Goal: Information Seeking & Learning: Learn about a topic

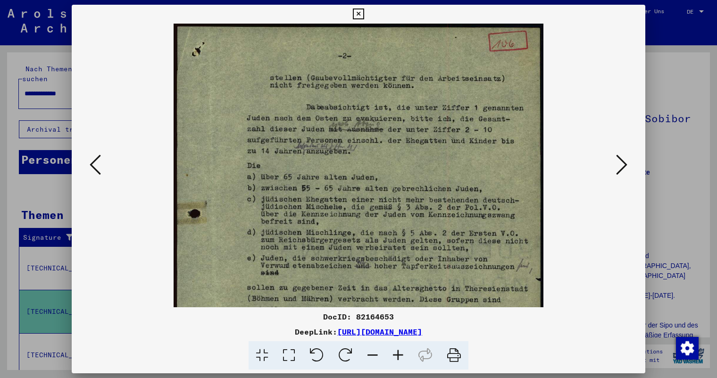
scroll to position [67, 0]
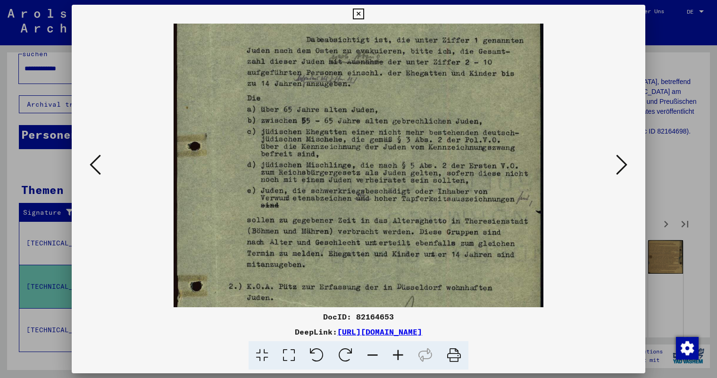
click at [623, 165] on icon at bounding box center [621, 164] width 11 height 23
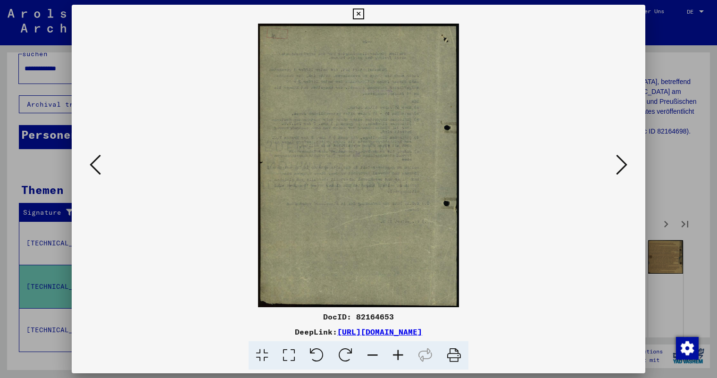
click at [623, 165] on icon at bounding box center [621, 164] width 11 height 23
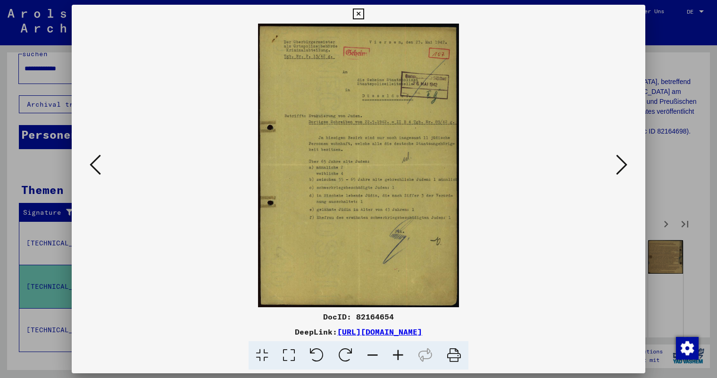
click at [400, 354] on icon at bounding box center [397, 355] width 25 height 29
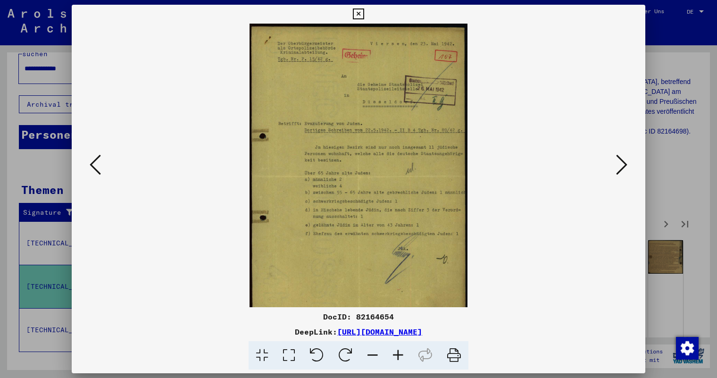
click at [400, 354] on icon at bounding box center [397, 355] width 25 height 29
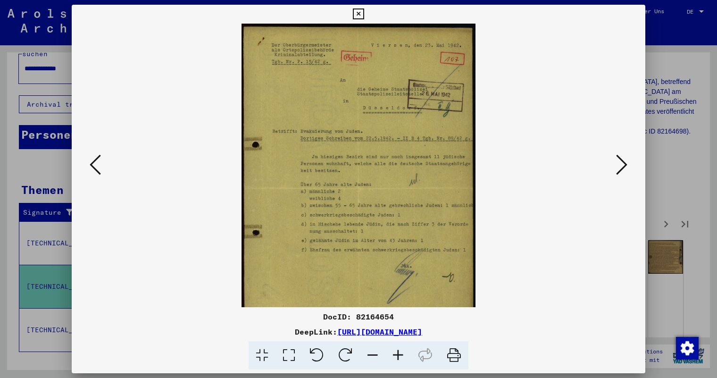
click at [400, 354] on icon at bounding box center [397, 355] width 25 height 29
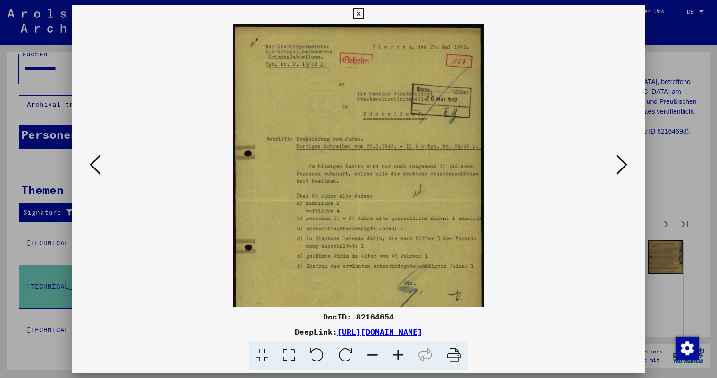
click at [400, 354] on icon at bounding box center [397, 355] width 25 height 29
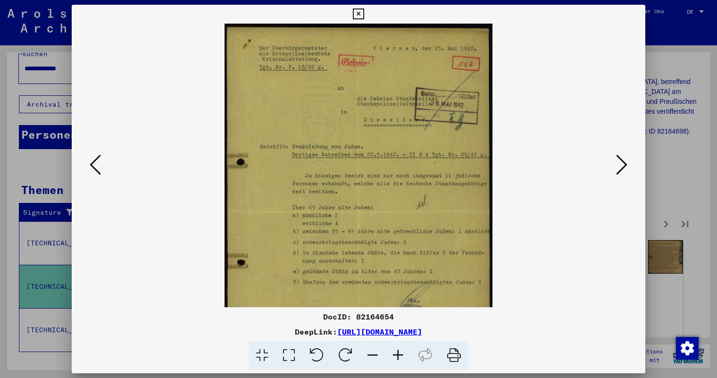
click at [400, 354] on icon at bounding box center [397, 355] width 25 height 29
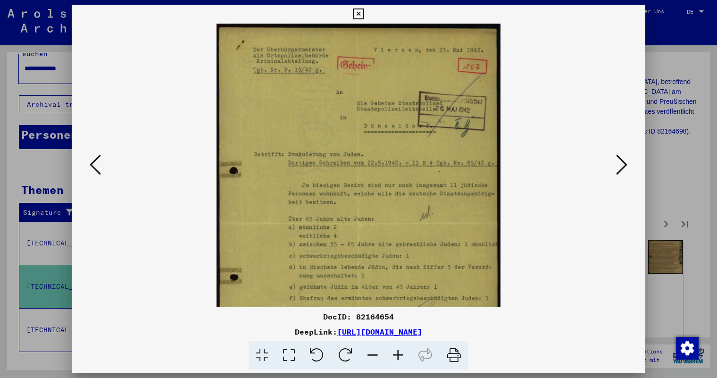
click at [400, 354] on icon at bounding box center [397, 355] width 25 height 29
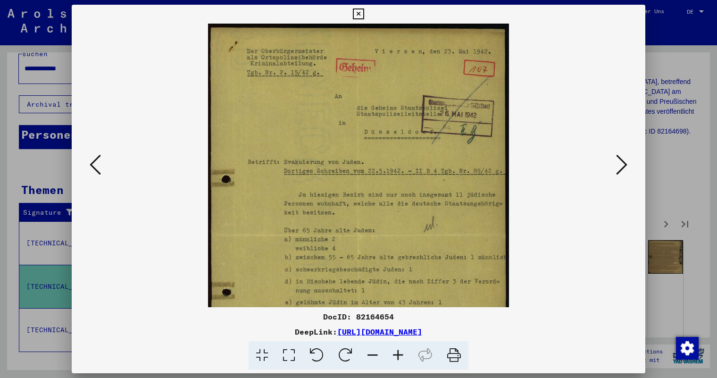
click at [400, 354] on icon at bounding box center [397, 355] width 25 height 29
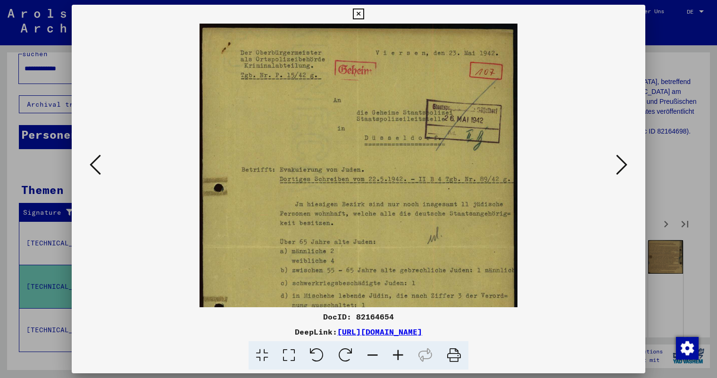
click at [400, 354] on icon at bounding box center [397, 355] width 25 height 29
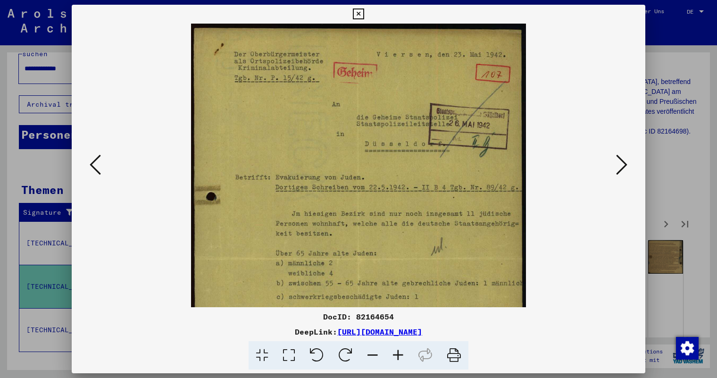
click at [400, 354] on icon at bounding box center [397, 355] width 25 height 29
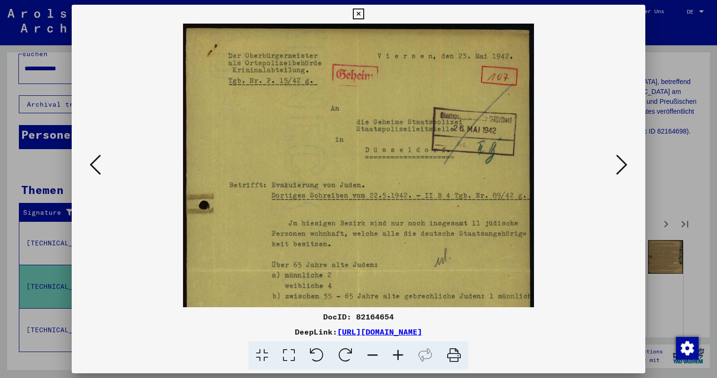
click at [400, 354] on icon at bounding box center [397, 355] width 25 height 29
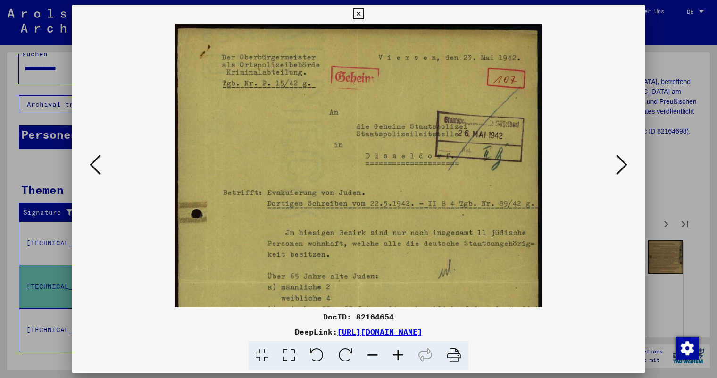
click at [400, 354] on icon at bounding box center [397, 355] width 25 height 29
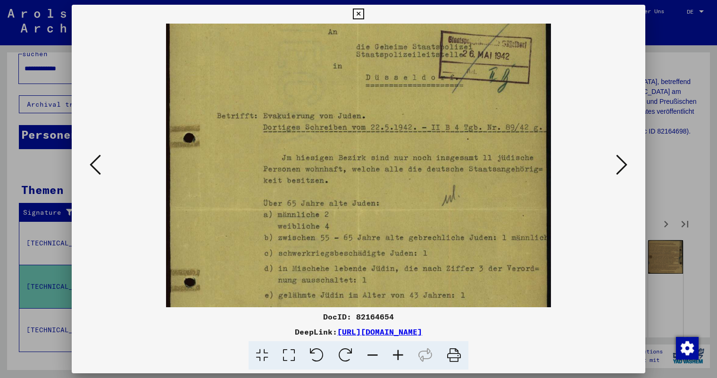
drag, startPoint x: 438, startPoint y: 216, endPoint x: 438, endPoint y: 124, distance: 92.0
click at [438, 124] on img at bounding box center [358, 210] width 385 height 543
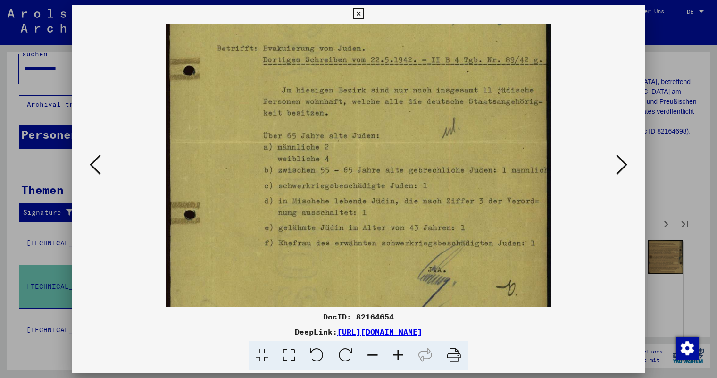
drag, startPoint x: 438, startPoint y: 218, endPoint x: 438, endPoint y: 151, distance: 66.1
click at [438, 151] on img at bounding box center [358, 143] width 385 height 543
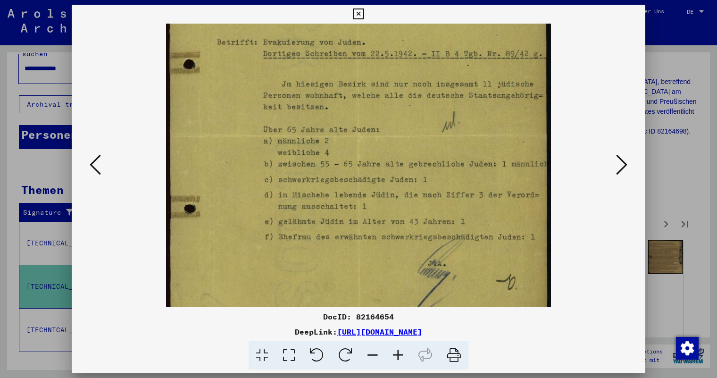
click at [621, 164] on icon at bounding box center [621, 164] width 11 height 23
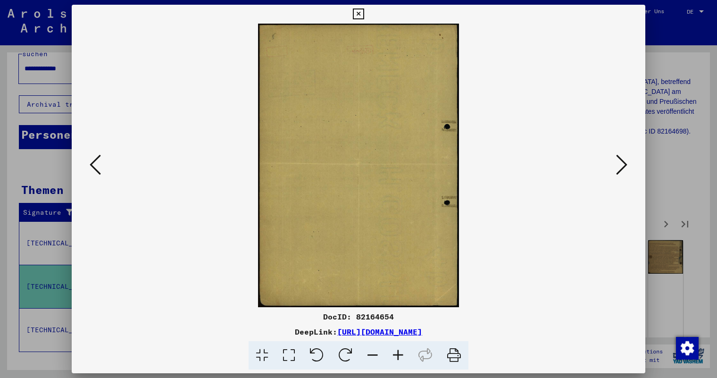
click at [621, 164] on icon at bounding box center [621, 164] width 11 height 23
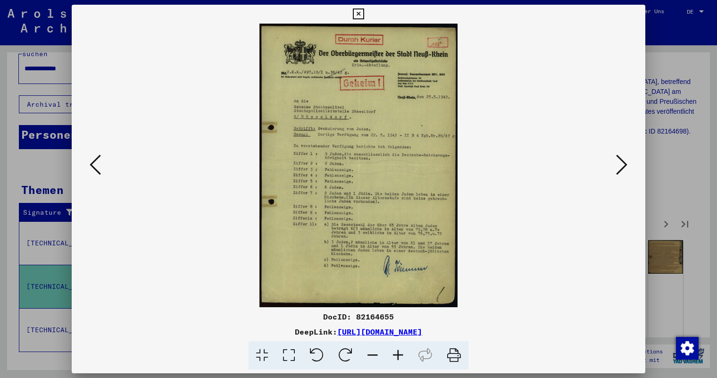
click at [621, 164] on icon at bounding box center [621, 164] width 11 height 23
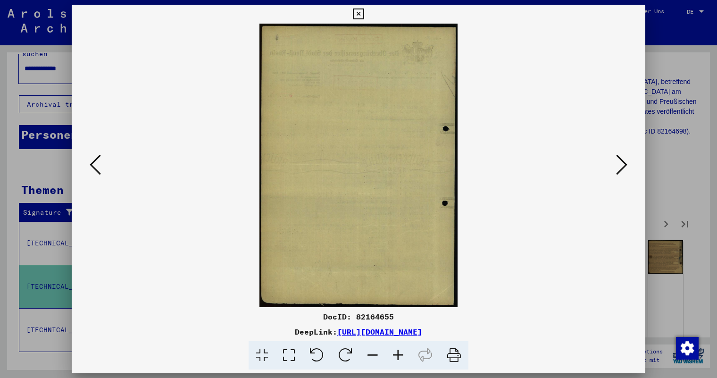
click at [621, 164] on icon at bounding box center [621, 164] width 11 height 23
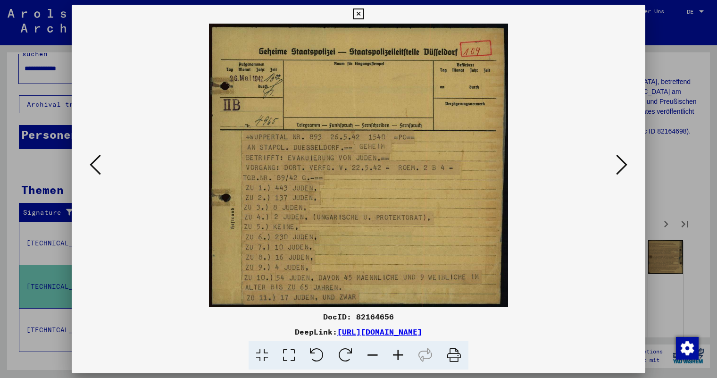
click at [626, 165] on icon at bounding box center [621, 164] width 11 height 23
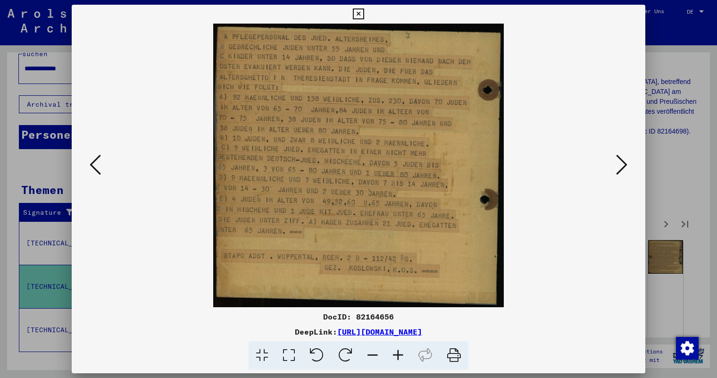
click at [626, 165] on icon at bounding box center [621, 164] width 11 height 23
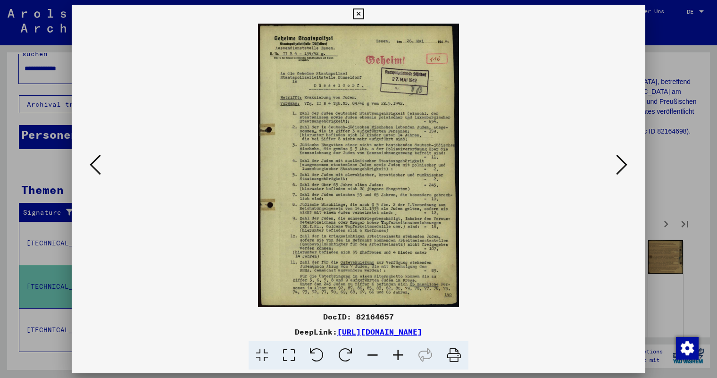
click at [399, 355] on icon at bounding box center [397, 355] width 25 height 29
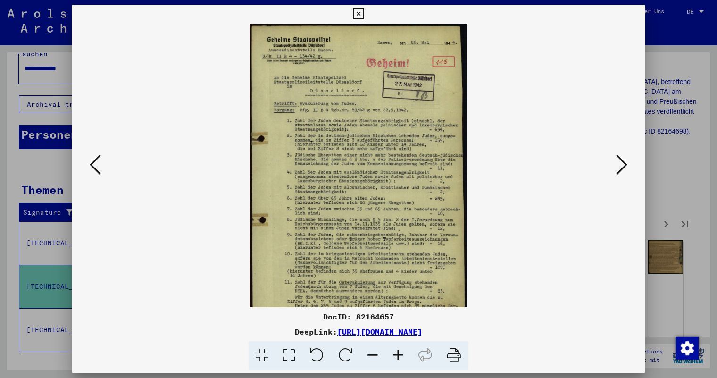
click at [399, 355] on icon at bounding box center [397, 355] width 25 height 29
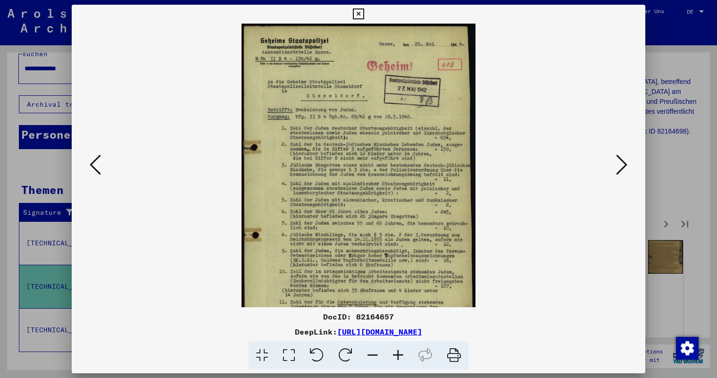
click at [399, 355] on icon at bounding box center [397, 355] width 25 height 29
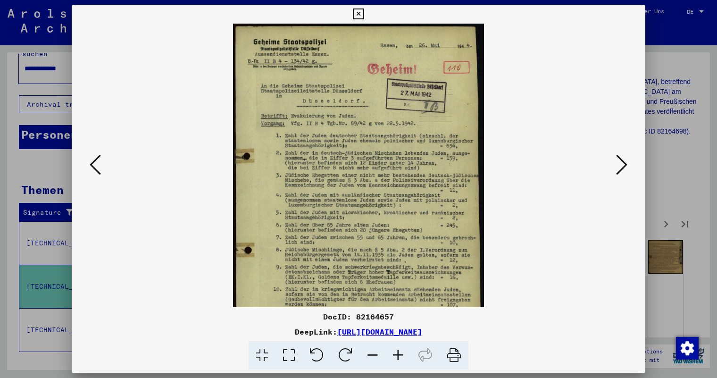
click at [399, 355] on icon at bounding box center [397, 355] width 25 height 29
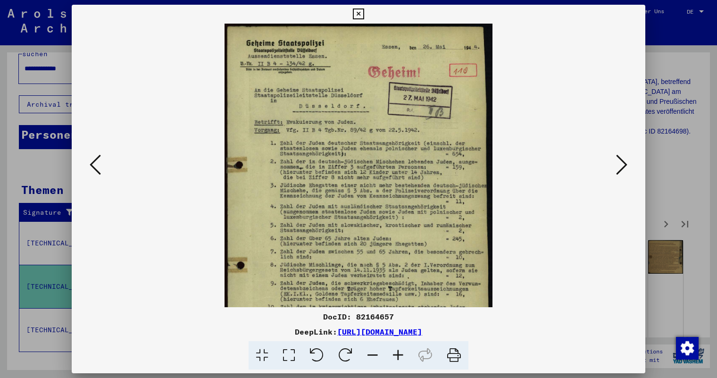
click at [399, 355] on icon at bounding box center [397, 355] width 25 height 29
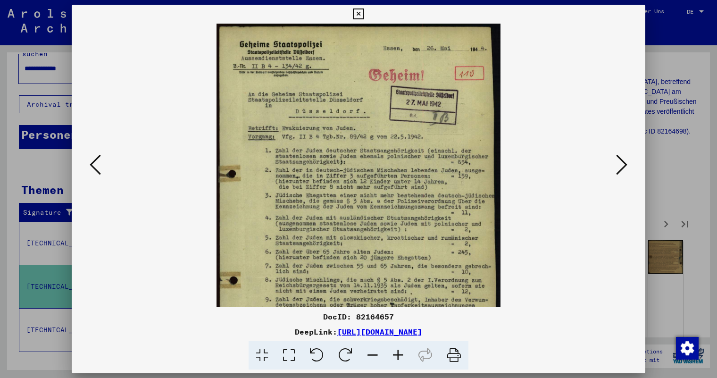
click at [399, 355] on icon at bounding box center [397, 355] width 25 height 29
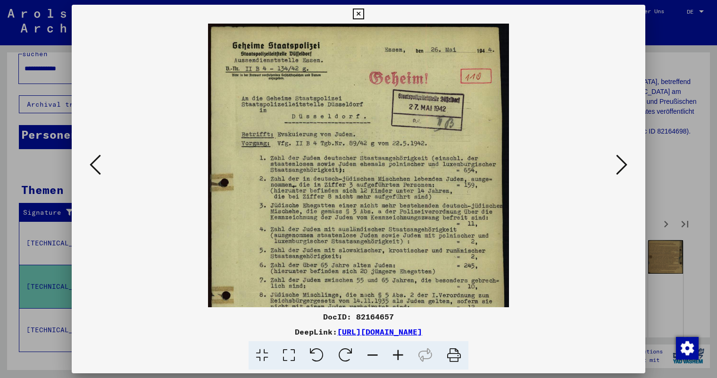
click at [399, 355] on icon at bounding box center [397, 355] width 25 height 29
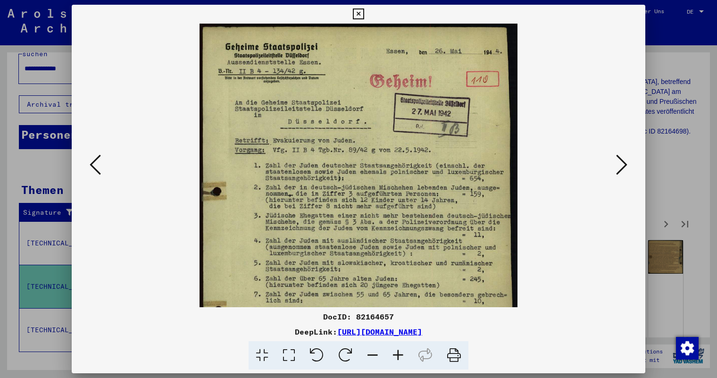
click at [399, 355] on icon at bounding box center [397, 355] width 25 height 29
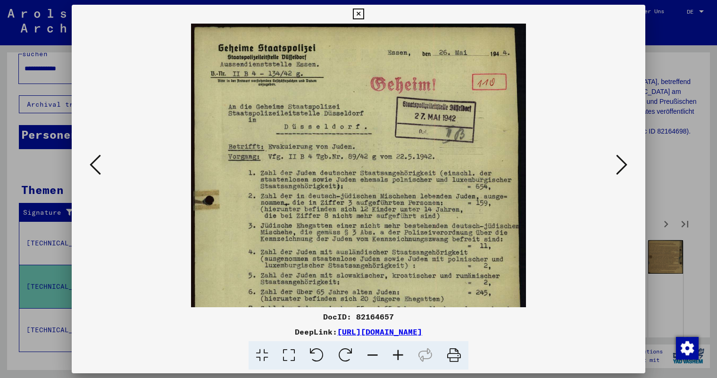
click at [399, 355] on icon at bounding box center [397, 355] width 25 height 29
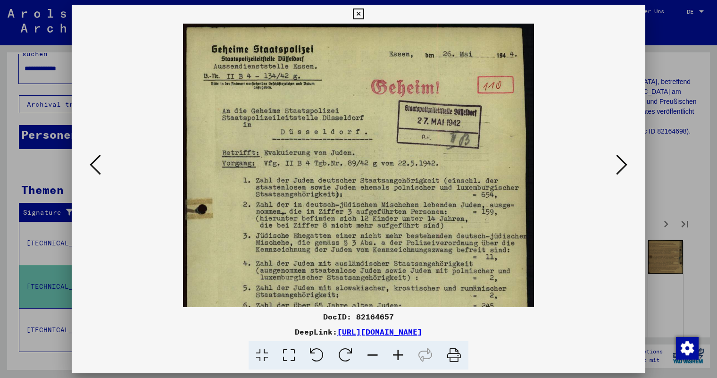
click at [462, 189] on img at bounding box center [358, 272] width 351 height 496
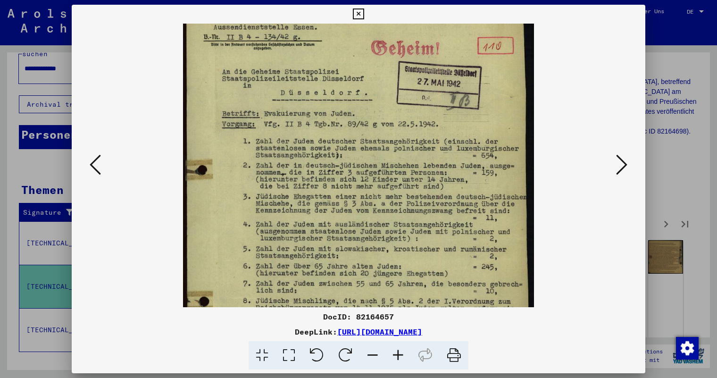
drag, startPoint x: 458, startPoint y: 218, endPoint x: 455, endPoint y: 144, distance: 74.1
click at [456, 142] on img at bounding box center [358, 232] width 351 height 496
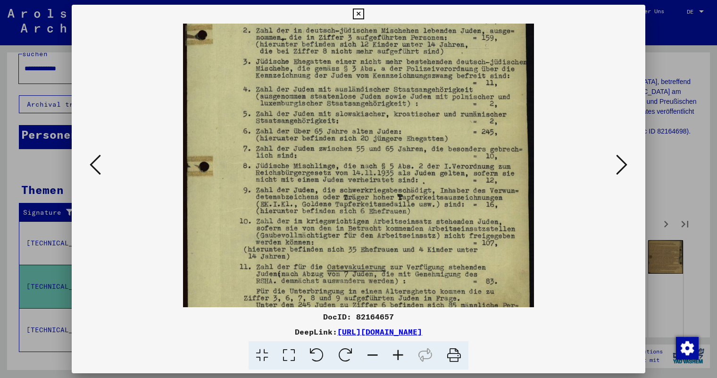
drag, startPoint x: 453, startPoint y: 216, endPoint x: 453, endPoint y: 113, distance: 102.9
click at [453, 115] on img at bounding box center [358, 97] width 351 height 496
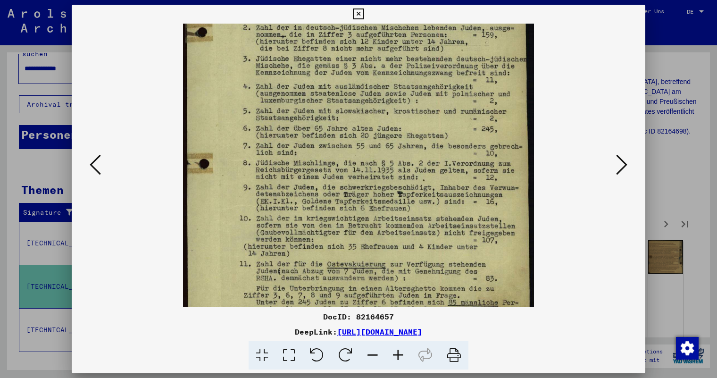
click at [624, 164] on icon at bounding box center [621, 164] width 11 height 23
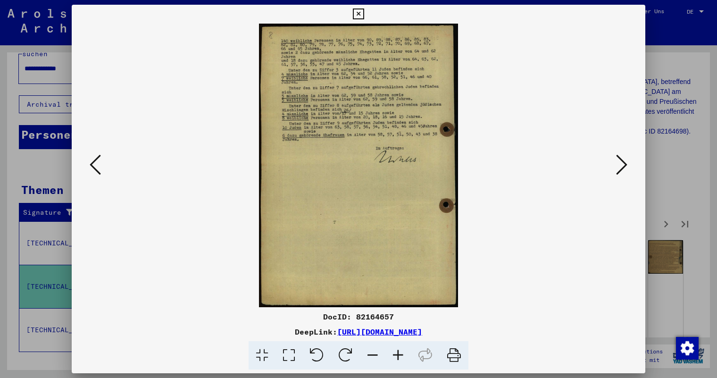
scroll to position [0, 0]
click at [624, 164] on icon at bounding box center [621, 164] width 11 height 23
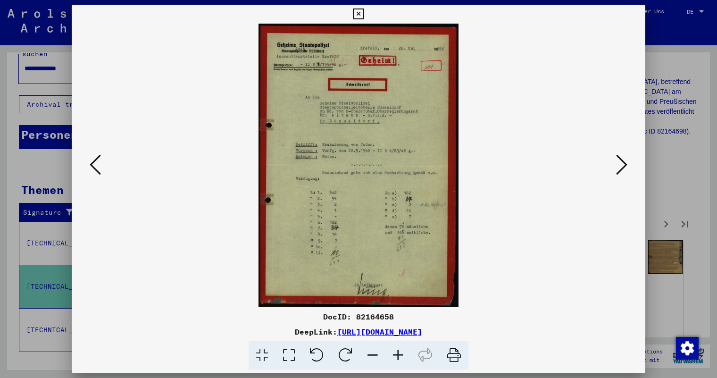
click at [624, 164] on icon at bounding box center [621, 164] width 11 height 23
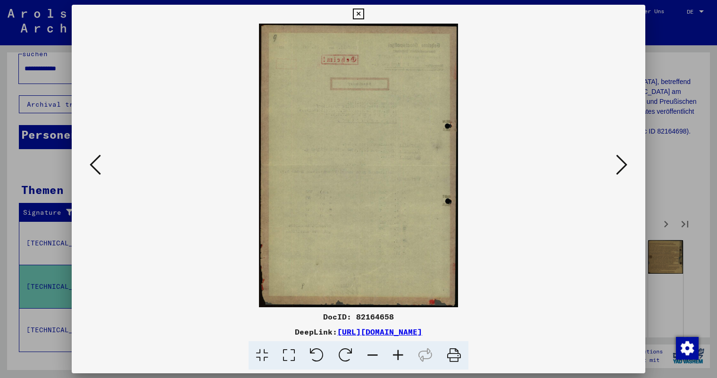
click at [624, 164] on icon at bounding box center [621, 164] width 11 height 23
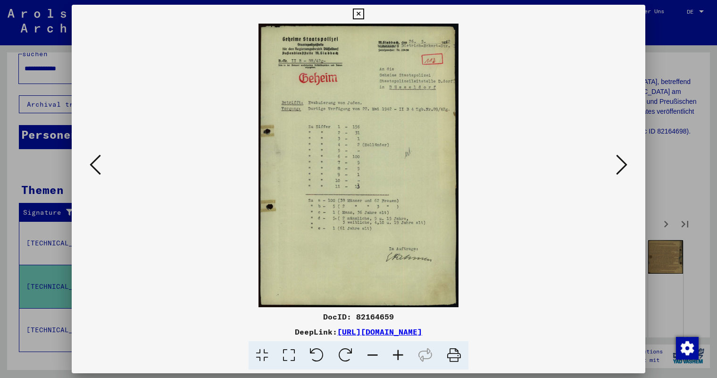
click at [624, 164] on icon at bounding box center [621, 164] width 11 height 23
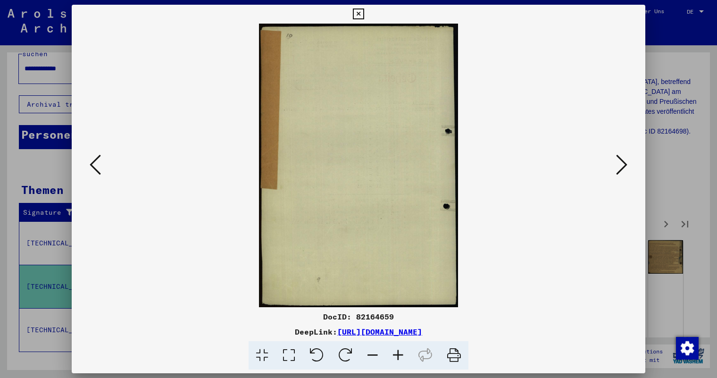
click at [624, 164] on icon at bounding box center [621, 164] width 11 height 23
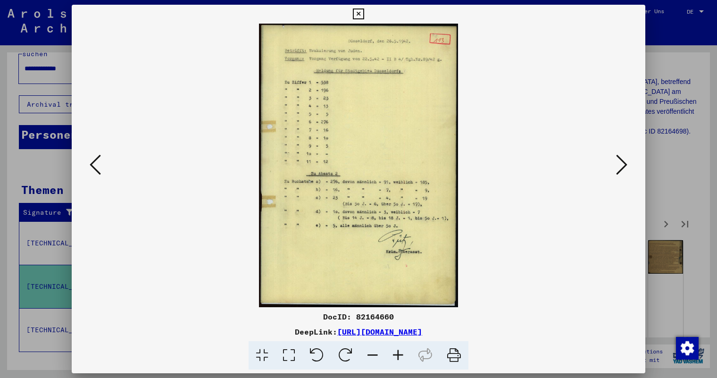
click at [624, 164] on icon at bounding box center [621, 164] width 11 height 23
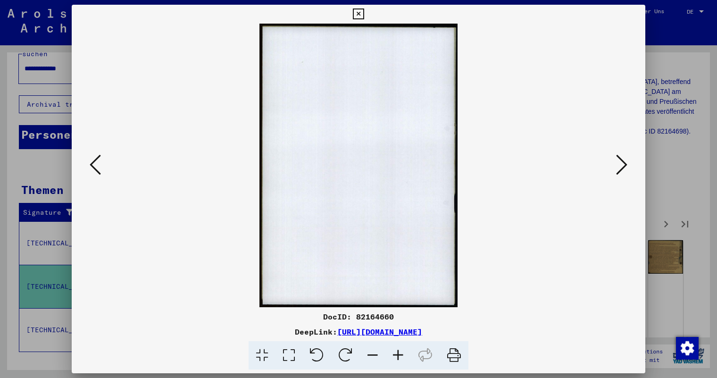
click at [624, 164] on icon at bounding box center [621, 164] width 11 height 23
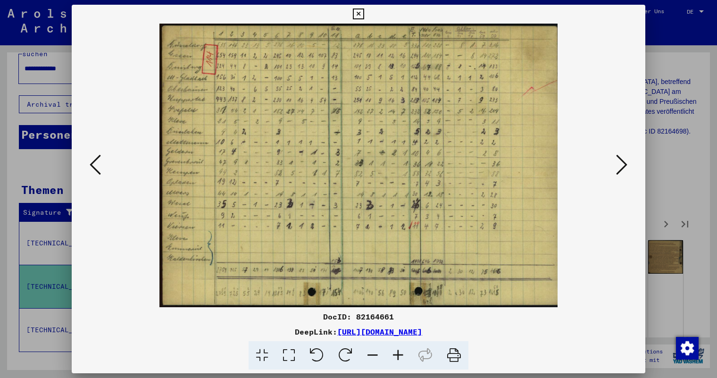
click at [624, 164] on icon at bounding box center [621, 164] width 11 height 23
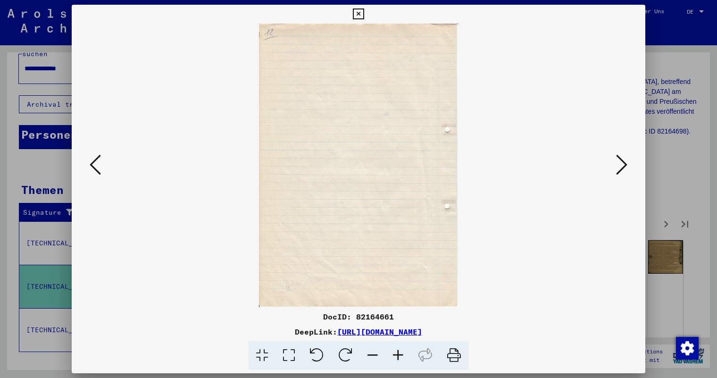
click at [624, 164] on icon at bounding box center [621, 164] width 11 height 23
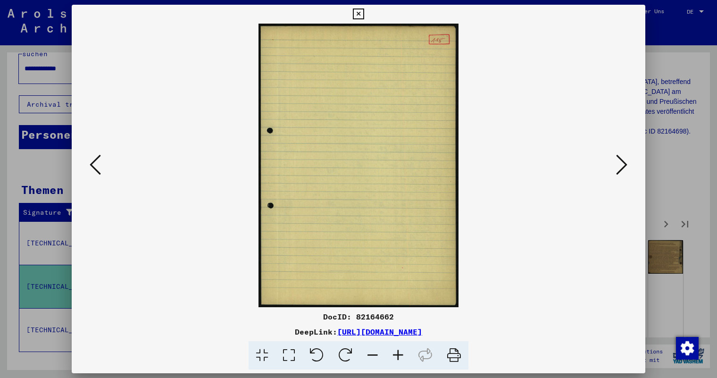
click at [624, 164] on icon at bounding box center [621, 164] width 11 height 23
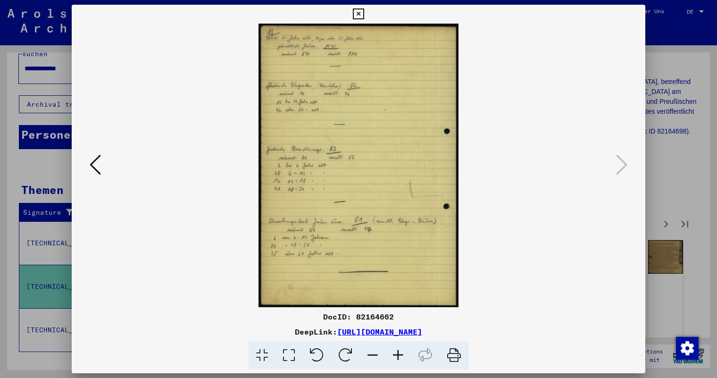
click at [359, 11] on icon at bounding box center [358, 13] width 11 height 11
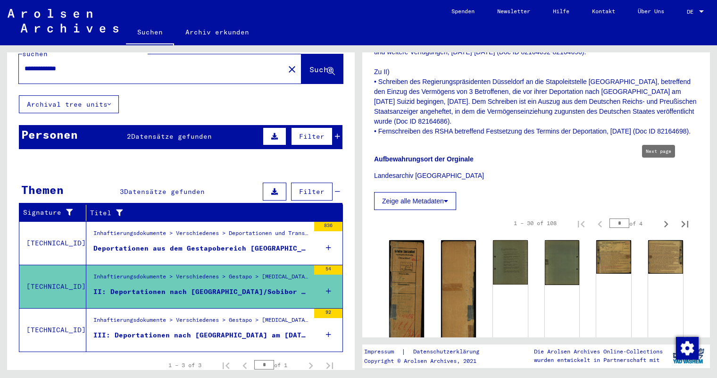
click at [663, 218] on icon "Next page" at bounding box center [666, 224] width 13 height 13
type input "*"
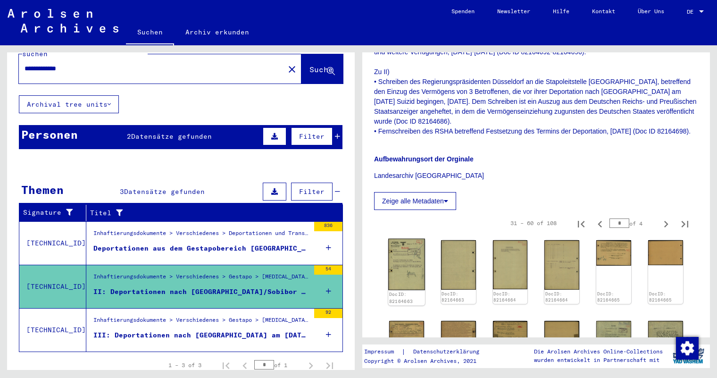
click at [404, 239] on img at bounding box center [406, 264] width 37 height 51
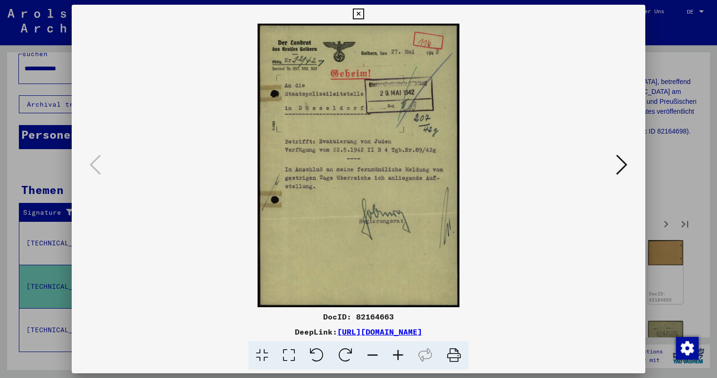
click at [622, 166] on icon at bounding box center [621, 164] width 11 height 23
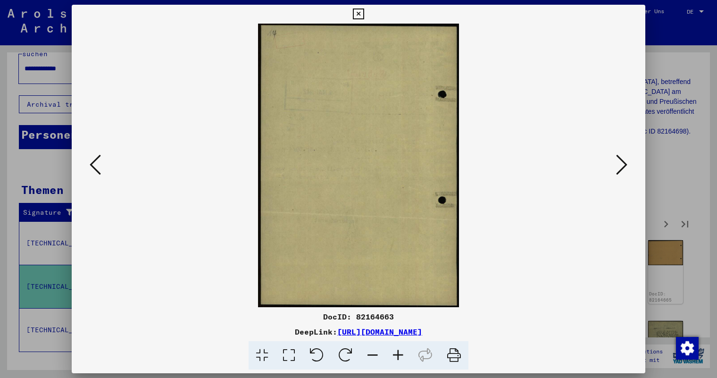
click at [622, 166] on icon at bounding box center [621, 164] width 11 height 23
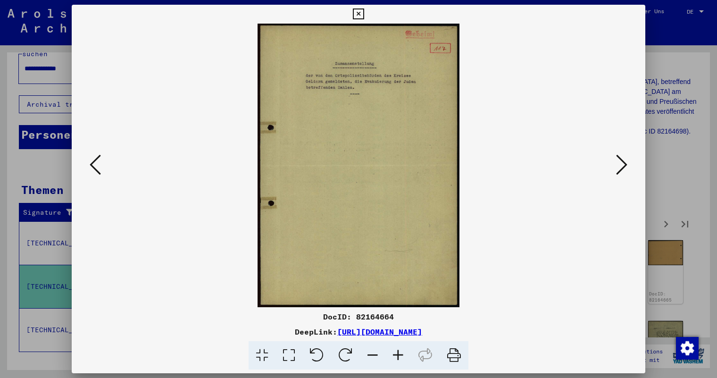
click at [622, 166] on icon at bounding box center [621, 164] width 11 height 23
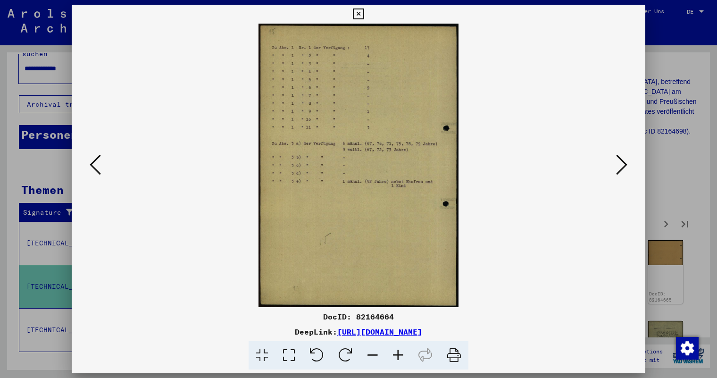
click at [622, 162] on icon at bounding box center [621, 164] width 11 height 23
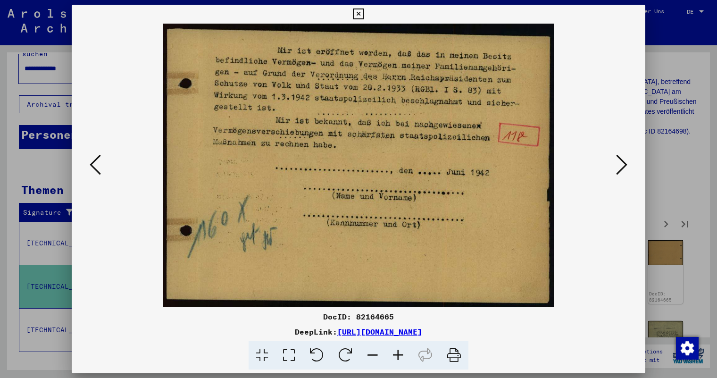
click at [622, 162] on icon at bounding box center [621, 164] width 11 height 23
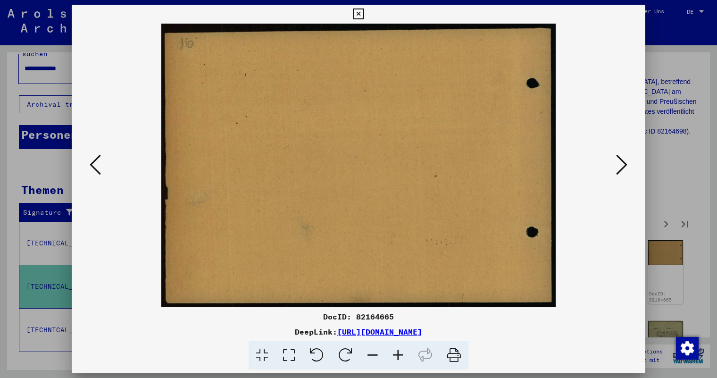
click at [622, 162] on icon at bounding box center [621, 164] width 11 height 23
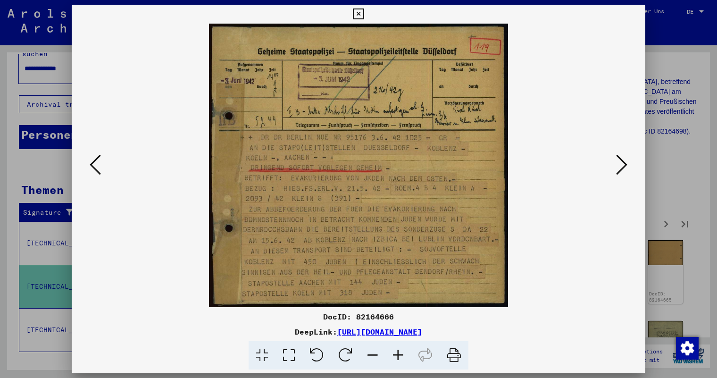
click at [622, 162] on icon at bounding box center [621, 164] width 11 height 23
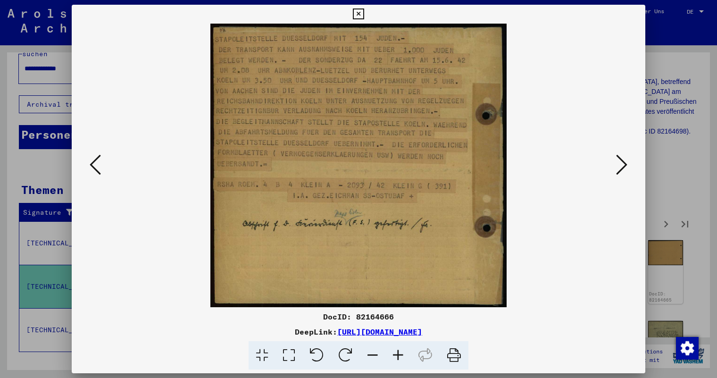
click at [91, 162] on icon at bounding box center [95, 164] width 11 height 23
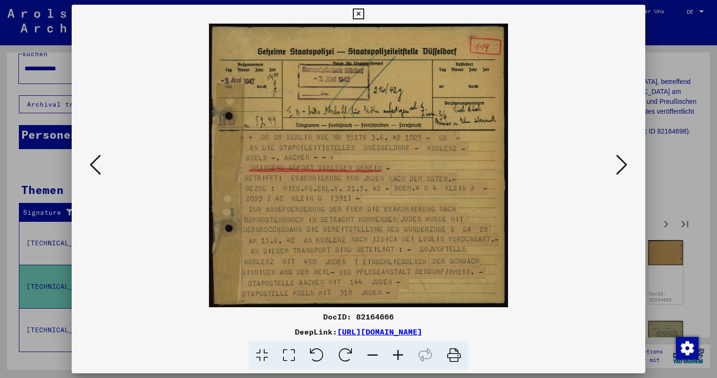
click at [91, 162] on icon at bounding box center [95, 164] width 11 height 23
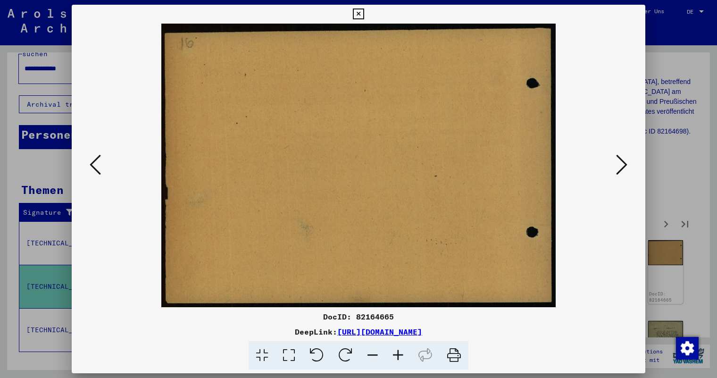
click at [91, 162] on icon at bounding box center [95, 164] width 11 height 23
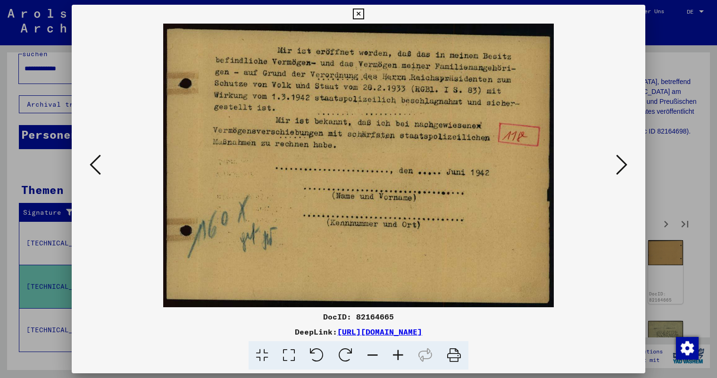
click at [91, 162] on icon at bounding box center [95, 164] width 11 height 23
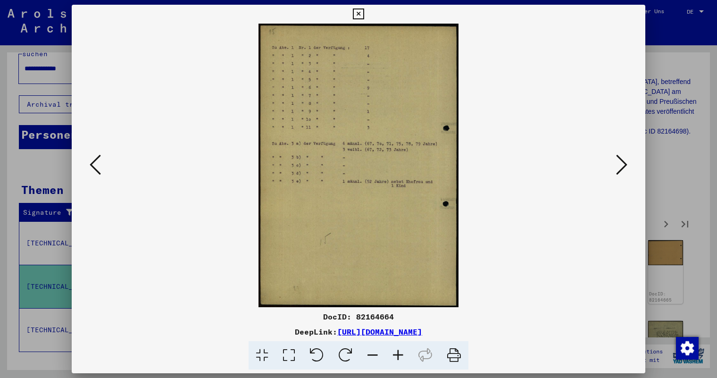
click at [91, 162] on icon at bounding box center [95, 164] width 11 height 23
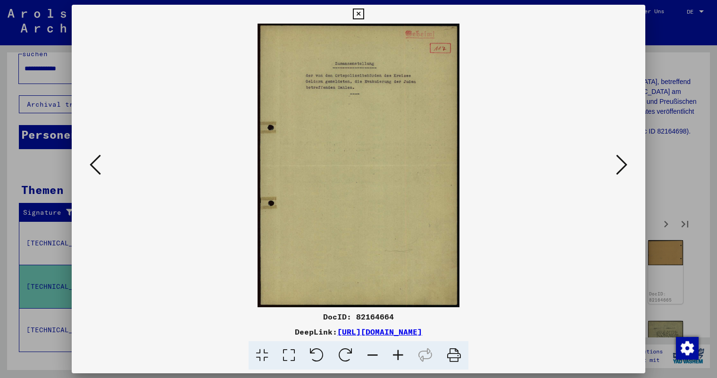
click at [623, 163] on icon at bounding box center [621, 164] width 11 height 23
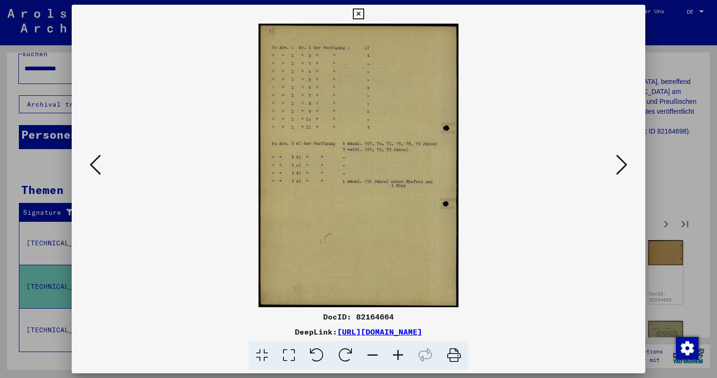
click at [623, 163] on icon at bounding box center [621, 164] width 11 height 23
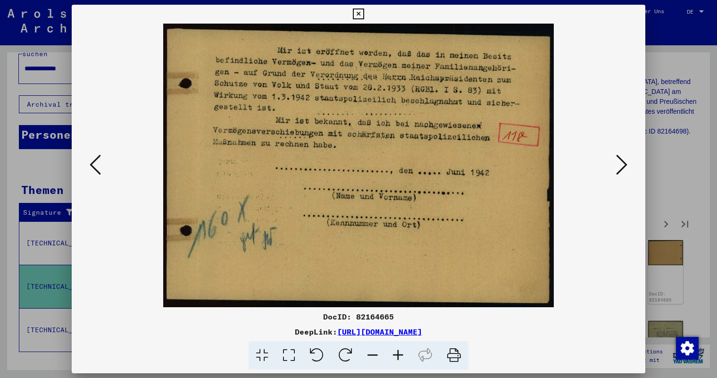
click at [623, 163] on icon at bounding box center [621, 164] width 11 height 23
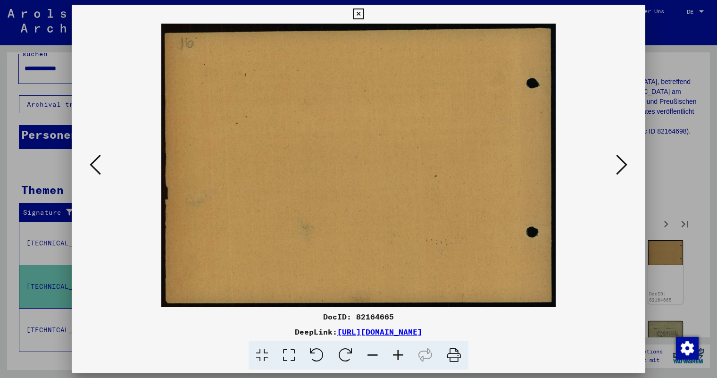
click at [623, 163] on icon at bounding box center [621, 164] width 11 height 23
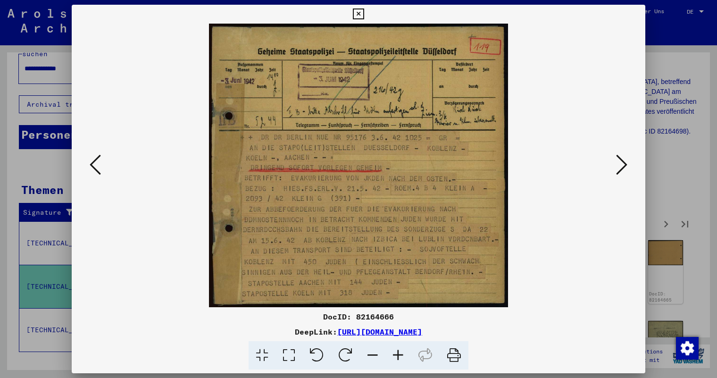
click at [625, 164] on icon at bounding box center [621, 164] width 11 height 23
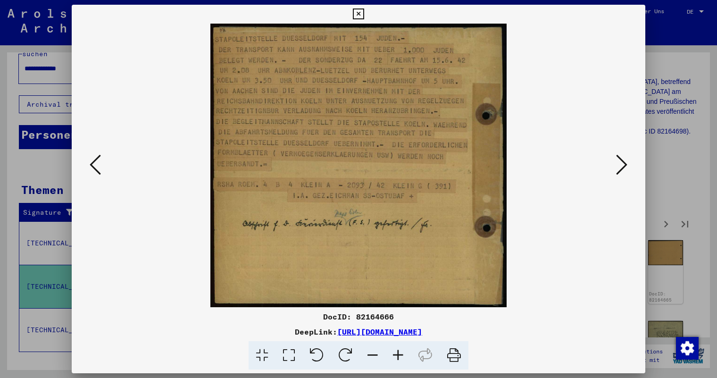
click at [620, 164] on icon at bounding box center [621, 164] width 11 height 23
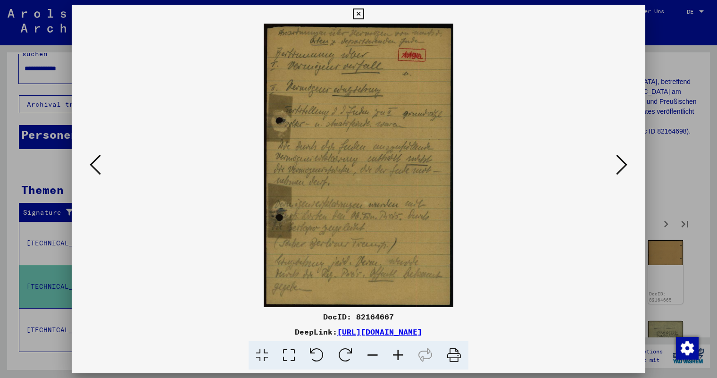
click at [620, 164] on icon at bounding box center [621, 164] width 11 height 23
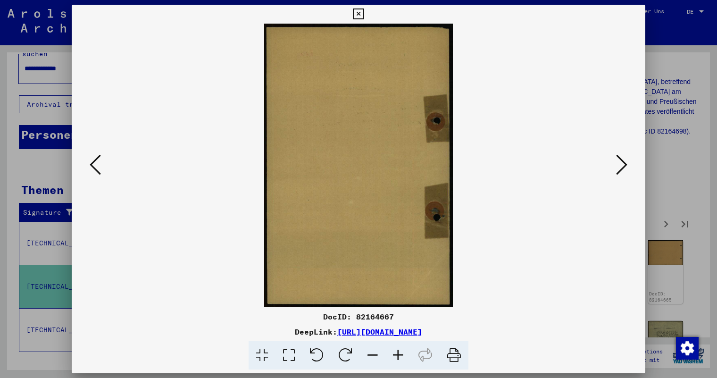
click at [620, 164] on icon at bounding box center [621, 164] width 11 height 23
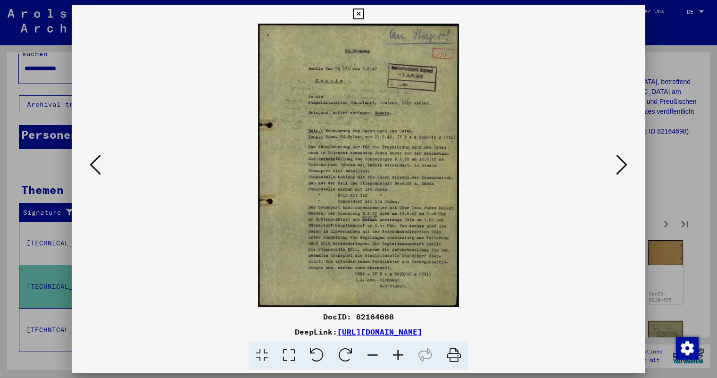
click at [399, 355] on icon at bounding box center [397, 355] width 25 height 29
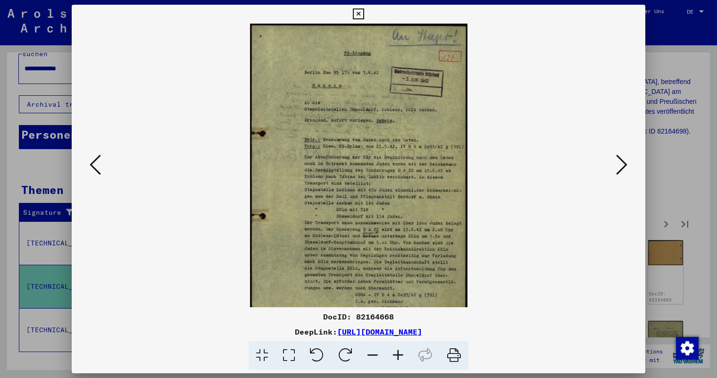
click at [399, 355] on icon at bounding box center [397, 355] width 25 height 29
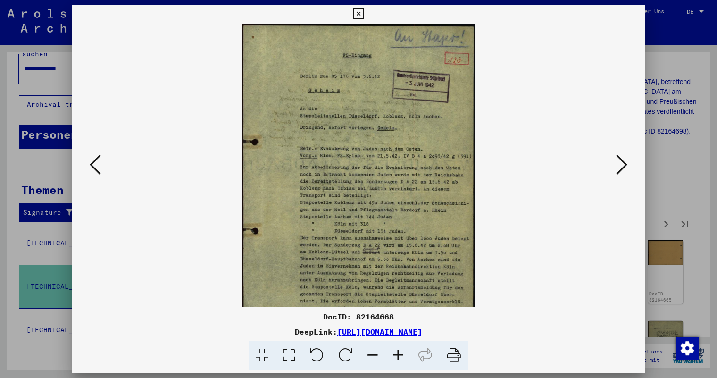
click at [399, 355] on icon at bounding box center [397, 355] width 25 height 29
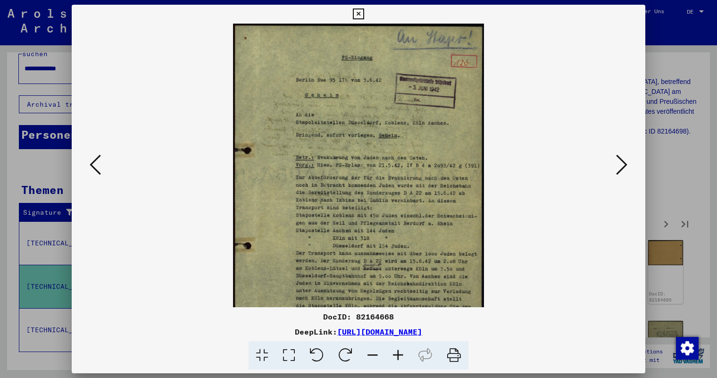
click at [399, 355] on icon at bounding box center [397, 355] width 25 height 29
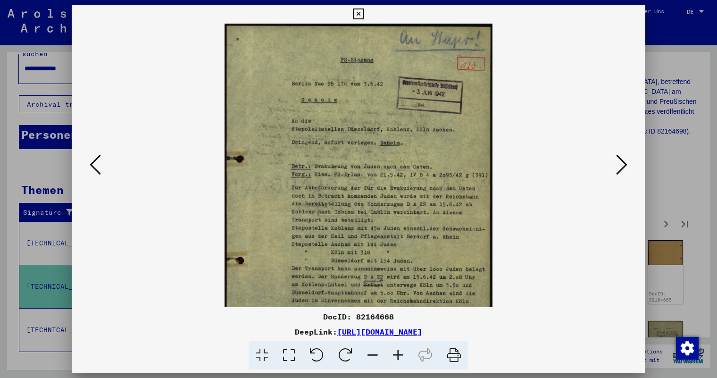
click at [399, 355] on icon at bounding box center [397, 355] width 25 height 29
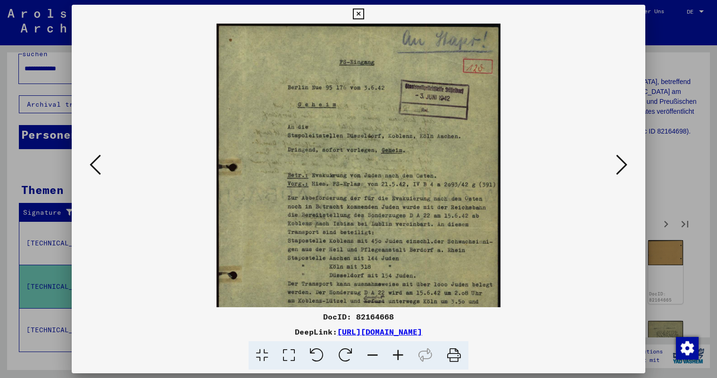
click at [399, 355] on icon at bounding box center [397, 355] width 25 height 29
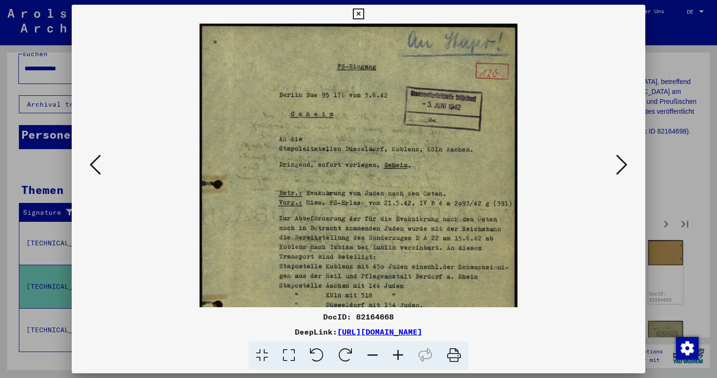
click at [399, 355] on icon at bounding box center [397, 355] width 25 height 29
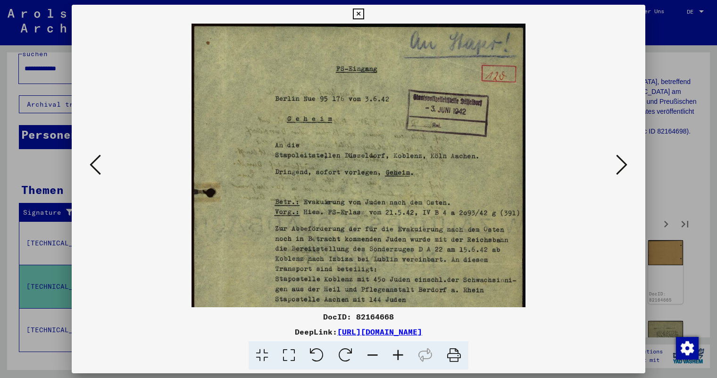
click at [399, 355] on icon at bounding box center [397, 355] width 25 height 29
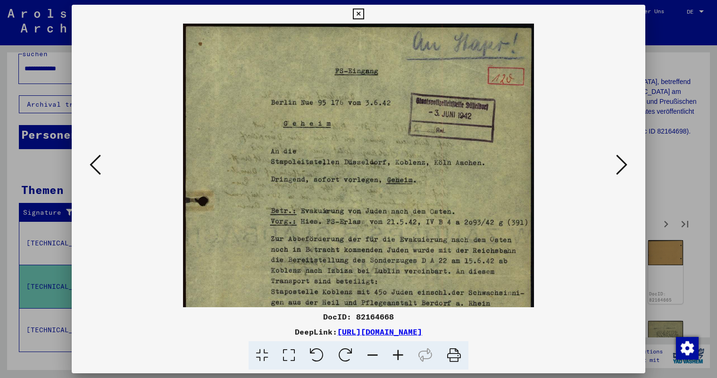
click at [399, 355] on icon at bounding box center [397, 355] width 25 height 29
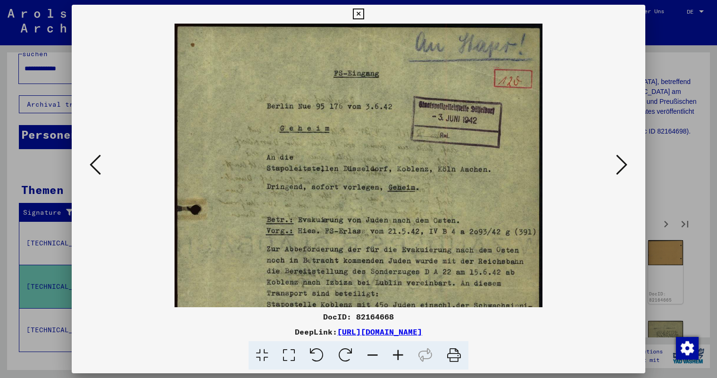
click at [399, 355] on icon at bounding box center [397, 355] width 25 height 29
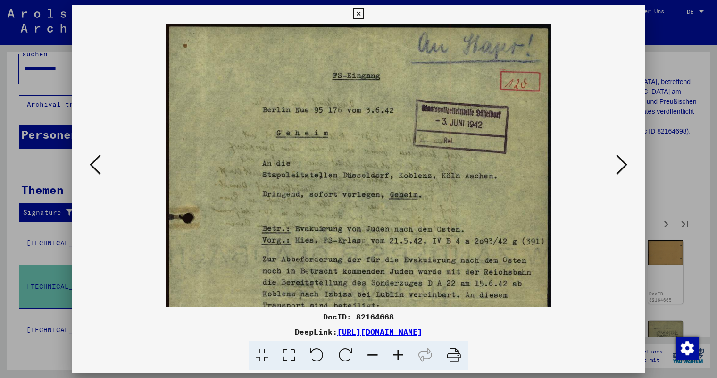
click at [399, 355] on icon at bounding box center [397, 355] width 25 height 29
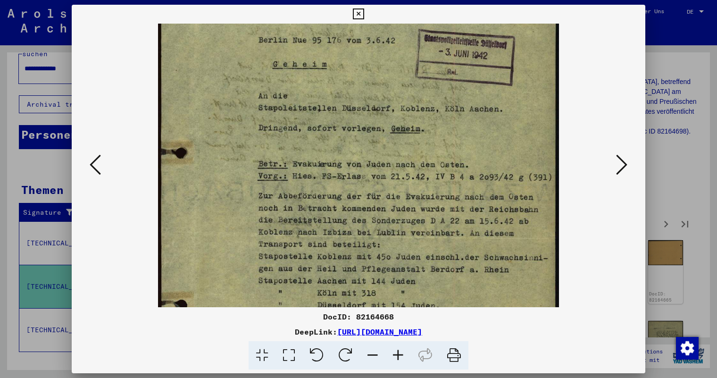
drag, startPoint x: 484, startPoint y: 217, endPoint x: 476, endPoint y: 156, distance: 61.9
click at [476, 156] on img at bounding box center [358, 233] width 401 height 567
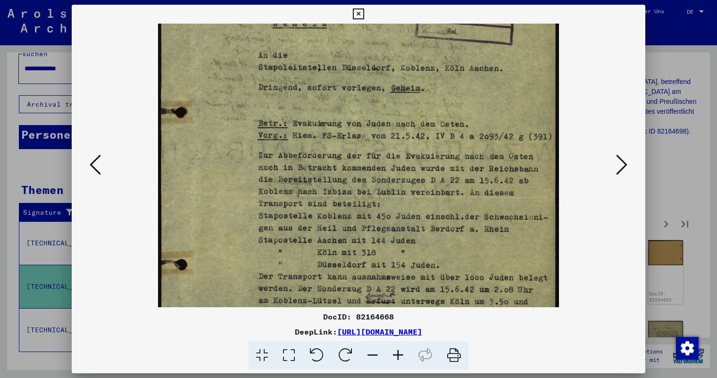
scroll to position [115, 0]
drag, startPoint x: 459, startPoint y: 243, endPoint x: 459, endPoint y: 204, distance: 39.2
click at [459, 204] on img at bounding box center [358, 192] width 401 height 567
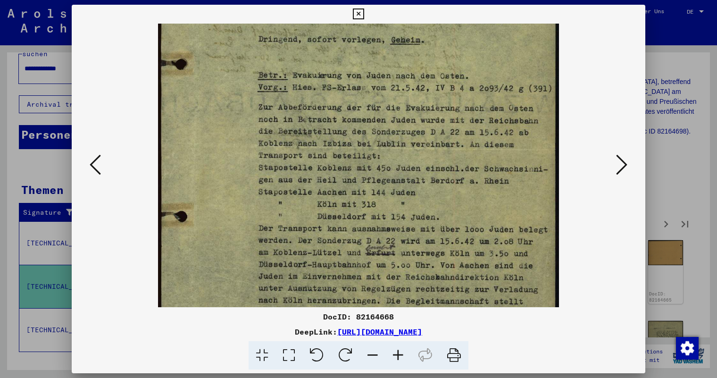
drag, startPoint x: 458, startPoint y: 239, endPoint x: 458, endPoint y: 191, distance: 48.1
click at [458, 191] on img at bounding box center [358, 144] width 401 height 567
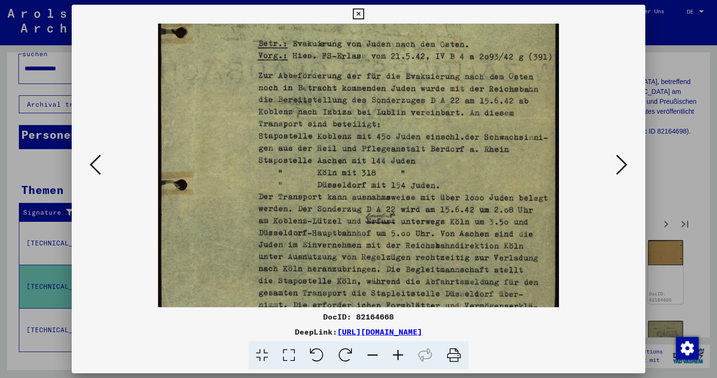
drag, startPoint x: 458, startPoint y: 258, endPoint x: 458, endPoint y: 226, distance: 31.6
click at [458, 226] on img at bounding box center [358, 113] width 401 height 567
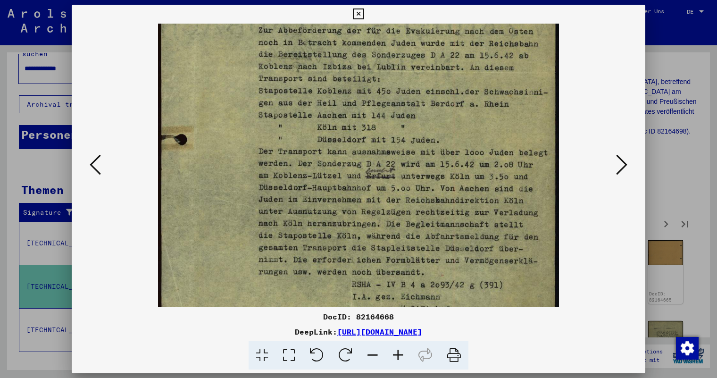
drag, startPoint x: 458, startPoint y: 244, endPoint x: 459, endPoint y: 200, distance: 44.8
click at [459, 200] on img at bounding box center [358, 67] width 401 height 567
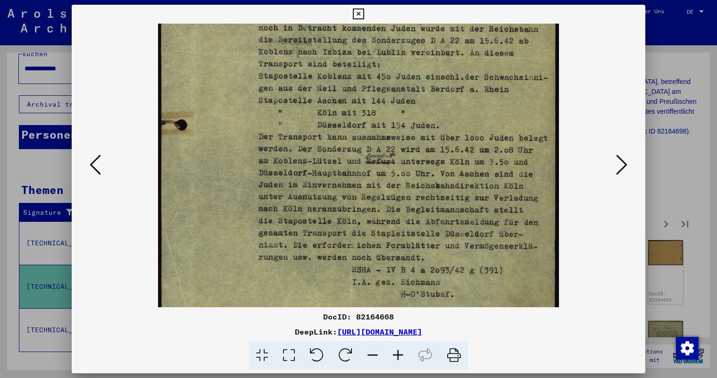
scroll to position [262, 0]
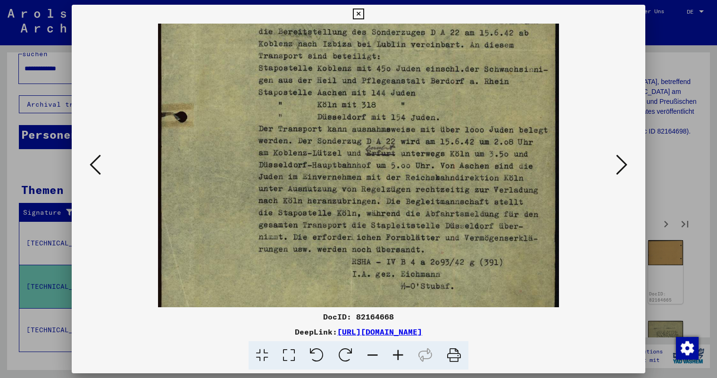
drag, startPoint x: 459, startPoint y: 239, endPoint x: 459, endPoint y: 217, distance: 22.6
click at [459, 217] on img at bounding box center [358, 45] width 401 height 567
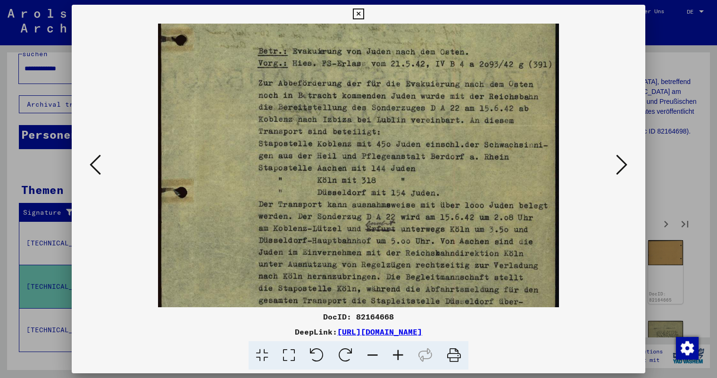
drag, startPoint x: 468, startPoint y: 151, endPoint x: 467, endPoint y: 235, distance: 83.5
click at [467, 269] on img at bounding box center [358, 120] width 401 height 567
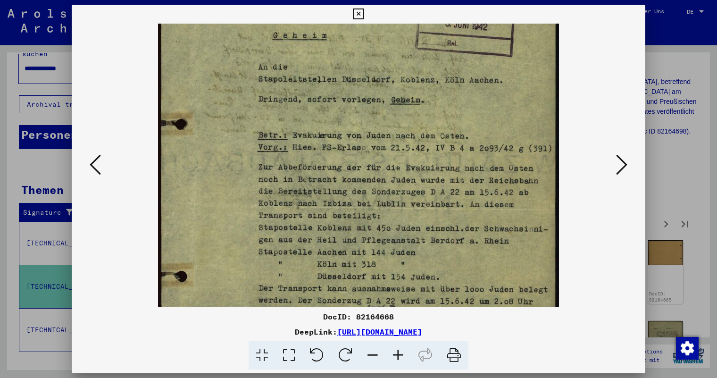
drag, startPoint x: 465, startPoint y: 161, endPoint x: 464, endPoint y: 210, distance: 49.1
click at [465, 209] on img at bounding box center [358, 204] width 401 height 567
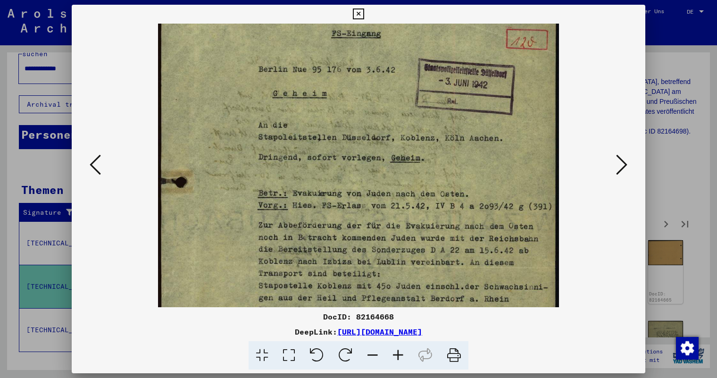
drag, startPoint x: 464, startPoint y: 165, endPoint x: 462, endPoint y: 225, distance: 59.5
click at [463, 229] on img at bounding box center [358, 262] width 401 height 567
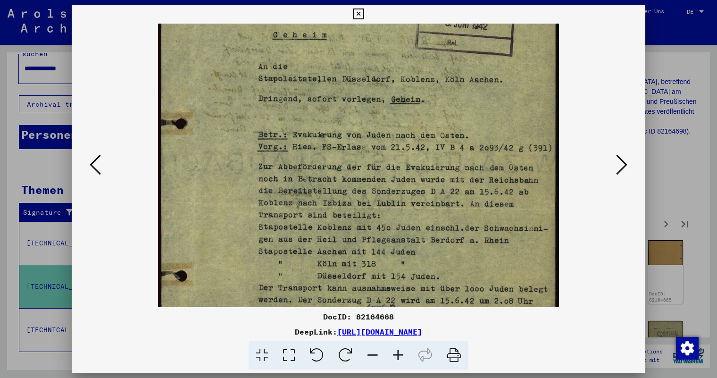
drag, startPoint x: 382, startPoint y: 240, endPoint x: 385, endPoint y: 168, distance: 71.8
click at [385, 168] on img at bounding box center [358, 204] width 401 height 567
click at [598, 204] on div at bounding box center [359, 166] width 510 height 284
click at [621, 164] on icon at bounding box center [621, 164] width 11 height 23
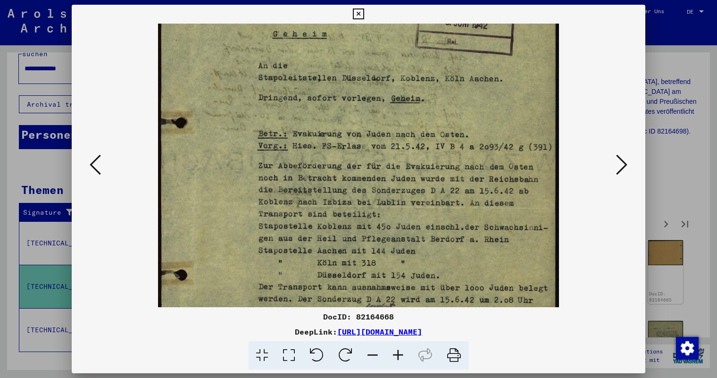
scroll to position [0, 0]
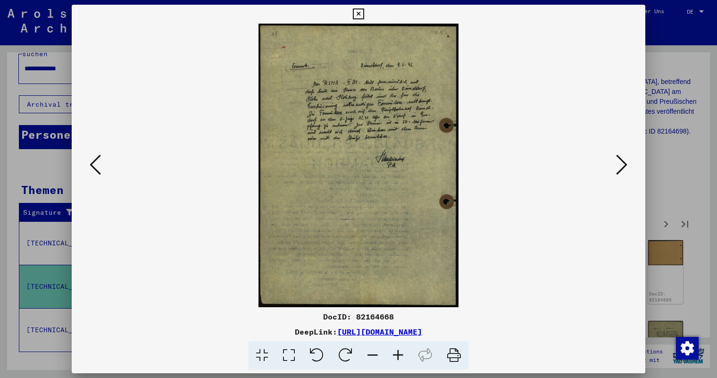
click at [396, 353] on icon at bounding box center [397, 355] width 25 height 29
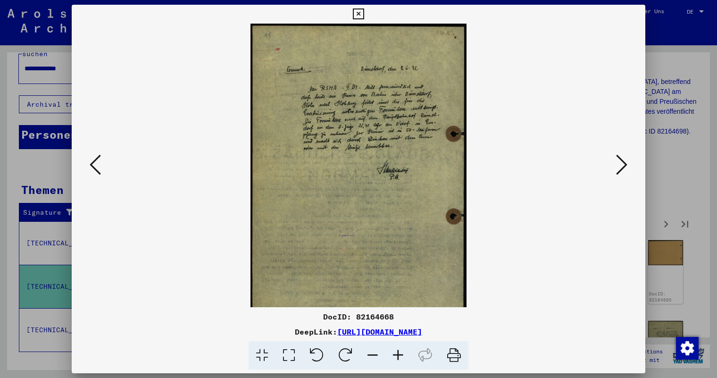
click at [396, 353] on icon at bounding box center [397, 355] width 25 height 29
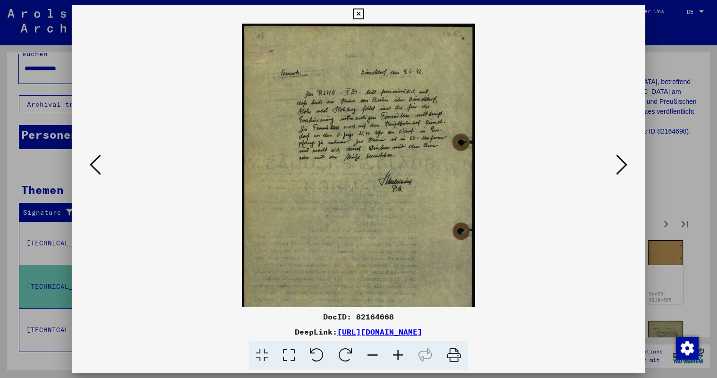
click at [396, 353] on icon at bounding box center [397, 355] width 25 height 29
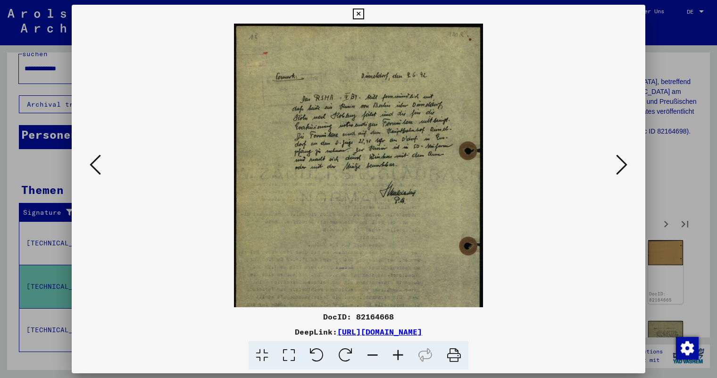
click at [396, 353] on icon at bounding box center [397, 355] width 25 height 29
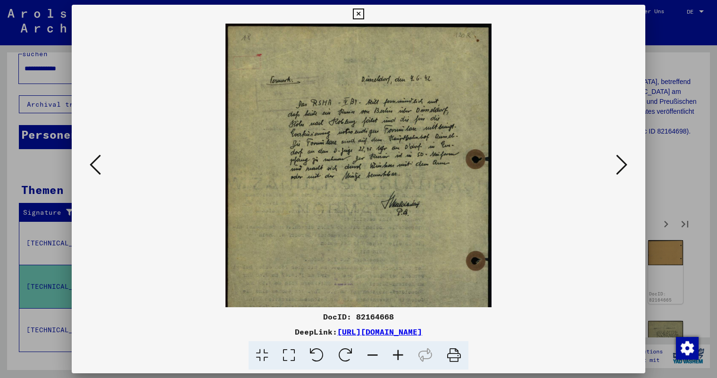
click at [396, 353] on icon at bounding box center [397, 355] width 25 height 29
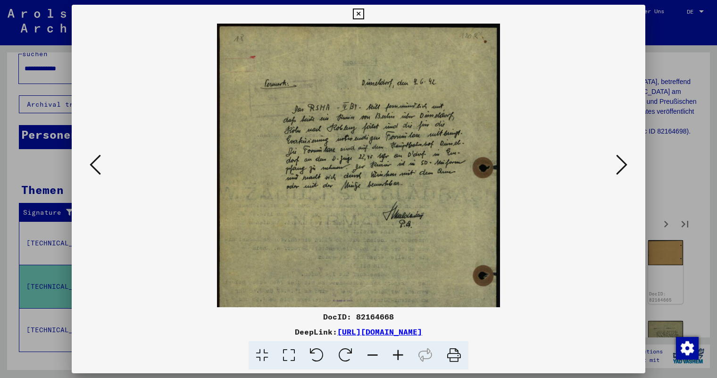
click at [396, 353] on icon at bounding box center [397, 355] width 25 height 29
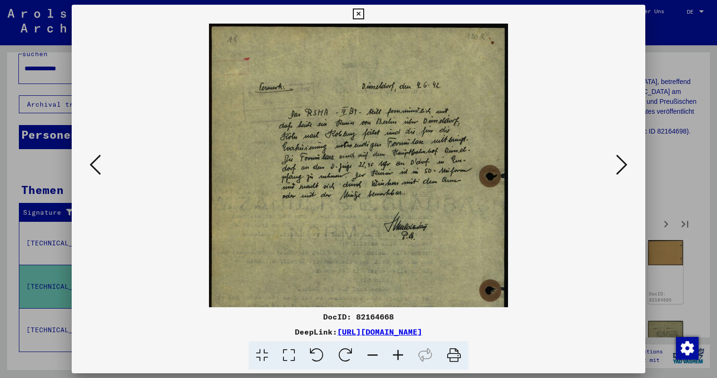
click at [396, 353] on icon at bounding box center [397, 355] width 25 height 29
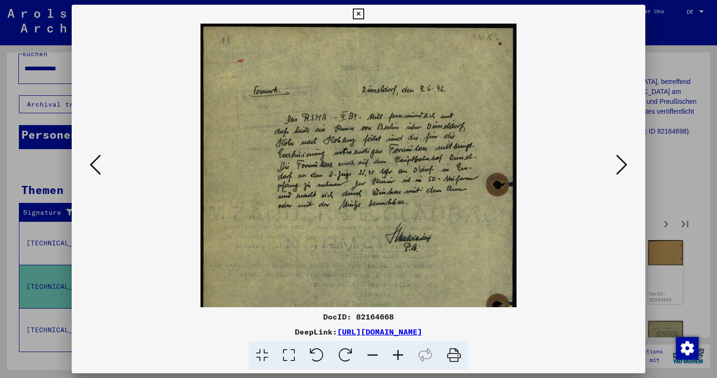
click at [396, 353] on icon at bounding box center [397, 355] width 25 height 29
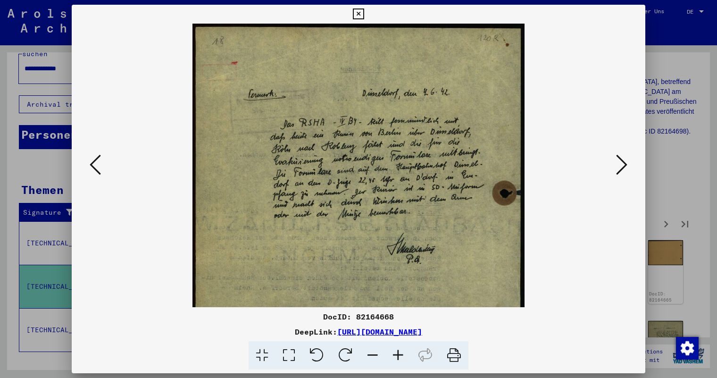
click at [396, 353] on icon at bounding box center [397, 355] width 25 height 29
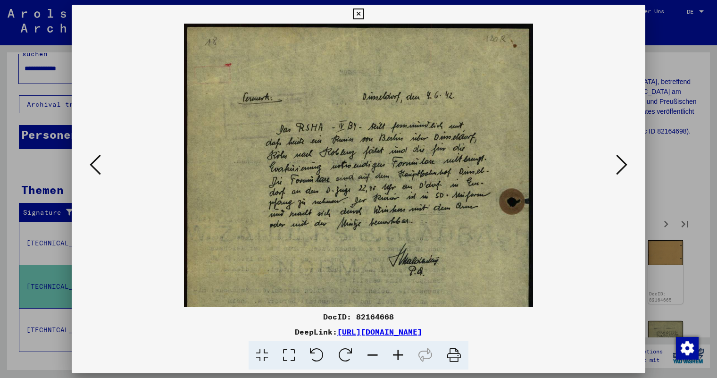
click at [396, 353] on icon at bounding box center [397, 355] width 25 height 29
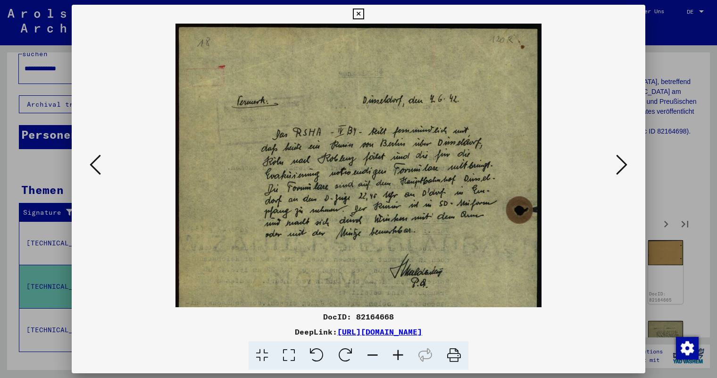
click at [396, 353] on icon at bounding box center [397, 355] width 25 height 29
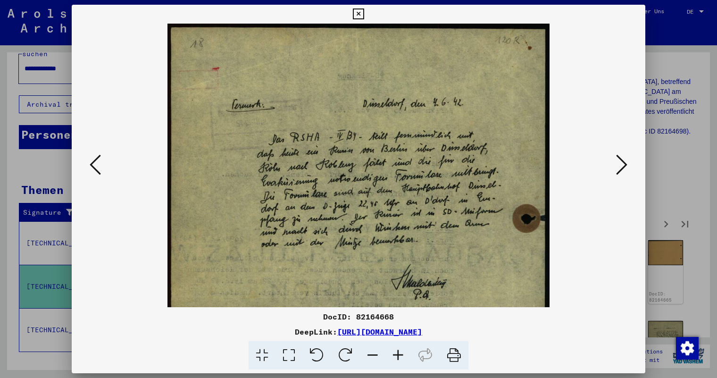
click at [396, 353] on icon at bounding box center [397, 355] width 25 height 29
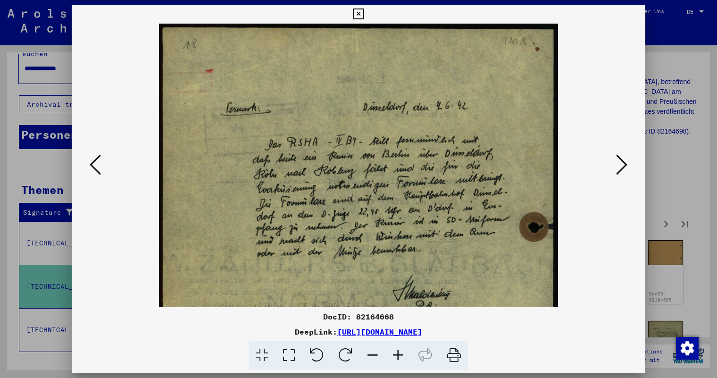
click at [396, 353] on icon at bounding box center [397, 355] width 25 height 29
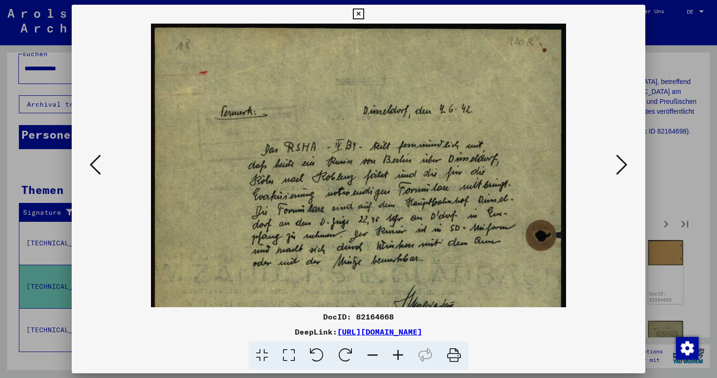
click at [396, 353] on icon at bounding box center [397, 355] width 25 height 29
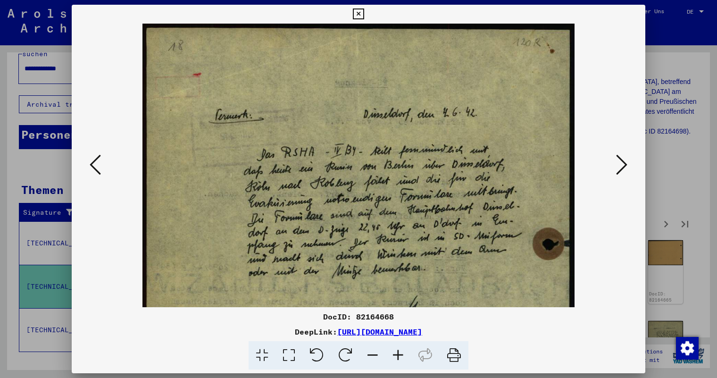
click at [88, 167] on button at bounding box center [95, 165] width 17 height 27
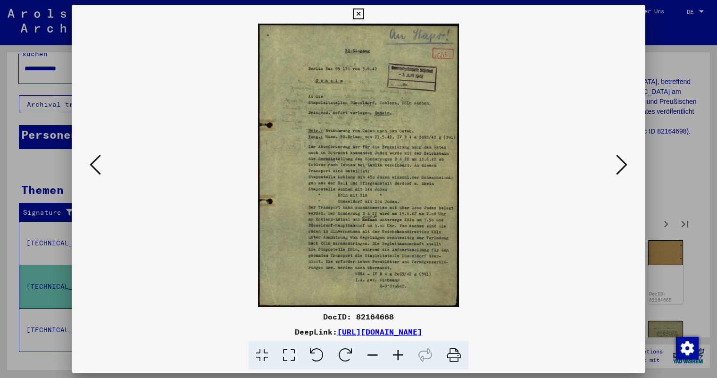
click at [398, 353] on icon at bounding box center [397, 355] width 25 height 29
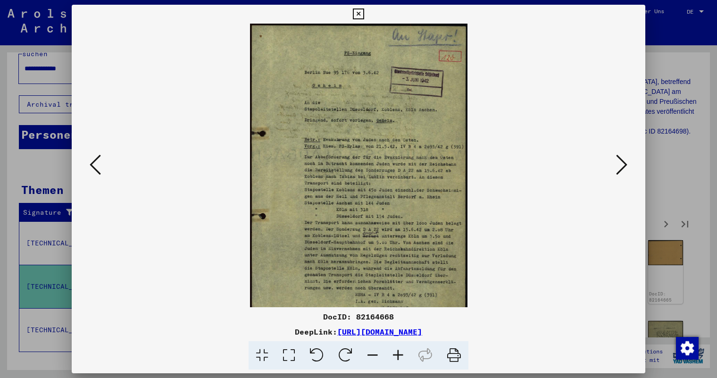
click at [398, 353] on icon at bounding box center [397, 355] width 25 height 29
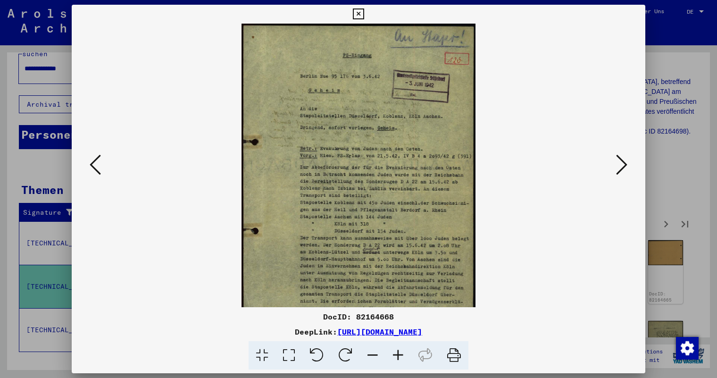
click at [398, 353] on icon at bounding box center [397, 355] width 25 height 29
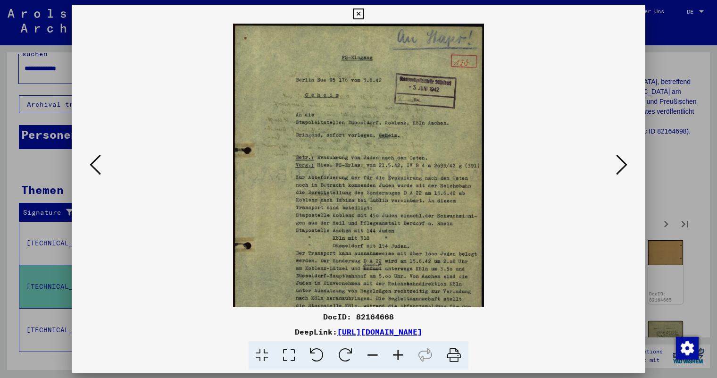
click at [398, 353] on icon at bounding box center [397, 355] width 25 height 29
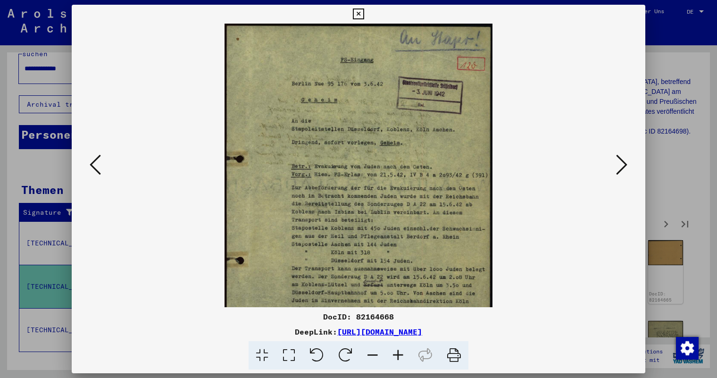
click at [398, 353] on icon at bounding box center [397, 355] width 25 height 29
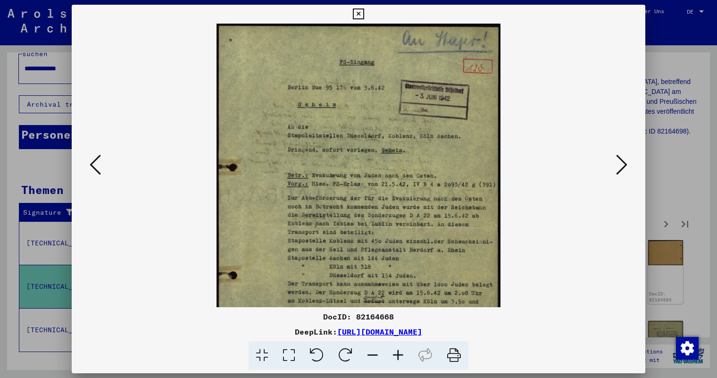
click at [398, 353] on icon at bounding box center [397, 355] width 25 height 29
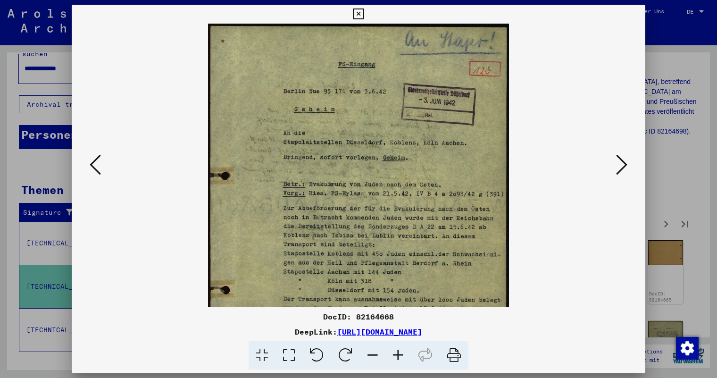
click at [398, 353] on icon at bounding box center [397, 355] width 25 height 29
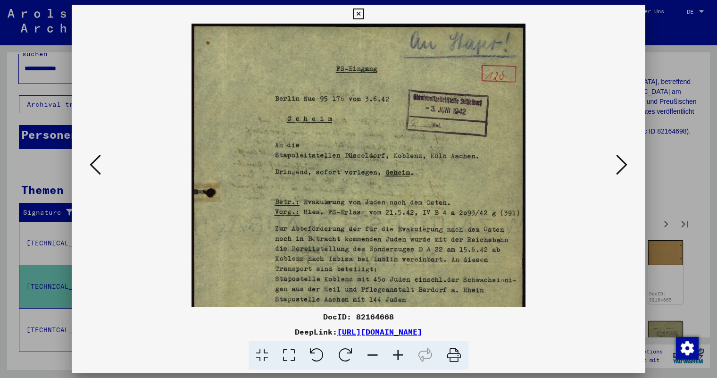
click at [398, 353] on icon at bounding box center [397, 355] width 25 height 29
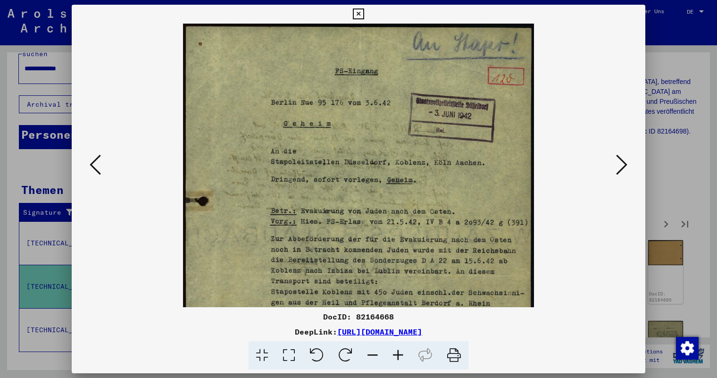
click at [398, 353] on icon at bounding box center [397, 355] width 25 height 29
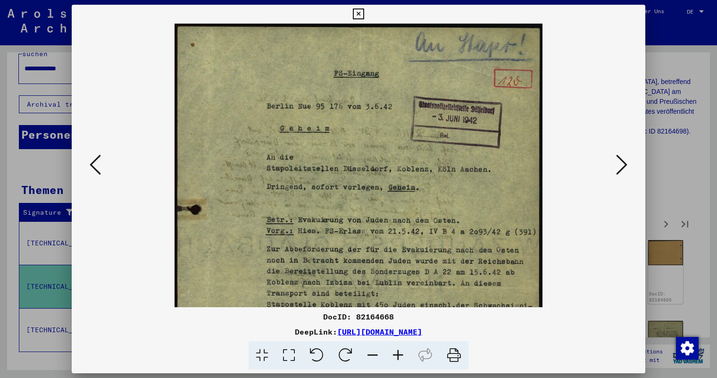
click at [398, 353] on icon at bounding box center [397, 355] width 25 height 29
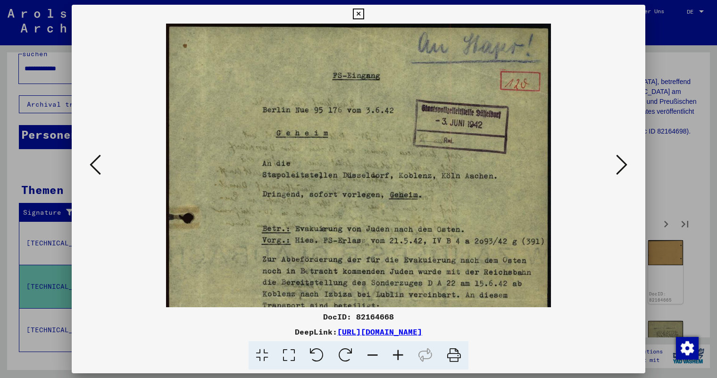
click at [398, 353] on icon at bounding box center [397, 355] width 25 height 29
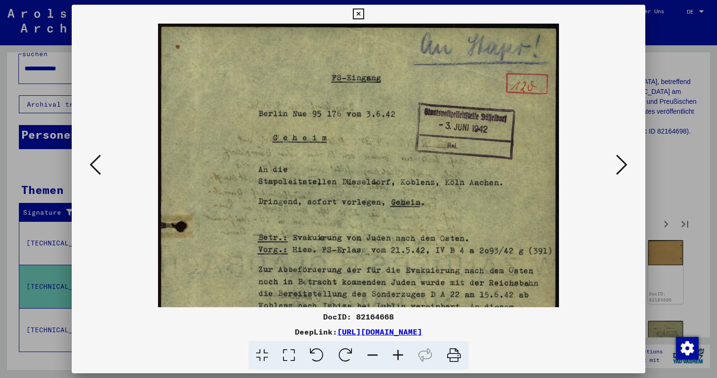
click at [398, 353] on icon at bounding box center [397, 355] width 25 height 29
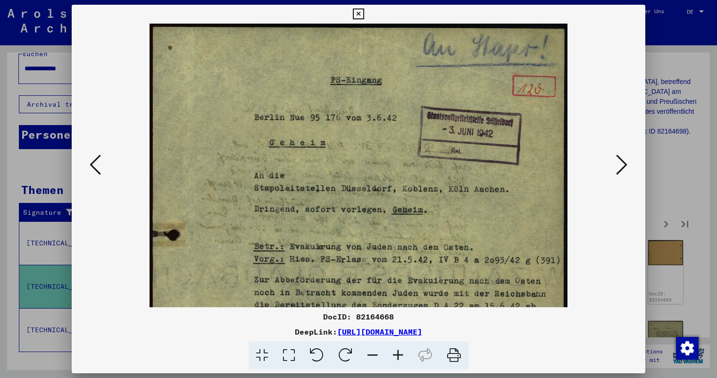
click at [398, 353] on icon at bounding box center [397, 355] width 25 height 29
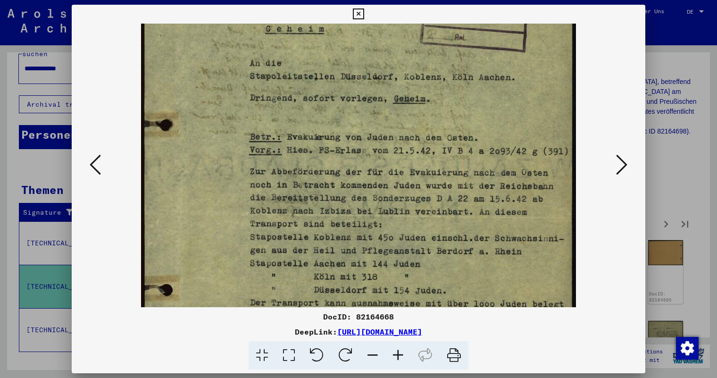
scroll to position [124, 0]
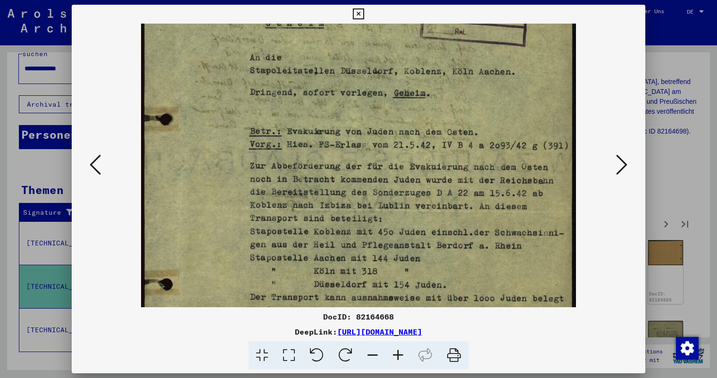
drag, startPoint x: 474, startPoint y: 234, endPoint x: 473, endPoint y: 109, distance: 124.1
click at [473, 109] on img at bounding box center [358, 207] width 435 height 614
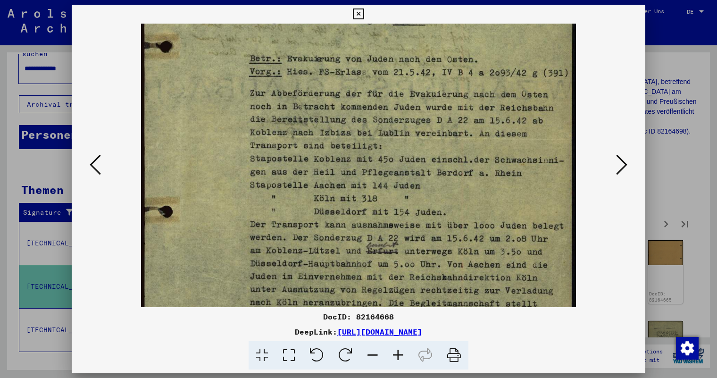
drag, startPoint x: 442, startPoint y: 224, endPoint x: 443, endPoint y: 148, distance: 76.0
click at [443, 148] on img at bounding box center [358, 134] width 435 height 614
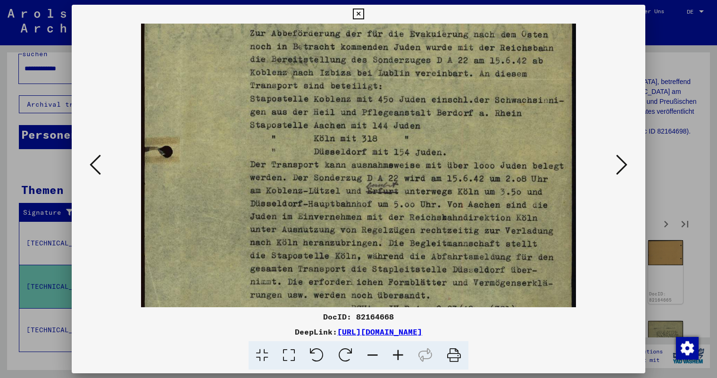
drag, startPoint x: 441, startPoint y: 218, endPoint x: 442, endPoint y: 161, distance: 56.6
click at [442, 161] on img at bounding box center [358, 74] width 435 height 614
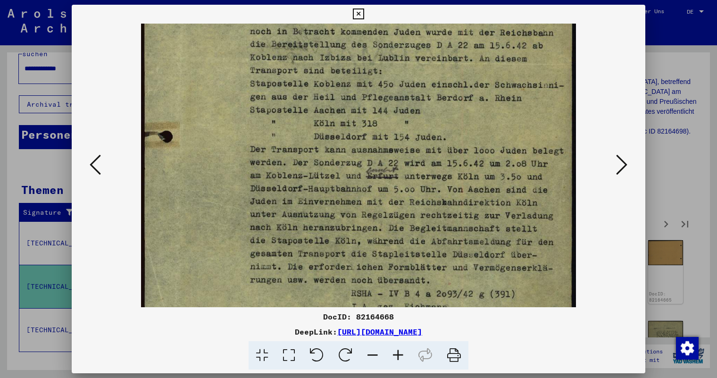
scroll to position [277, 0]
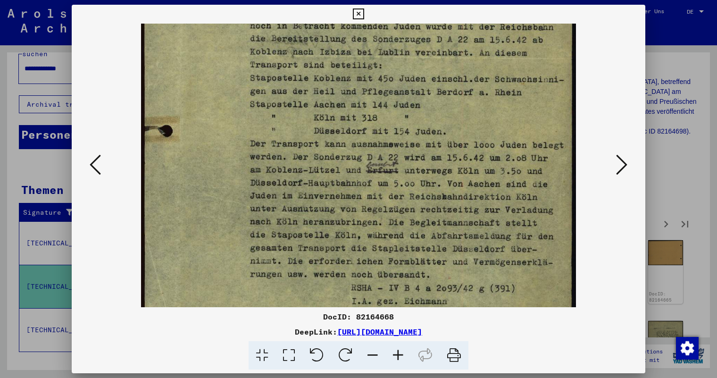
drag, startPoint x: 440, startPoint y: 227, endPoint x: 441, endPoint y: 206, distance: 20.8
click at [441, 206] on img at bounding box center [358, 53] width 435 height 614
click at [622, 161] on icon at bounding box center [621, 164] width 11 height 23
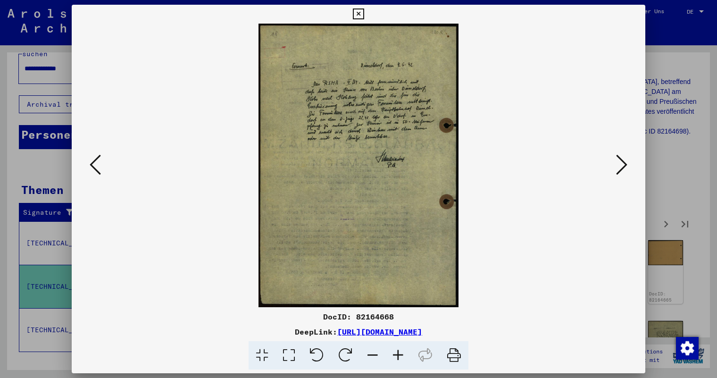
scroll to position [0, 0]
click at [622, 161] on icon at bounding box center [621, 164] width 11 height 23
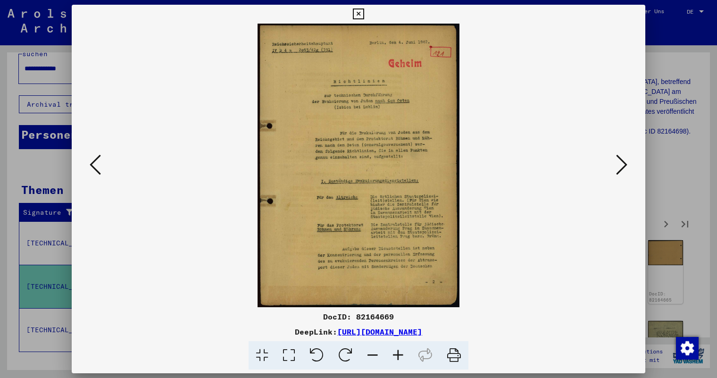
click at [399, 352] on icon at bounding box center [397, 355] width 25 height 29
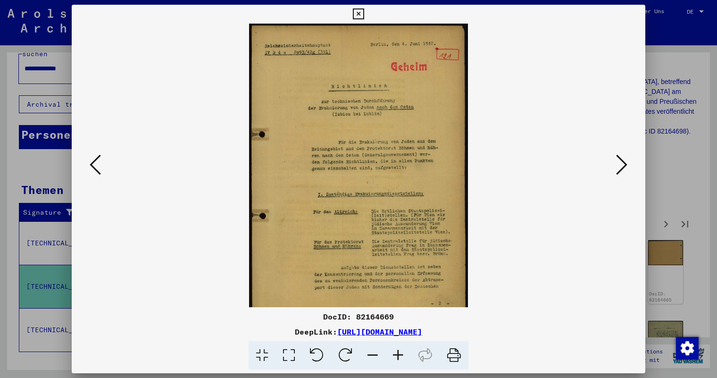
click at [399, 352] on icon at bounding box center [397, 355] width 25 height 29
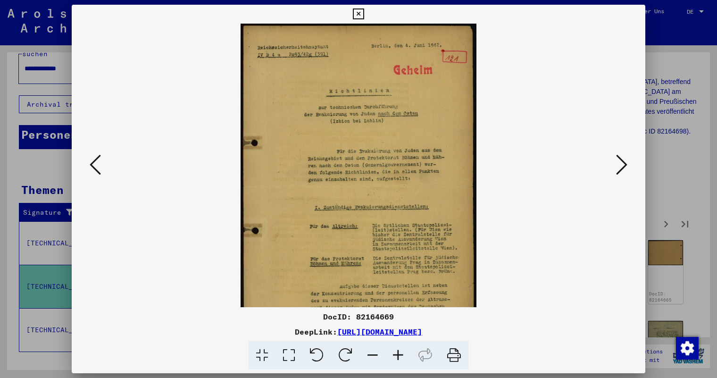
click at [399, 352] on icon at bounding box center [397, 355] width 25 height 29
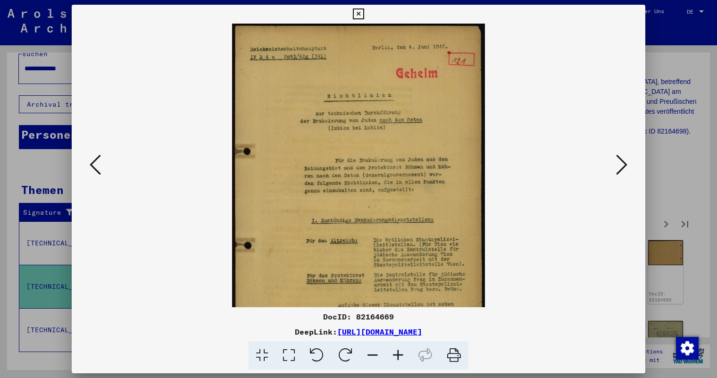
click at [399, 352] on icon at bounding box center [397, 355] width 25 height 29
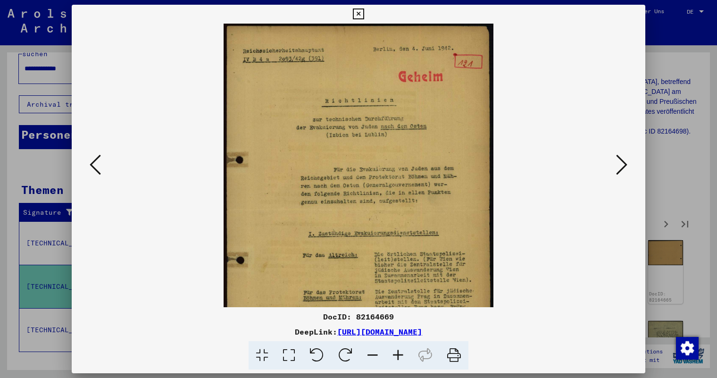
click at [399, 352] on icon at bounding box center [397, 355] width 25 height 29
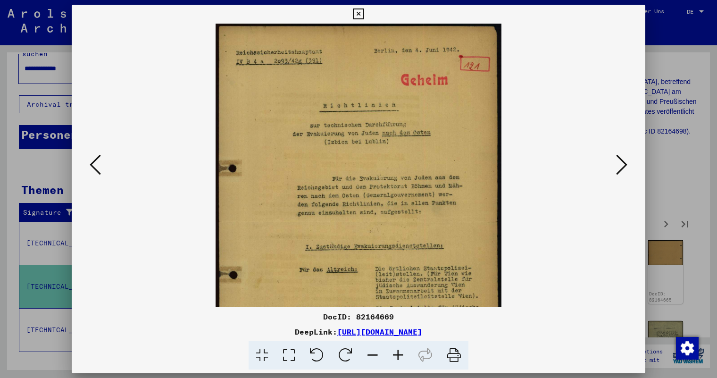
click at [399, 352] on icon at bounding box center [397, 355] width 25 height 29
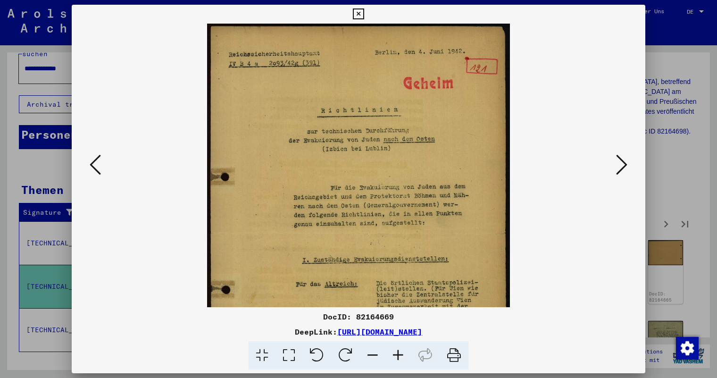
click at [399, 352] on icon at bounding box center [397, 355] width 25 height 29
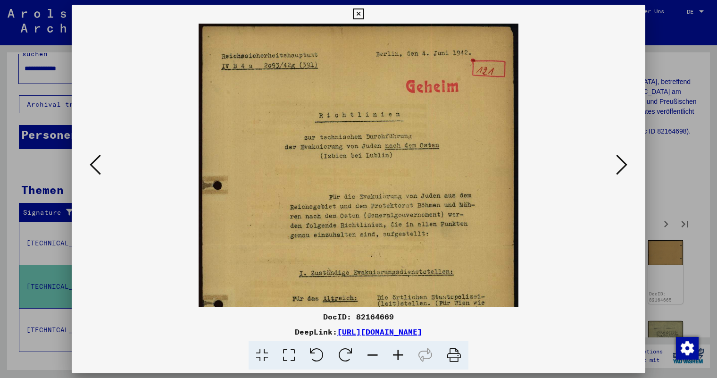
click at [399, 352] on icon at bounding box center [397, 355] width 25 height 29
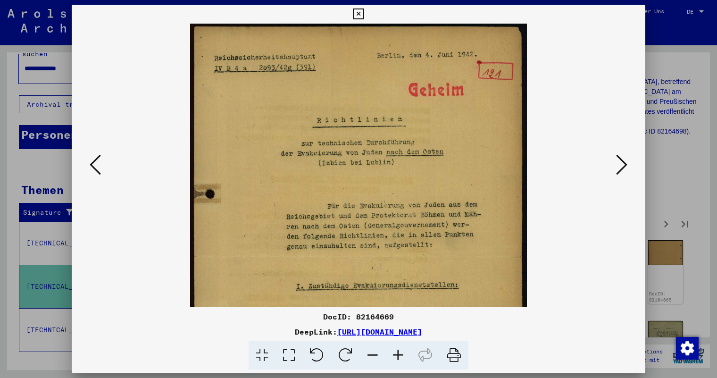
click at [399, 352] on icon at bounding box center [397, 355] width 25 height 29
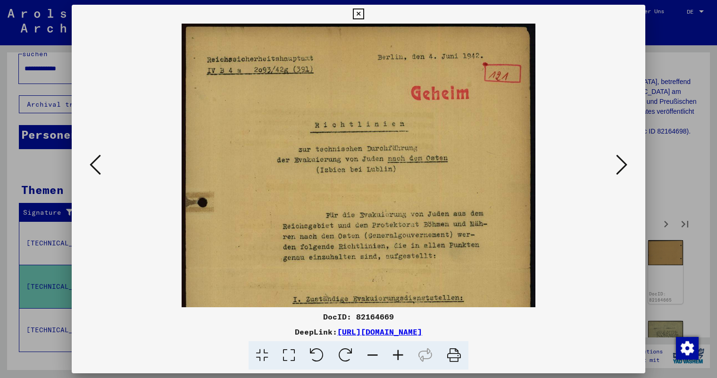
click at [399, 352] on icon at bounding box center [397, 355] width 25 height 29
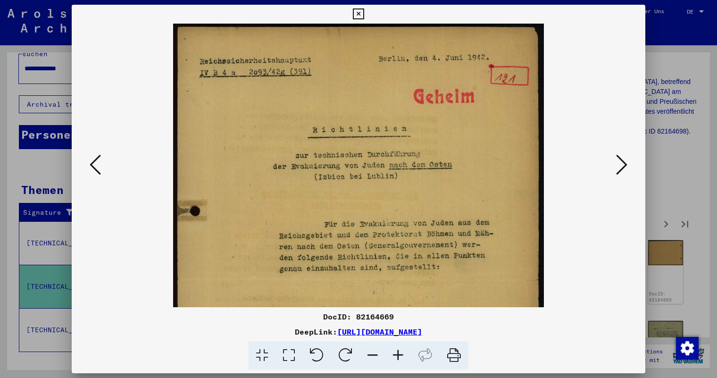
click at [399, 352] on icon at bounding box center [397, 355] width 25 height 29
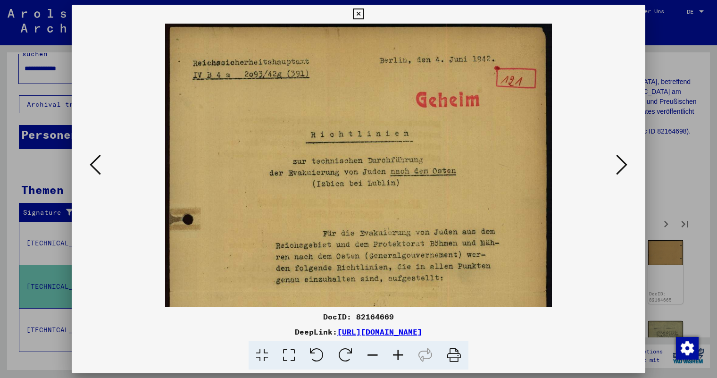
click at [399, 352] on icon at bounding box center [397, 355] width 25 height 29
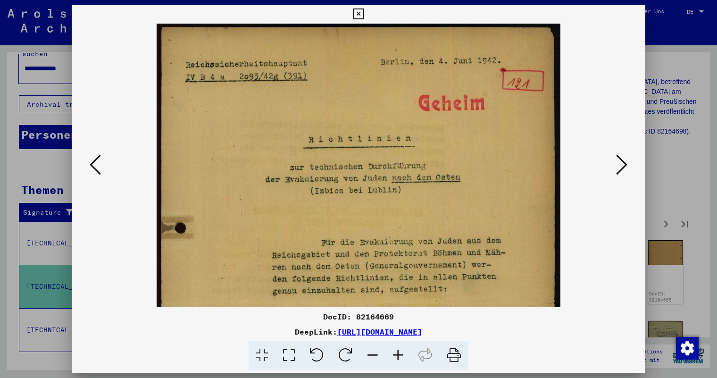
click at [399, 352] on icon at bounding box center [397, 355] width 25 height 29
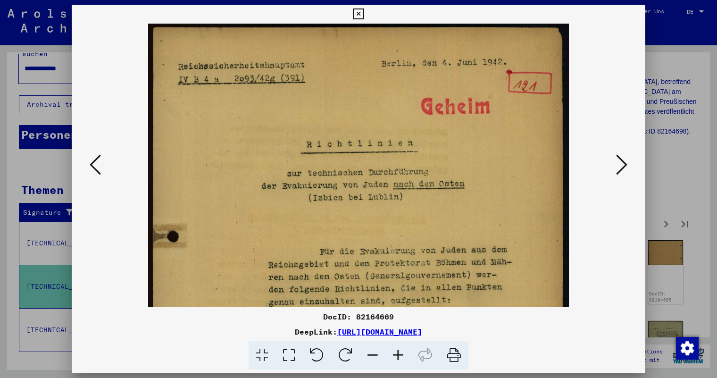
click at [399, 352] on icon at bounding box center [397, 355] width 25 height 29
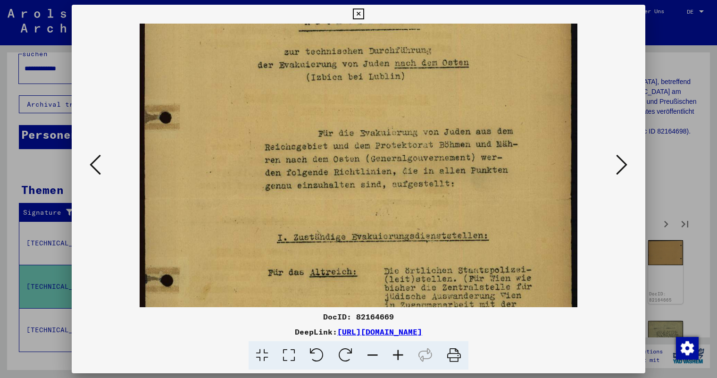
scroll to position [147, 0]
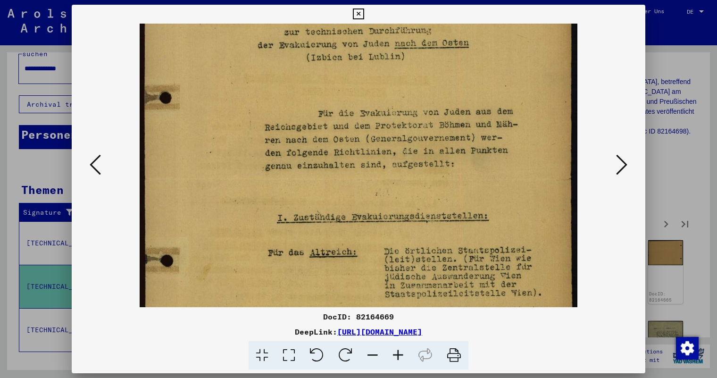
drag, startPoint x: 412, startPoint y: 214, endPoint x: 413, endPoint y: 67, distance: 147.2
click at [413, 67] on img at bounding box center [359, 183] width 438 height 614
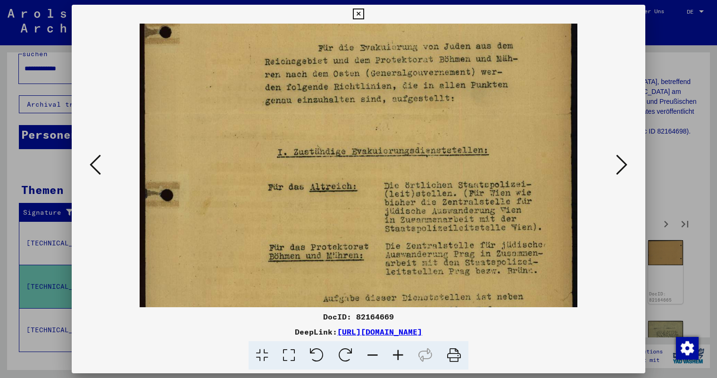
scroll to position [214, 0]
drag, startPoint x: 413, startPoint y: 187, endPoint x: 413, endPoint y: 120, distance: 66.5
click at [413, 120] on img at bounding box center [359, 117] width 438 height 614
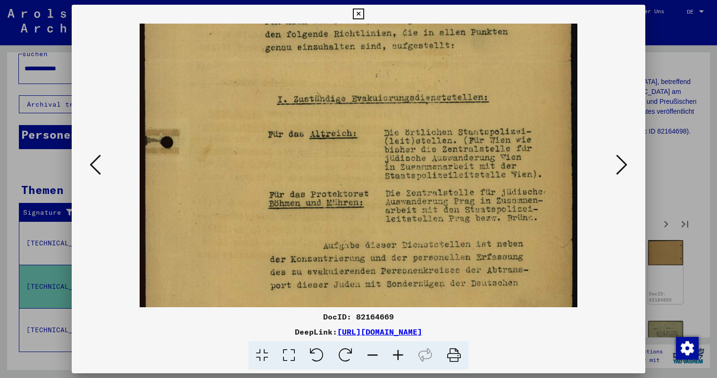
scroll to position [272, 0]
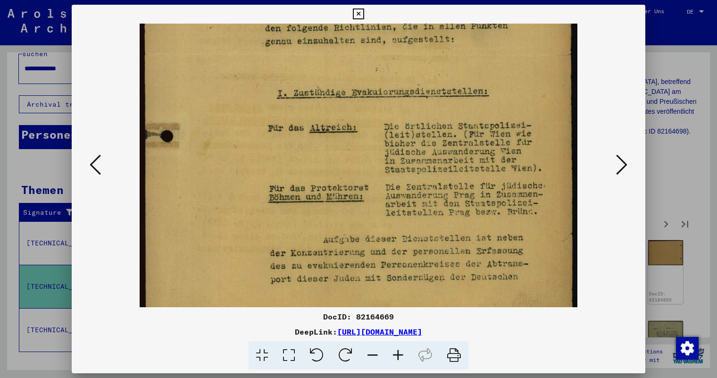
drag, startPoint x: 486, startPoint y: 221, endPoint x: 485, endPoint y: 163, distance: 58.0
click at [485, 163] on img at bounding box center [359, 59] width 438 height 614
click at [619, 163] on icon at bounding box center [621, 164] width 11 height 23
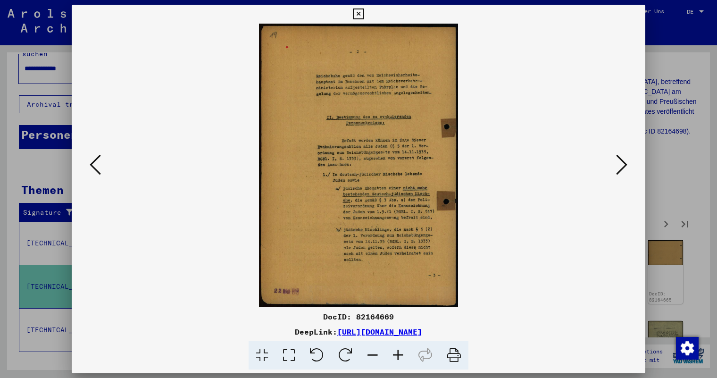
scroll to position [0, 0]
click at [399, 354] on icon at bounding box center [397, 355] width 25 height 29
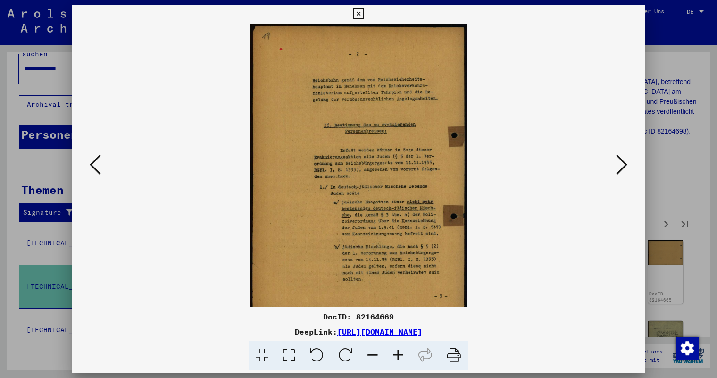
click at [399, 354] on icon at bounding box center [397, 355] width 25 height 29
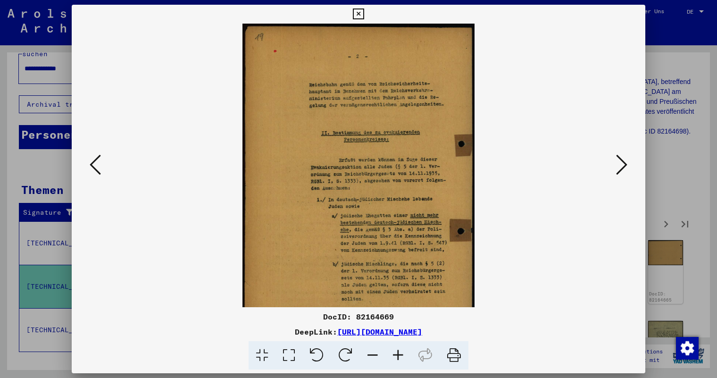
click at [399, 354] on icon at bounding box center [397, 355] width 25 height 29
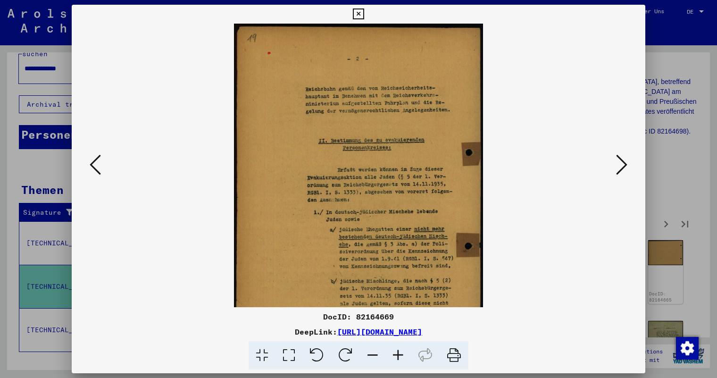
click at [399, 354] on icon at bounding box center [397, 355] width 25 height 29
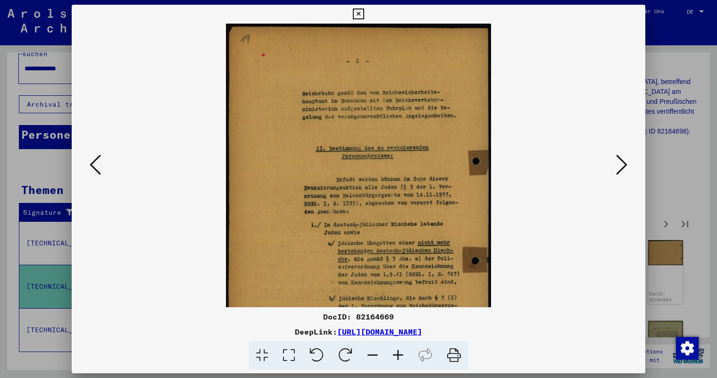
click at [399, 354] on icon at bounding box center [397, 355] width 25 height 29
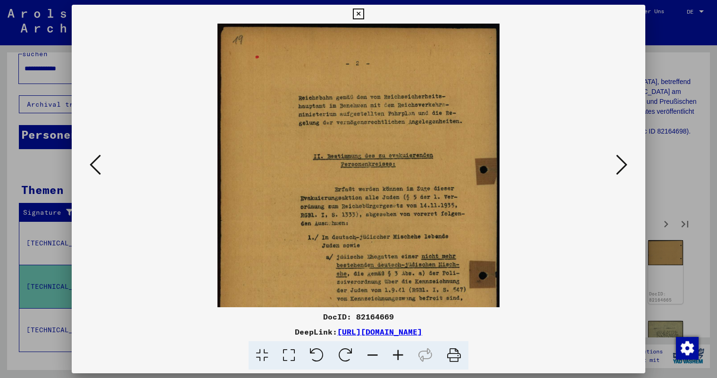
click at [399, 354] on icon at bounding box center [397, 355] width 25 height 29
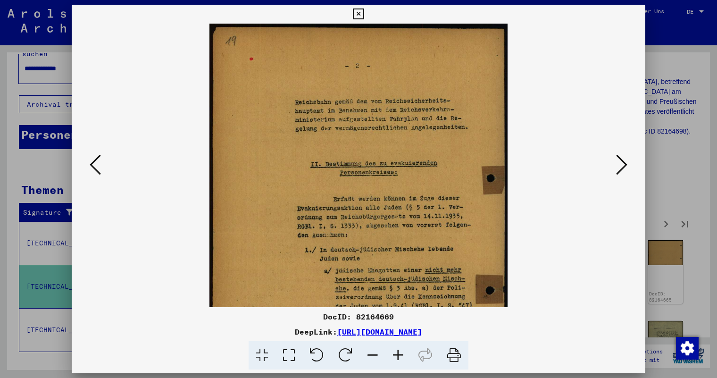
click at [399, 354] on icon at bounding box center [397, 355] width 25 height 29
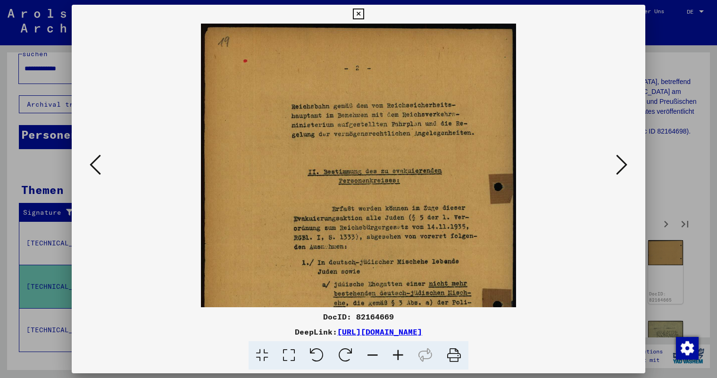
click at [399, 354] on icon at bounding box center [397, 355] width 25 height 29
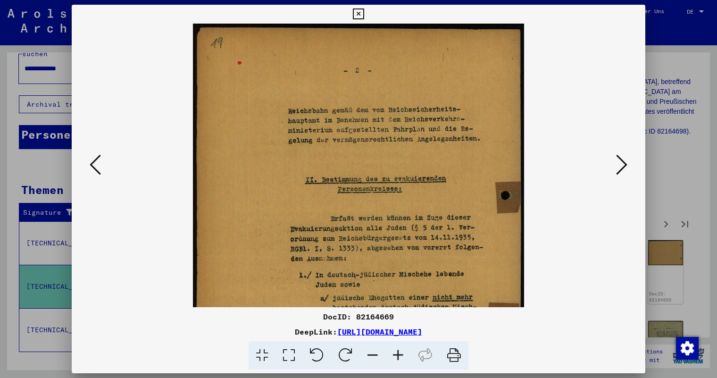
click at [399, 354] on icon at bounding box center [397, 355] width 25 height 29
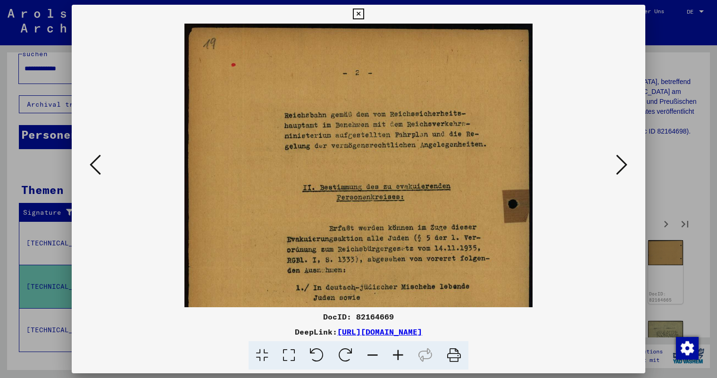
click at [399, 354] on icon at bounding box center [397, 355] width 25 height 29
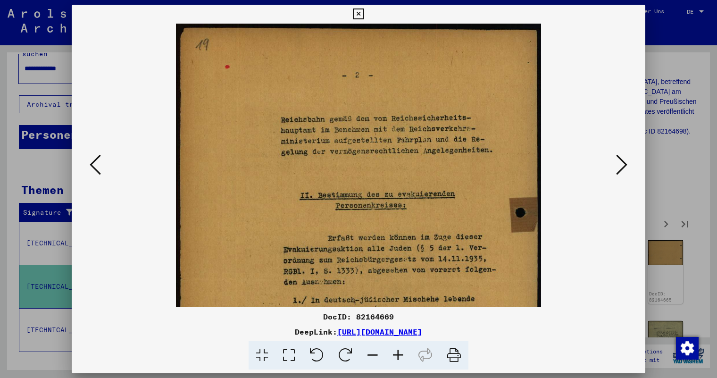
click at [399, 354] on icon at bounding box center [397, 355] width 25 height 29
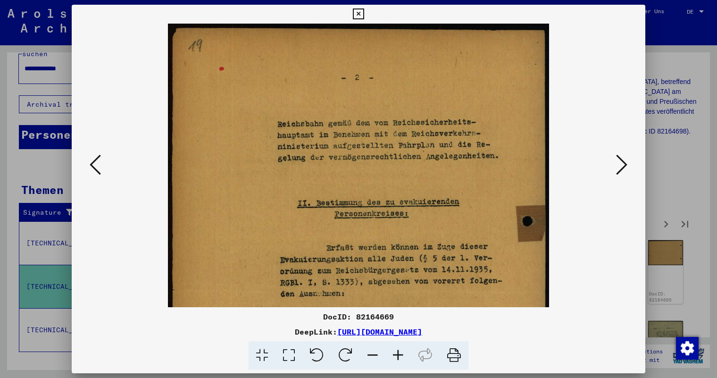
click at [399, 354] on icon at bounding box center [397, 355] width 25 height 29
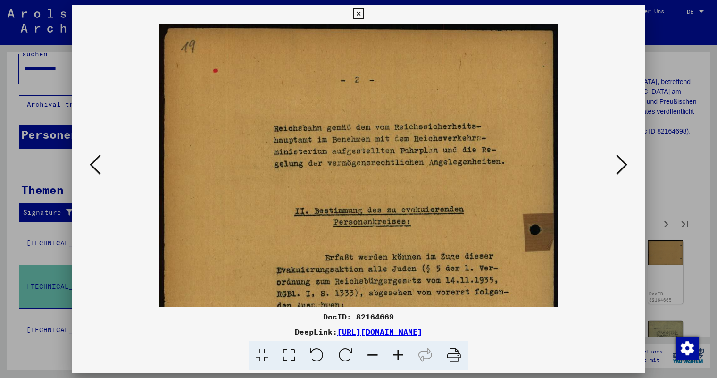
click at [399, 354] on icon at bounding box center [397, 355] width 25 height 29
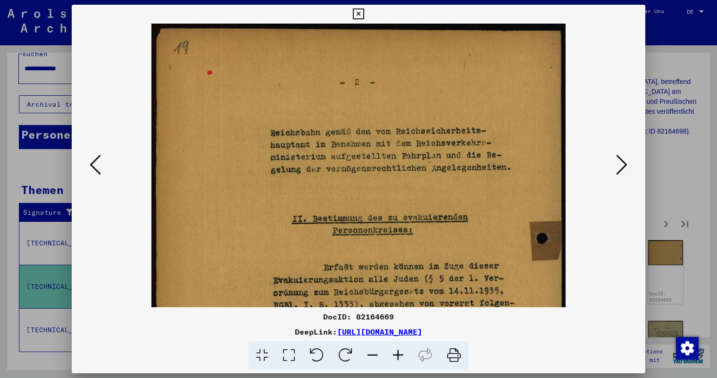
click at [399, 354] on icon at bounding box center [397, 355] width 25 height 29
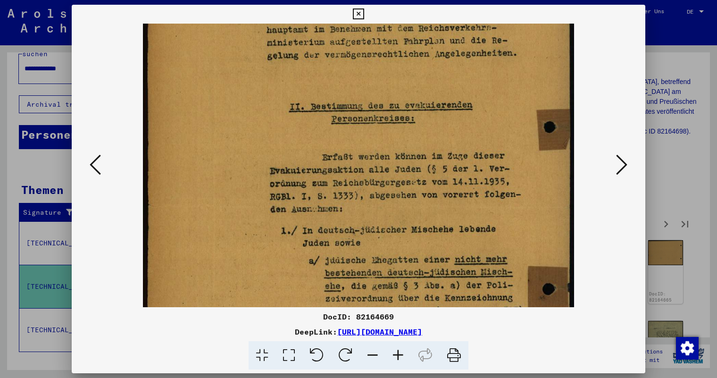
drag, startPoint x: 403, startPoint y: 243, endPoint x: 402, endPoint y: 120, distance: 122.7
click at [402, 121] on img at bounding box center [358, 211] width 431 height 614
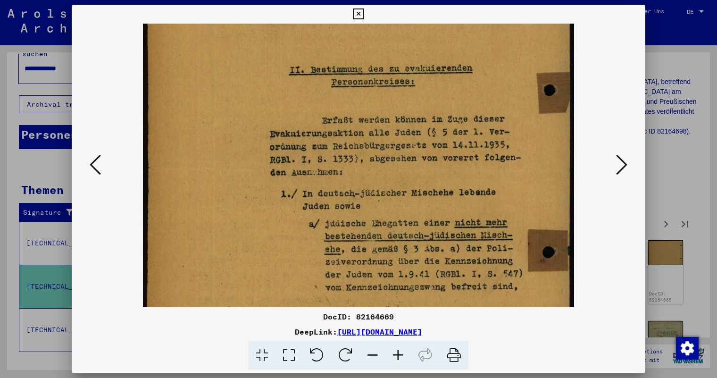
scroll to position [173, 0]
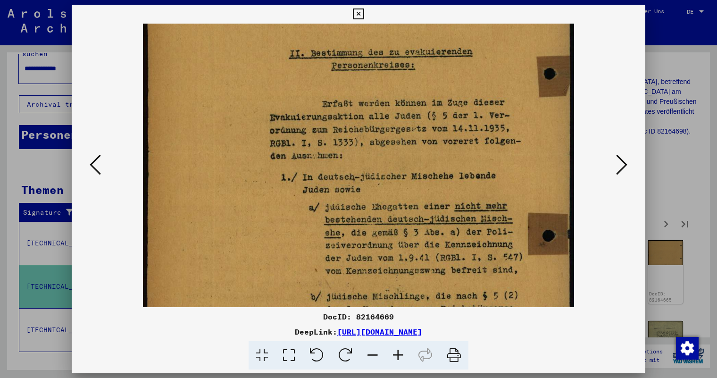
drag, startPoint x: 400, startPoint y: 214, endPoint x: 401, endPoint y: 163, distance: 51.0
click at [401, 163] on img at bounding box center [358, 157] width 431 height 614
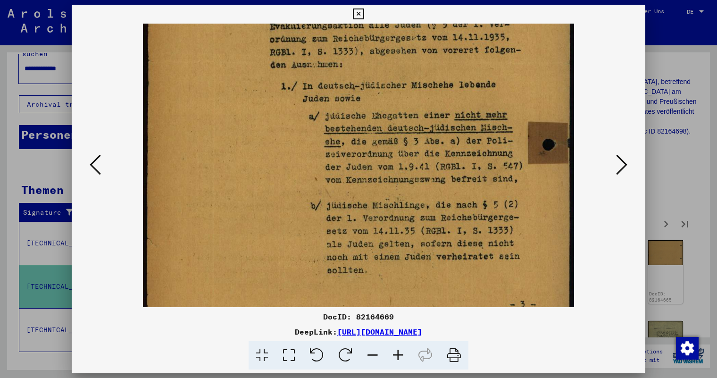
drag, startPoint x: 402, startPoint y: 181, endPoint x: 403, endPoint y: 90, distance: 91.5
click at [403, 90] on img at bounding box center [358, 66] width 431 height 614
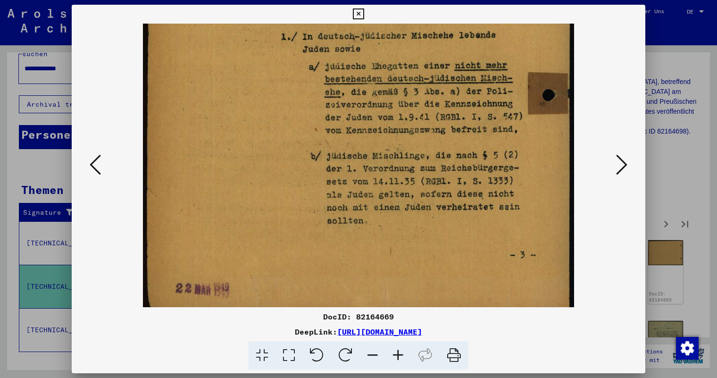
drag, startPoint x: 406, startPoint y: 162, endPoint x: 406, endPoint y: 127, distance: 34.9
click at [406, 127] on img at bounding box center [358, 17] width 431 height 614
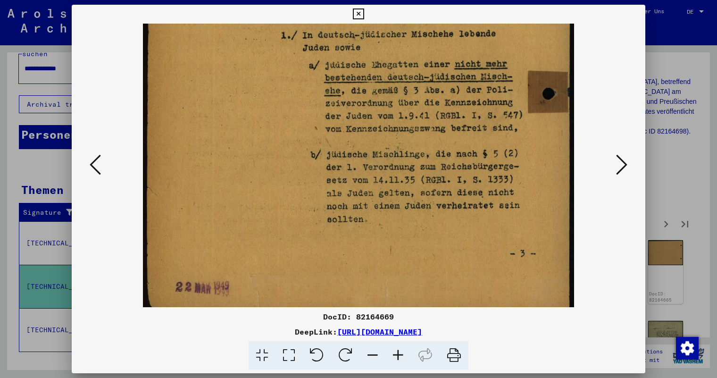
click at [621, 162] on icon at bounding box center [621, 164] width 11 height 23
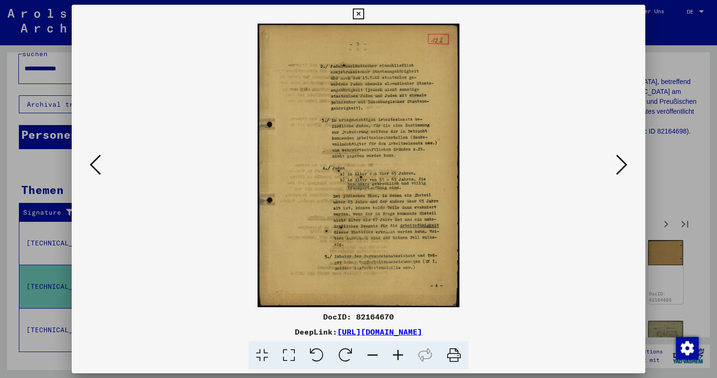
scroll to position [0, 0]
click at [401, 354] on icon at bounding box center [397, 355] width 25 height 29
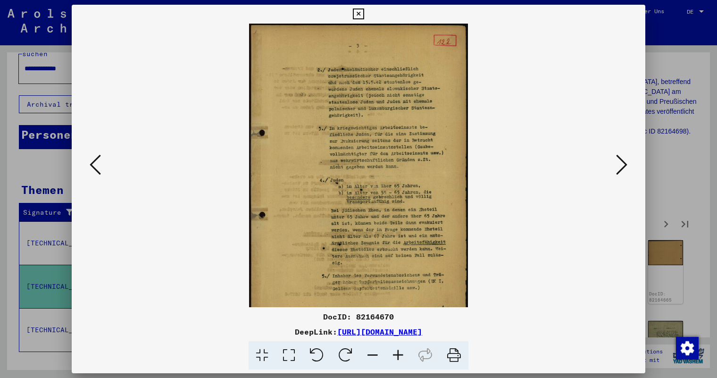
click at [401, 354] on icon at bounding box center [397, 355] width 25 height 29
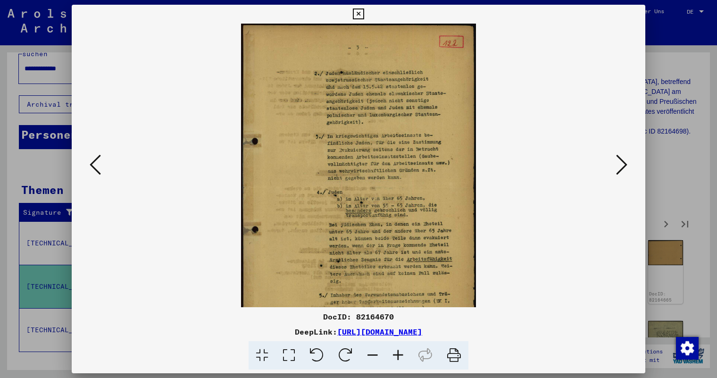
click at [401, 354] on icon at bounding box center [397, 355] width 25 height 29
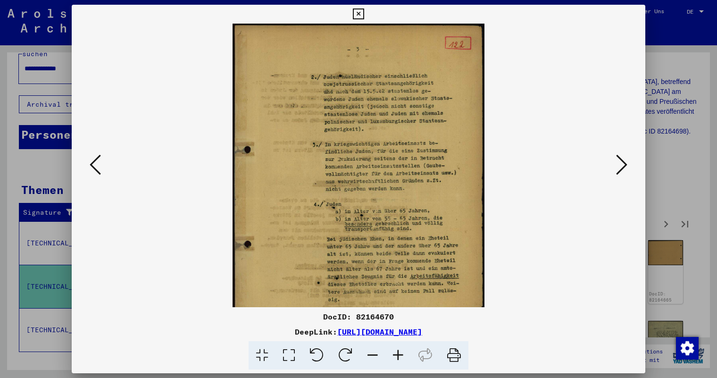
click at [401, 354] on icon at bounding box center [397, 355] width 25 height 29
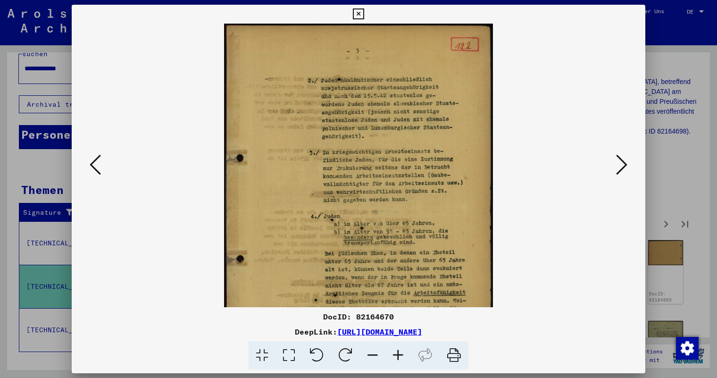
click at [401, 354] on icon at bounding box center [397, 355] width 25 height 29
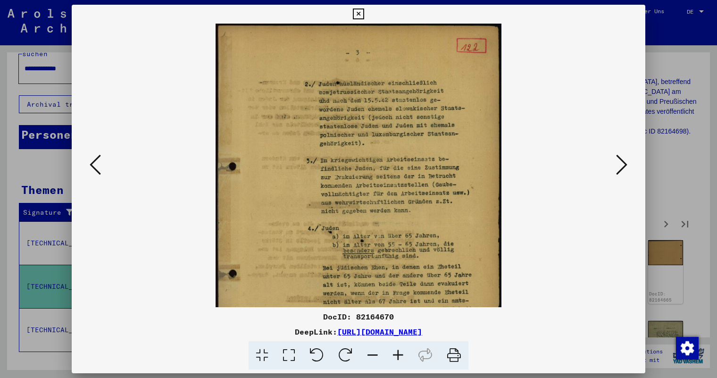
click at [401, 354] on icon at bounding box center [397, 355] width 25 height 29
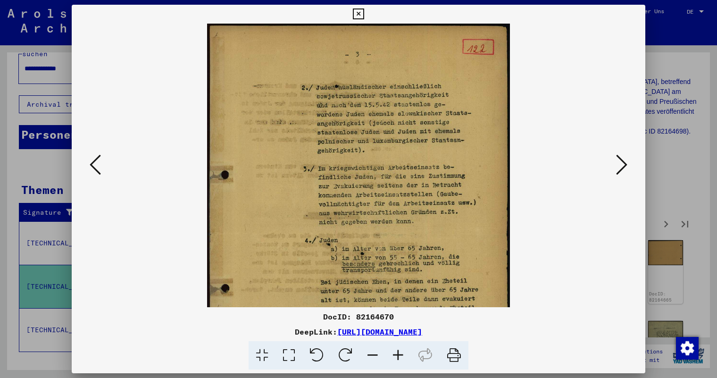
click at [401, 354] on icon at bounding box center [397, 355] width 25 height 29
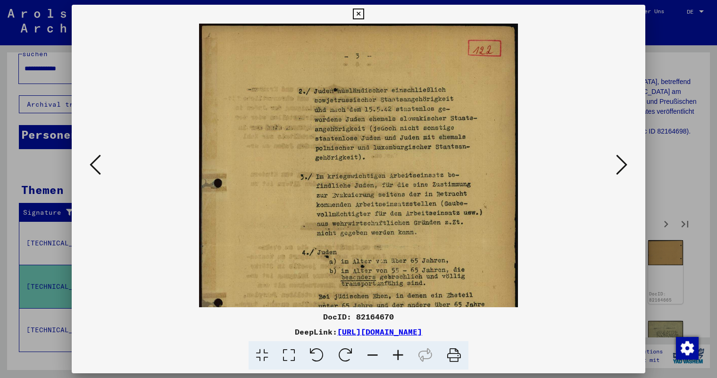
click at [401, 354] on icon at bounding box center [397, 355] width 25 height 29
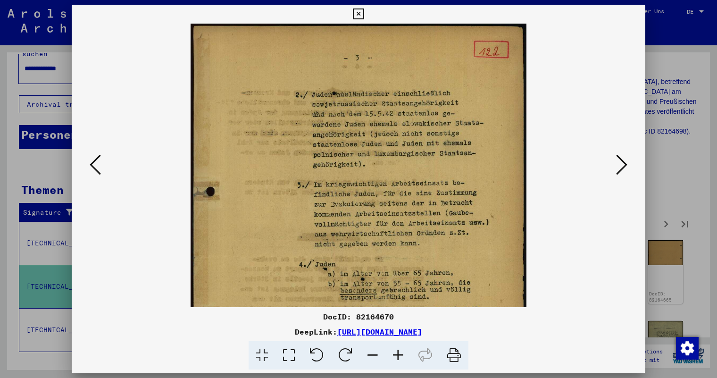
click at [401, 354] on icon at bounding box center [397, 355] width 25 height 29
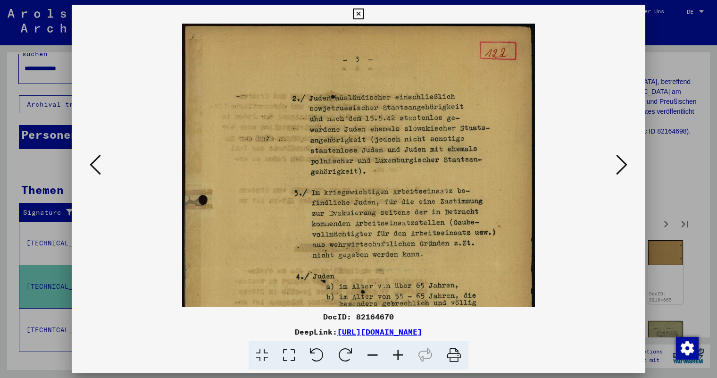
click at [401, 354] on icon at bounding box center [397, 355] width 25 height 29
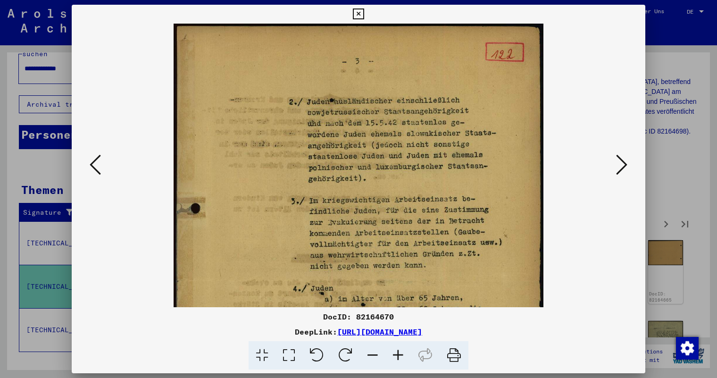
click at [401, 354] on icon at bounding box center [397, 355] width 25 height 29
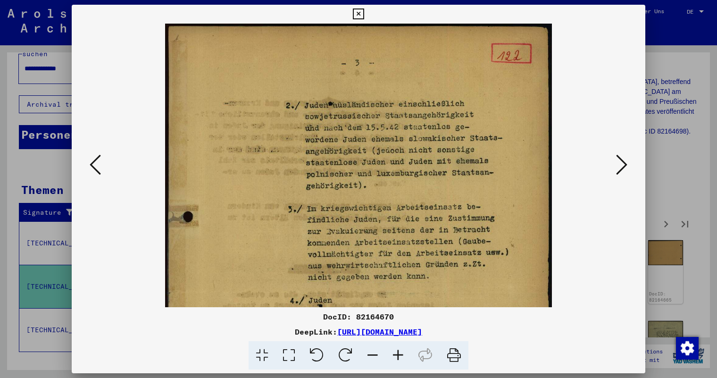
click at [401, 354] on icon at bounding box center [397, 355] width 25 height 29
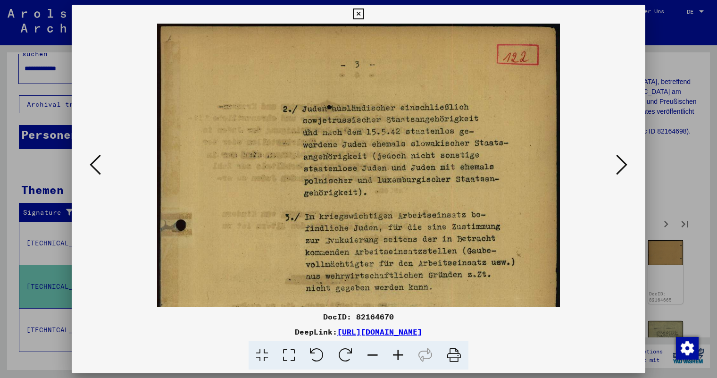
click at [401, 354] on icon at bounding box center [397, 355] width 25 height 29
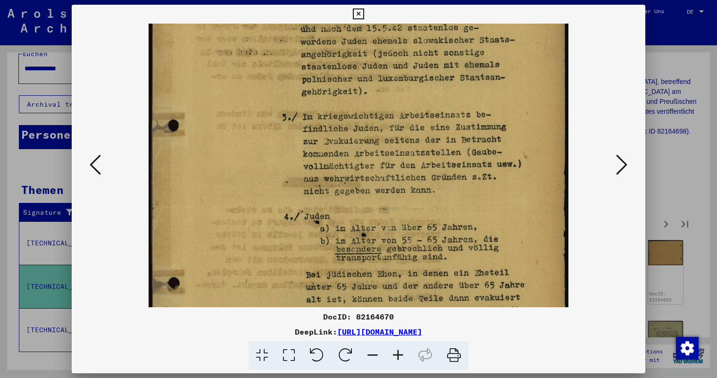
drag, startPoint x: 416, startPoint y: 207, endPoint x: 417, endPoint y: 81, distance: 126.0
click at [417, 81] on img at bounding box center [359, 211] width 420 height 590
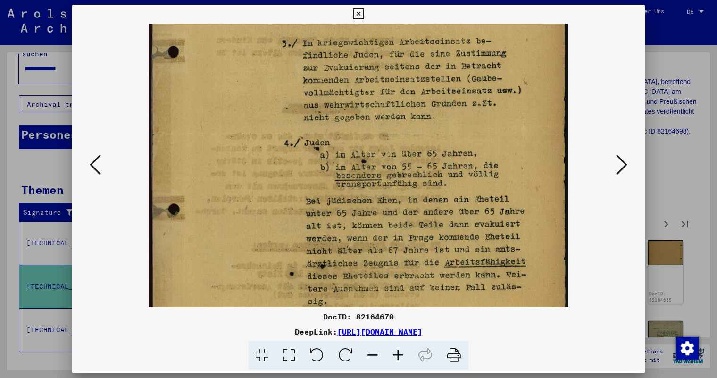
scroll to position [187, 0]
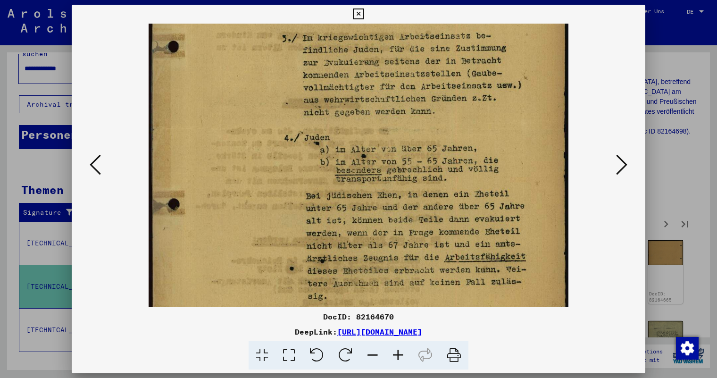
drag, startPoint x: 399, startPoint y: 199, endPoint x: 400, endPoint y: 138, distance: 61.3
click at [400, 138] on img at bounding box center [359, 132] width 420 height 590
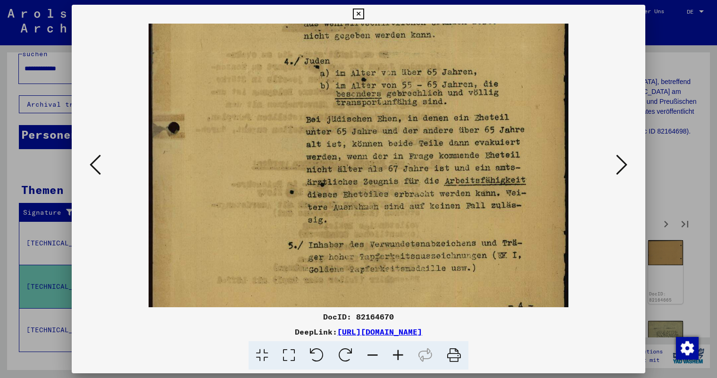
scroll to position [275, 0]
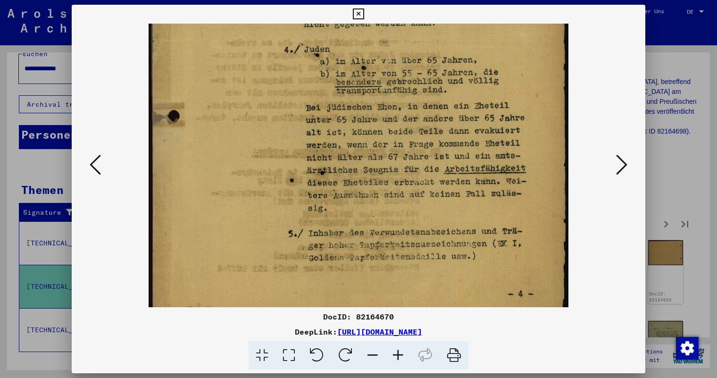
drag, startPoint x: 402, startPoint y: 254, endPoint x: 402, endPoint y: 166, distance: 88.2
click at [402, 166] on img at bounding box center [359, 44] width 420 height 590
click at [625, 162] on icon at bounding box center [621, 164] width 11 height 23
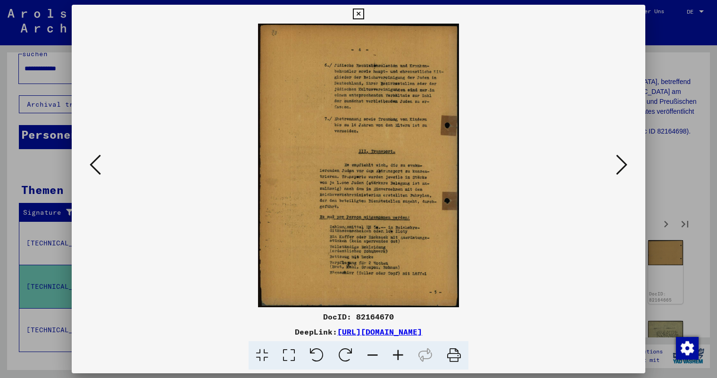
click at [625, 162] on icon at bounding box center [621, 164] width 11 height 23
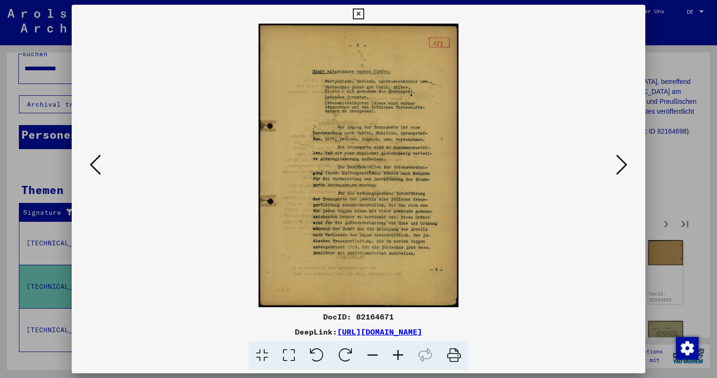
click at [625, 162] on icon at bounding box center [621, 164] width 11 height 23
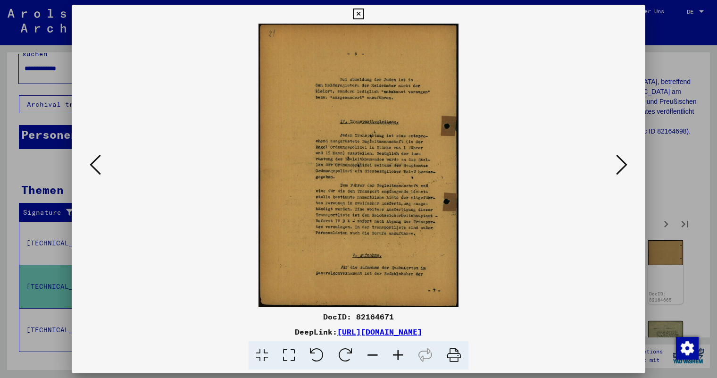
click at [625, 162] on icon at bounding box center [621, 164] width 11 height 23
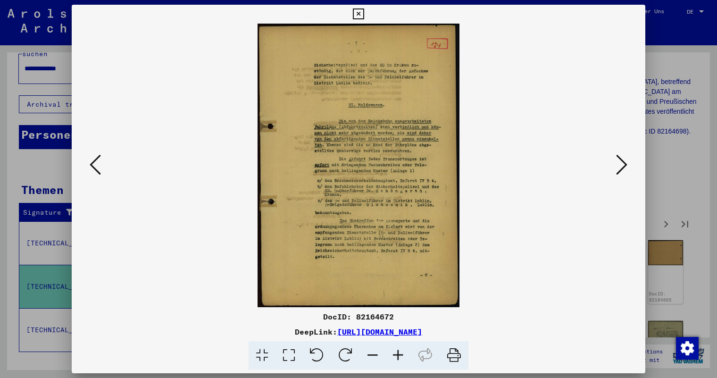
click at [625, 162] on icon at bounding box center [621, 164] width 11 height 23
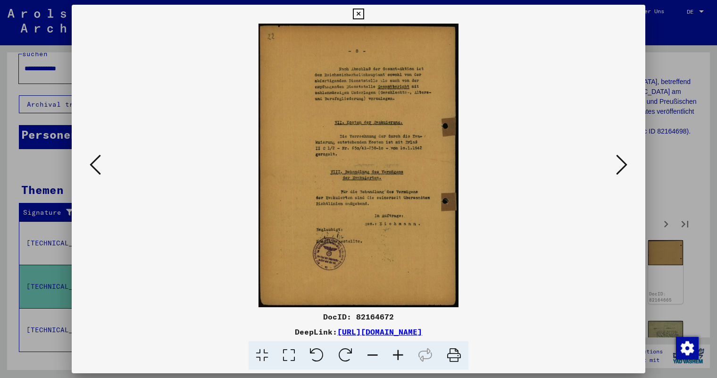
click at [625, 162] on icon at bounding box center [621, 164] width 11 height 23
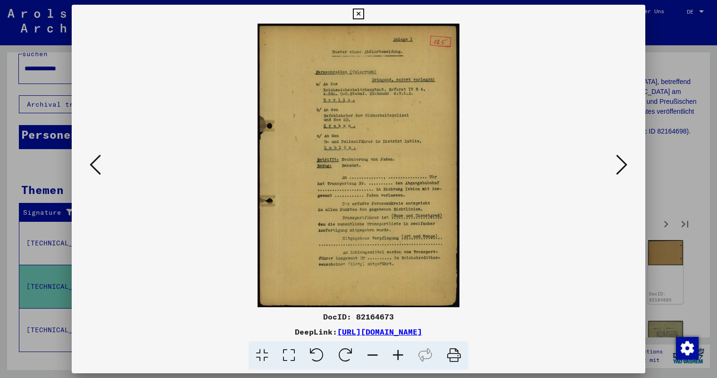
click at [88, 163] on button at bounding box center [95, 165] width 17 height 27
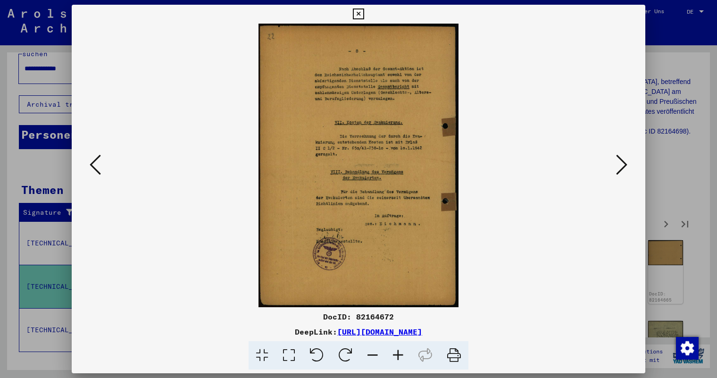
click at [88, 163] on button at bounding box center [95, 165] width 17 height 27
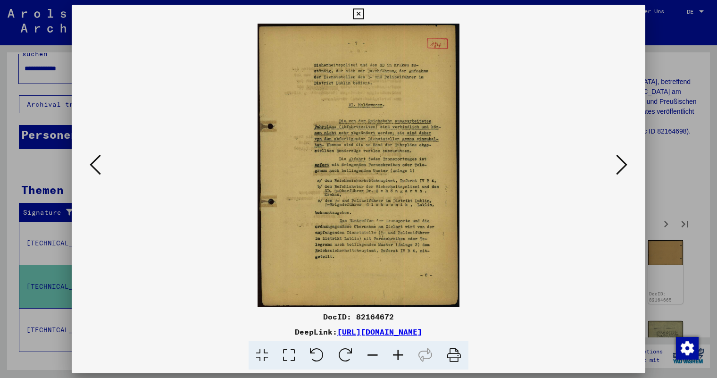
click at [88, 163] on button at bounding box center [95, 165] width 17 height 27
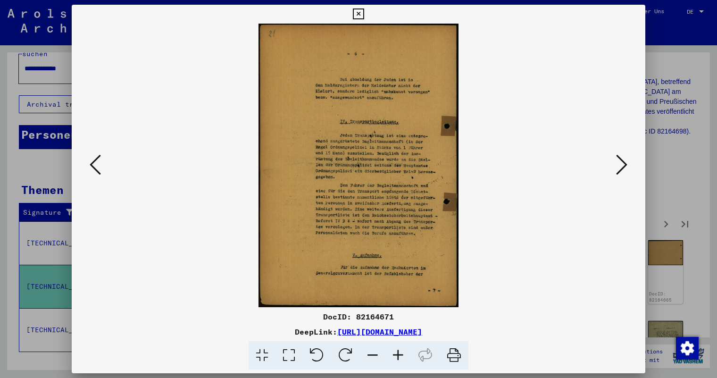
click at [88, 163] on button at bounding box center [95, 165] width 17 height 27
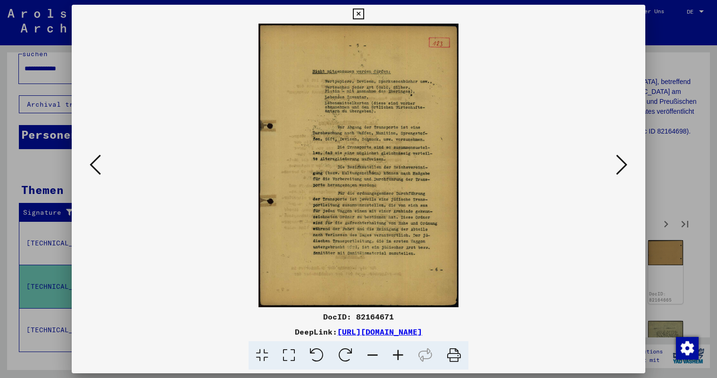
click at [88, 163] on button at bounding box center [95, 165] width 17 height 27
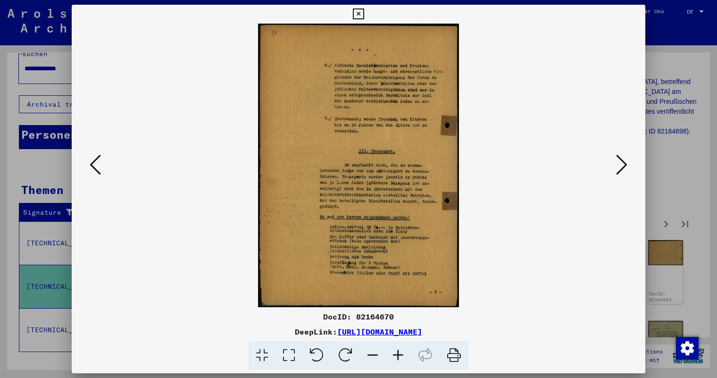
click at [88, 163] on button at bounding box center [95, 165] width 17 height 27
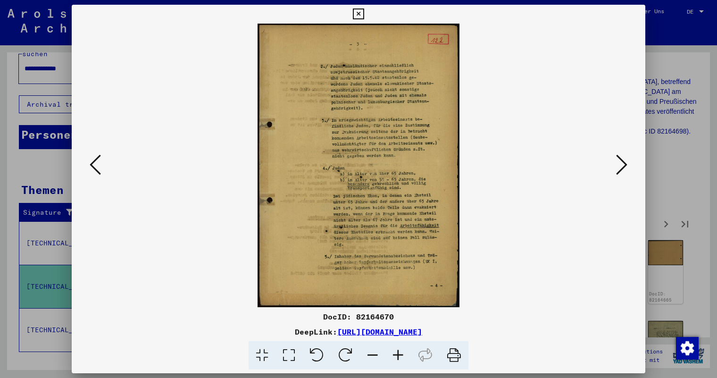
click at [88, 163] on button at bounding box center [95, 165] width 17 height 27
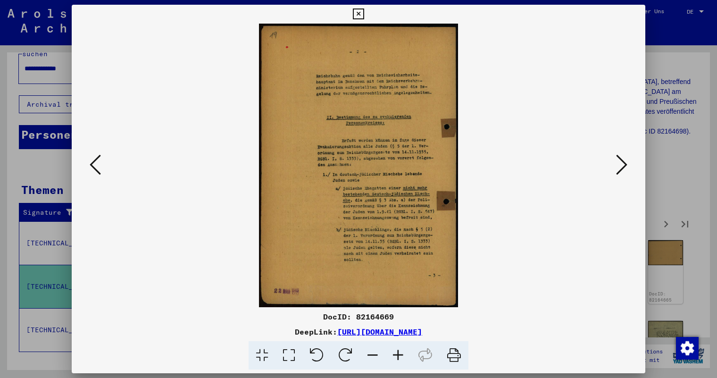
click at [88, 163] on button at bounding box center [95, 165] width 17 height 27
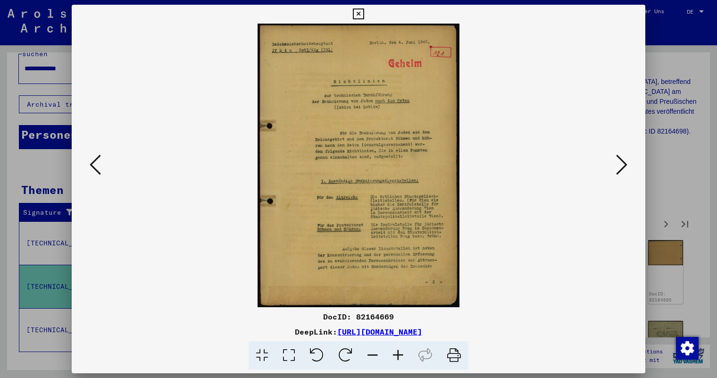
click at [88, 163] on button at bounding box center [95, 165] width 17 height 27
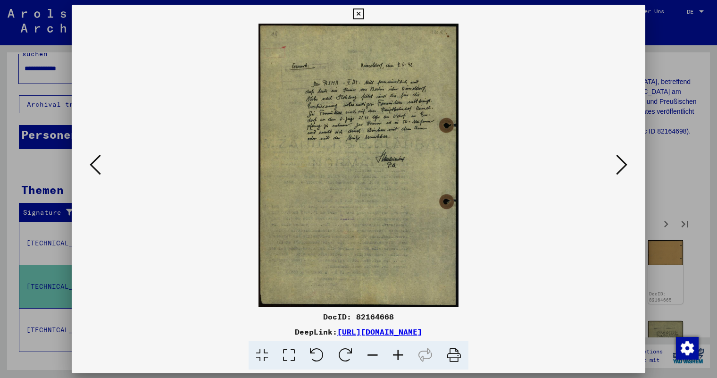
click at [619, 164] on icon at bounding box center [621, 164] width 11 height 23
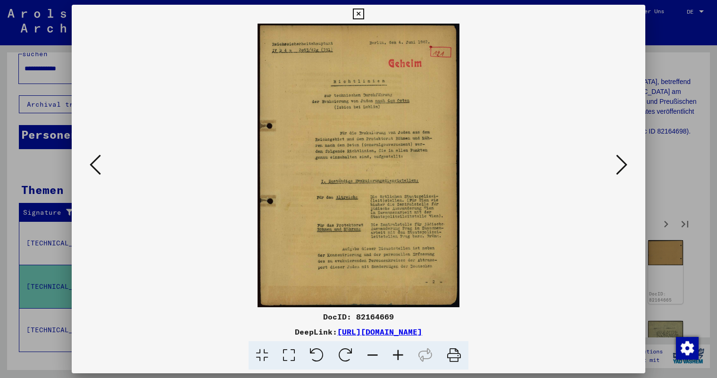
click at [442, 89] on img at bounding box center [359, 166] width 202 height 284
click at [627, 166] on icon at bounding box center [621, 164] width 11 height 23
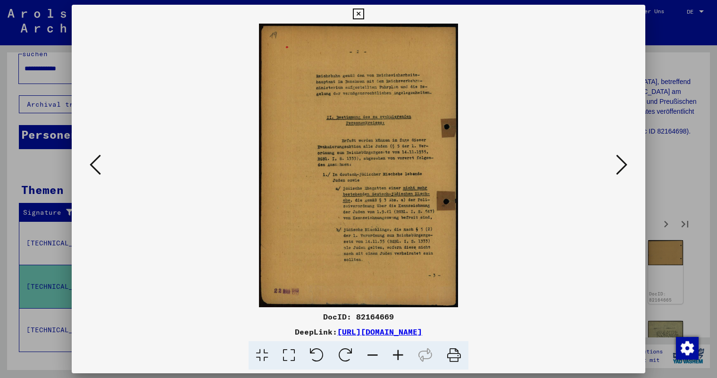
click at [310, 32] on img at bounding box center [358, 166] width 199 height 284
click at [622, 166] on icon at bounding box center [621, 164] width 11 height 23
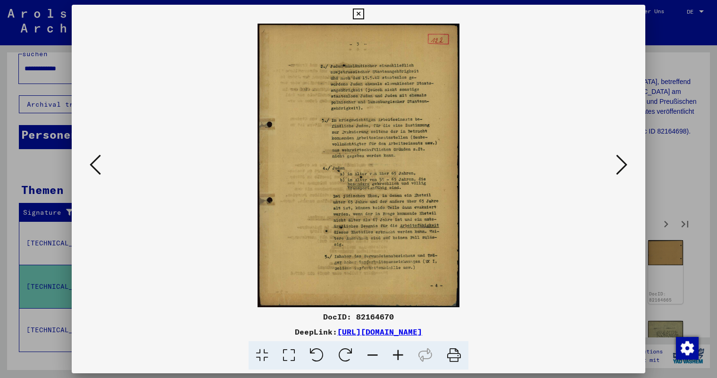
click at [471, 142] on viewer-one-image at bounding box center [359, 166] width 510 height 284
click at [624, 162] on icon at bounding box center [621, 164] width 11 height 23
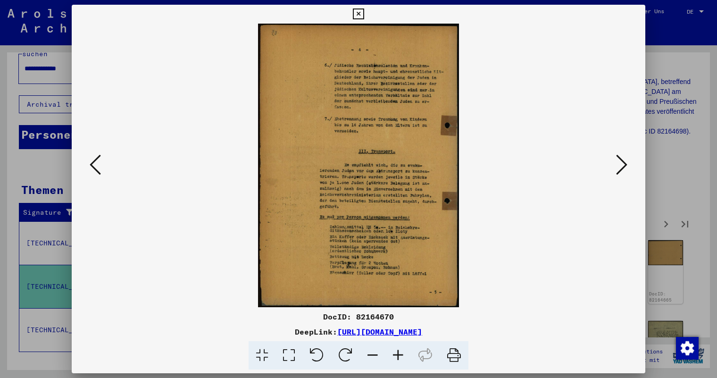
click at [475, 151] on viewer-one-image at bounding box center [359, 166] width 510 height 284
click at [622, 161] on icon at bounding box center [621, 164] width 11 height 23
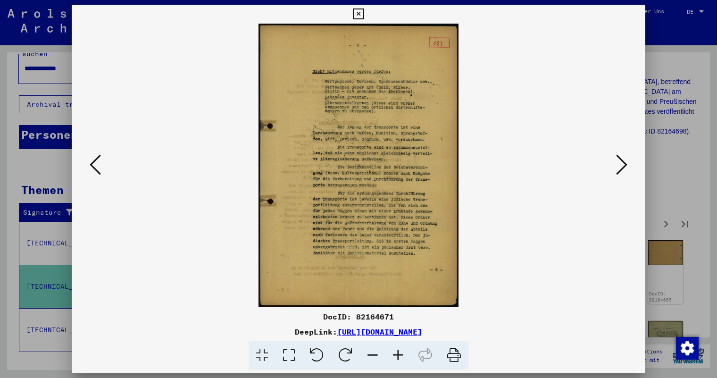
click at [471, 170] on viewer-one-image at bounding box center [359, 166] width 510 height 284
click at [621, 166] on icon at bounding box center [621, 164] width 11 height 23
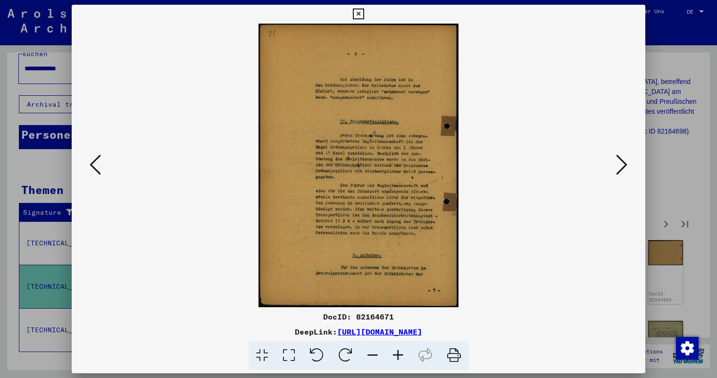
click at [477, 86] on viewer-one-image at bounding box center [359, 166] width 510 height 284
click at [622, 162] on icon at bounding box center [621, 164] width 11 height 23
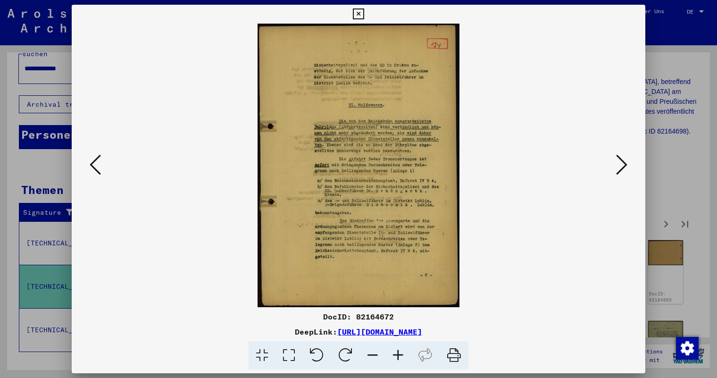
click at [492, 148] on viewer-one-image at bounding box center [359, 166] width 510 height 284
click at [622, 166] on icon at bounding box center [621, 164] width 11 height 23
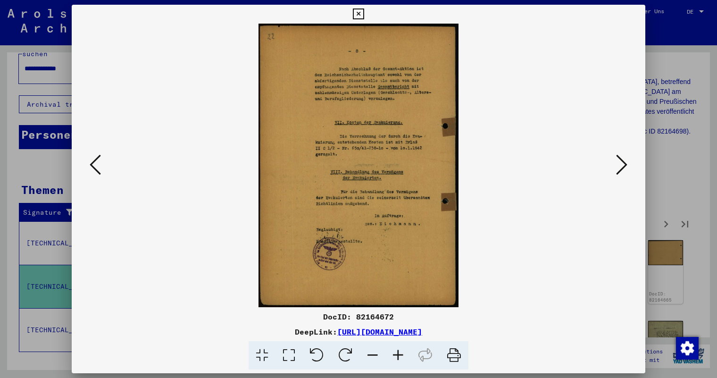
click at [482, 156] on viewer-one-image at bounding box center [359, 166] width 510 height 284
click at [622, 166] on icon at bounding box center [621, 164] width 11 height 23
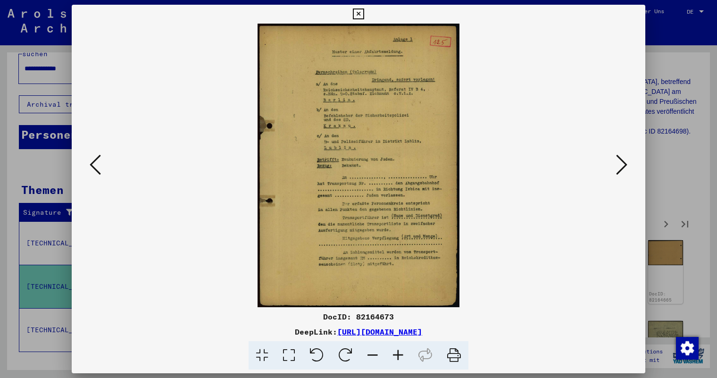
click at [622, 166] on icon at bounding box center [621, 164] width 11 height 23
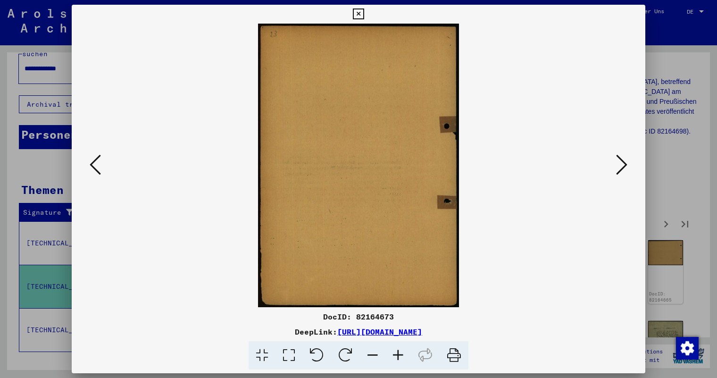
click at [622, 166] on icon at bounding box center [621, 164] width 11 height 23
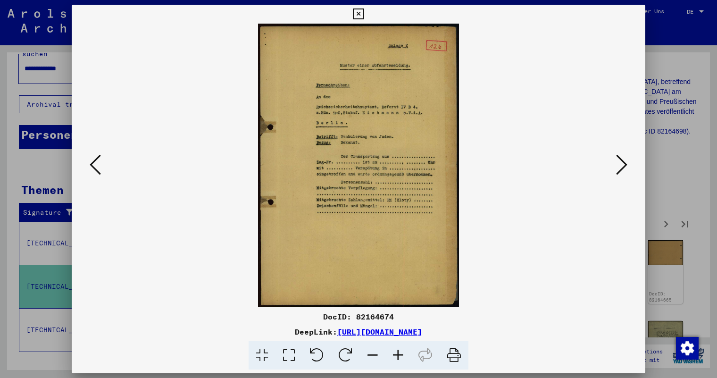
click at [622, 166] on icon at bounding box center [621, 164] width 11 height 23
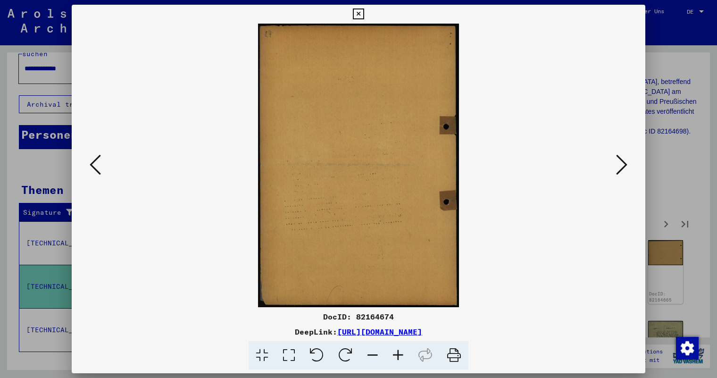
click at [622, 166] on icon at bounding box center [621, 164] width 11 height 23
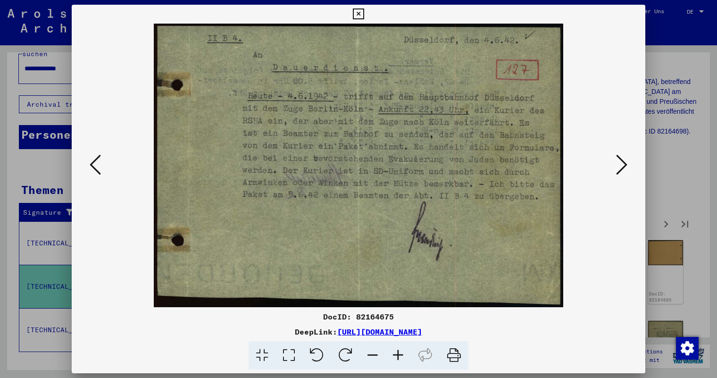
click at [622, 166] on icon at bounding box center [621, 164] width 11 height 23
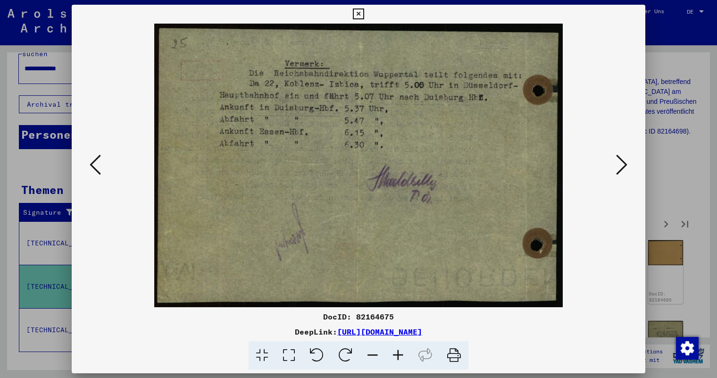
click at [622, 166] on icon at bounding box center [621, 164] width 11 height 23
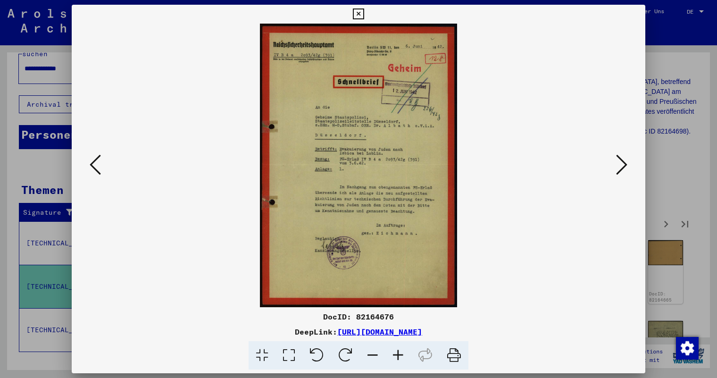
click at [622, 166] on icon at bounding box center [621, 164] width 11 height 23
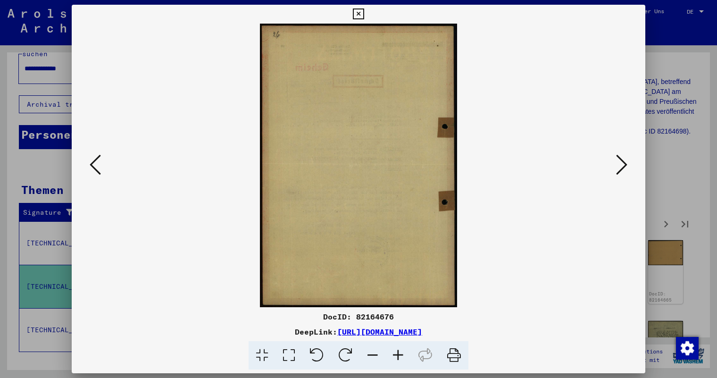
click at [622, 166] on icon at bounding box center [621, 164] width 11 height 23
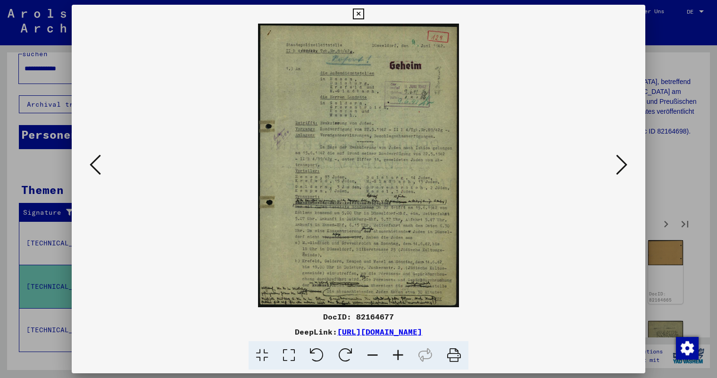
click at [397, 353] on icon at bounding box center [397, 355] width 25 height 29
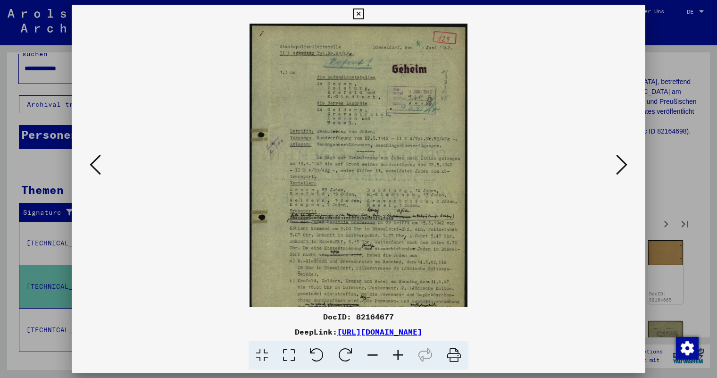
click at [397, 353] on icon at bounding box center [397, 355] width 25 height 29
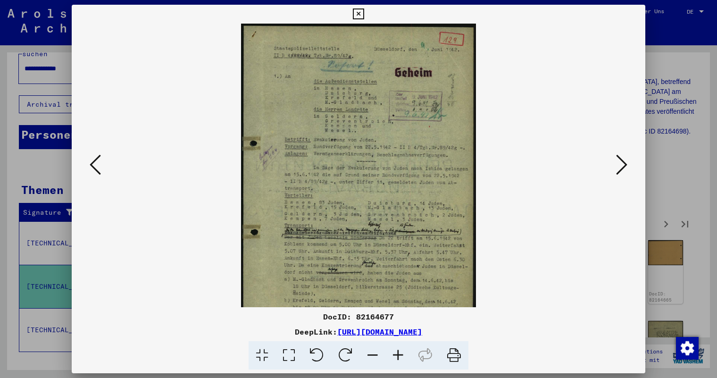
click at [397, 353] on icon at bounding box center [397, 355] width 25 height 29
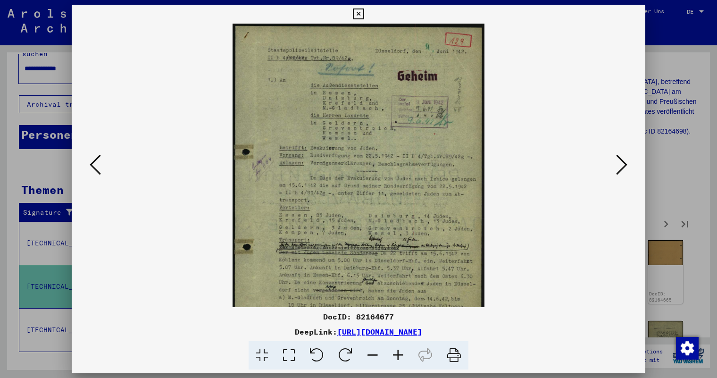
click at [397, 353] on icon at bounding box center [397, 355] width 25 height 29
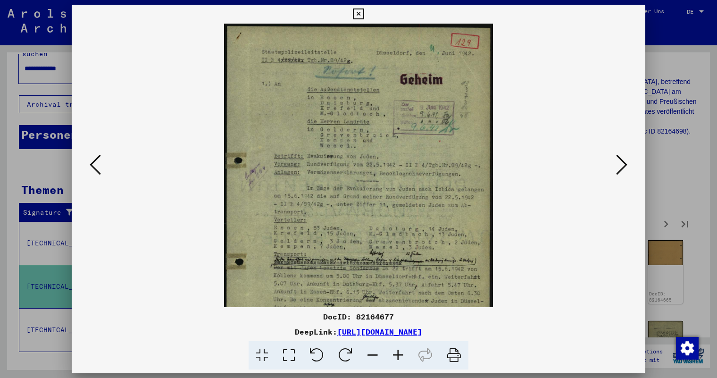
click at [397, 353] on icon at bounding box center [397, 355] width 25 height 29
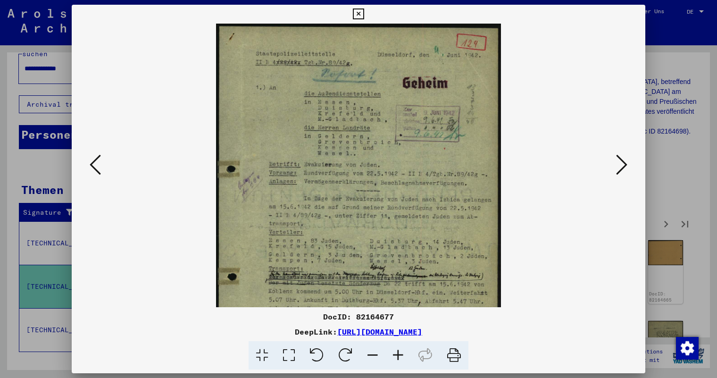
click at [397, 353] on icon at bounding box center [397, 355] width 25 height 29
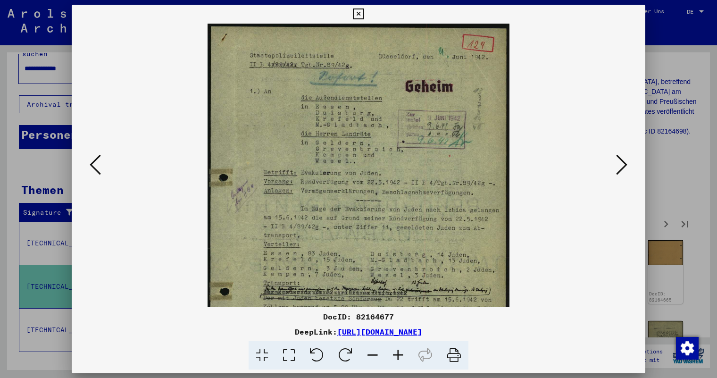
click at [397, 353] on icon at bounding box center [397, 355] width 25 height 29
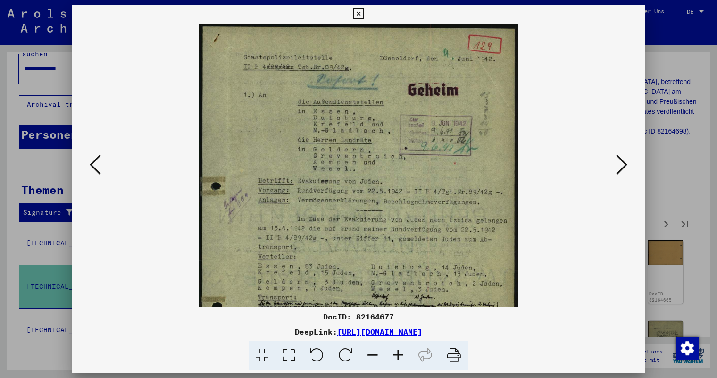
click at [397, 353] on icon at bounding box center [397, 355] width 25 height 29
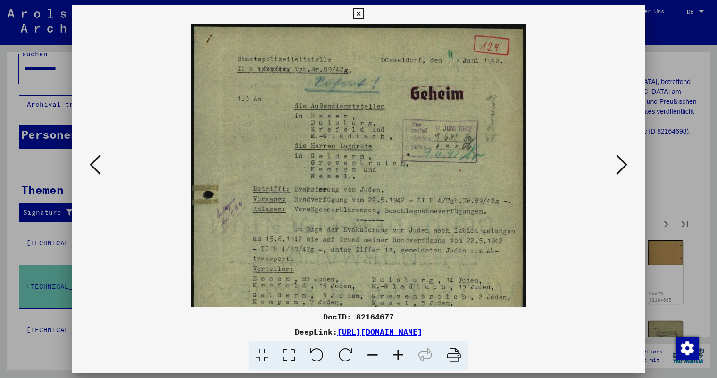
click at [397, 353] on icon at bounding box center [397, 355] width 25 height 29
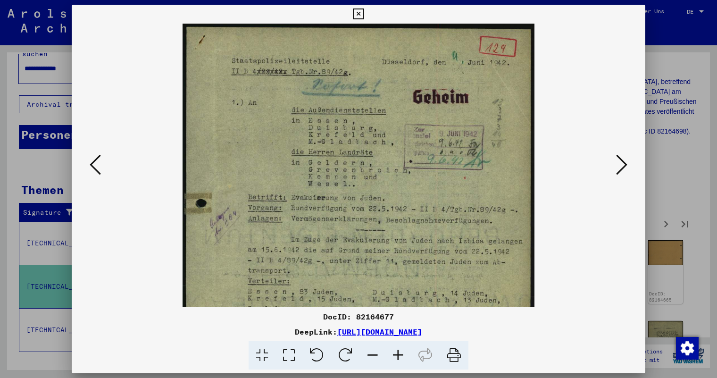
click at [397, 353] on icon at bounding box center [397, 355] width 25 height 29
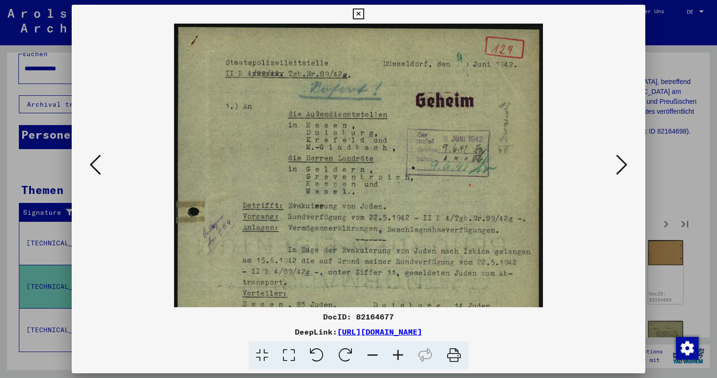
click at [397, 353] on icon at bounding box center [397, 355] width 25 height 29
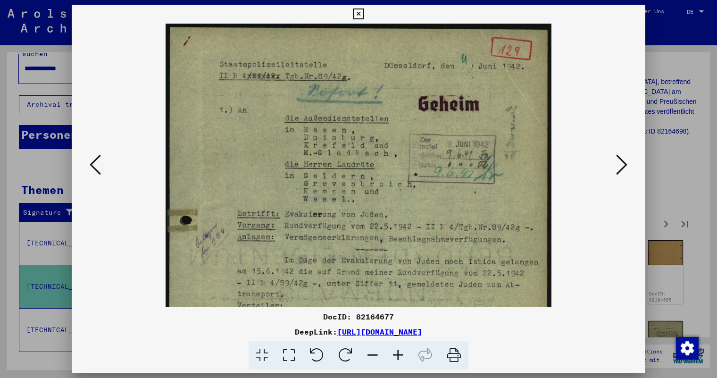
click at [397, 353] on icon at bounding box center [397, 355] width 25 height 29
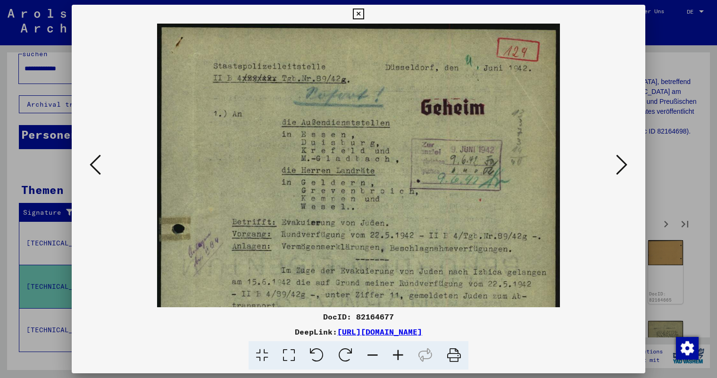
click at [397, 353] on icon at bounding box center [397, 355] width 25 height 29
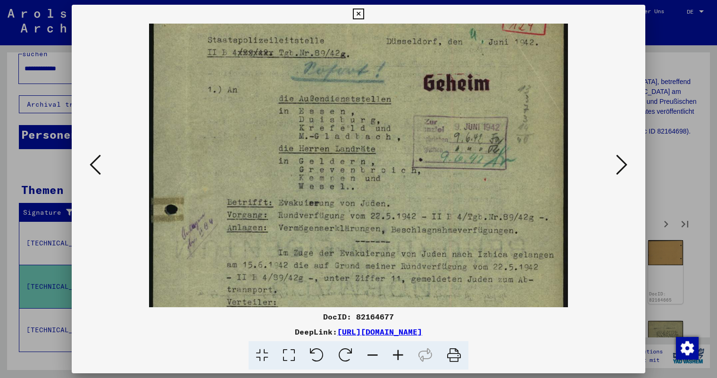
drag, startPoint x: 394, startPoint y: 233, endPoint x: 396, endPoint y: 205, distance: 27.9
click at [396, 205] on img at bounding box center [358, 291] width 419 height 590
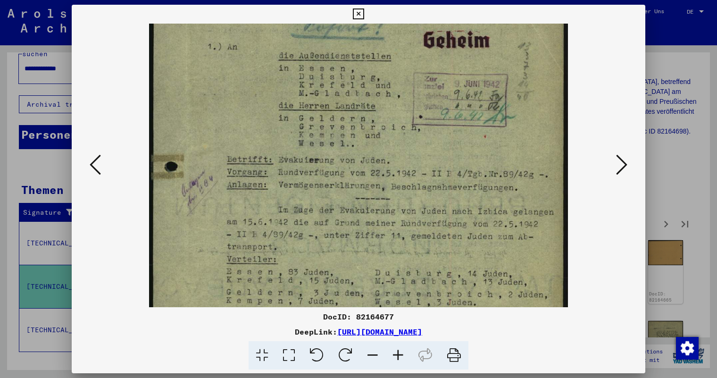
drag, startPoint x: 393, startPoint y: 239, endPoint x: 393, endPoint y: 189, distance: 50.5
click at [393, 189] on img at bounding box center [358, 248] width 419 height 590
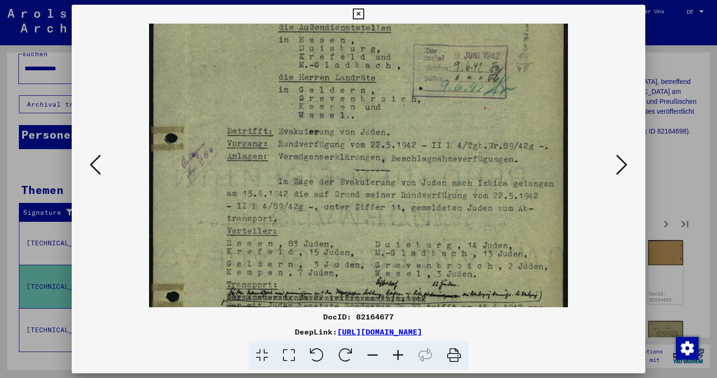
scroll to position [118, 0]
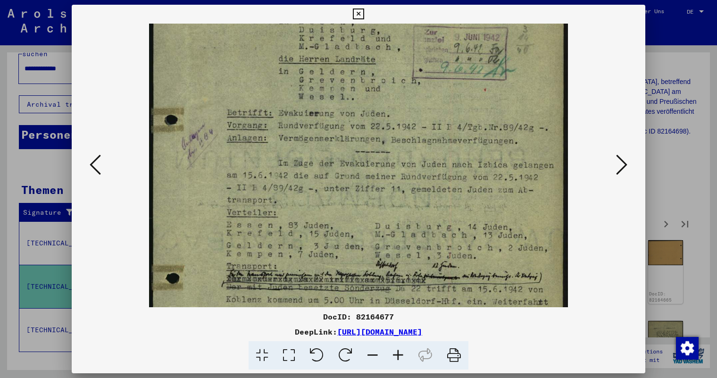
drag, startPoint x: 390, startPoint y: 223, endPoint x: 392, endPoint y: 183, distance: 39.7
click at [392, 183] on img at bounding box center [358, 201] width 419 height 590
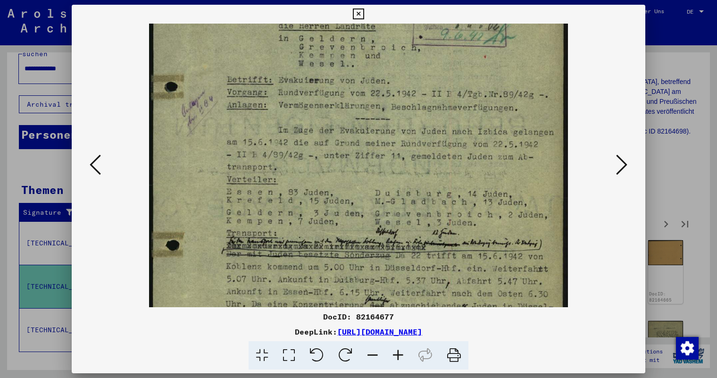
scroll to position [151, 0]
drag, startPoint x: 385, startPoint y: 208, endPoint x: 388, endPoint y: 174, distance: 33.6
click at [388, 174] on img at bounding box center [358, 167] width 419 height 590
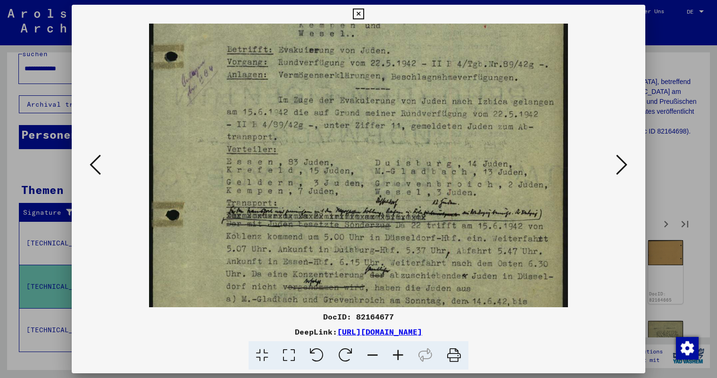
scroll to position [181, 0]
drag, startPoint x: 384, startPoint y: 202, endPoint x: 385, endPoint y: 172, distance: 29.7
click at [385, 172] on img at bounding box center [358, 137] width 419 height 590
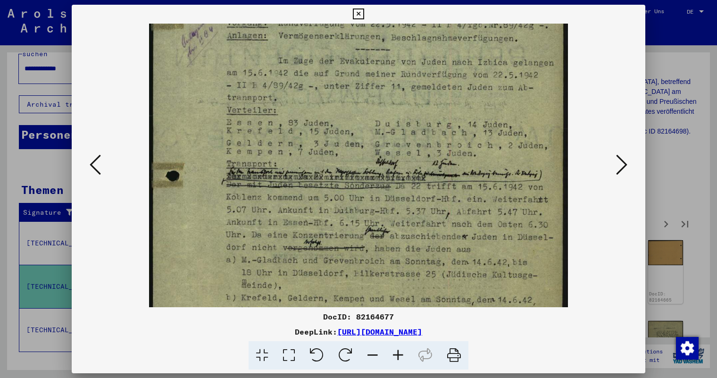
drag, startPoint x: 385, startPoint y: 186, endPoint x: 390, endPoint y: 148, distance: 38.9
click at [390, 148] on img at bounding box center [358, 99] width 419 height 590
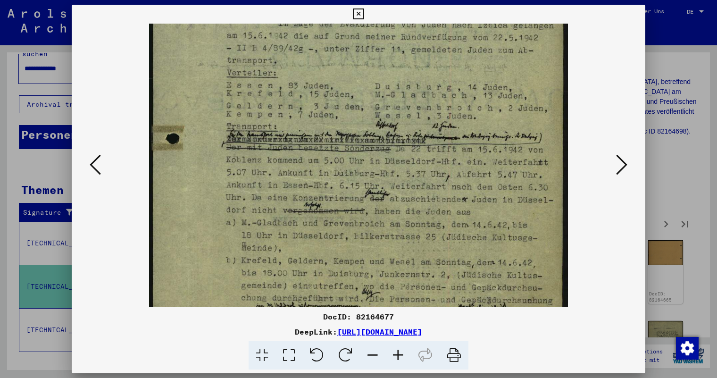
drag, startPoint x: 390, startPoint y: 209, endPoint x: 391, endPoint y: 171, distance: 37.7
click at [391, 171] on img at bounding box center [358, 61] width 419 height 590
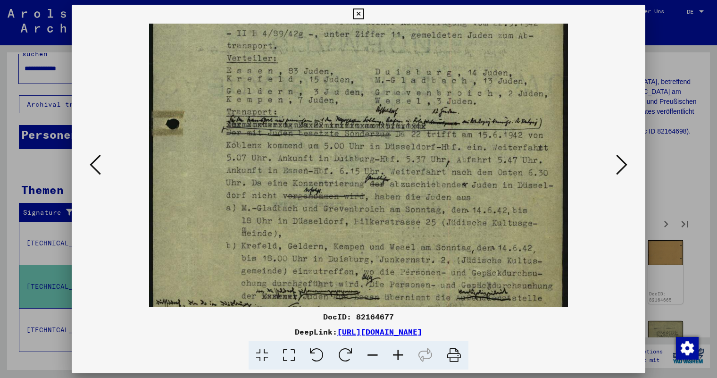
scroll to position [276, 0]
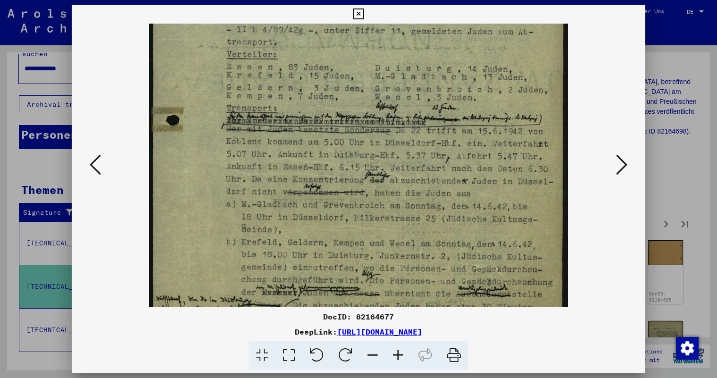
drag, startPoint x: 391, startPoint y: 191, endPoint x: 391, endPoint y: 173, distance: 17.9
click at [391, 173] on img at bounding box center [358, 43] width 419 height 590
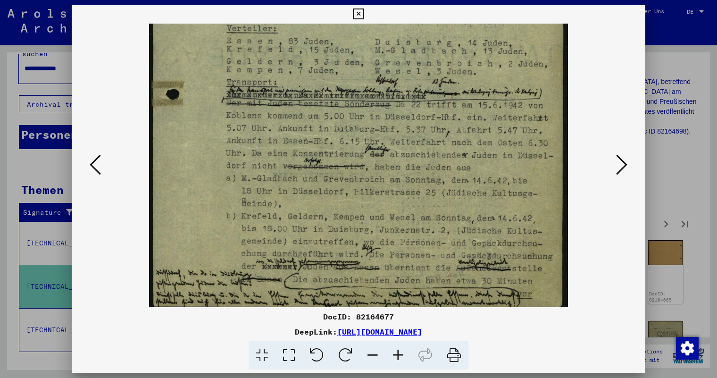
drag, startPoint x: 394, startPoint y: 202, endPoint x: 394, endPoint y: 176, distance: 26.0
click at [394, 176] on img at bounding box center [358, 17] width 419 height 590
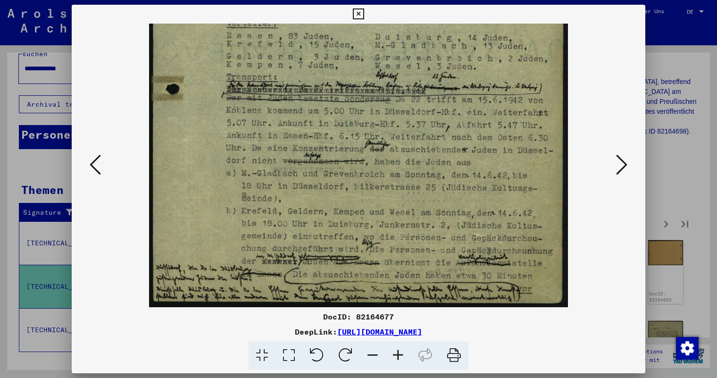
drag, startPoint x: 394, startPoint y: 218, endPoint x: 394, endPoint y: 200, distance: 17.9
click at [394, 200] on img at bounding box center [358, 12] width 419 height 590
click at [623, 163] on icon at bounding box center [621, 164] width 11 height 23
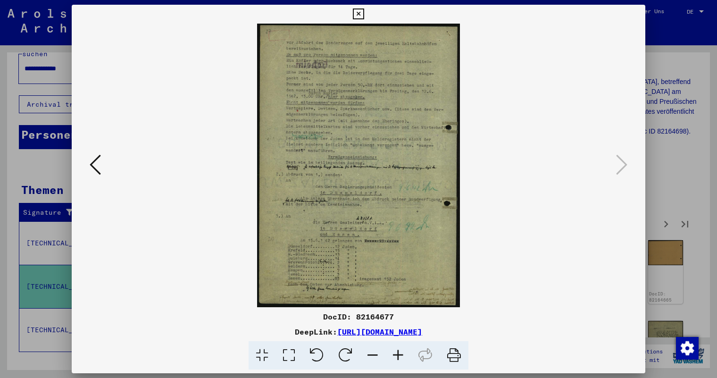
click at [397, 351] on icon at bounding box center [397, 355] width 25 height 29
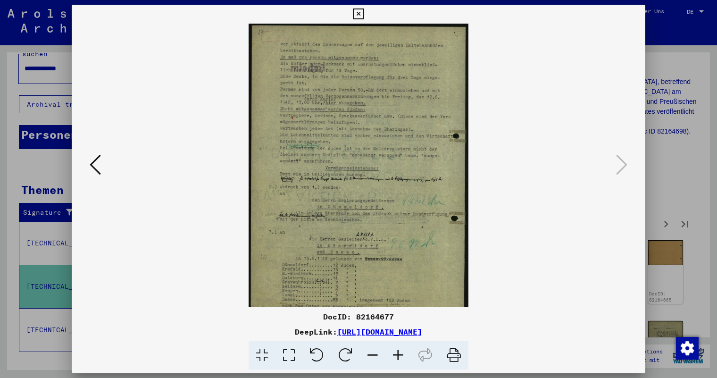
click at [397, 351] on icon at bounding box center [397, 355] width 25 height 29
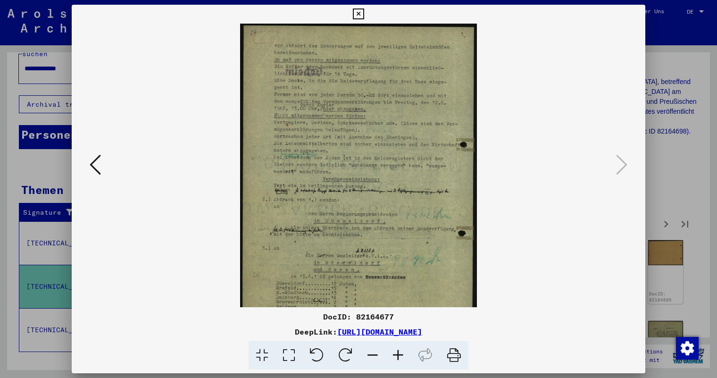
click at [397, 351] on icon at bounding box center [397, 355] width 25 height 29
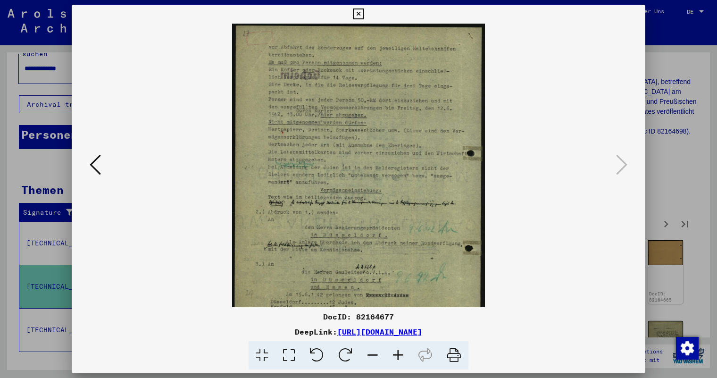
click at [397, 351] on icon at bounding box center [397, 355] width 25 height 29
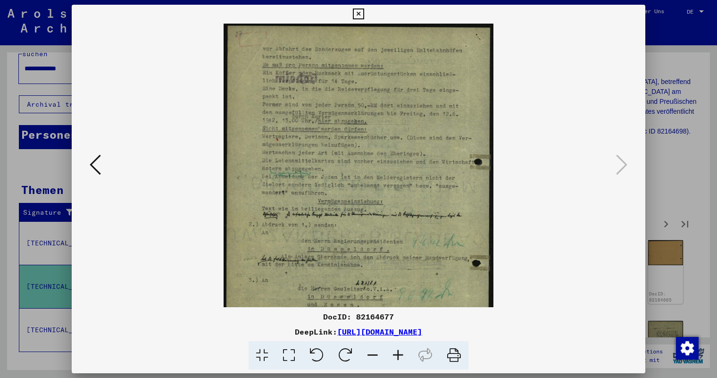
click at [397, 351] on icon at bounding box center [397, 355] width 25 height 29
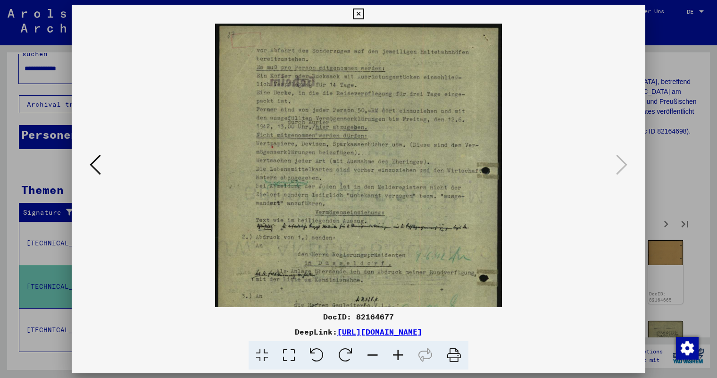
click at [397, 351] on icon at bounding box center [397, 355] width 25 height 29
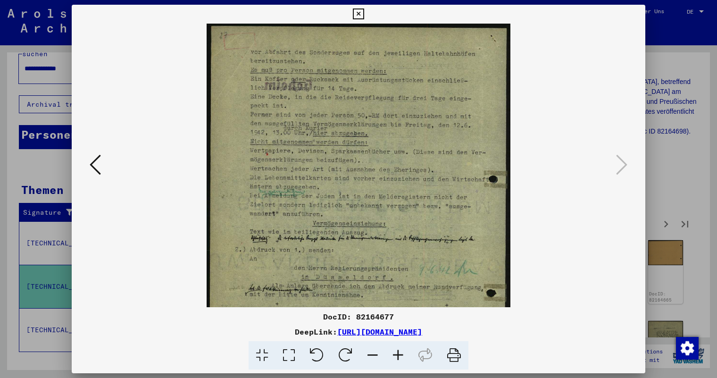
click at [397, 351] on icon at bounding box center [397, 355] width 25 height 29
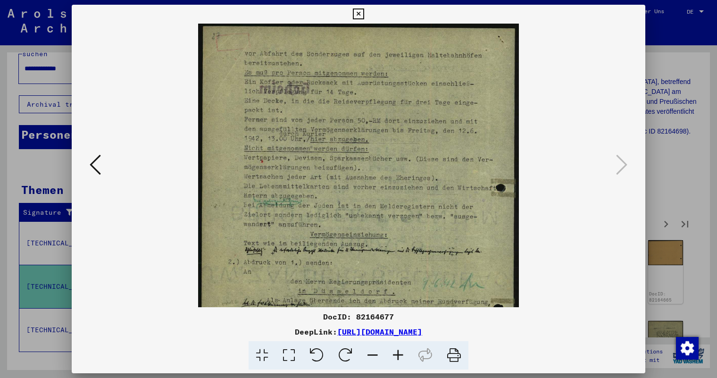
click at [397, 351] on icon at bounding box center [397, 355] width 25 height 29
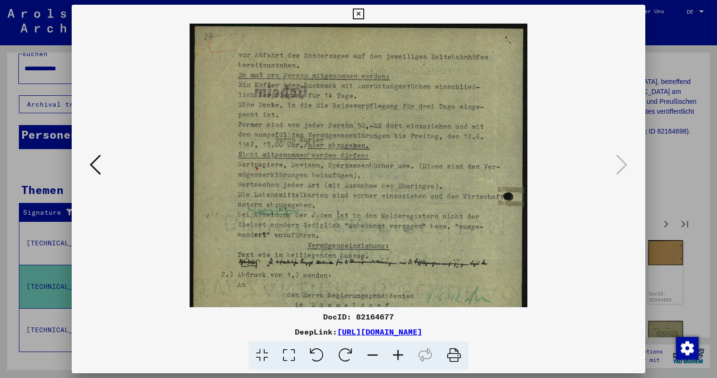
click at [397, 351] on icon at bounding box center [397, 355] width 25 height 29
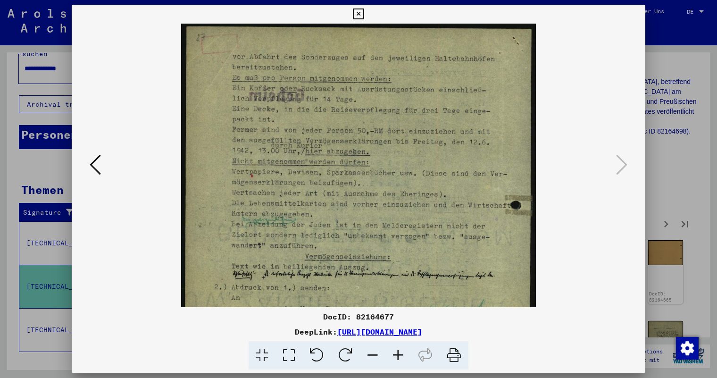
click at [397, 351] on icon at bounding box center [397, 355] width 25 height 29
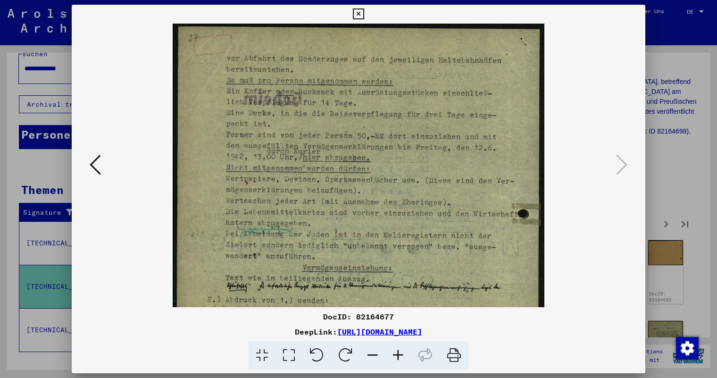
click at [397, 351] on icon at bounding box center [397, 355] width 25 height 29
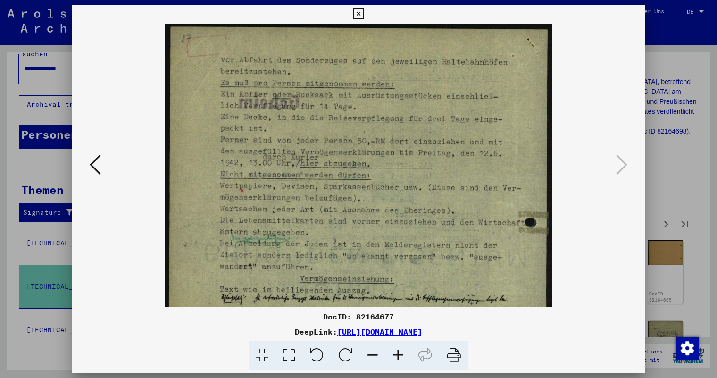
click at [397, 351] on icon at bounding box center [397, 355] width 25 height 29
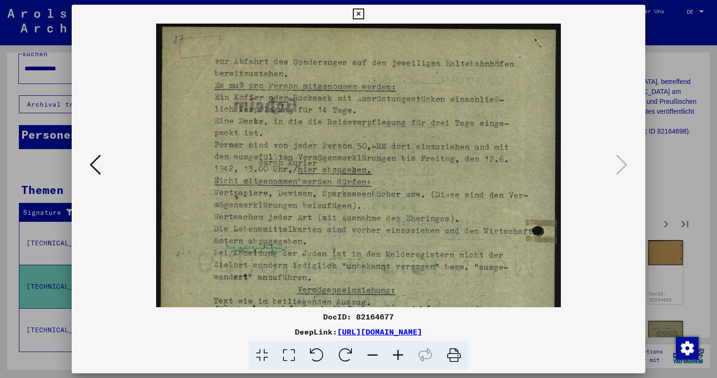
click at [397, 351] on icon at bounding box center [397, 355] width 25 height 29
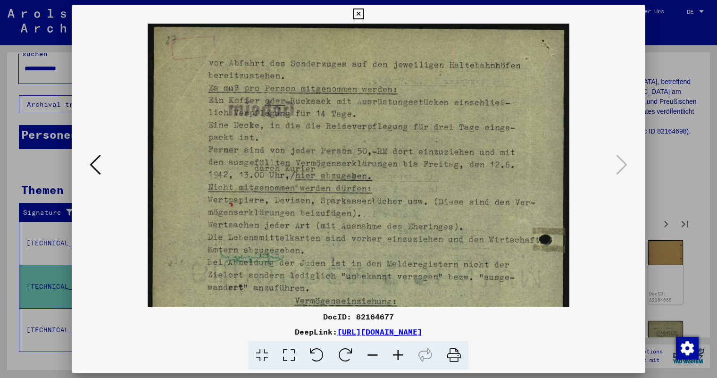
click at [397, 351] on icon at bounding box center [397, 355] width 25 height 29
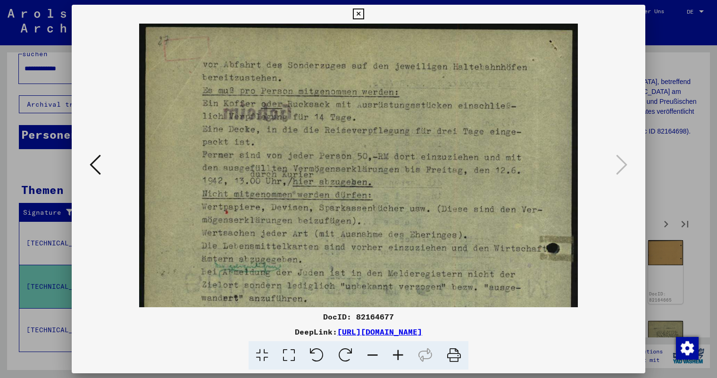
click at [397, 351] on icon at bounding box center [397, 355] width 25 height 29
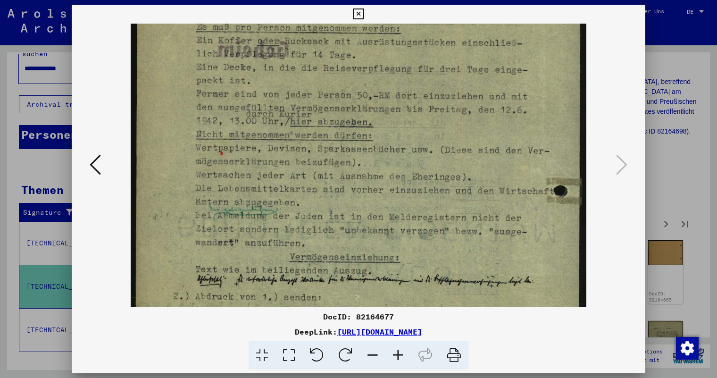
drag, startPoint x: 384, startPoint y: 257, endPoint x: 385, endPoint y: 188, distance: 68.9
click at [385, 188] on img at bounding box center [359, 276] width 456 height 637
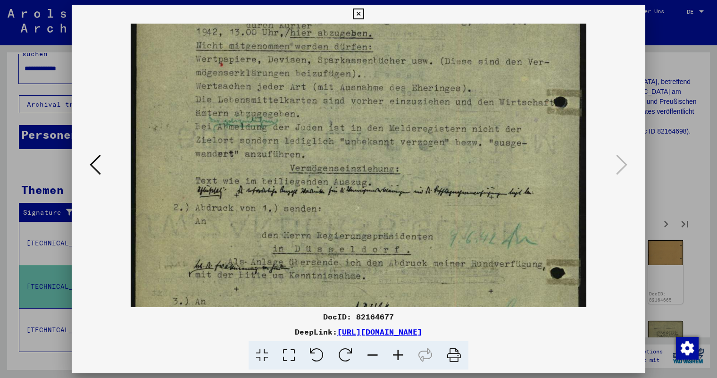
drag, startPoint x: 385, startPoint y: 240, endPoint x: 388, endPoint y: 154, distance: 86.4
click at [388, 154] on img at bounding box center [359, 187] width 456 height 637
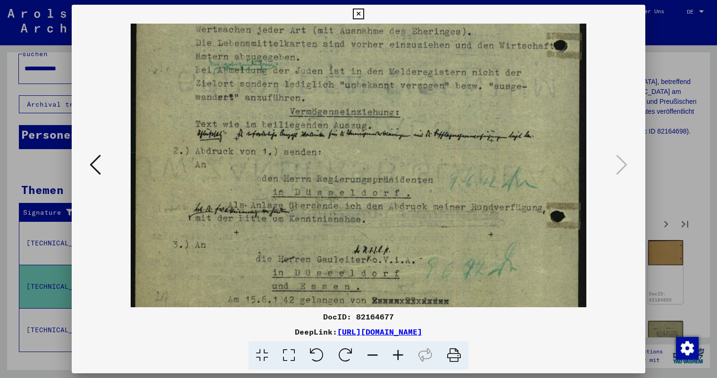
drag, startPoint x: 388, startPoint y: 221, endPoint x: 391, endPoint y: 165, distance: 56.7
click at [391, 165] on img at bounding box center [359, 130] width 456 height 637
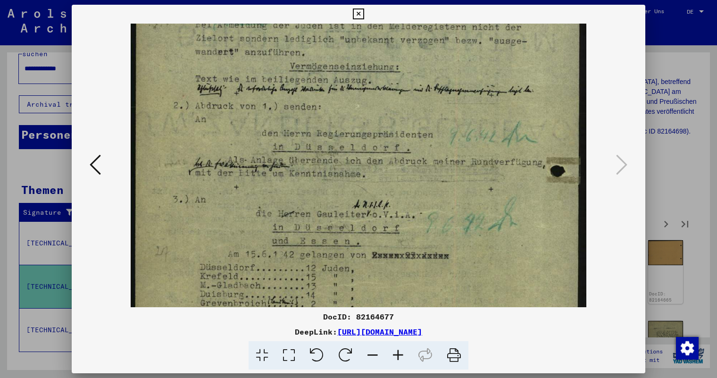
drag, startPoint x: 392, startPoint y: 226, endPoint x: 393, endPoint y: 177, distance: 49.1
click at [393, 179] on img at bounding box center [359, 85] width 456 height 637
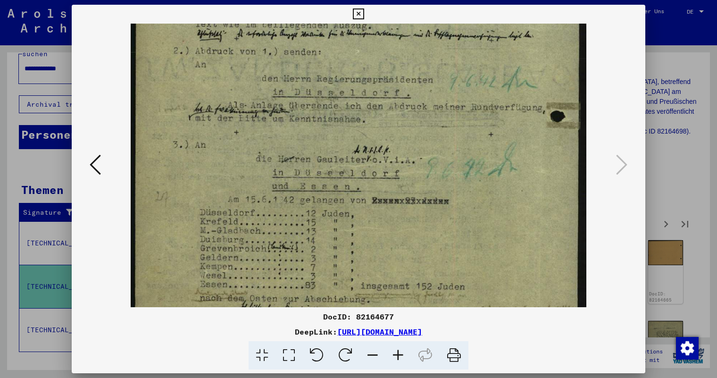
scroll to position [316, 0]
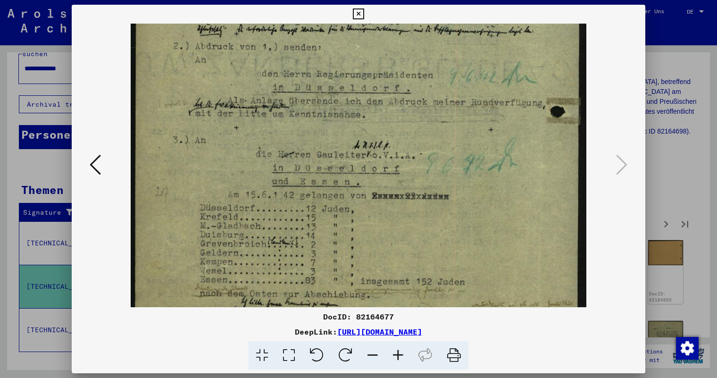
drag, startPoint x: 392, startPoint y: 218, endPoint x: 393, endPoint y: 161, distance: 56.6
click at [393, 161] on img at bounding box center [359, 25] width 456 height 637
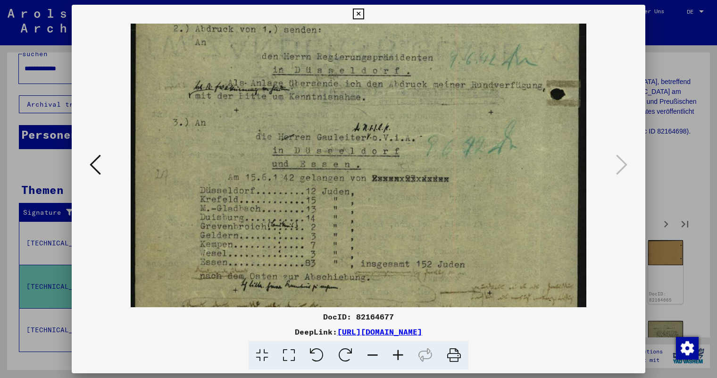
scroll to position [354, 0]
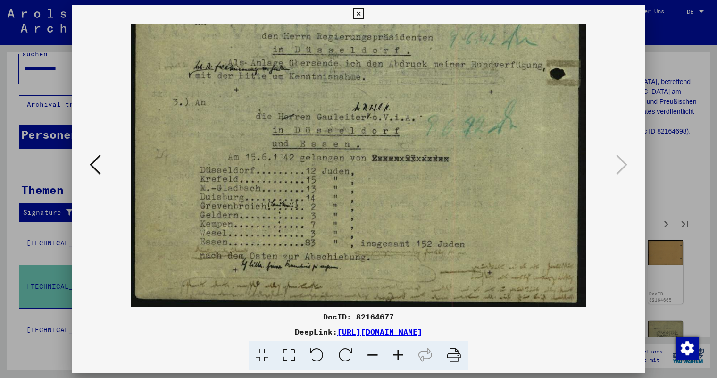
drag, startPoint x: 395, startPoint y: 197, endPoint x: 396, endPoint y: 151, distance: 45.8
click at [94, 162] on icon at bounding box center [95, 164] width 11 height 23
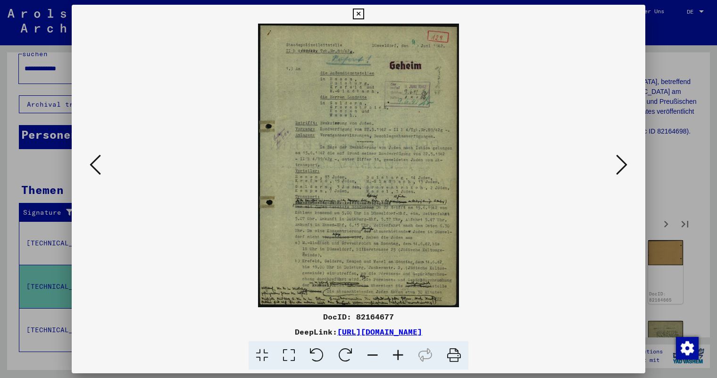
scroll to position [0, 0]
click at [94, 162] on icon at bounding box center [95, 164] width 11 height 23
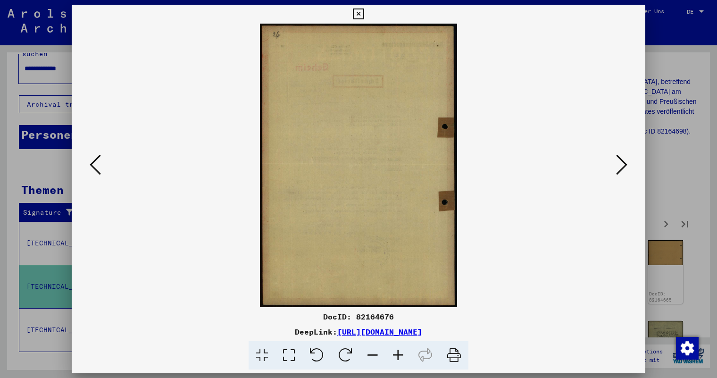
click at [94, 162] on icon at bounding box center [95, 164] width 11 height 23
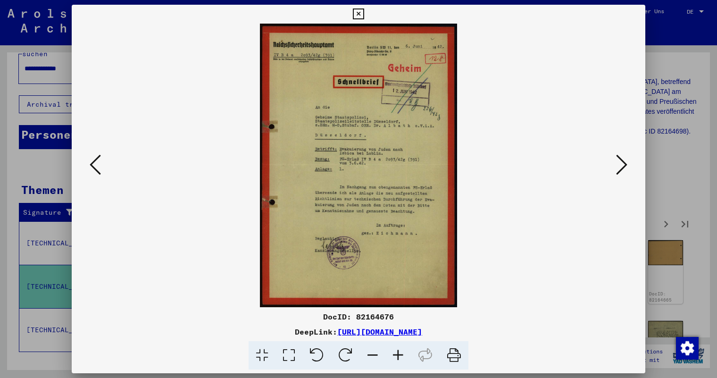
click at [94, 162] on icon at bounding box center [95, 164] width 11 height 23
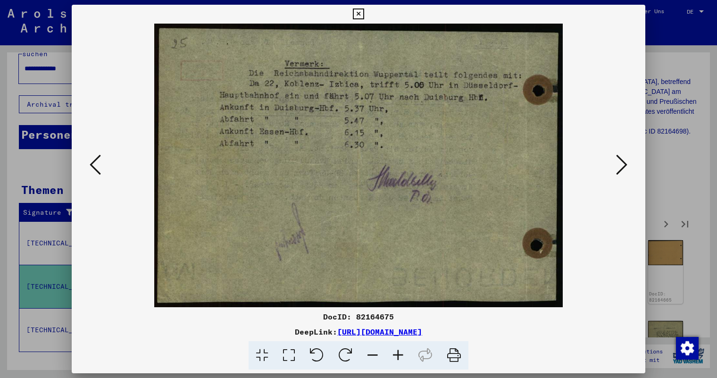
click at [94, 162] on icon at bounding box center [95, 164] width 11 height 23
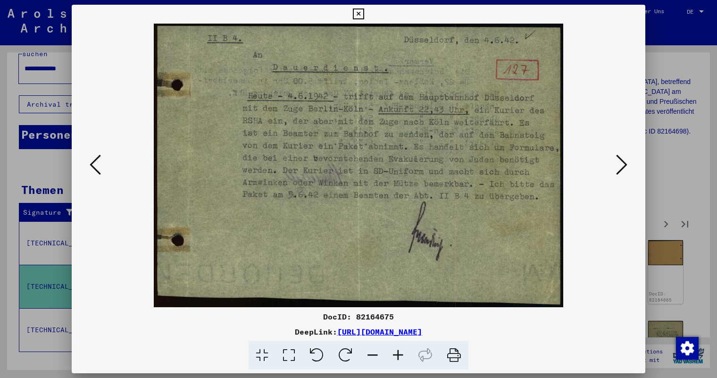
click at [94, 162] on icon at bounding box center [95, 164] width 11 height 23
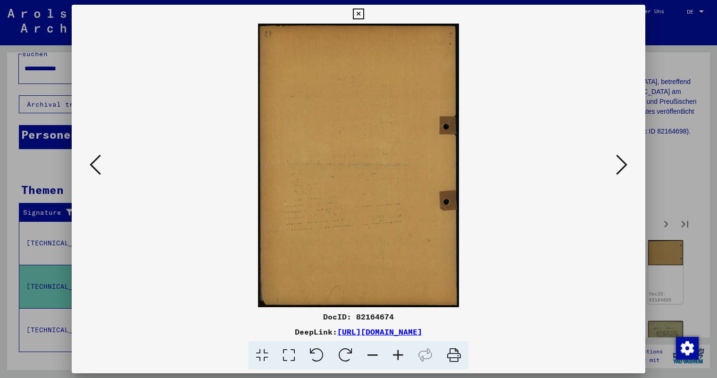
click at [94, 162] on icon at bounding box center [95, 164] width 11 height 23
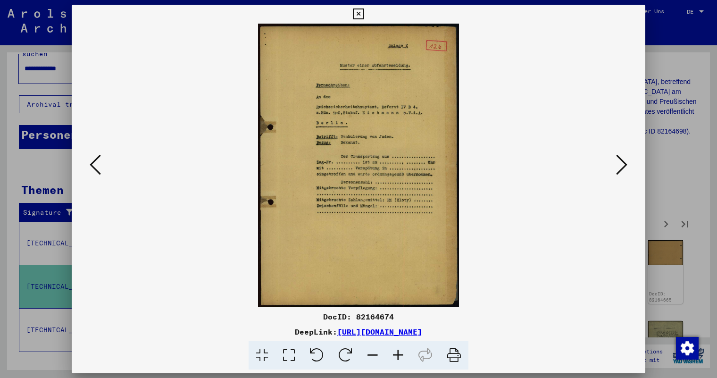
click at [94, 162] on icon at bounding box center [95, 164] width 11 height 23
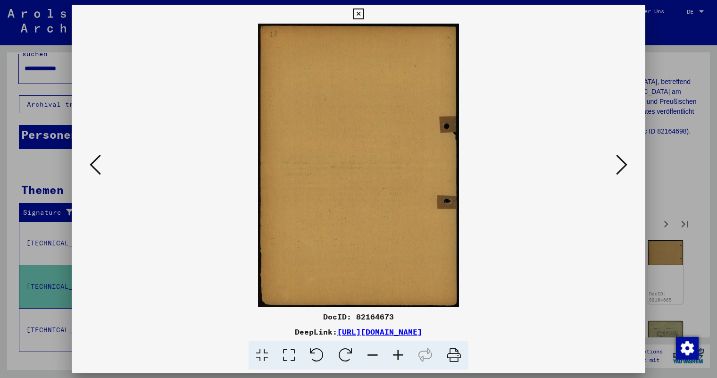
click at [94, 162] on icon at bounding box center [95, 164] width 11 height 23
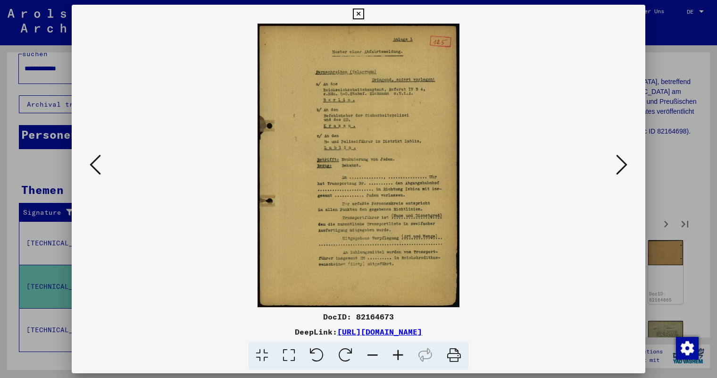
click at [94, 162] on icon at bounding box center [95, 164] width 11 height 23
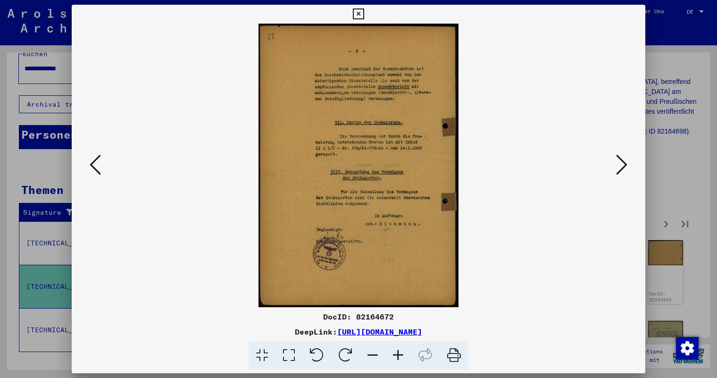
click at [627, 162] on button at bounding box center [621, 165] width 17 height 27
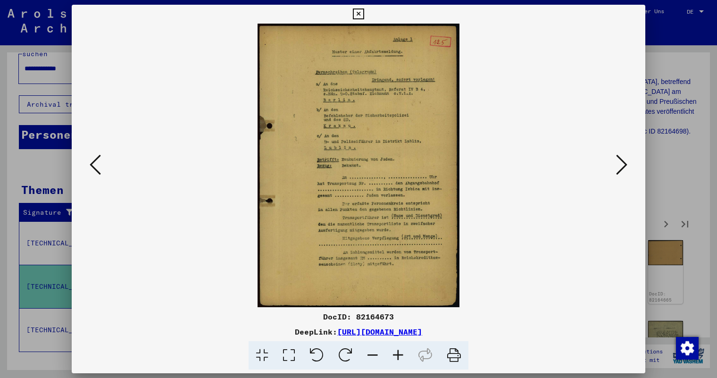
click at [480, 164] on viewer-one-image at bounding box center [359, 166] width 510 height 284
click at [620, 165] on icon at bounding box center [621, 164] width 11 height 23
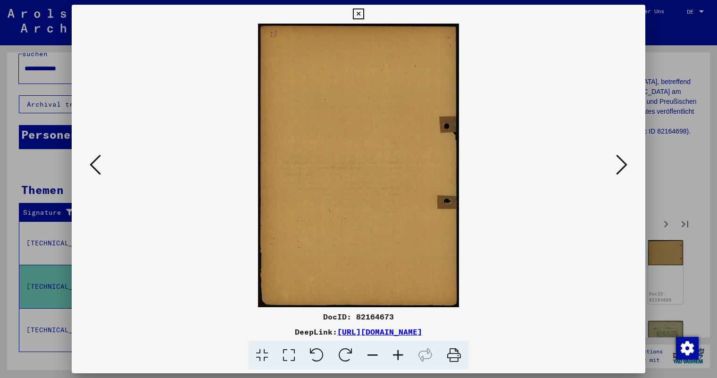
click at [620, 170] on icon at bounding box center [621, 164] width 11 height 23
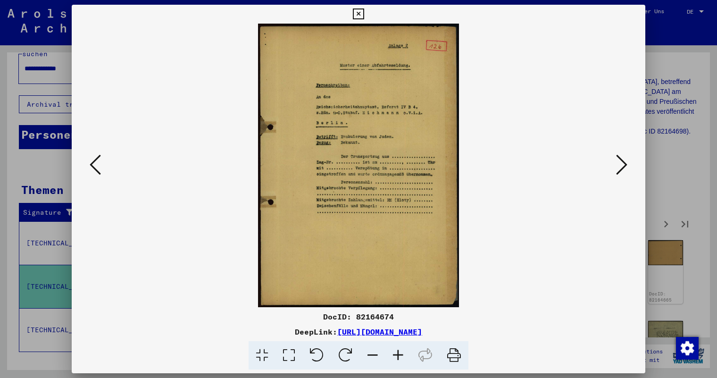
click at [488, 155] on viewer-one-image at bounding box center [359, 166] width 510 height 284
click at [626, 163] on icon at bounding box center [621, 164] width 11 height 23
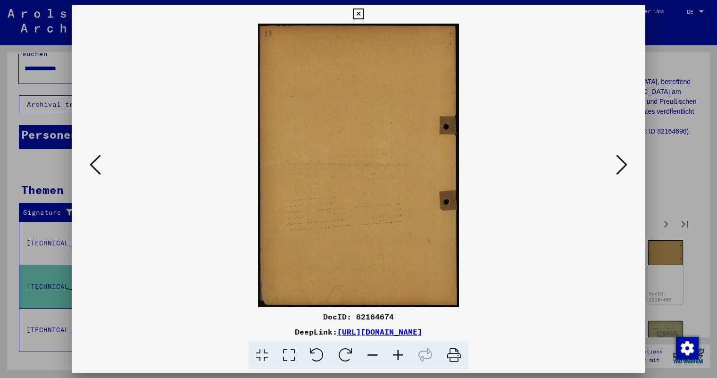
click at [626, 163] on icon at bounding box center [621, 164] width 11 height 23
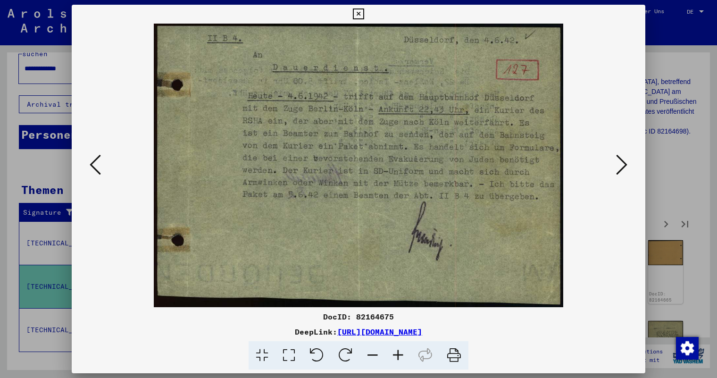
drag, startPoint x: 568, startPoint y: 335, endPoint x: 570, endPoint y: 326, distance: 10.3
click at [568, 335] on div "DeepLink: [URL][DOMAIN_NAME]" at bounding box center [359, 331] width 574 height 11
click at [621, 161] on icon at bounding box center [621, 164] width 11 height 23
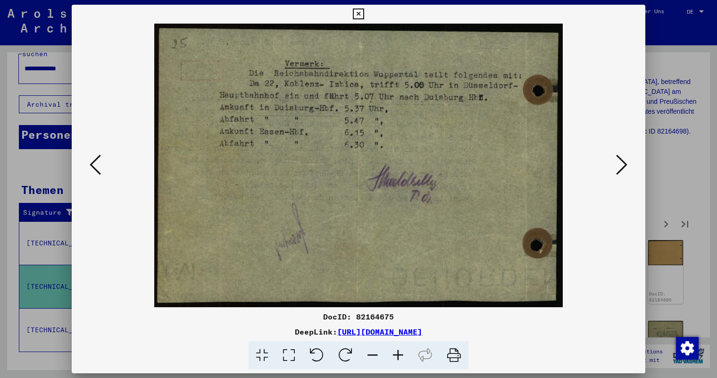
click at [427, 114] on img at bounding box center [358, 166] width 409 height 284
click at [622, 162] on icon at bounding box center [621, 164] width 11 height 23
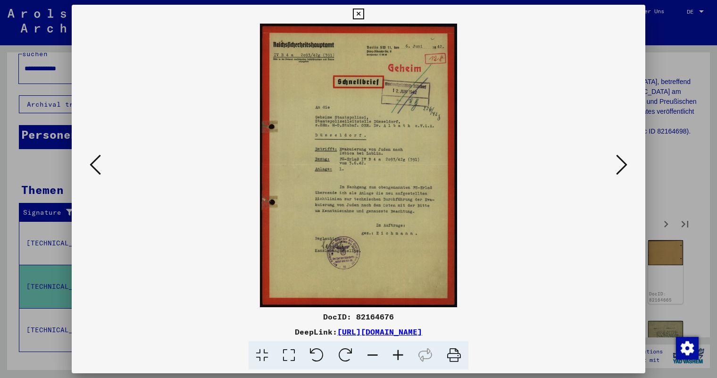
click at [482, 174] on viewer-one-image at bounding box center [359, 166] width 510 height 284
click at [625, 162] on icon at bounding box center [621, 164] width 11 height 23
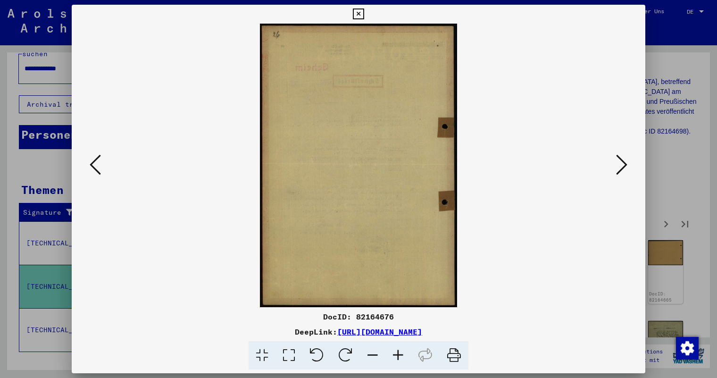
click at [625, 162] on icon at bounding box center [621, 164] width 11 height 23
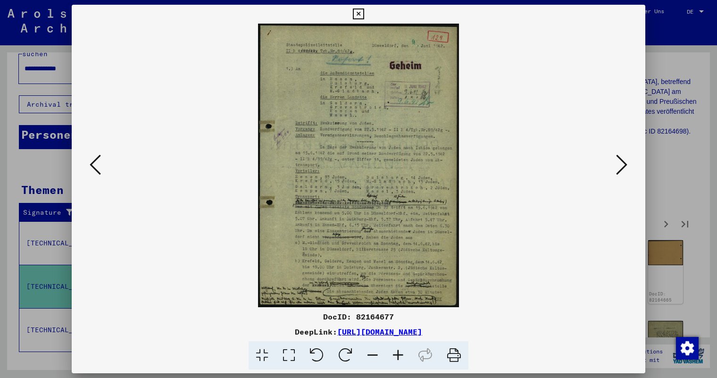
click at [479, 166] on viewer-one-image at bounding box center [359, 166] width 510 height 284
click at [622, 166] on icon at bounding box center [621, 164] width 11 height 23
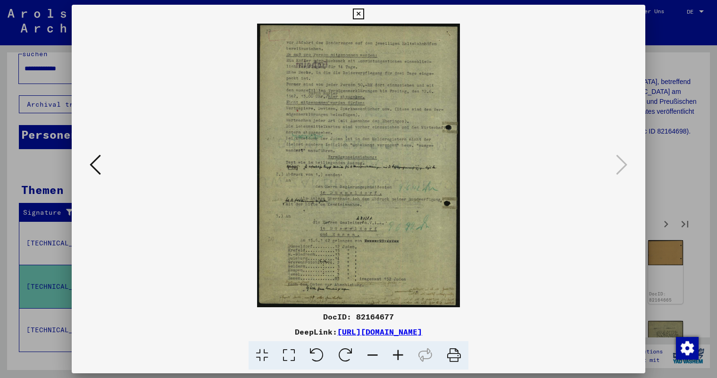
click at [497, 161] on viewer-one-image at bounding box center [359, 166] width 510 height 284
click at [356, 10] on icon at bounding box center [358, 13] width 11 height 11
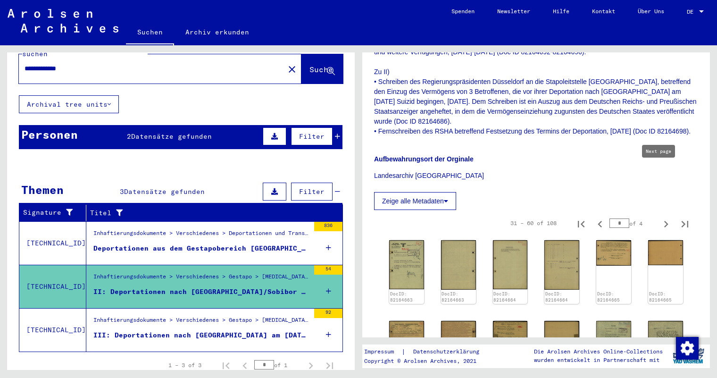
click at [661, 218] on icon "Next page" at bounding box center [666, 224] width 13 height 13
type input "*"
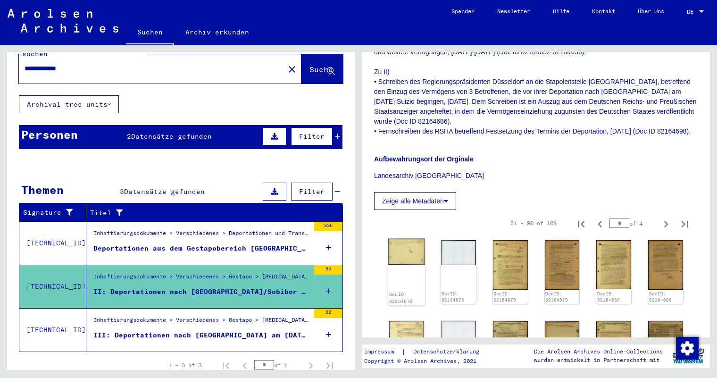
click at [406, 239] on img at bounding box center [406, 252] width 37 height 26
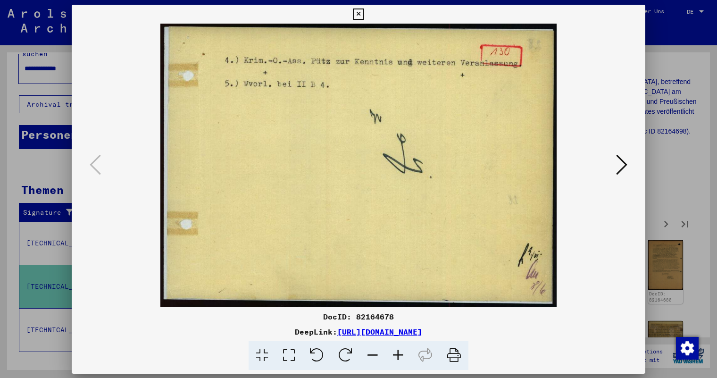
click at [406, 202] on img at bounding box center [359, 166] width 510 height 284
click at [619, 165] on icon at bounding box center [621, 164] width 11 height 23
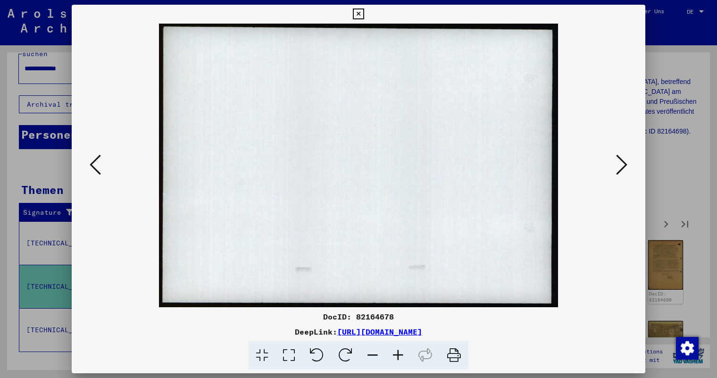
click at [619, 165] on icon at bounding box center [621, 164] width 11 height 23
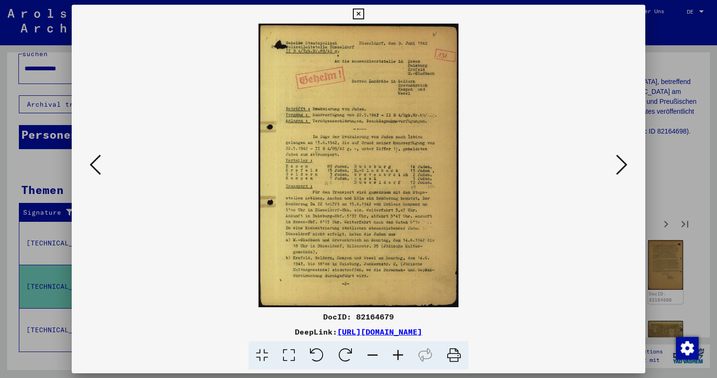
click at [486, 170] on img at bounding box center [359, 166] width 510 height 284
click at [618, 162] on icon at bounding box center [621, 164] width 11 height 23
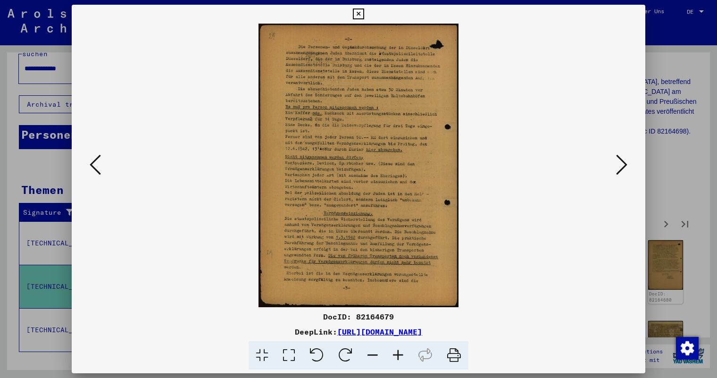
click at [485, 167] on img at bounding box center [359, 166] width 510 height 284
click at [623, 163] on icon at bounding box center [621, 164] width 11 height 23
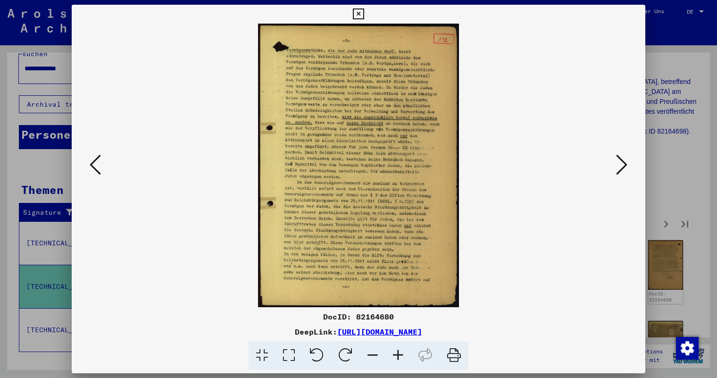
click at [485, 181] on img at bounding box center [359, 166] width 510 height 284
click at [621, 163] on icon at bounding box center [621, 164] width 11 height 23
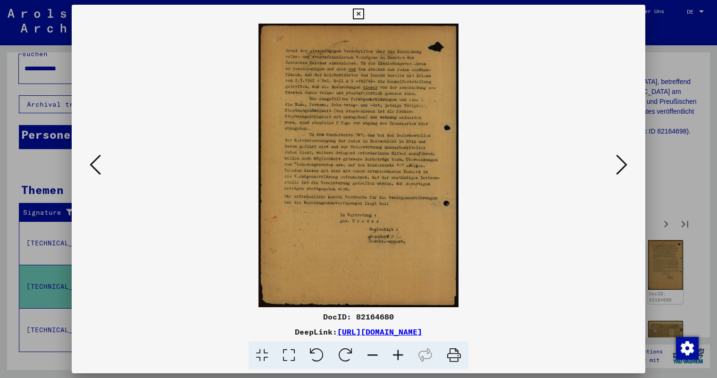
click at [469, 172] on img at bounding box center [359, 166] width 510 height 284
click at [620, 158] on icon at bounding box center [621, 164] width 11 height 23
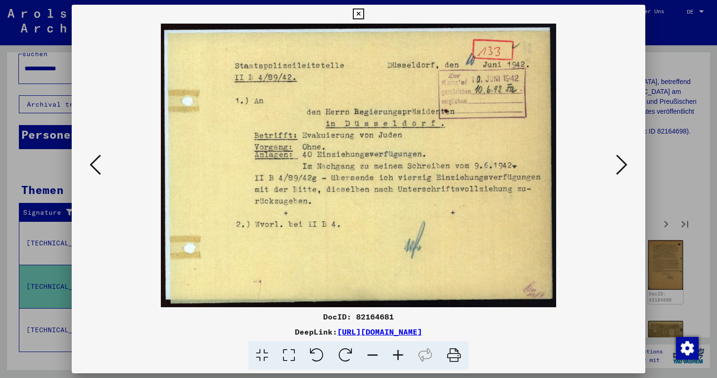
click at [622, 160] on icon at bounding box center [621, 164] width 11 height 23
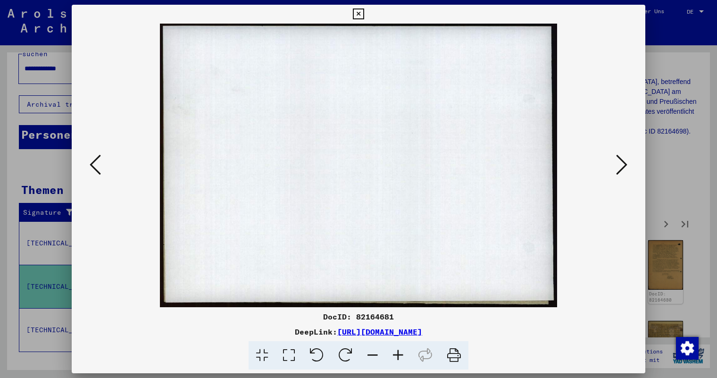
click at [622, 160] on icon at bounding box center [621, 164] width 11 height 23
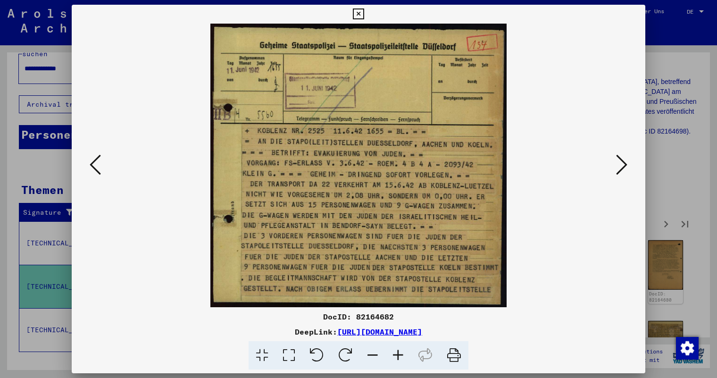
click at [474, 163] on img at bounding box center [359, 166] width 510 height 284
click at [624, 164] on icon at bounding box center [621, 164] width 11 height 23
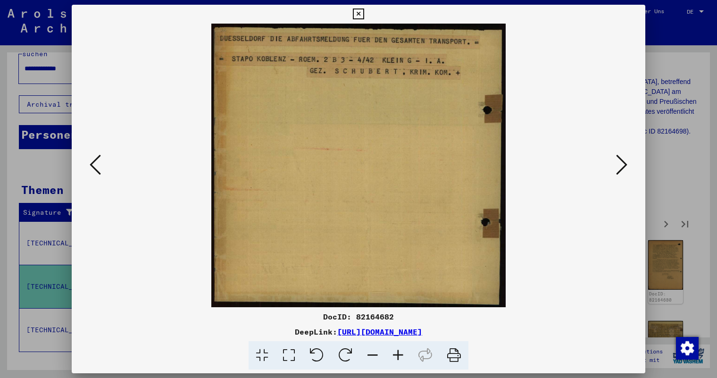
click at [623, 161] on icon at bounding box center [621, 164] width 11 height 23
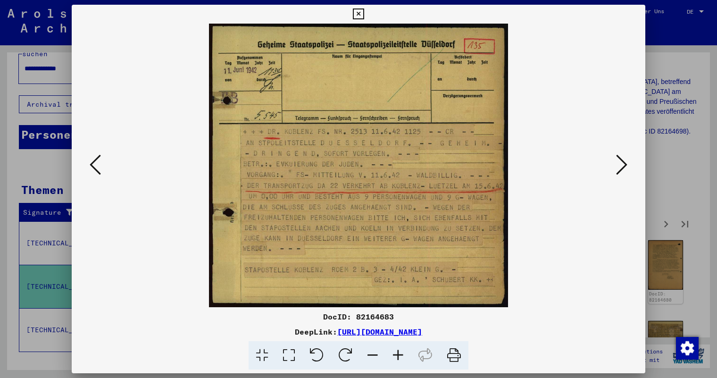
click at [624, 164] on icon at bounding box center [621, 164] width 11 height 23
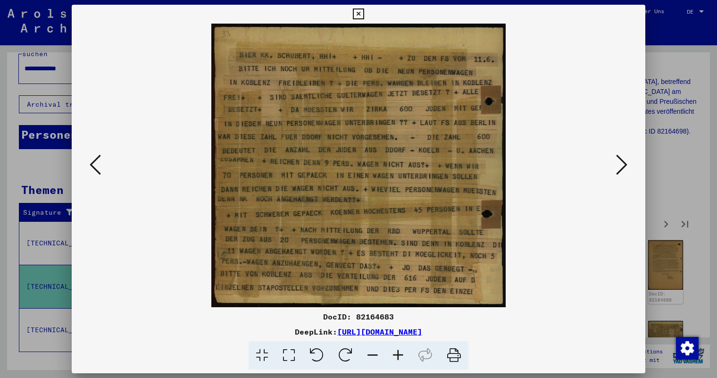
click at [624, 164] on icon at bounding box center [621, 164] width 11 height 23
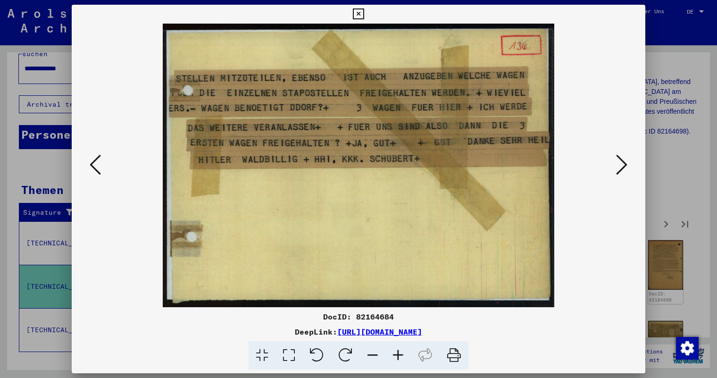
click at [94, 166] on icon at bounding box center [95, 164] width 11 height 23
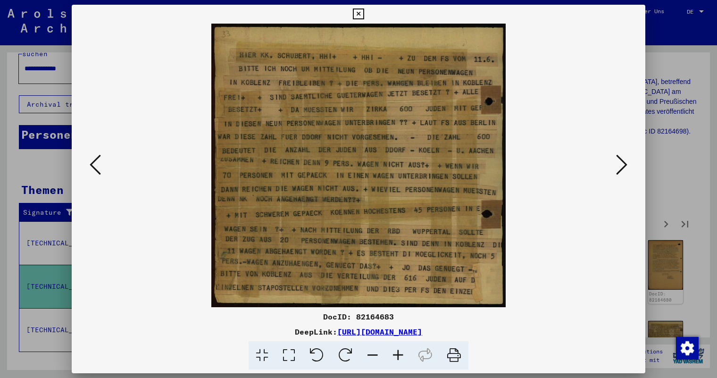
click at [94, 166] on icon at bounding box center [95, 164] width 11 height 23
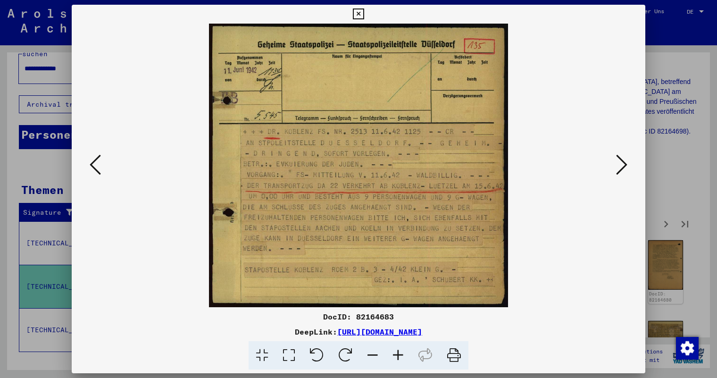
click at [619, 163] on icon at bounding box center [621, 164] width 11 height 23
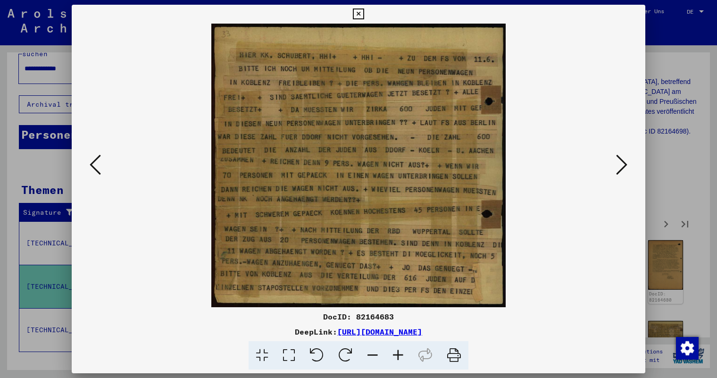
click at [619, 163] on icon at bounding box center [621, 164] width 11 height 23
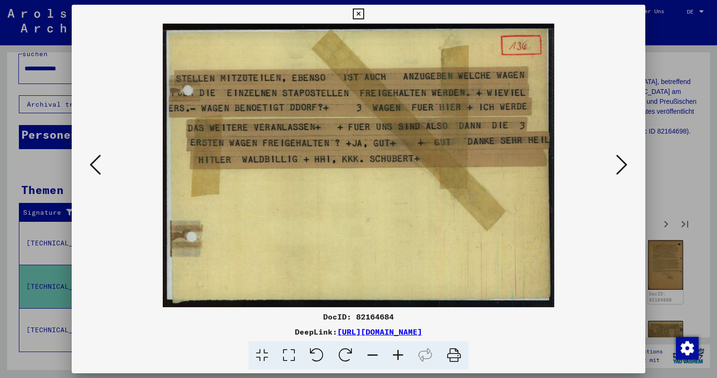
click at [627, 165] on button at bounding box center [621, 165] width 17 height 27
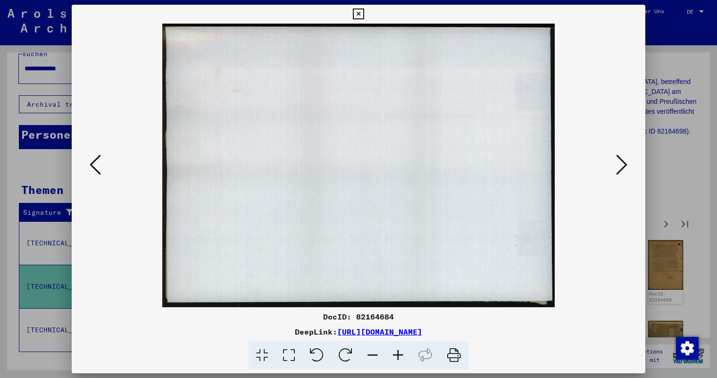
click at [92, 159] on icon at bounding box center [95, 164] width 11 height 23
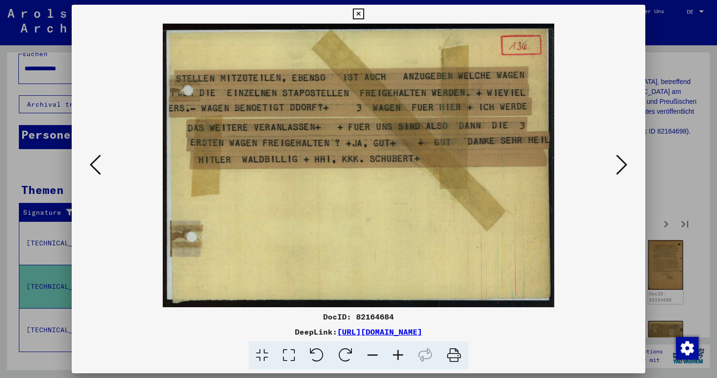
click at [92, 159] on icon at bounding box center [95, 164] width 11 height 23
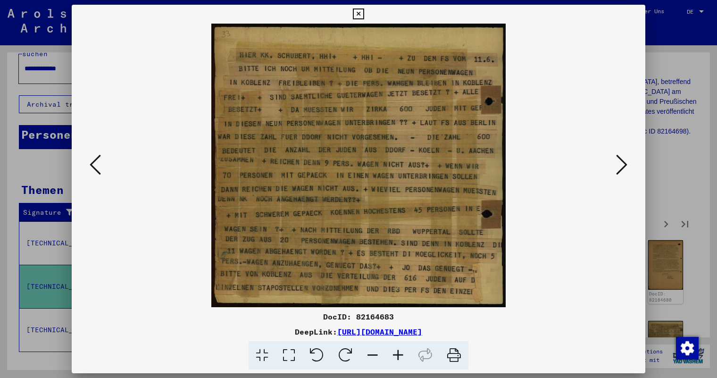
click at [92, 159] on icon at bounding box center [95, 164] width 11 height 23
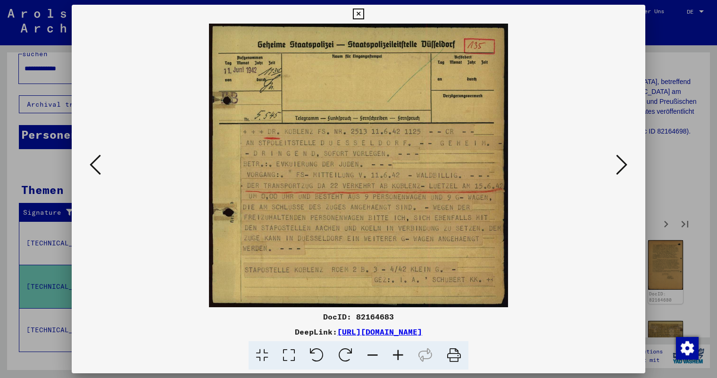
click at [518, 317] on div "DocID: 82164683" at bounding box center [359, 316] width 574 height 11
click at [619, 166] on icon at bounding box center [621, 164] width 11 height 23
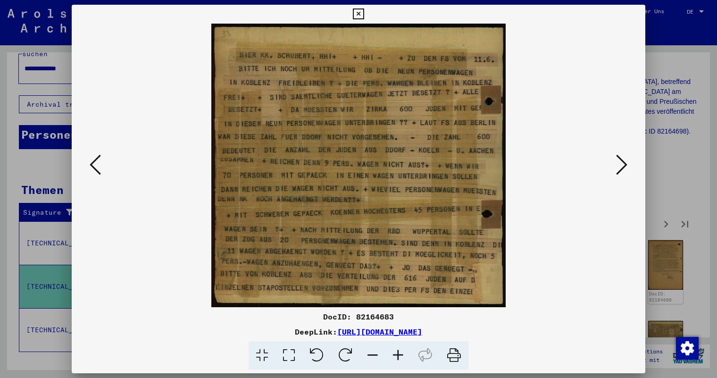
click at [460, 147] on img at bounding box center [359, 166] width 510 height 284
click at [622, 159] on icon at bounding box center [621, 164] width 11 height 23
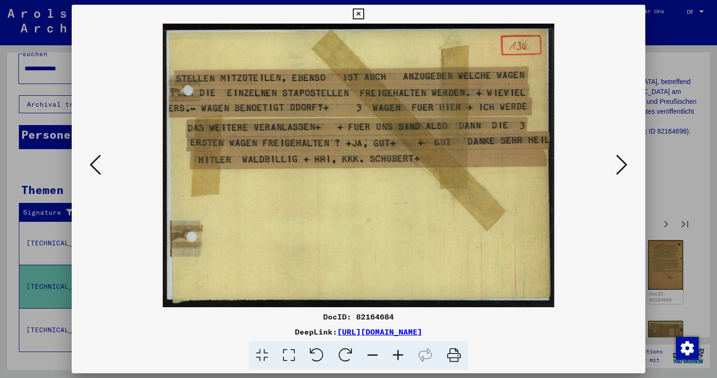
click at [427, 158] on img at bounding box center [359, 166] width 510 height 284
click at [619, 163] on icon at bounding box center [621, 164] width 11 height 23
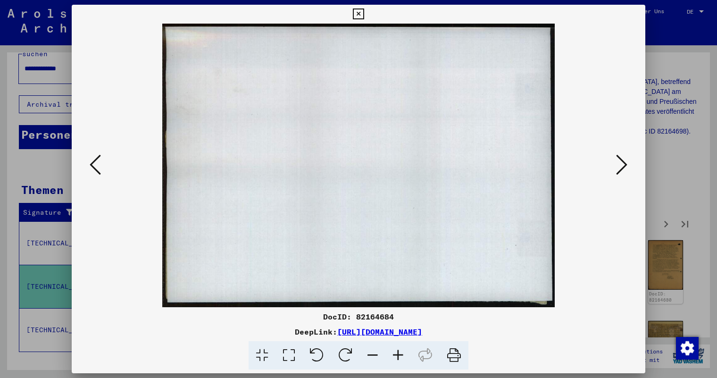
click at [619, 163] on icon at bounding box center [621, 164] width 11 height 23
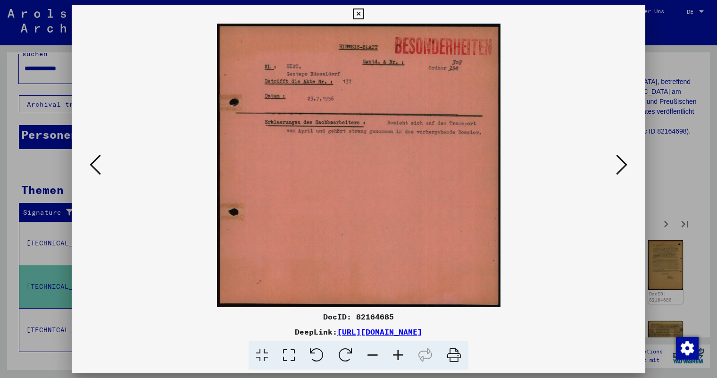
click at [619, 163] on icon at bounding box center [621, 164] width 11 height 23
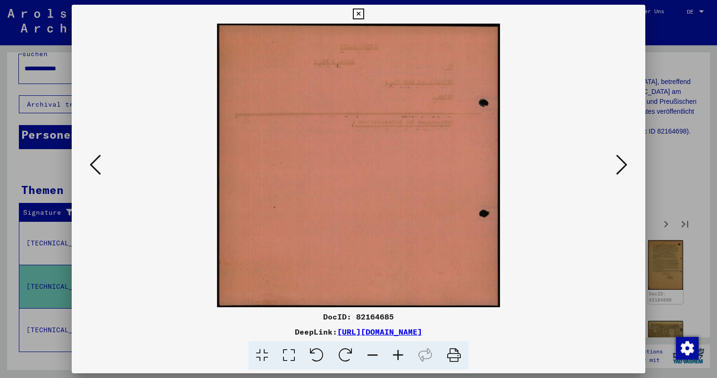
click at [619, 163] on icon at bounding box center [621, 164] width 11 height 23
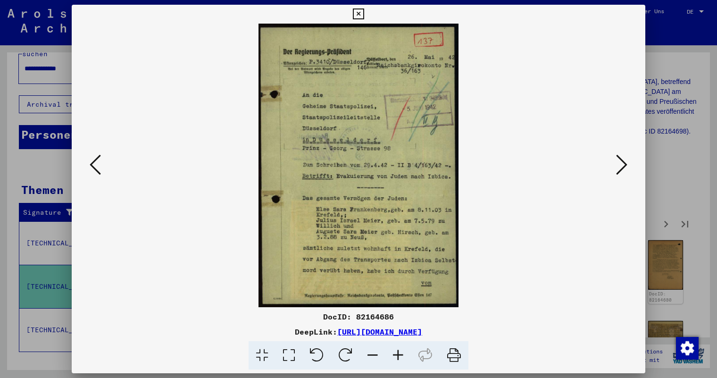
click at [624, 165] on icon at bounding box center [621, 164] width 11 height 23
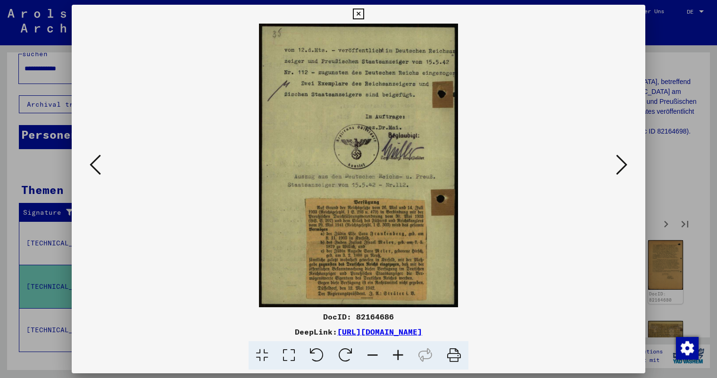
click at [624, 165] on icon at bounding box center [621, 164] width 11 height 23
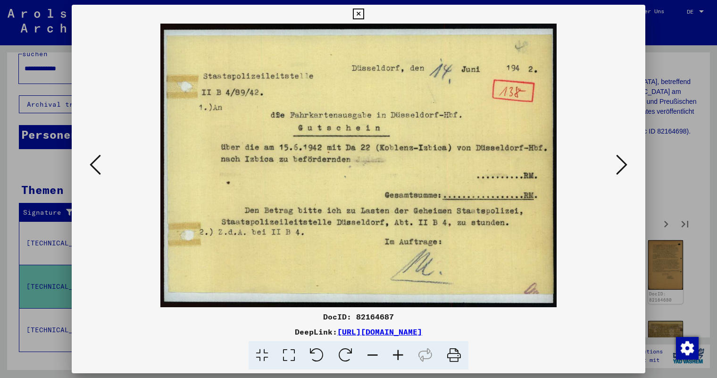
click at [440, 133] on img at bounding box center [359, 166] width 510 height 284
click at [625, 165] on icon at bounding box center [621, 164] width 11 height 23
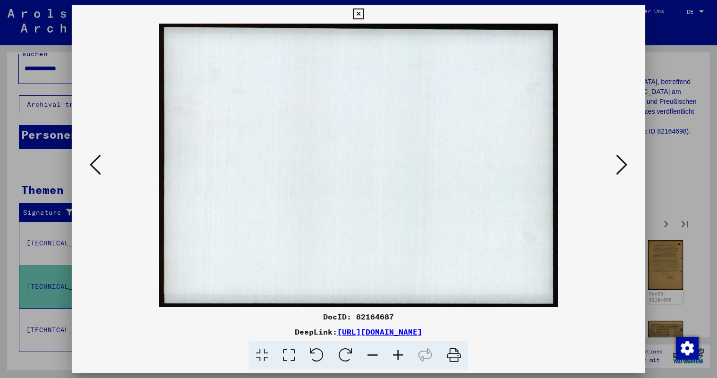
click at [625, 165] on icon at bounding box center [621, 164] width 11 height 23
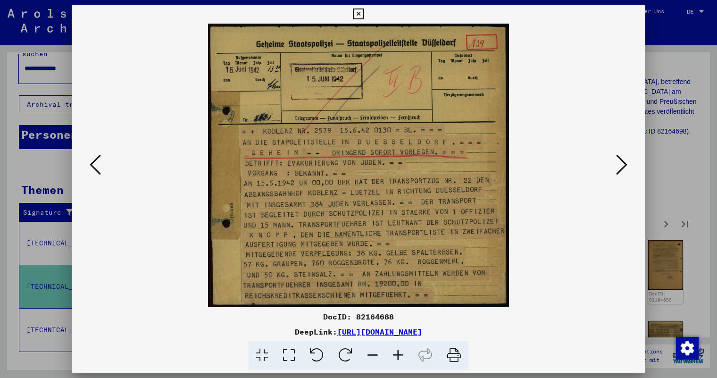
click at [96, 33] on div at bounding box center [359, 166] width 574 height 284
drag, startPoint x: 451, startPoint y: 167, endPoint x: 459, endPoint y: 165, distance: 8.6
click at [451, 167] on img at bounding box center [359, 166] width 510 height 284
click at [623, 164] on icon at bounding box center [621, 164] width 11 height 23
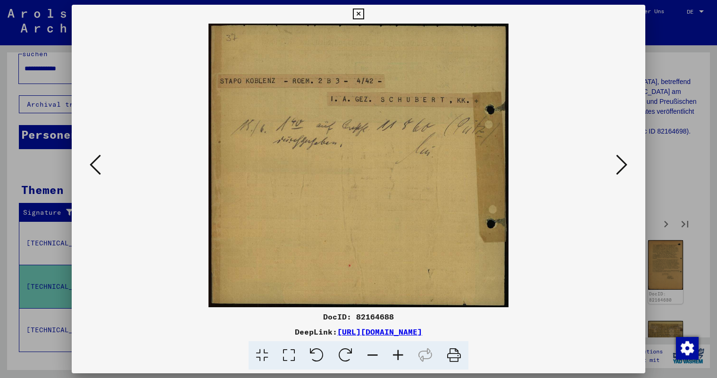
click at [93, 161] on icon at bounding box center [95, 164] width 11 height 23
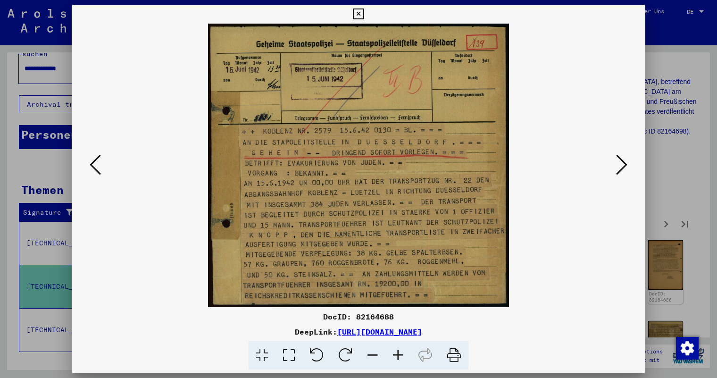
click at [93, 161] on icon at bounding box center [95, 164] width 11 height 23
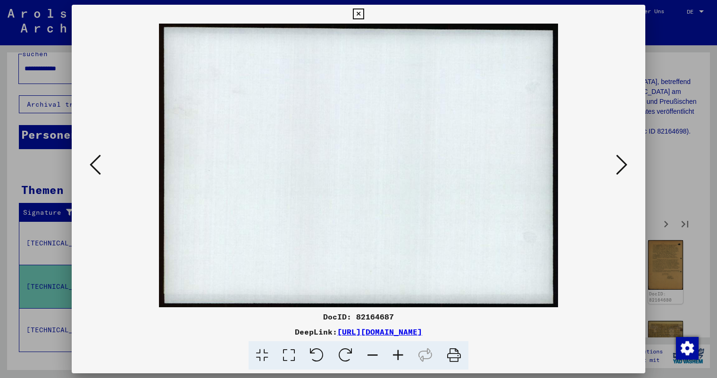
click at [621, 162] on icon at bounding box center [621, 164] width 11 height 23
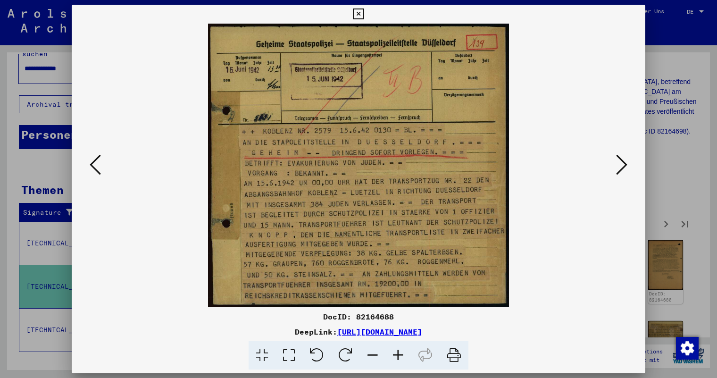
click at [621, 162] on icon at bounding box center [621, 164] width 11 height 23
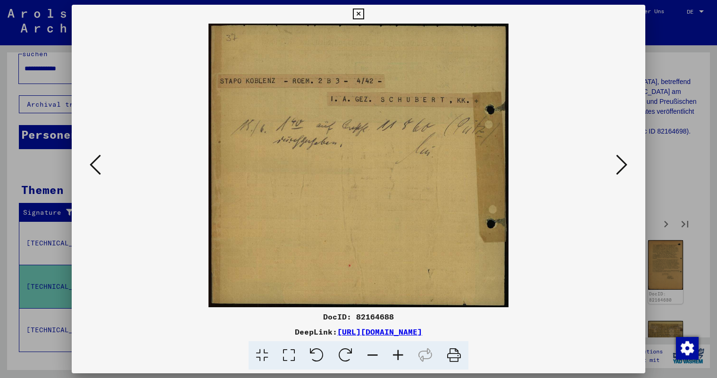
click at [452, 162] on img at bounding box center [359, 166] width 510 height 284
click at [620, 160] on icon at bounding box center [621, 164] width 11 height 23
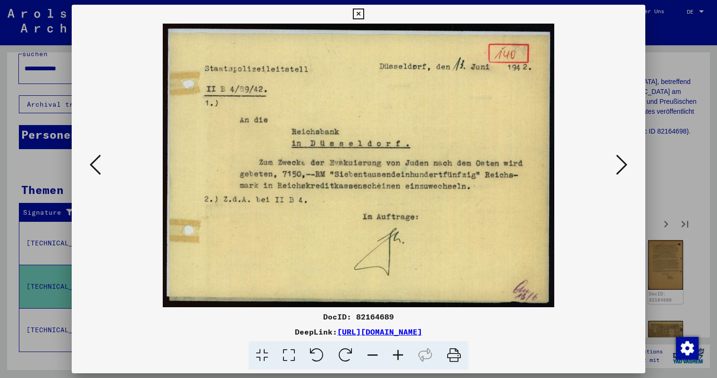
drag, startPoint x: 325, startPoint y: 144, endPoint x: 626, endPoint y: 165, distance: 301.7
click at [626, 165] on icon at bounding box center [621, 164] width 11 height 23
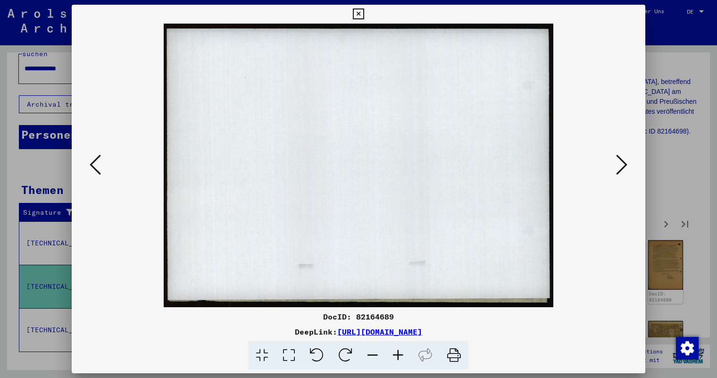
click at [626, 165] on icon at bounding box center [621, 164] width 11 height 23
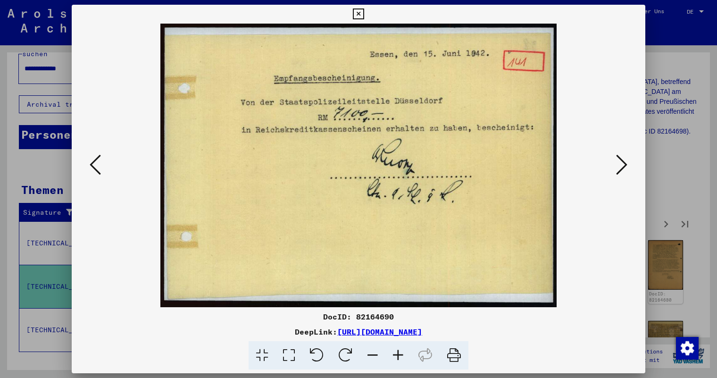
click at [626, 165] on icon at bounding box center [621, 164] width 11 height 23
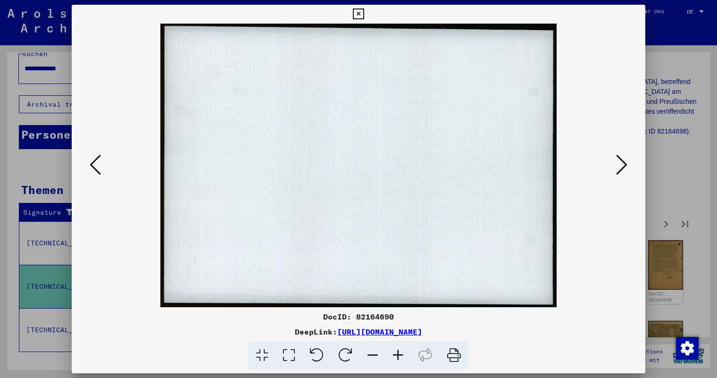
click at [626, 165] on icon at bounding box center [621, 164] width 11 height 23
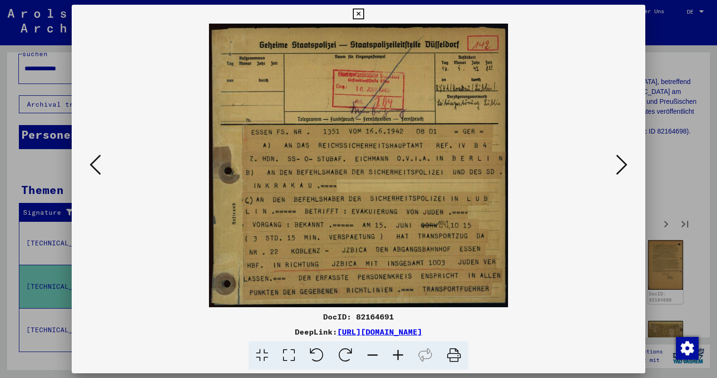
click at [626, 165] on icon at bounding box center [621, 164] width 11 height 23
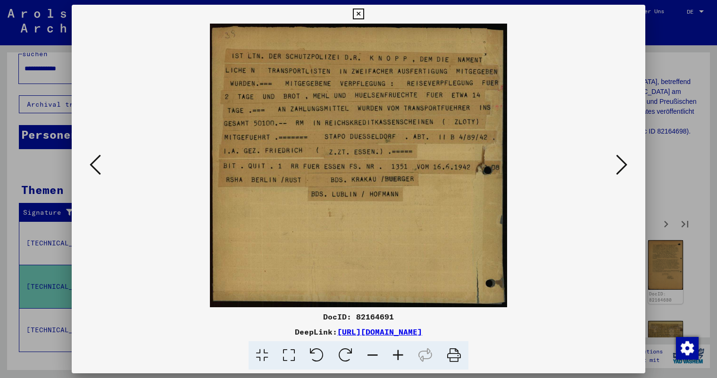
click at [114, 22] on div "DocID: 82164691 DeepLink: [URL][DOMAIN_NAME]" at bounding box center [359, 187] width 574 height 365
click at [621, 166] on icon at bounding box center [621, 164] width 11 height 23
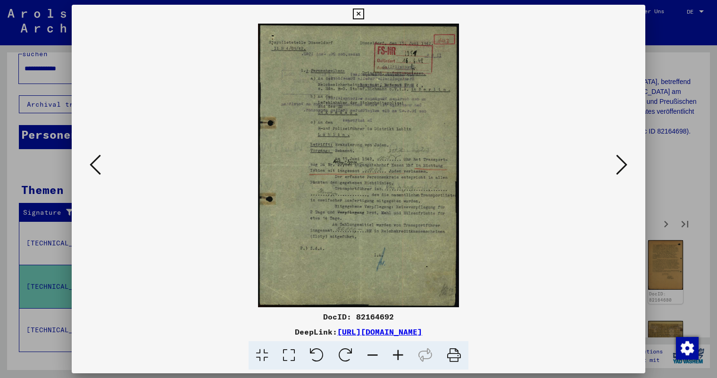
click at [92, 163] on icon at bounding box center [95, 164] width 11 height 23
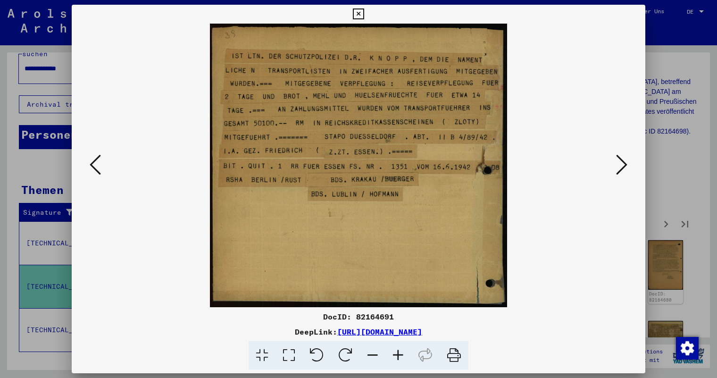
click at [92, 163] on icon at bounding box center [95, 164] width 11 height 23
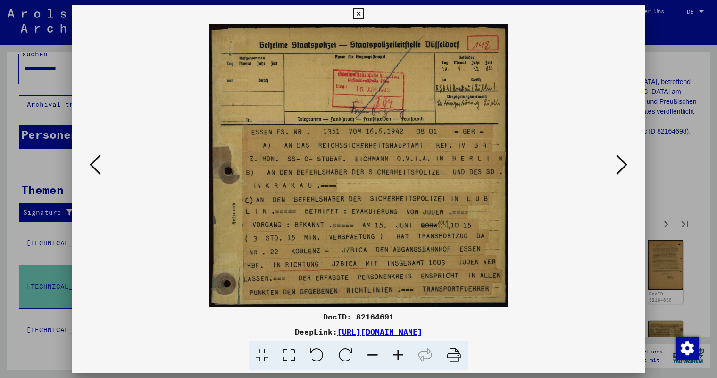
click at [599, 340] on div "DocID: 82164691 DeepLink: [URL][DOMAIN_NAME]" at bounding box center [359, 340] width 574 height 59
click at [619, 165] on icon at bounding box center [621, 164] width 11 height 23
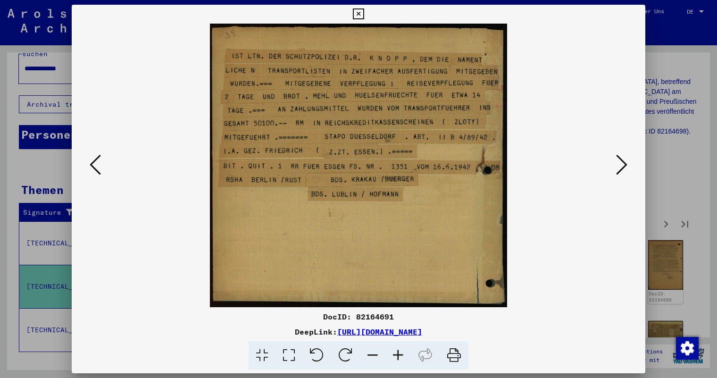
click at [447, 183] on img at bounding box center [359, 166] width 510 height 284
click at [626, 164] on icon at bounding box center [621, 164] width 11 height 23
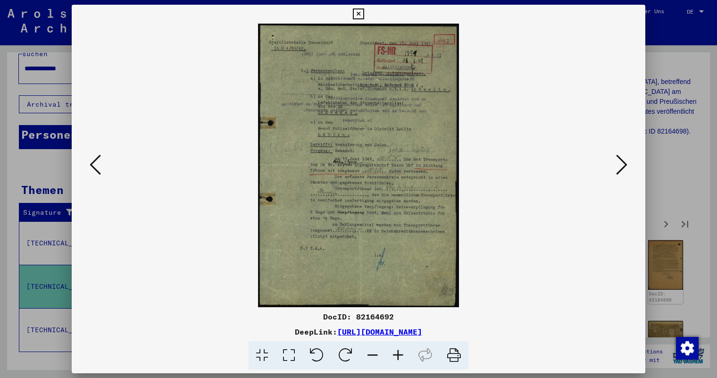
click at [396, 356] on icon at bounding box center [397, 355] width 25 height 29
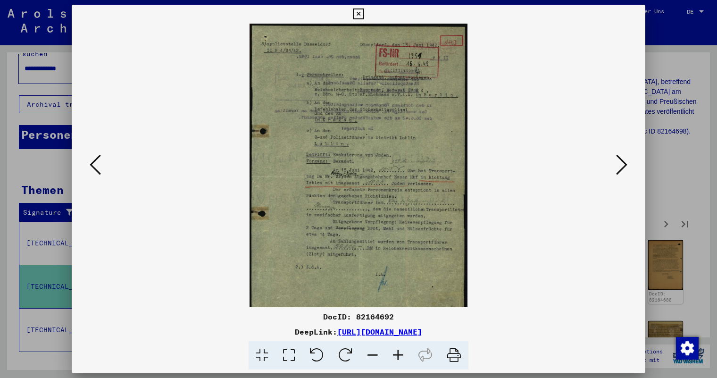
click at [396, 356] on icon at bounding box center [397, 355] width 25 height 29
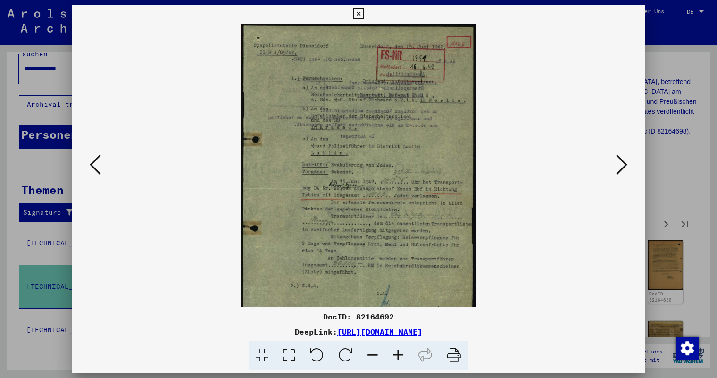
click at [396, 356] on icon at bounding box center [397, 355] width 25 height 29
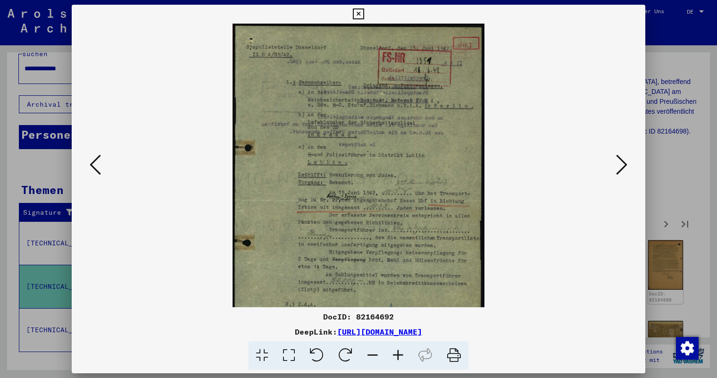
click at [396, 356] on icon at bounding box center [397, 355] width 25 height 29
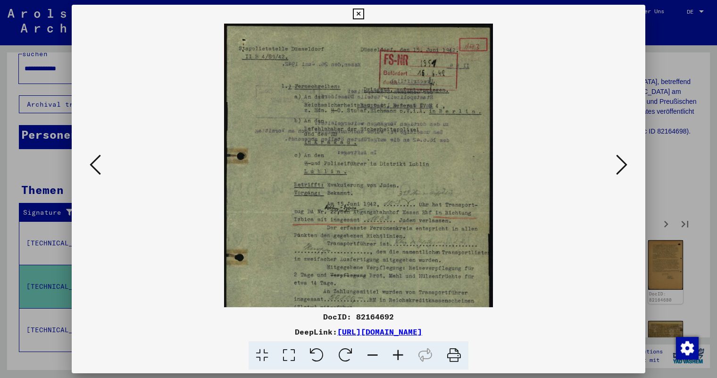
click at [396, 356] on icon at bounding box center [397, 355] width 25 height 29
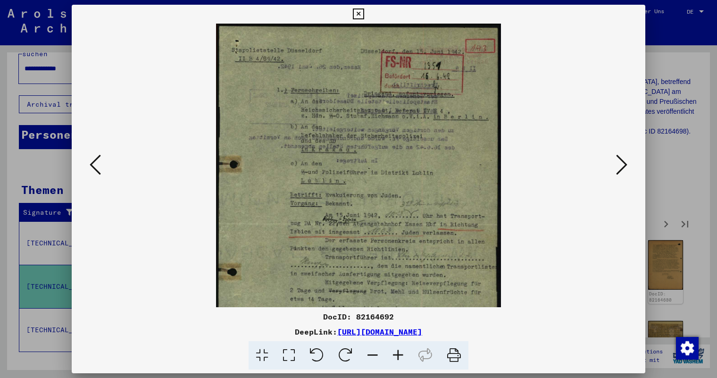
click at [396, 356] on icon at bounding box center [397, 355] width 25 height 29
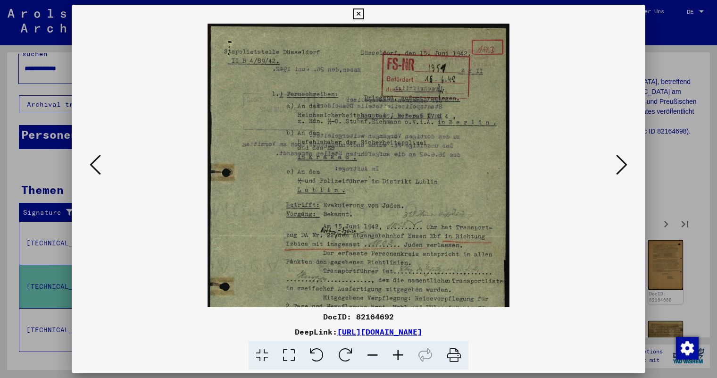
click at [396, 356] on icon at bounding box center [397, 355] width 25 height 29
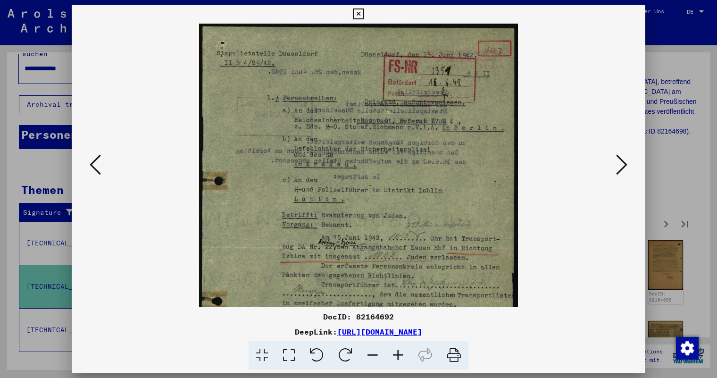
click at [396, 356] on icon at bounding box center [397, 355] width 25 height 29
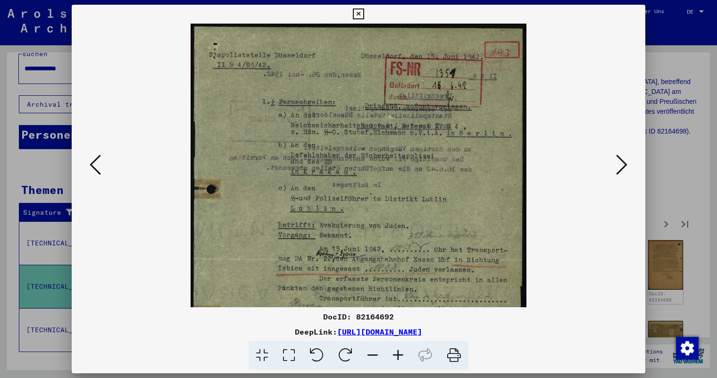
click at [396, 356] on icon at bounding box center [397, 355] width 25 height 29
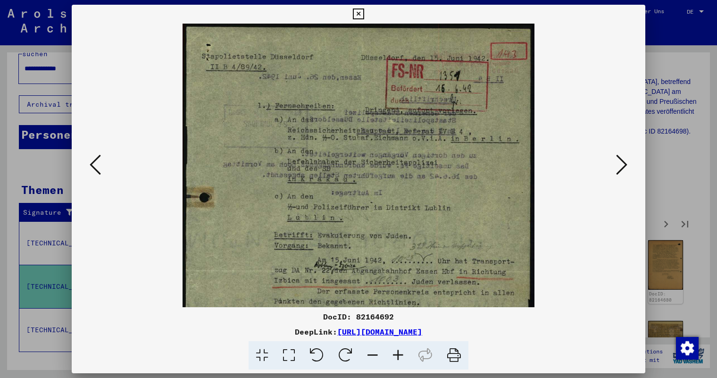
click at [396, 356] on icon at bounding box center [397, 355] width 25 height 29
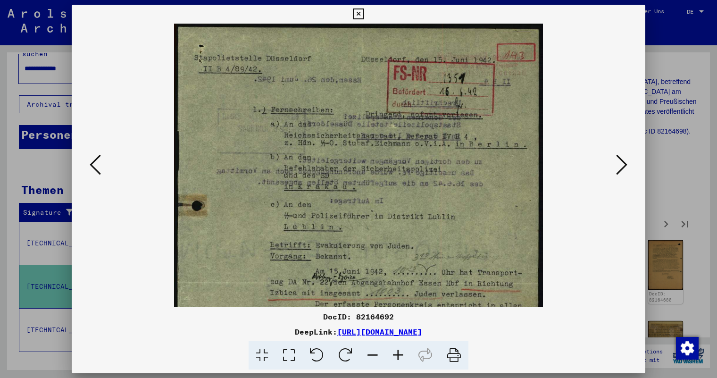
click at [396, 356] on icon at bounding box center [397, 355] width 25 height 29
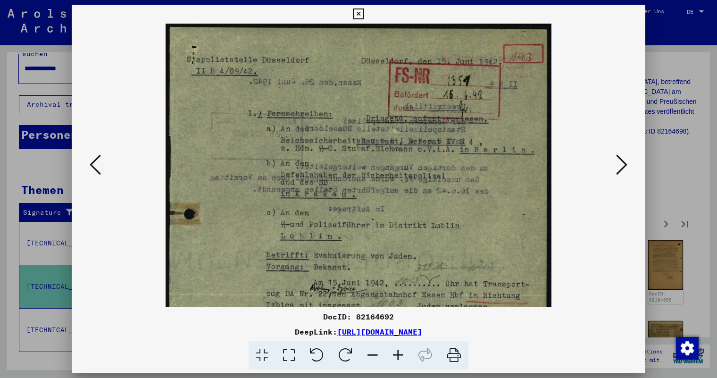
click at [396, 356] on icon at bounding box center [397, 355] width 25 height 29
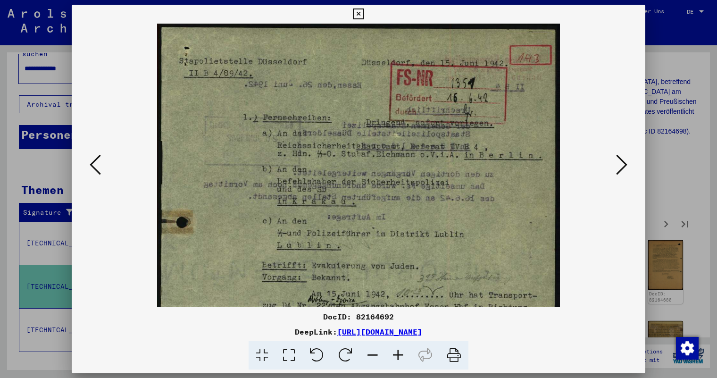
click at [396, 356] on icon at bounding box center [397, 355] width 25 height 29
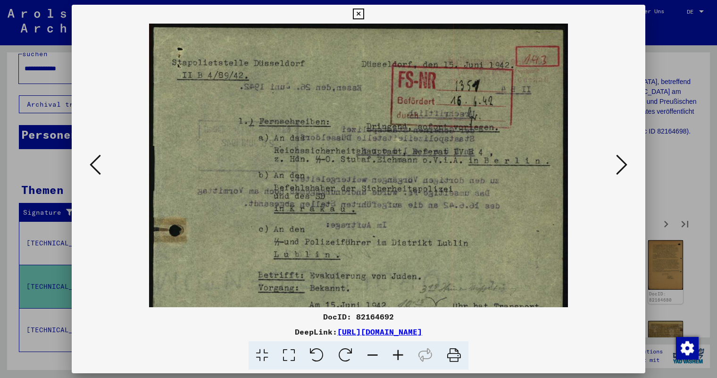
click at [396, 356] on icon at bounding box center [397, 355] width 25 height 29
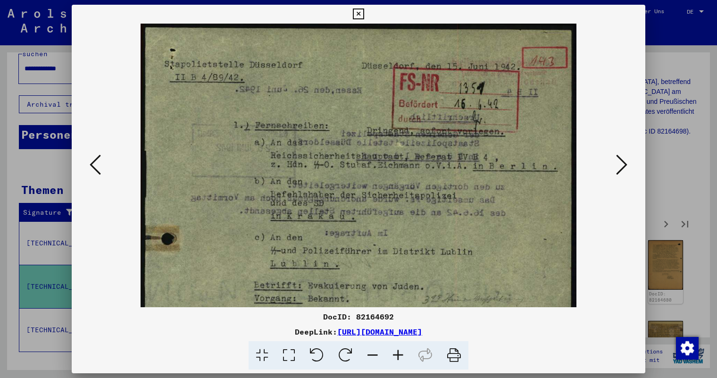
click at [396, 356] on icon at bounding box center [397, 355] width 25 height 29
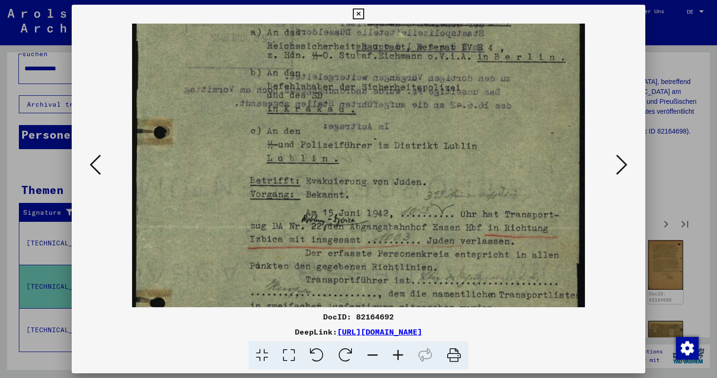
scroll to position [137, 0]
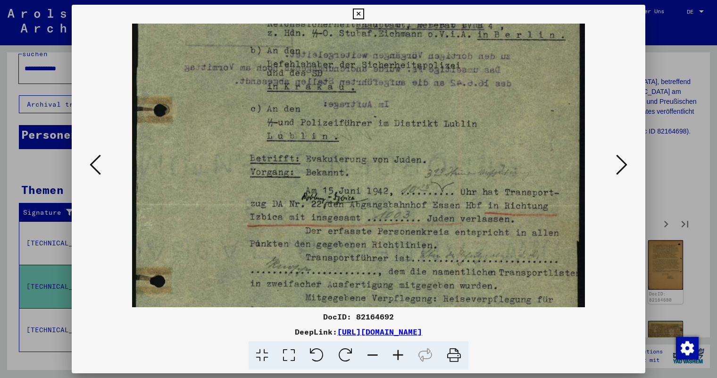
drag, startPoint x: 398, startPoint y: 234, endPoint x: 398, endPoint y: 97, distance: 136.8
click at [398, 97] on img at bounding box center [358, 205] width 453 height 637
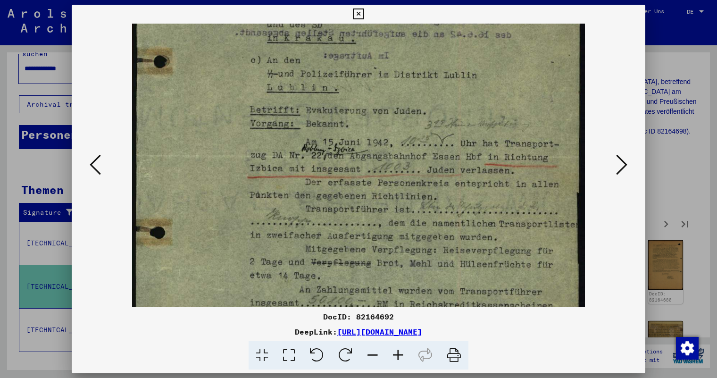
drag, startPoint x: 413, startPoint y: 199, endPoint x: 412, endPoint y: 150, distance: 48.6
click at [412, 150] on img at bounding box center [358, 156] width 453 height 637
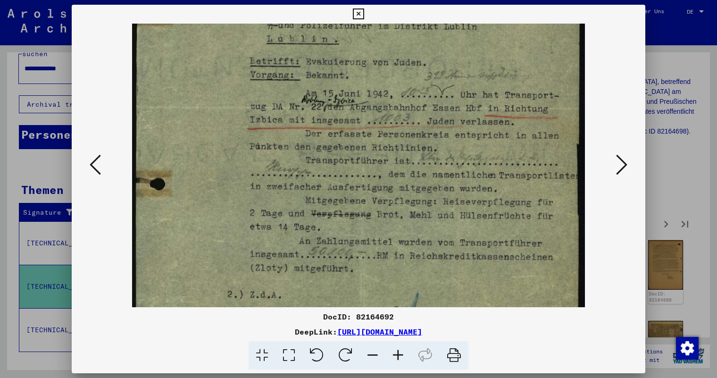
scroll to position [241, 0]
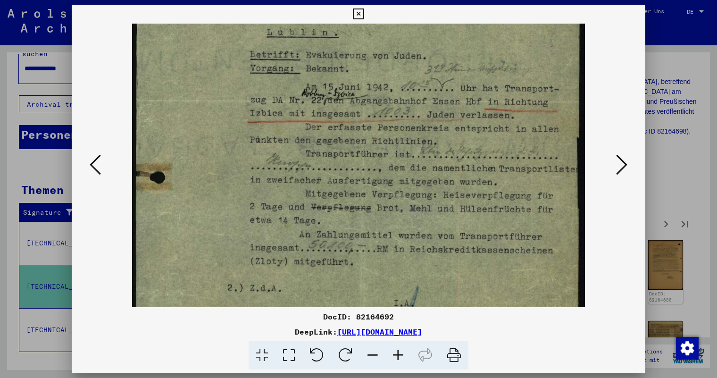
drag, startPoint x: 412, startPoint y: 228, endPoint x: 412, endPoint y: 173, distance: 55.2
click at [412, 173] on img at bounding box center [358, 101] width 453 height 637
click at [92, 164] on icon at bounding box center [95, 164] width 11 height 23
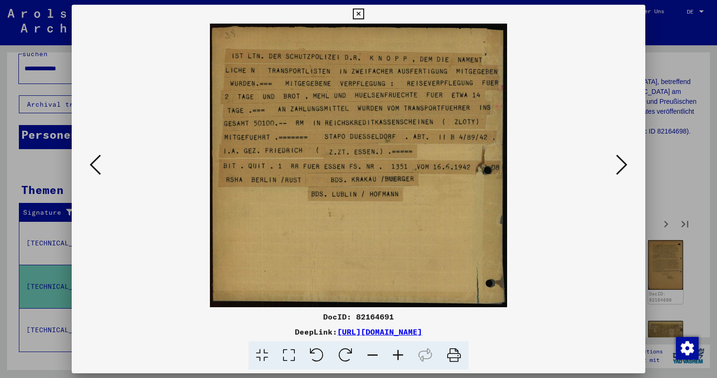
click at [620, 166] on icon at bounding box center [621, 164] width 11 height 23
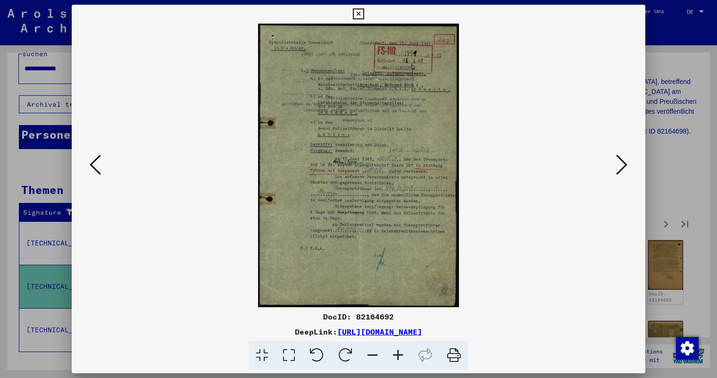
click at [484, 173] on viewer-one-image at bounding box center [359, 166] width 510 height 284
click at [626, 162] on icon at bounding box center [621, 164] width 11 height 23
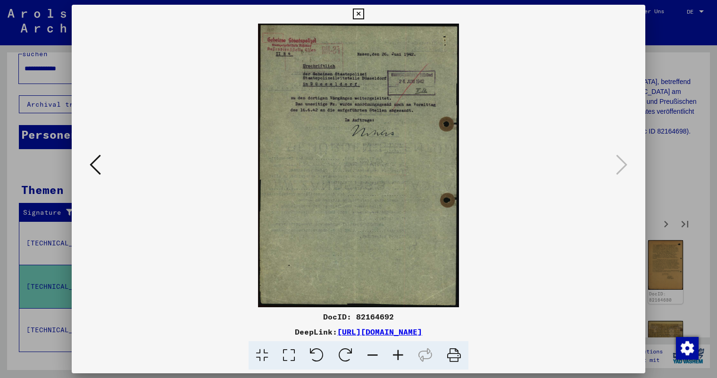
click at [363, 11] on icon at bounding box center [358, 13] width 11 height 11
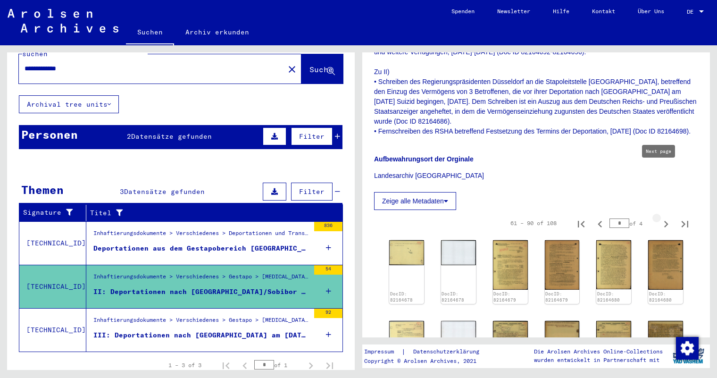
click at [660, 218] on icon "Next page" at bounding box center [666, 224] width 13 height 13
type input "*"
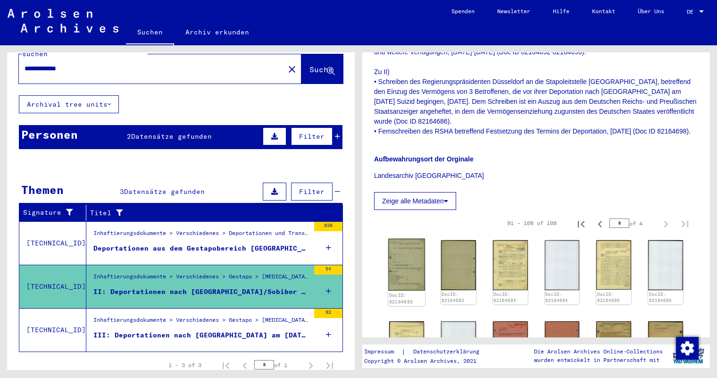
click at [408, 239] on img at bounding box center [406, 265] width 37 height 52
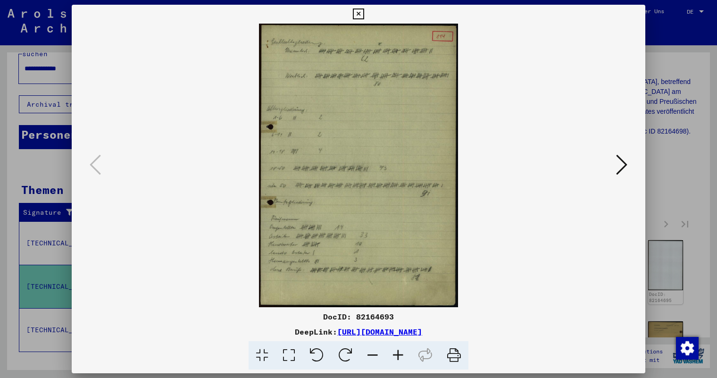
click at [396, 352] on icon at bounding box center [397, 355] width 25 height 29
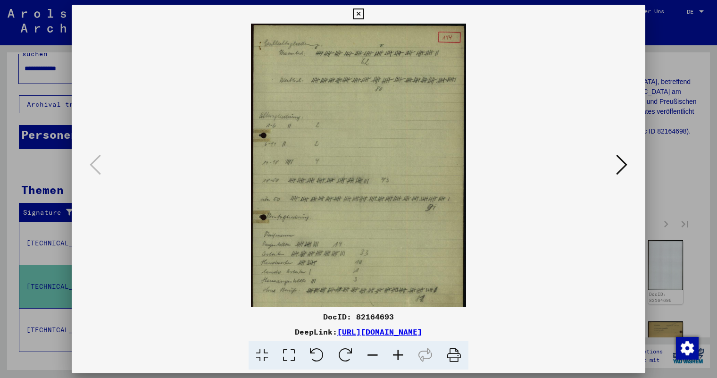
click at [396, 352] on icon at bounding box center [397, 355] width 25 height 29
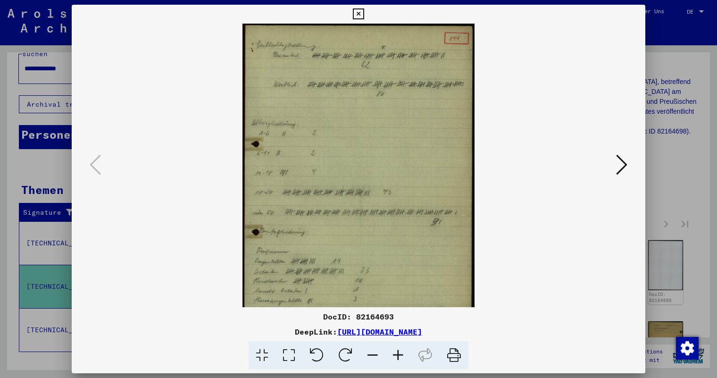
click at [396, 352] on icon at bounding box center [397, 355] width 25 height 29
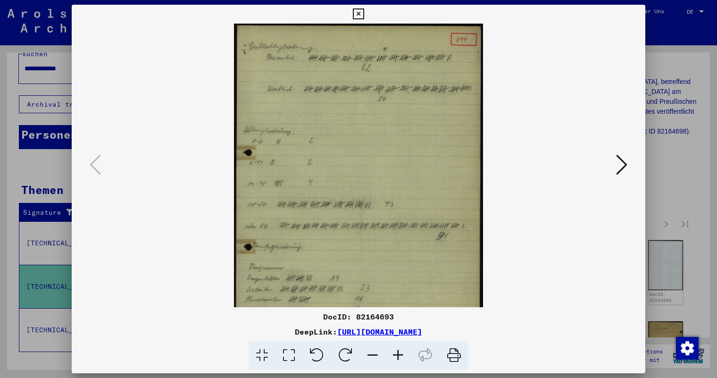
click at [396, 352] on icon at bounding box center [397, 355] width 25 height 29
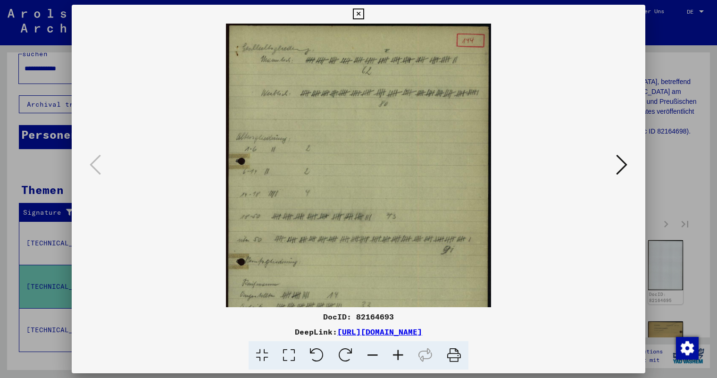
click at [396, 352] on icon at bounding box center [397, 355] width 25 height 29
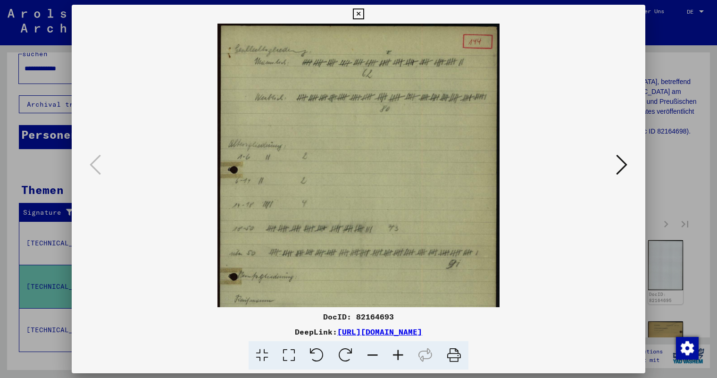
click at [396, 352] on icon at bounding box center [397, 355] width 25 height 29
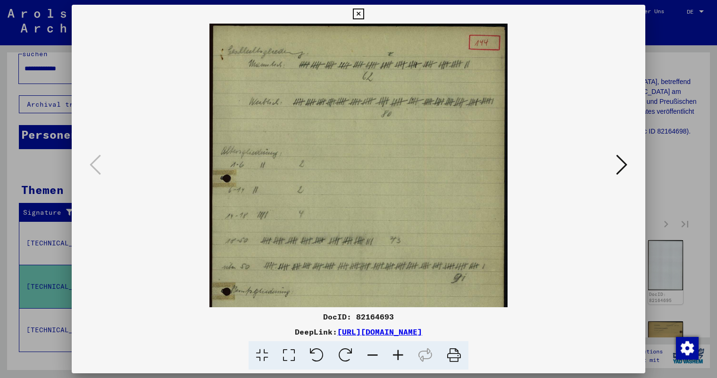
click at [396, 352] on icon at bounding box center [397, 355] width 25 height 29
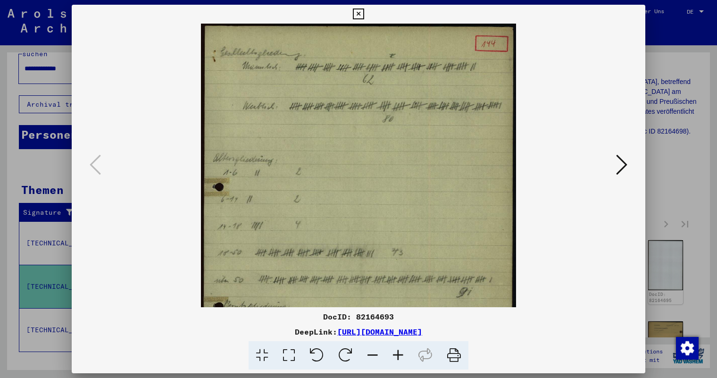
click at [396, 352] on icon at bounding box center [397, 355] width 25 height 29
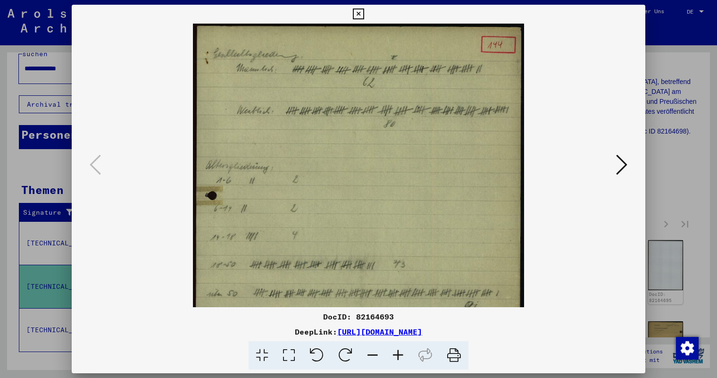
click at [396, 352] on icon at bounding box center [397, 355] width 25 height 29
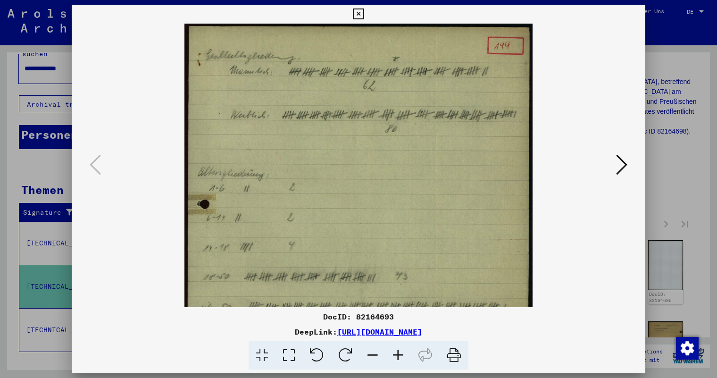
click at [396, 352] on icon at bounding box center [397, 355] width 25 height 29
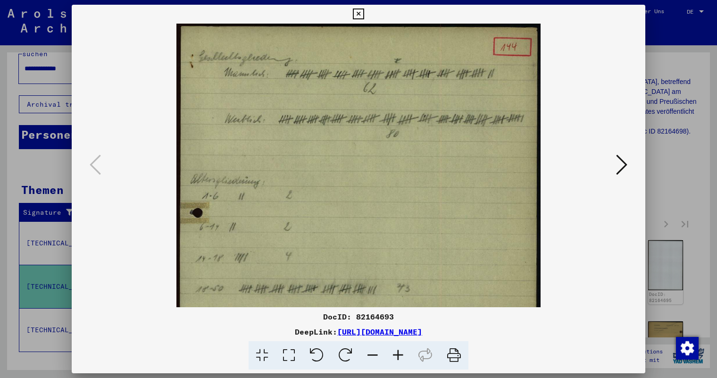
click at [396, 352] on icon at bounding box center [397, 355] width 25 height 29
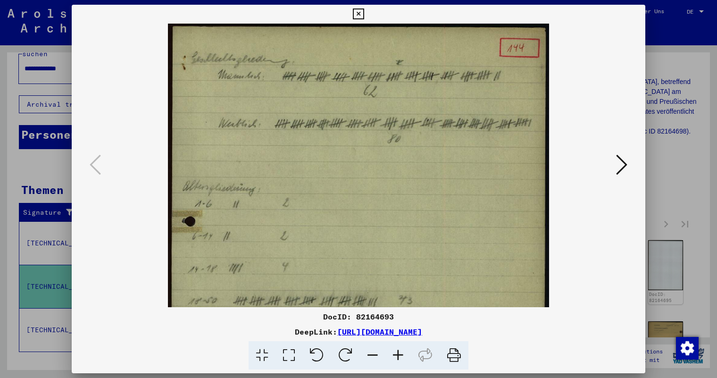
click at [396, 352] on icon at bounding box center [397, 355] width 25 height 29
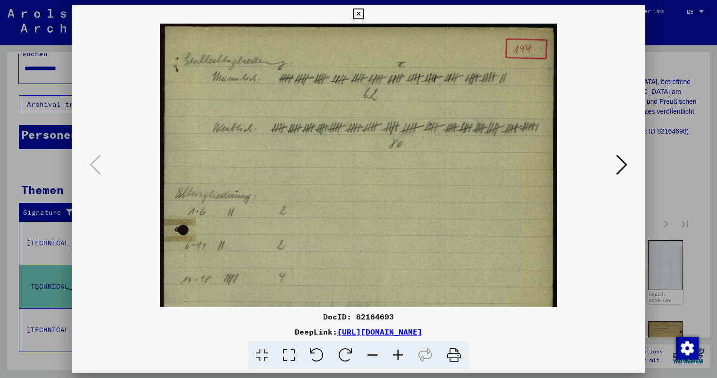
click at [396, 352] on icon at bounding box center [397, 355] width 25 height 29
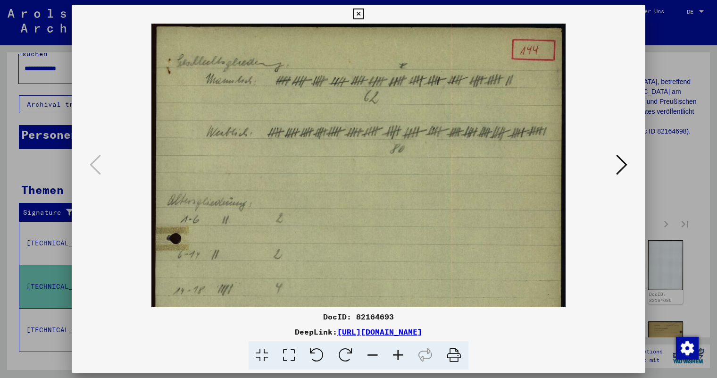
click at [396, 352] on icon at bounding box center [397, 355] width 25 height 29
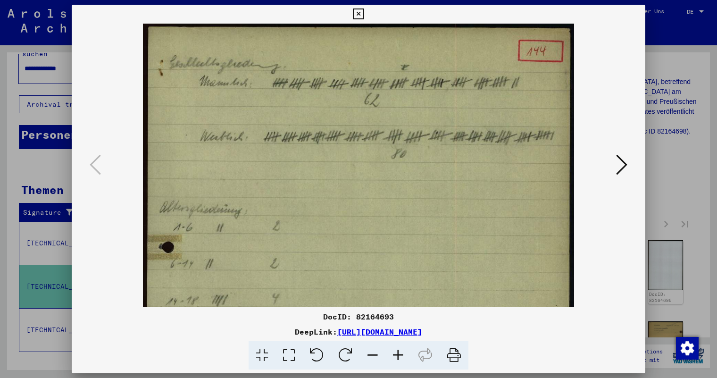
click at [396, 352] on icon at bounding box center [397, 355] width 25 height 29
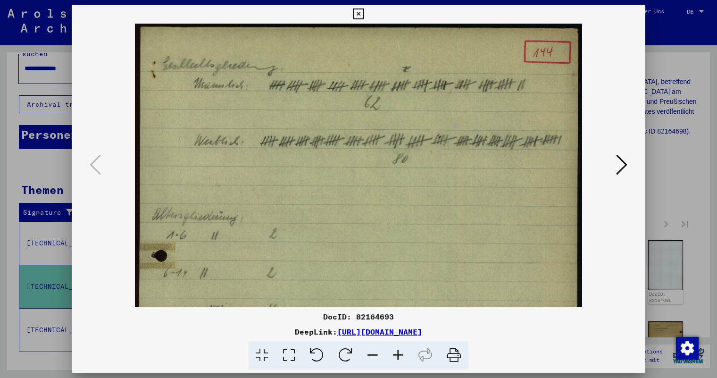
click at [396, 352] on icon at bounding box center [397, 355] width 25 height 29
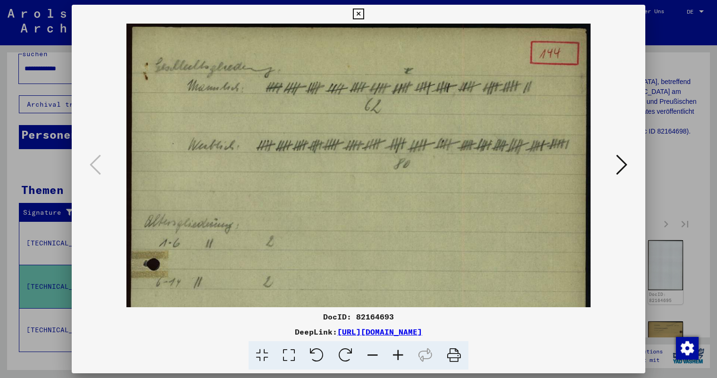
click at [396, 352] on icon at bounding box center [397, 355] width 25 height 29
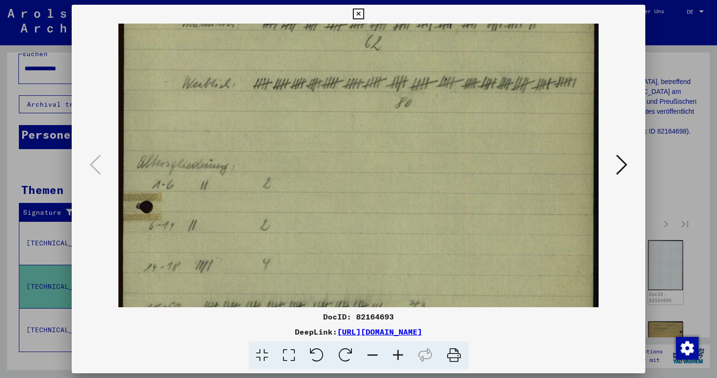
drag, startPoint x: 385, startPoint y: 255, endPoint x: 386, endPoint y: 189, distance: 66.1
click at [386, 189] on img at bounding box center [358, 300] width 480 height 685
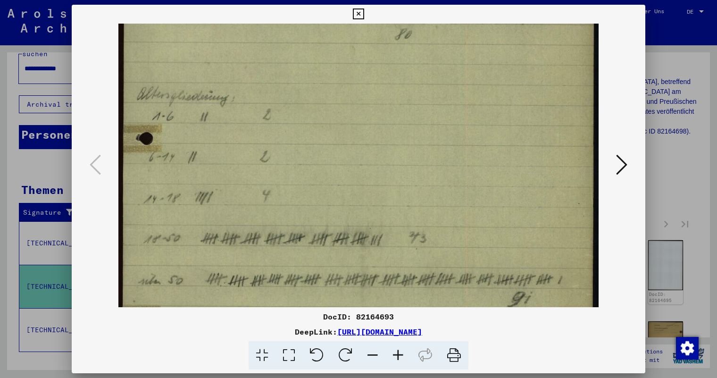
drag, startPoint x: 383, startPoint y: 251, endPoint x: 386, endPoint y: 180, distance: 70.8
click at [386, 180] on img at bounding box center [358, 231] width 480 height 685
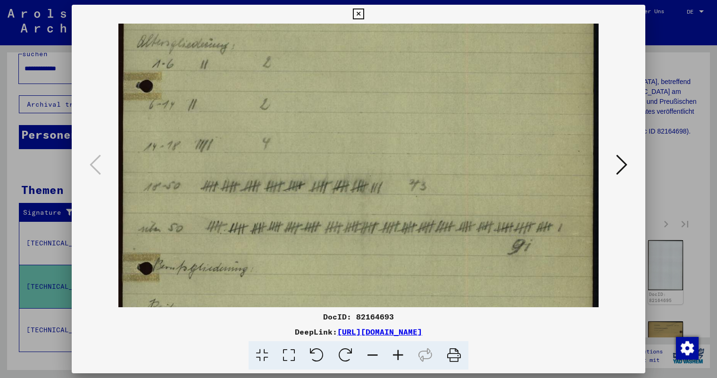
scroll to position [208, 0]
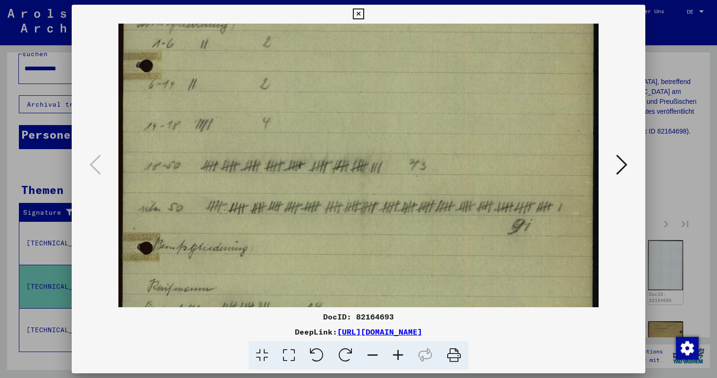
drag, startPoint x: 385, startPoint y: 249, endPoint x: 386, endPoint y: 178, distance: 70.8
click at [386, 178] on img at bounding box center [358, 158] width 480 height 685
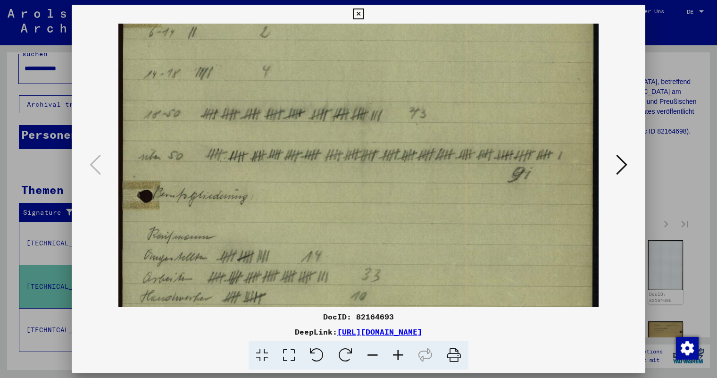
drag, startPoint x: 384, startPoint y: 249, endPoint x: 385, endPoint y: 197, distance: 51.9
click at [385, 197] on img at bounding box center [358, 107] width 480 height 685
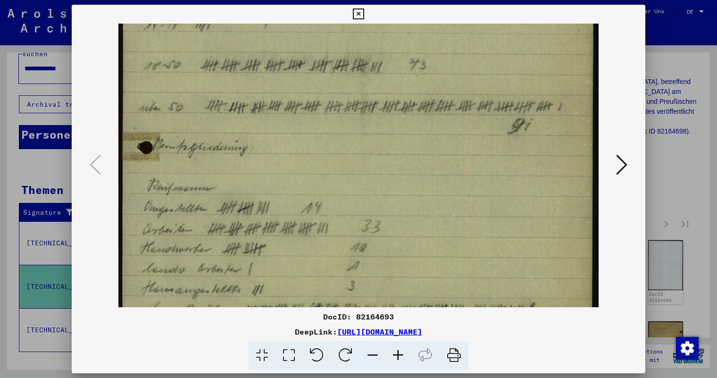
scroll to position [309, 0]
drag, startPoint x: 380, startPoint y: 253, endPoint x: 381, endPoint y: 204, distance: 49.1
click at [381, 204] on img at bounding box center [358, 57] width 480 height 685
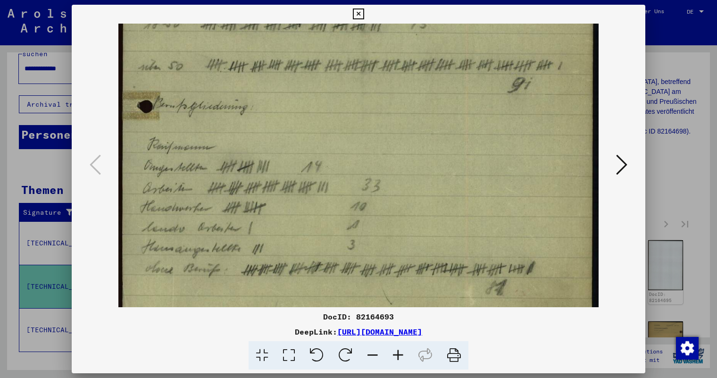
scroll to position [352, 0]
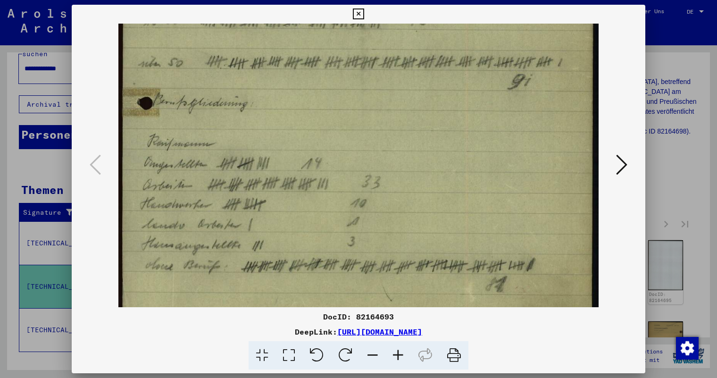
drag, startPoint x: 377, startPoint y: 238, endPoint x: 378, endPoint y: 194, distance: 43.4
click at [378, 194] on img at bounding box center [358, 14] width 480 height 685
click at [621, 164] on icon at bounding box center [621, 164] width 11 height 23
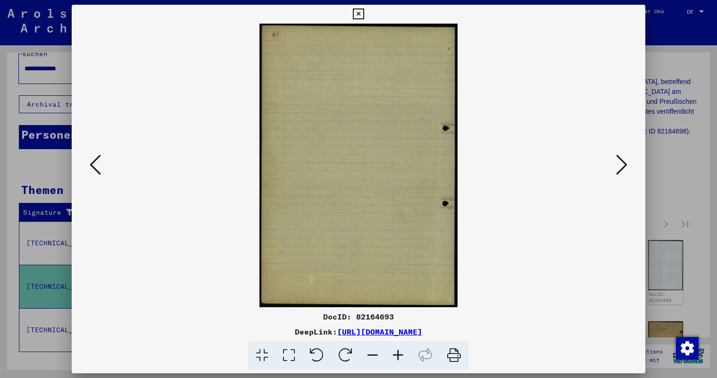
scroll to position [0, 0]
click at [621, 164] on icon at bounding box center [621, 164] width 11 height 23
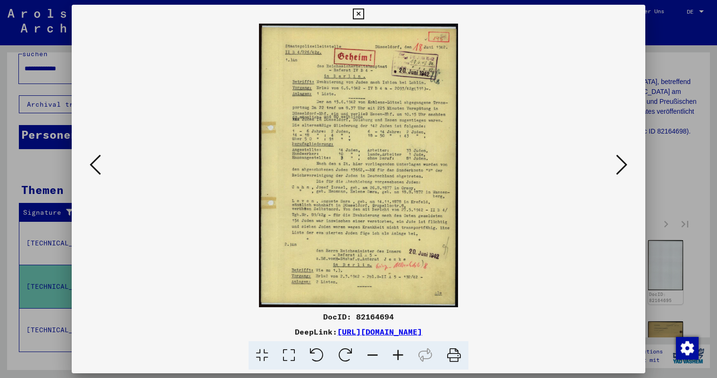
click at [401, 352] on icon at bounding box center [397, 355] width 25 height 29
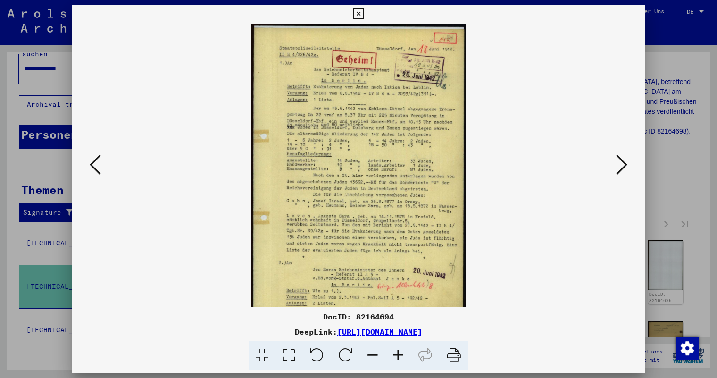
click at [401, 352] on icon at bounding box center [397, 355] width 25 height 29
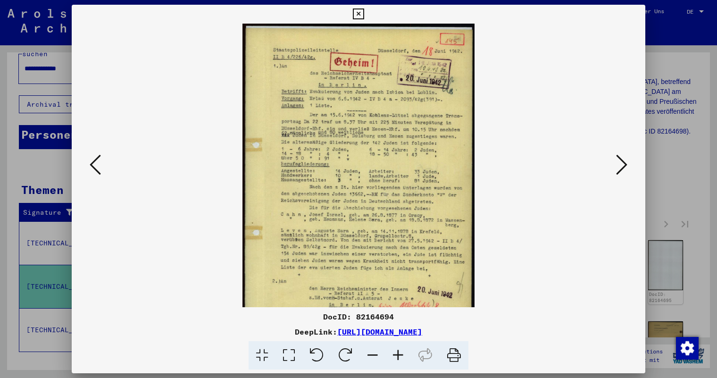
click at [401, 352] on icon at bounding box center [397, 355] width 25 height 29
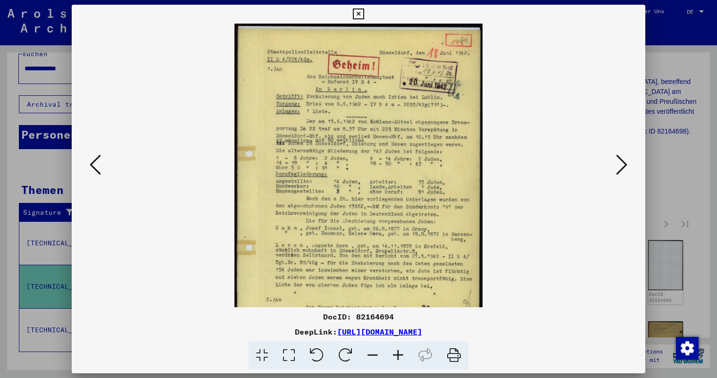
click at [401, 352] on icon at bounding box center [397, 355] width 25 height 29
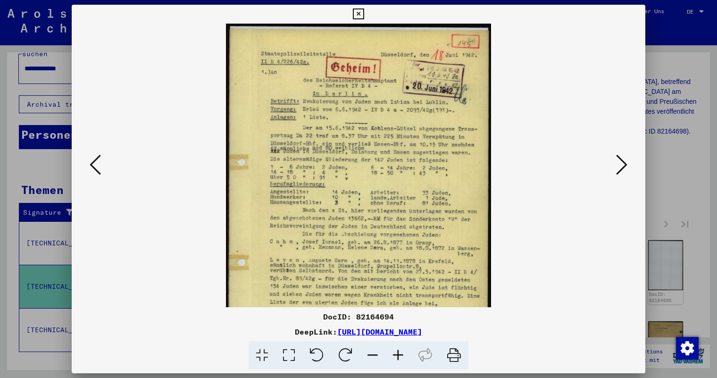
click at [401, 352] on icon at bounding box center [397, 355] width 25 height 29
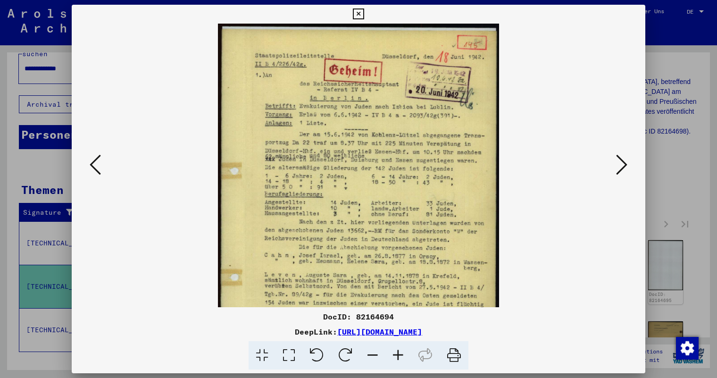
click at [401, 352] on icon at bounding box center [397, 355] width 25 height 29
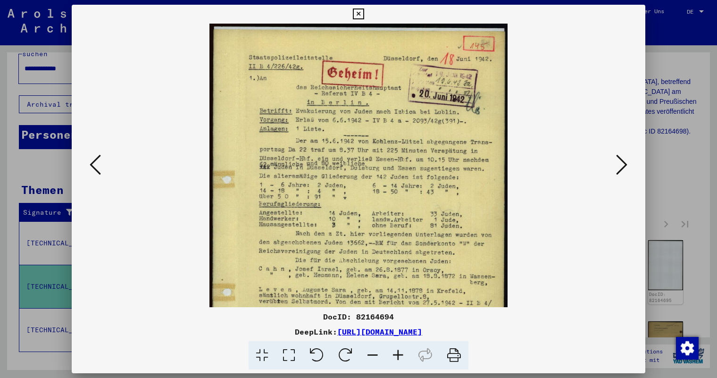
click at [401, 352] on icon at bounding box center [397, 355] width 25 height 29
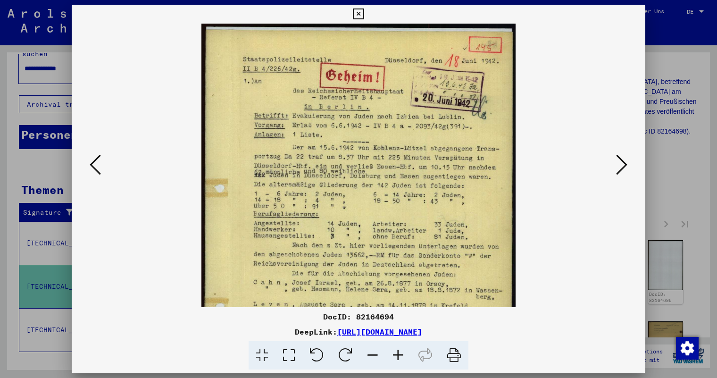
click at [401, 352] on icon at bounding box center [397, 355] width 25 height 29
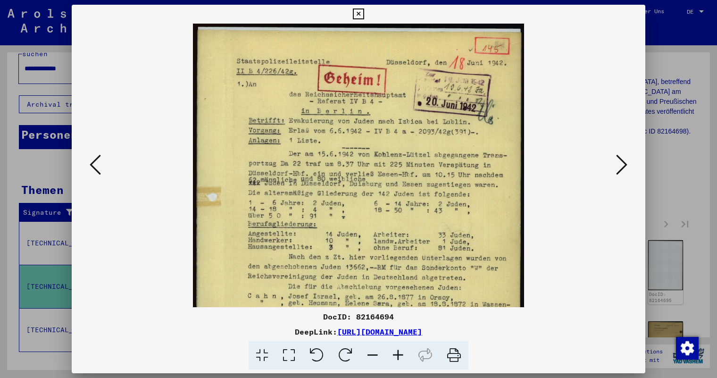
click at [401, 352] on icon at bounding box center [397, 355] width 25 height 29
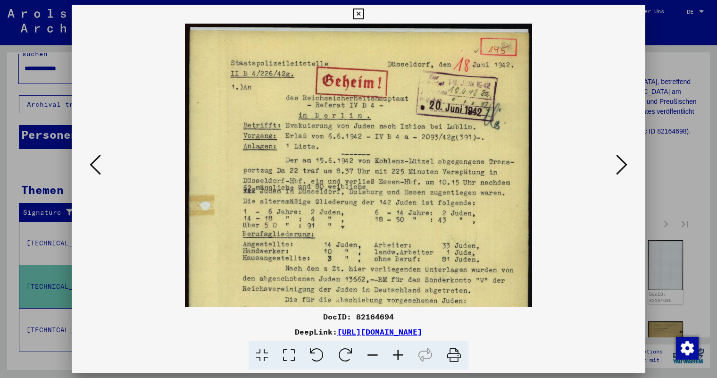
click at [401, 352] on icon at bounding box center [397, 355] width 25 height 29
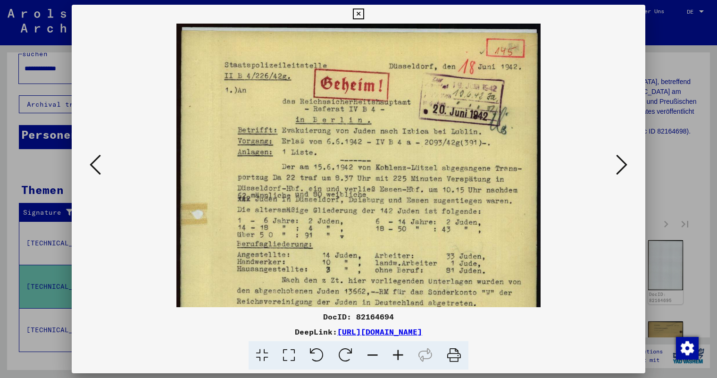
click at [401, 352] on icon at bounding box center [397, 355] width 25 height 29
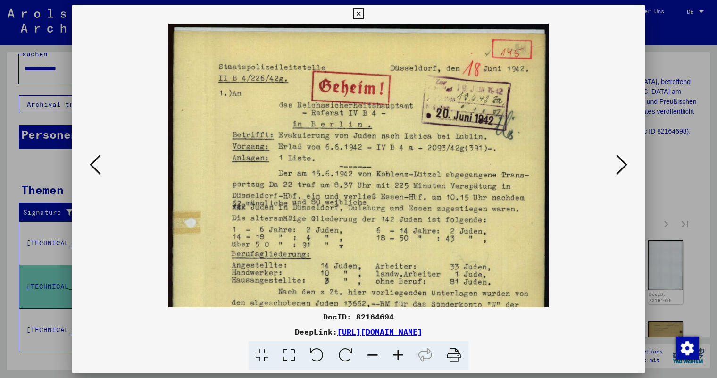
click at [401, 352] on icon at bounding box center [397, 355] width 25 height 29
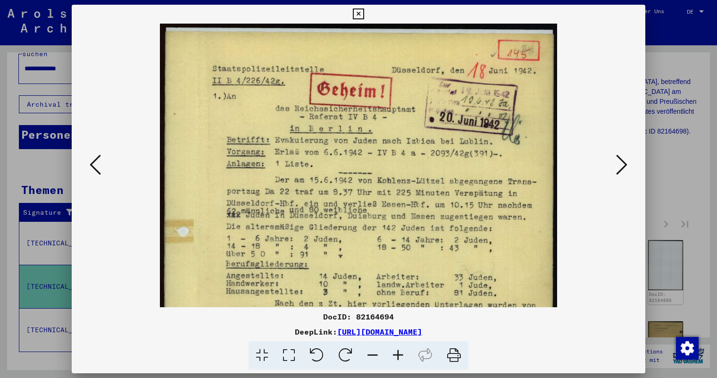
click at [401, 352] on icon at bounding box center [397, 355] width 25 height 29
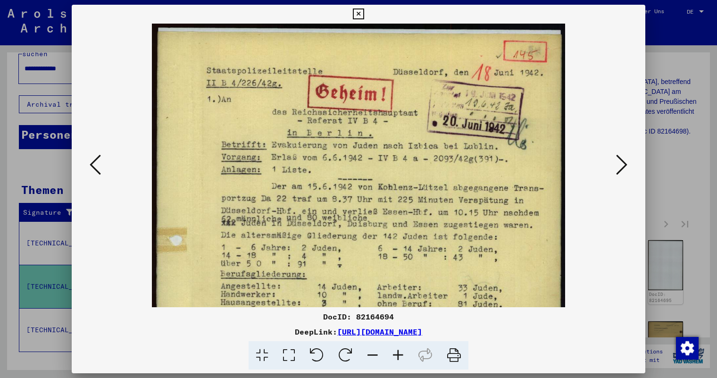
click at [401, 352] on icon at bounding box center [397, 355] width 25 height 29
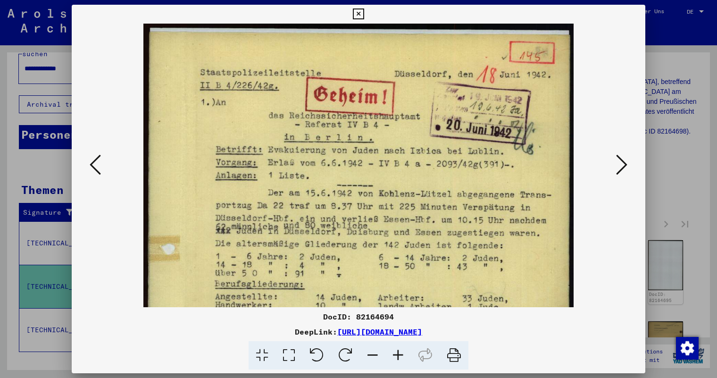
click at [401, 352] on icon at bounding box center [397, 355] width 25 height 29
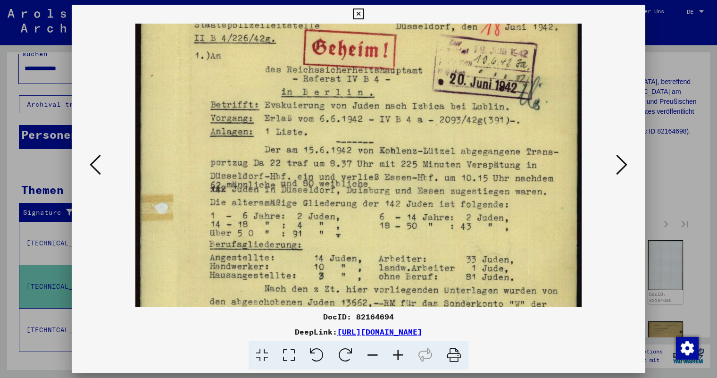
scroll to position [52, 0]
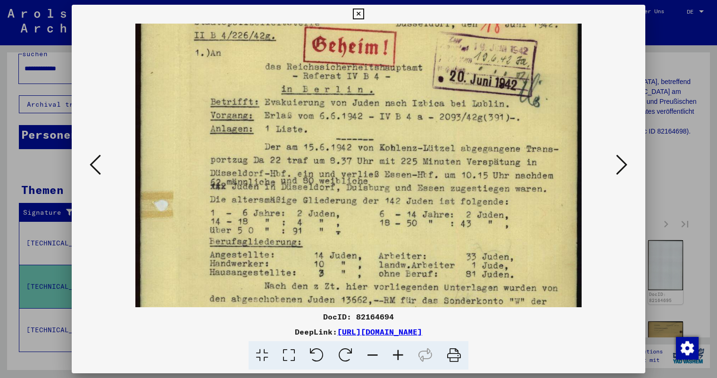
drag, startPoint x: 397, startPoint y: 232, endPoint x: 397, endPoint y: 179, distance: 52.4
click at [397, 179] on img at bounding box center [358, 289] width 447 height 637
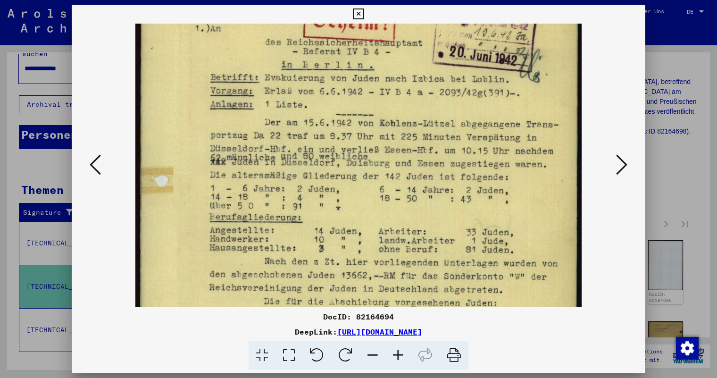
scroll to position [80, 0]
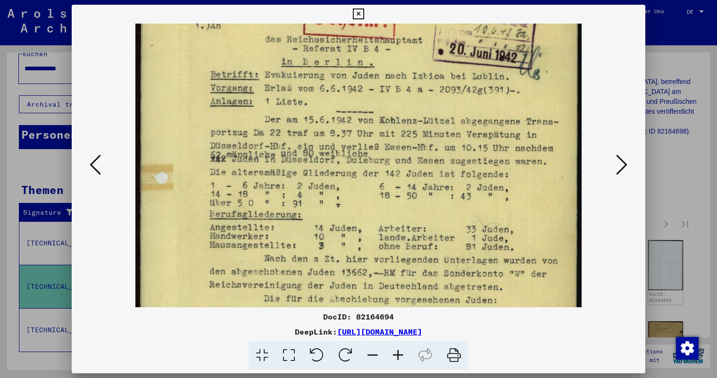
drag, startPoint x: 380, startPoint y: 228, endPoint x: 380, endPoint y: 201, distance: 27.4
click at [380, 201] on img at bounding box center [358, 262] width 447 height 637
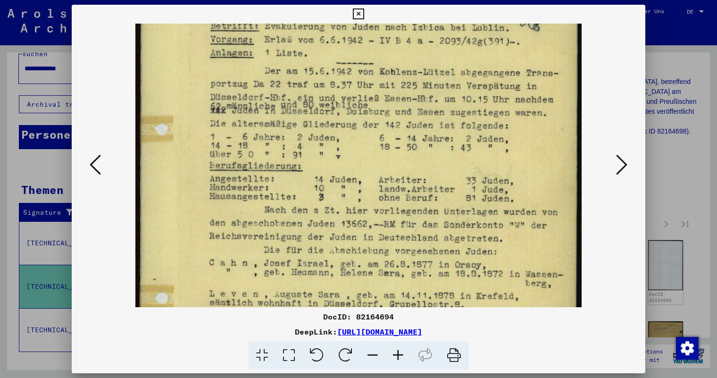
scroll to position [133, 0]
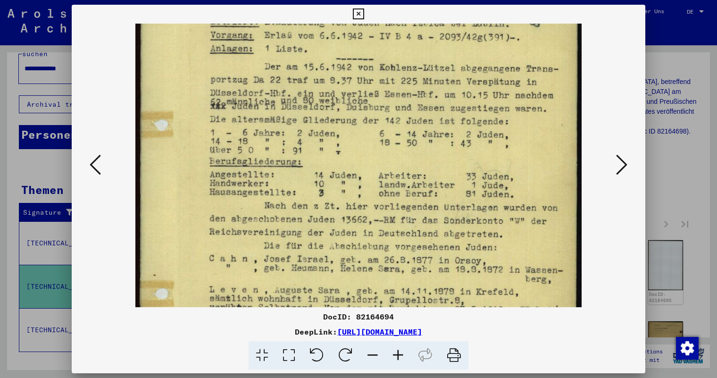
drag, startPoint x: 379, startPoint y: 236, endPoint x: 379, endPoint y: 183, distance: 52.8
click at [379, 183] on img at bounding box center [358, 209] width 447 height 637
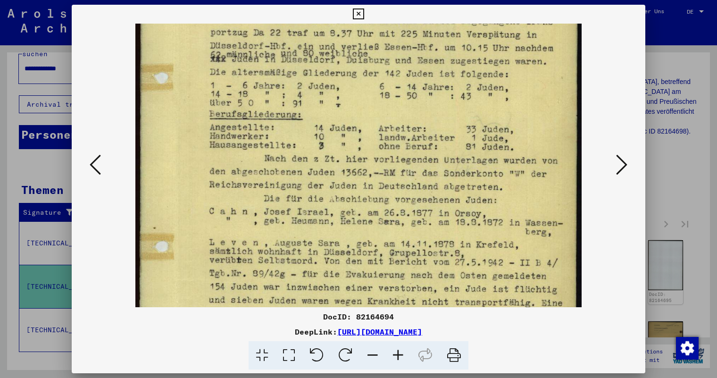
scroll to position [181, 0]
drag, startPoint x: 376, startPoint y: 236, endPoint x: 376, endPoint y: 188, distance: 48.1
click at [376, 188] on img at bounding box center [358, 161] width 447 height 637
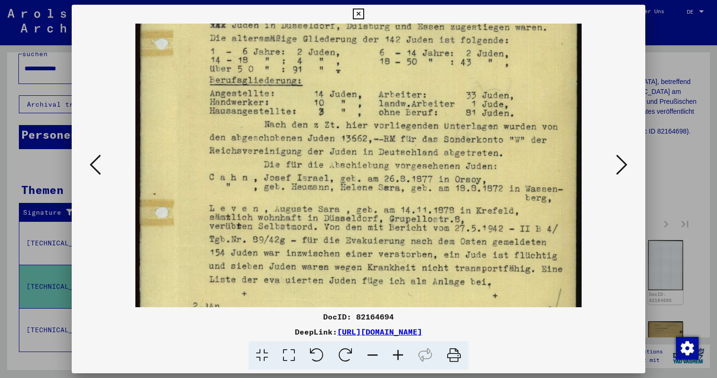
scroll to position [215, 0]
drag, startPoint x: 368, startPoint y: 231, endPoint x: 367, endPoint y: 197, distance: 34.4
click at [367, 197] on img at bounding box center [358, 126] width 447 height 637
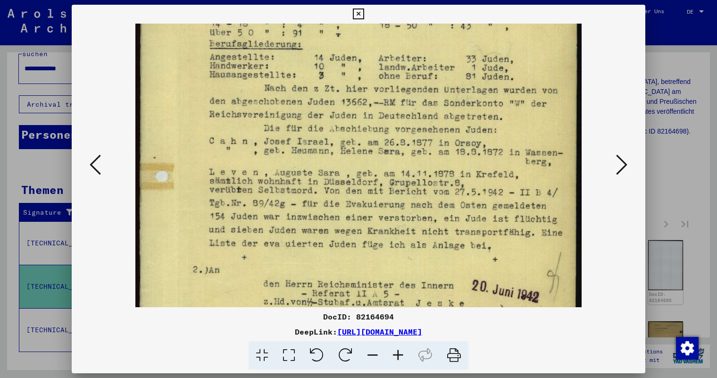
drag, startPoint x: 372, startPoint y: 220, endPoint x: 372, endPoint y: 185, distance: 34.9
click at [372, 185] on img at bounding box center [358, 92] width 447 height 637
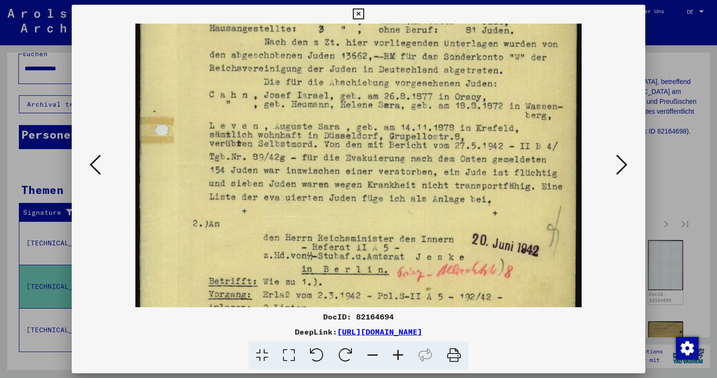
drag, startPoint x: 373, startPoint y: 237, endPoint x: 373, endPoint y: 190, distance: 47.2
click at [373, 190] on img at bounding box center [358, 45] width 447 height 637
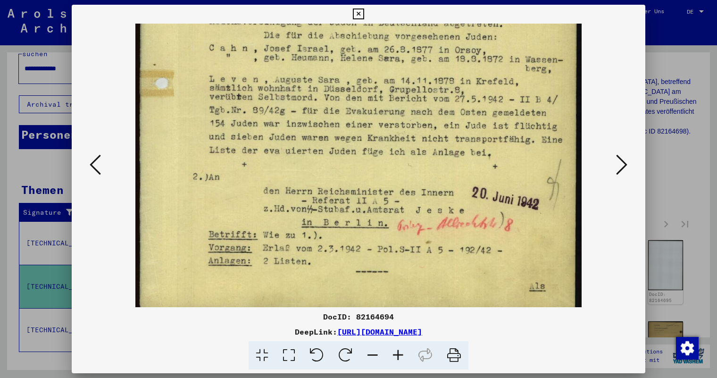
drag, startPoint x: 371, startPoint y: 218, endPoint x: 373, endPoint y: 170, distance: 47.7
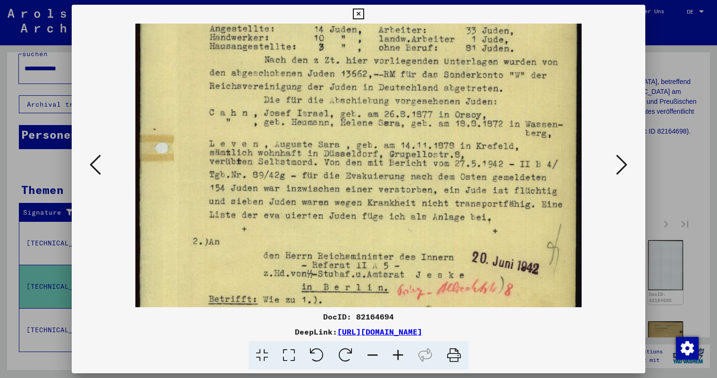
drag, startPoint x: 380, startPoint y: 161, endPoint x: 376, endPoint y: 227, distance: 65.7
click at [376, 227] on img at bounding box center [358, 63] width 447 height 637
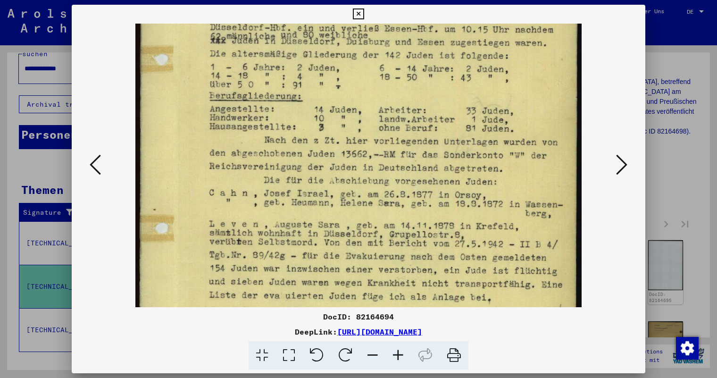
drag, startPoint x: 388, startPoint y: 178, endPoint x: 365, endPoint y: 269, distance: 94.4
click at [365, 269] on img at bounding box center [358, 143] width 447 height 637
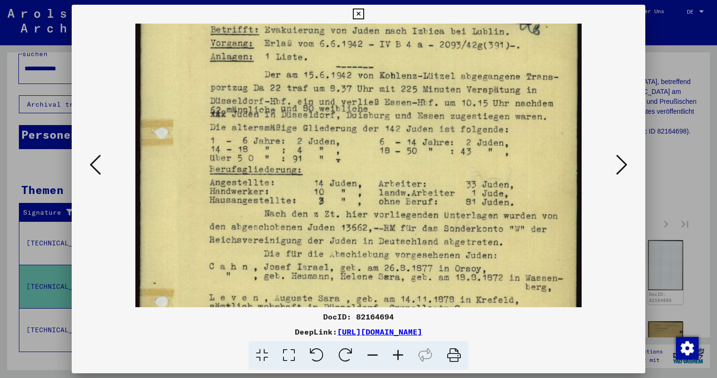
scroll to position [124, 0]
drag, startPoint x: 384, startPoint y: 189, endPoint x: 371, endPoint y: 251, distance: 63.5
click at [371, 251] on img at bounding box center [358, 218] width 447 height 637
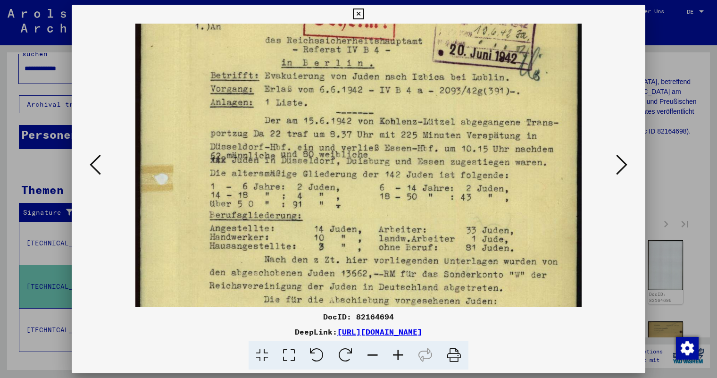
scroll to position [78, 0]
drag, startPoint x: 384, startPoint y: 203, endPoint x: 369, endPoint y: 249, distance: 48.5
click at [369, 249] on img at bounding box center [358, 264] width 447 height 637
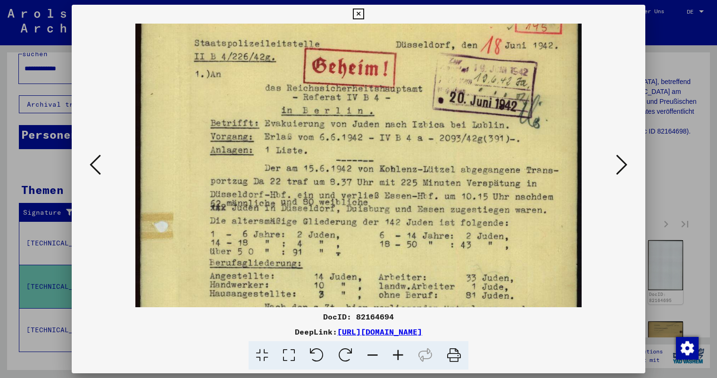
scroll to position [28, 0]
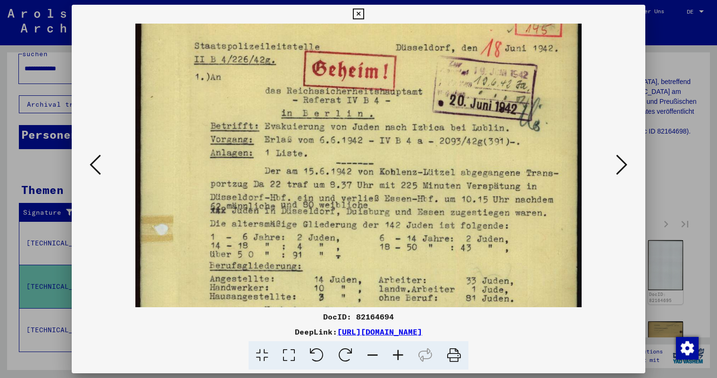
drag, startPoint x: 383, startPoint y: 197, endPoint x: 368, endPoint y: 247, distance: 51.5
click at [368, 247] on img at bounding box center [358, 313] width 447 height 637
click at [620, 164] on icon at bounding box center [621, 164] width 11 height 23
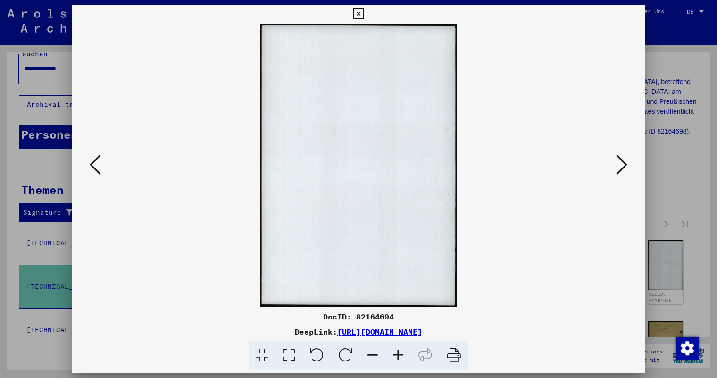
scroll to position [0, 0]
click at [620, 164] on icon at bounding box center [621, 164] width 11 height 23
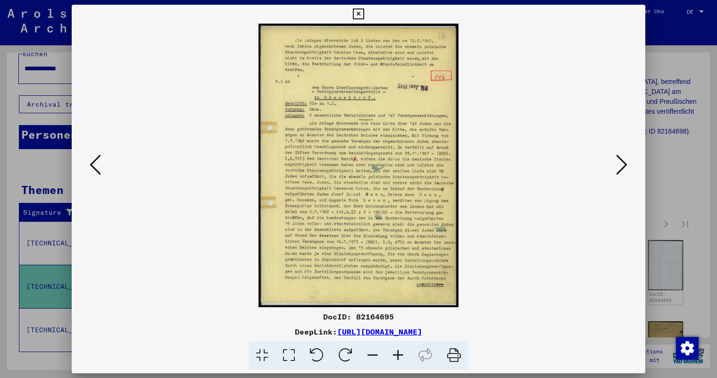
click at [399, 351] on icon at bounding box center [397, 355] width 25 height 29
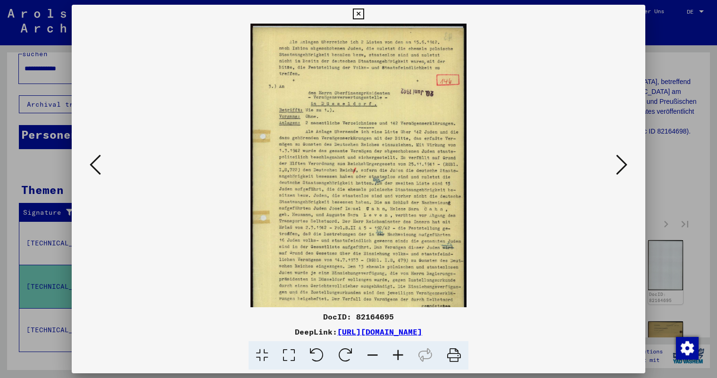
click at [399, 351] on icon at bounding box center [397, 355] width 25 height 29
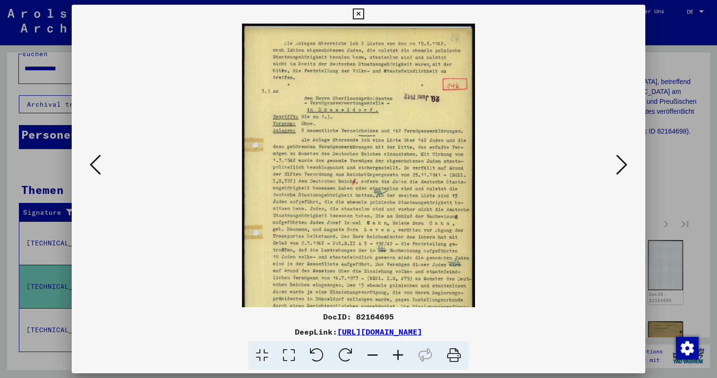
click at [399, 351] on icon at bounding box center [397, 355] width 25 height 29
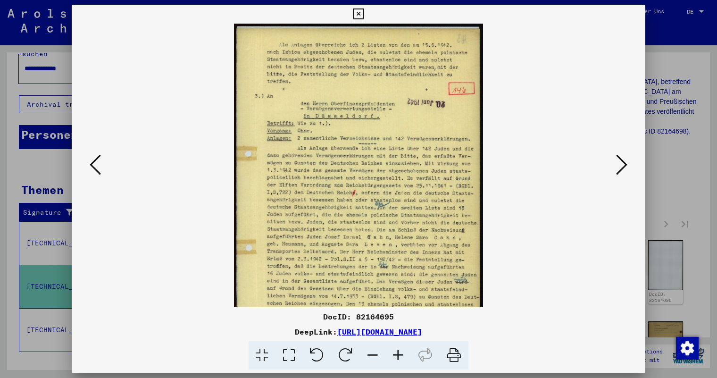
click at [399, 351] on icon at bounding box center [397, 355] width 25 height 29
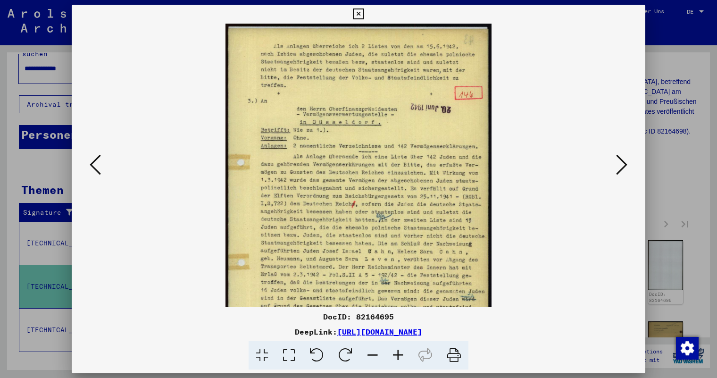
click at [399, 351] on icon at bounding box center [397, 355] width 25 height 29
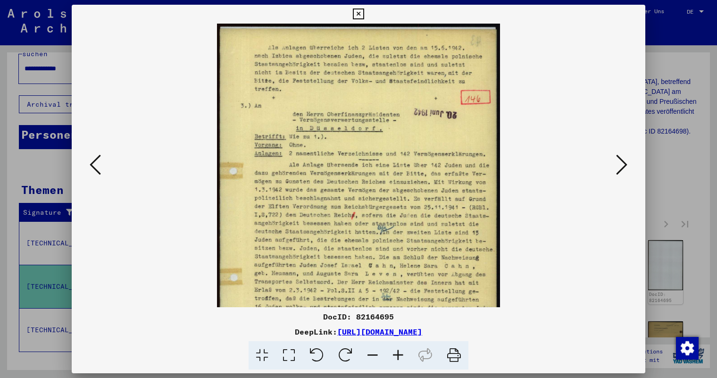
click at [399, 351] on icon at bounding box center [397, 355] width 25 height 29
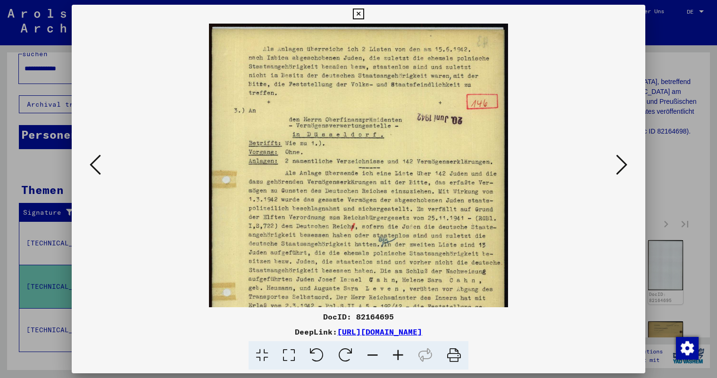
click at [399, 351] on icon at bounding box center [397, 355] width 25 height 29
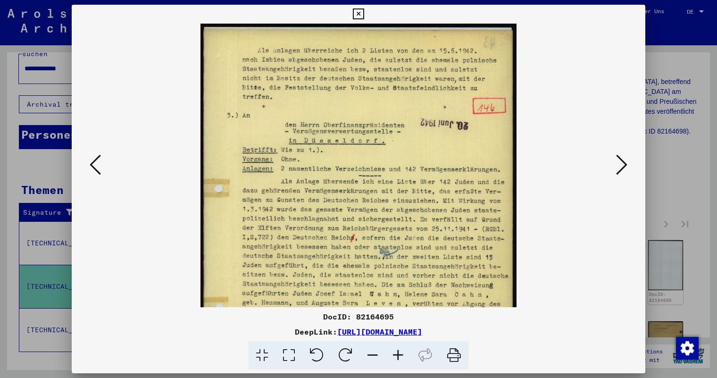
click at [399, 351] on icon at bounding box center [397, 355] width 25 height 29
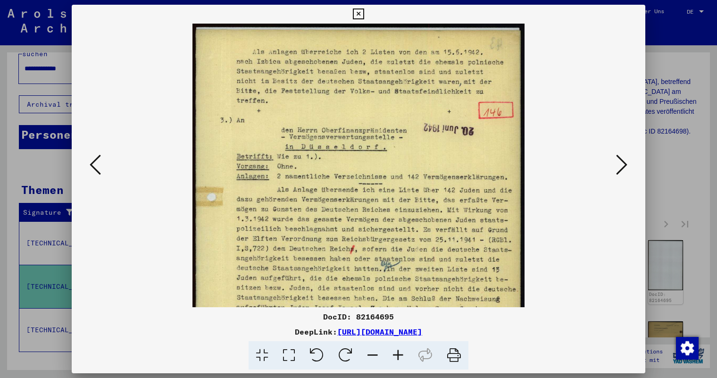
click at [399, 351] on icon at bounding box center [397, 355] width 25 height 29
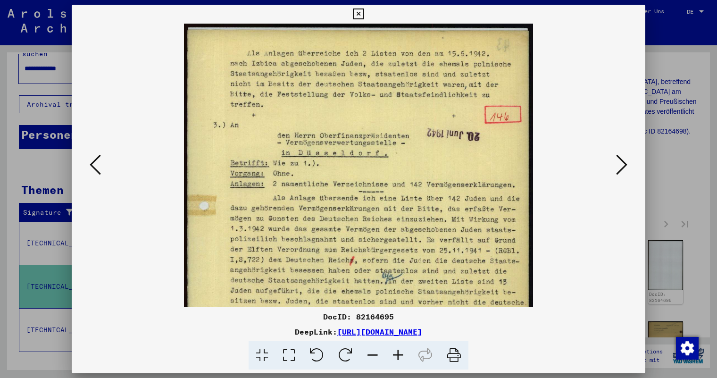
click at [399, 351] on icon at bounding box center [397, 355] width 25 height 29
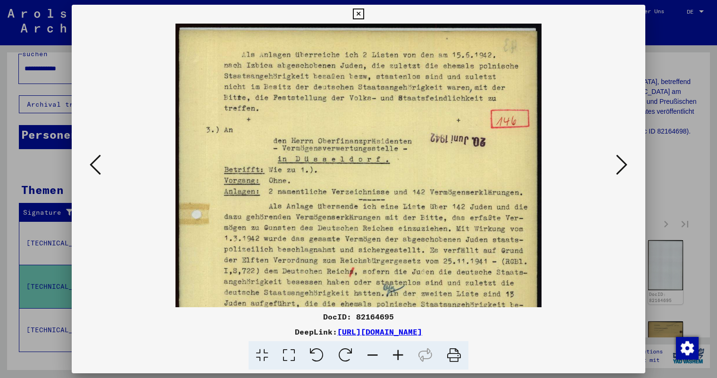
click at [399, 351] on icon at bounding box center [397, 355] width 25 height 29
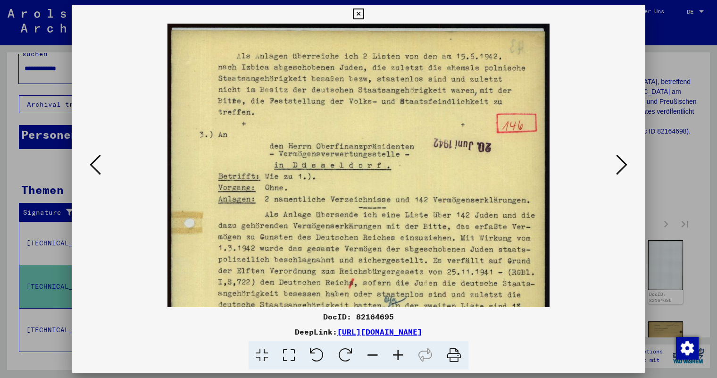
click at [399, 351] on icon at bounding box center [397, 355] width 25 height 29
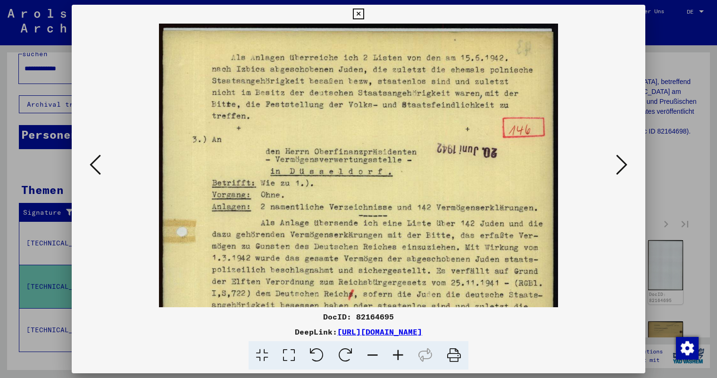
click at [399, 351] on icon at bounding box center [397, 355] width 25 height 29
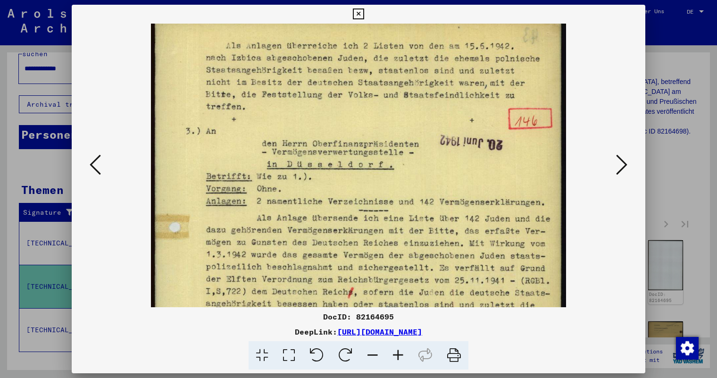
scroll to position [16, 0]
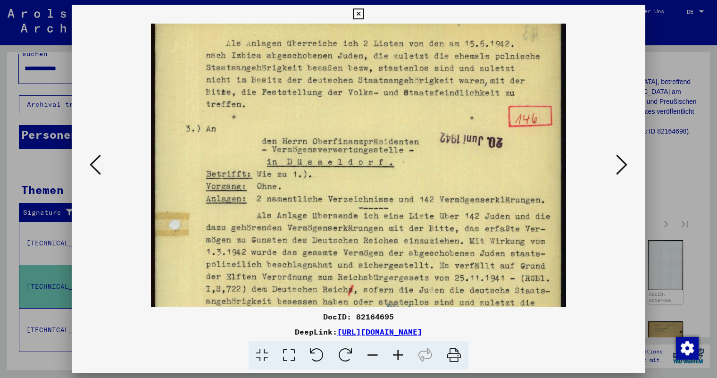
drag, startPoint x: 408, startPoint y: 268, endPoint x: 409, endPoint y: 252, distance: 15.6
click at [409, 252] on img at bounding box center [359, 303] width 416 height 590
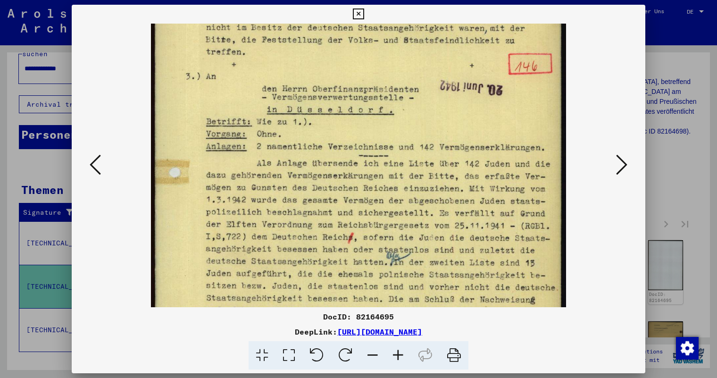
drag, startPoint x: 394, startPoint y: 274, endPoint x: 395, endPoint y: 222, distance: 52.4
click at [395, 222] on img at bounding box center [359, 251] width 416 height 590
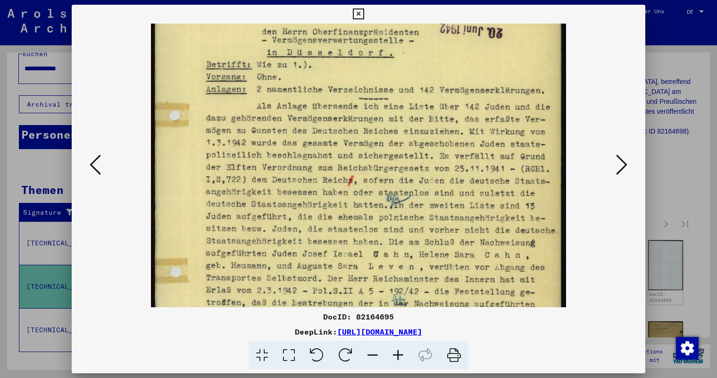
scroll to position [134, 0]
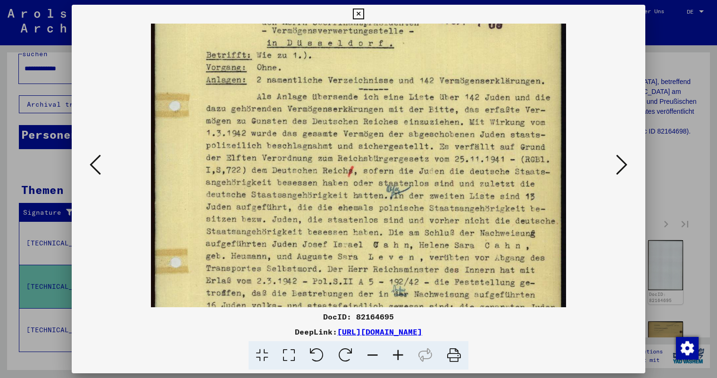
drag, startPoint x: 397, startPoint y: 268, endPoint x: 400, endPoint y: 201, distance: 66.6
click at [400, 201] on img at bounding box center [359, 184] width 416 height 590
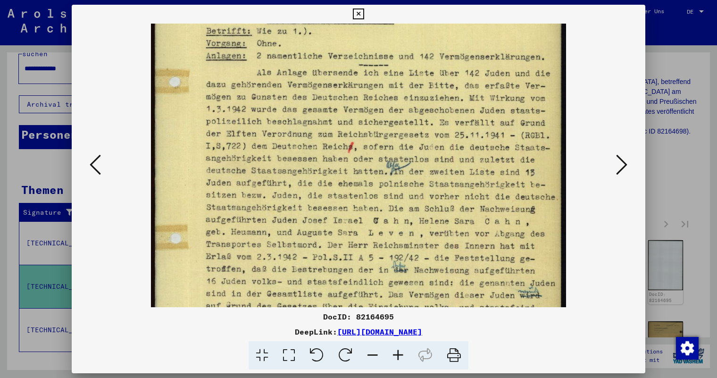
scroll to position [162, 0]
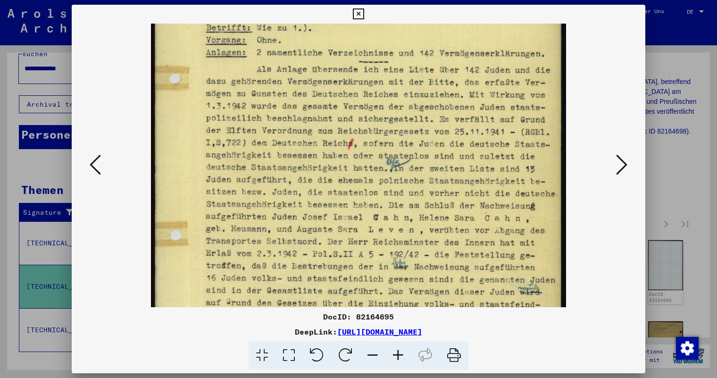
drag, startPoint x: 405, startPoint y: 242, endPoint x: 403, endPoint y: 214, distance: 27.4
click at [403, 214] on img at bounding box center [359, 157] width 416 height 590
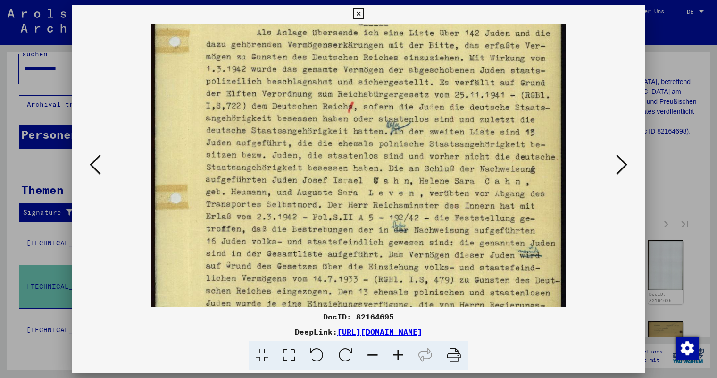
scroll to position [220, 0]
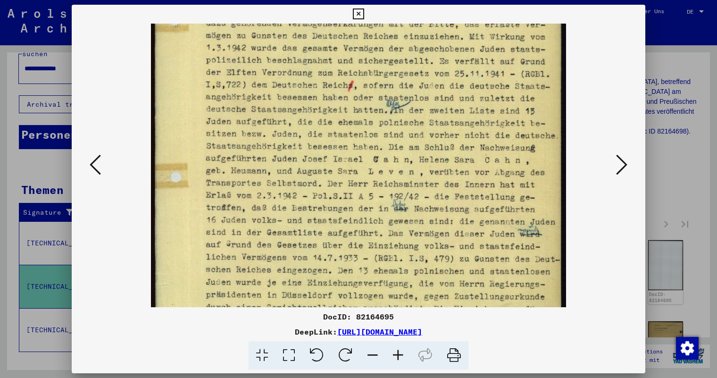
drag, startPoint x: 408, startPoint y: 241, endPoint x: 408, endPoint y: 183, distance: 58.0
click at [408, 183] on img at bounding box center [359, 99] width 416 height 590
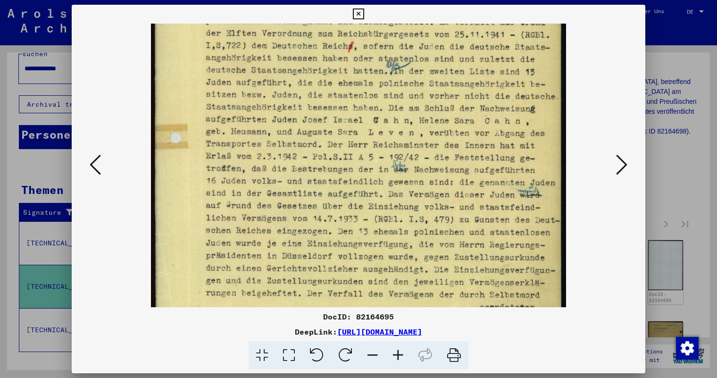
scroll to position [262, 0]
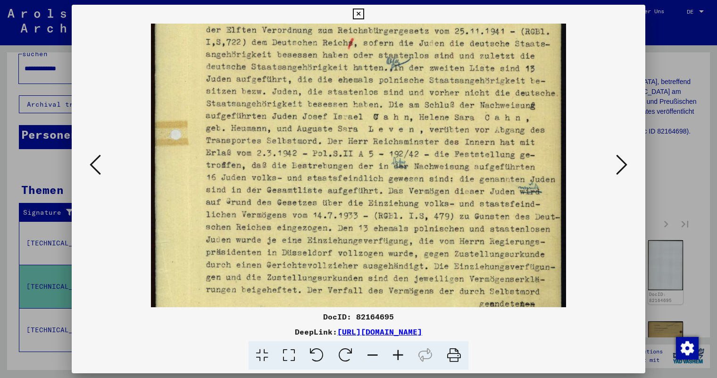
drag, startPoint x: 413, startPoint y: 204, endPoint x: 414, endPoint y: 162, distance: 42.5
click at [414, 162] on img at bounding box center [359, 56] width 416 height 590
click at [619, 163] on icon at bounding box center [621, 164] width 11 height 23
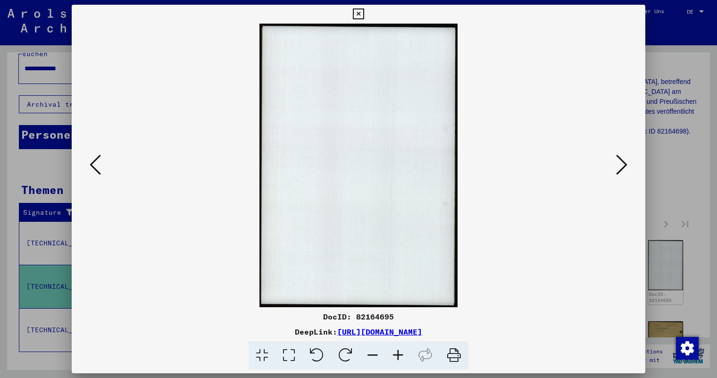
click at [619, 163] on icon at bounding box center [621, 164] width 11 height 23
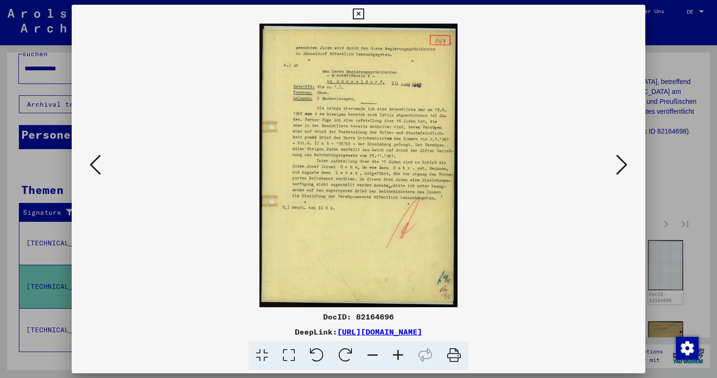
click at [397, 351] on icon at bounding box center [397, 355] width 25 height 29
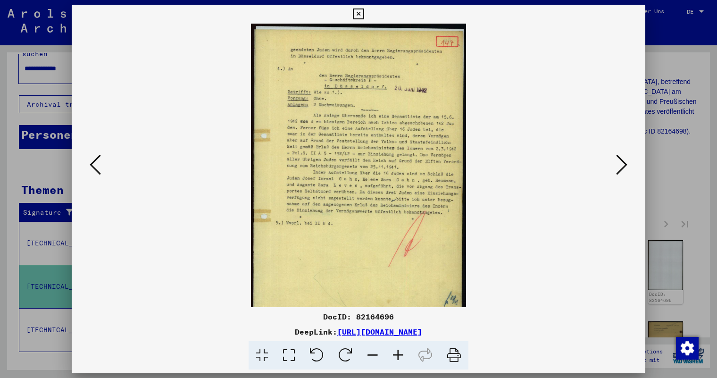
click at [397, 351] on icon at bounding box center [397, 355] width 25 height 29
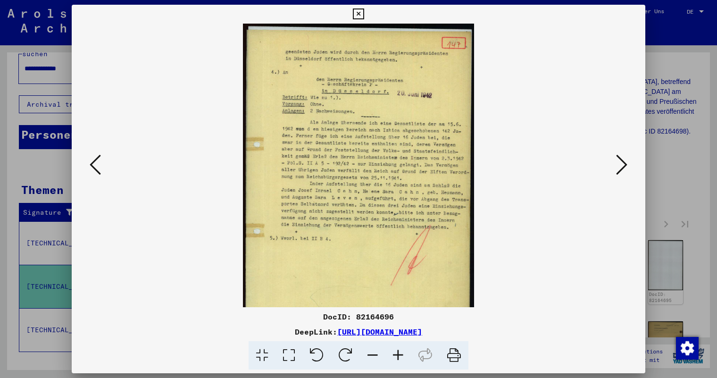
click at [397, 351] on icon at bounding box center [397, 355] width 25 height 29
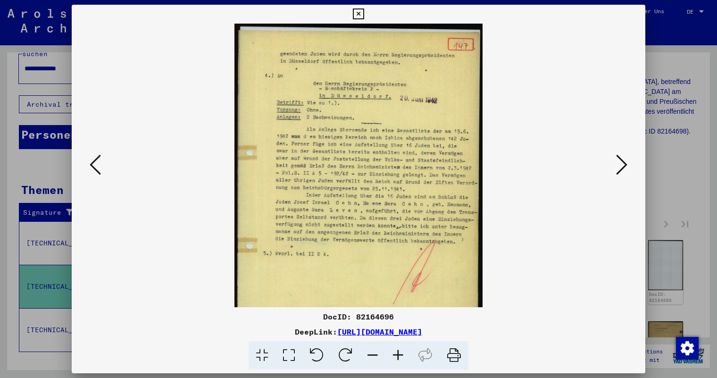
click at [397, 351] on icon at bounding box center [397, 355] width 25 height 29
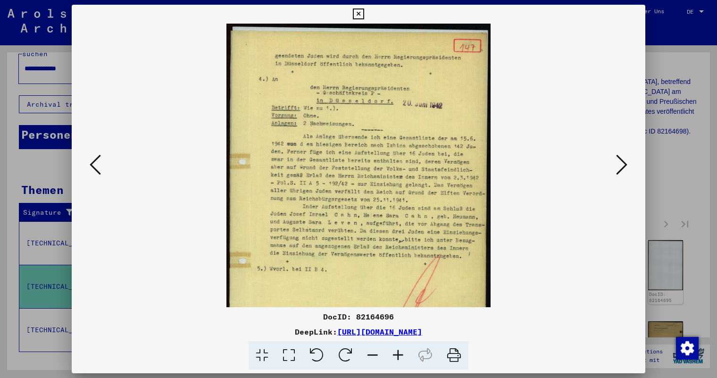
click at [397, 351] on icon at bounding box center [397, 355] width 25 height 29
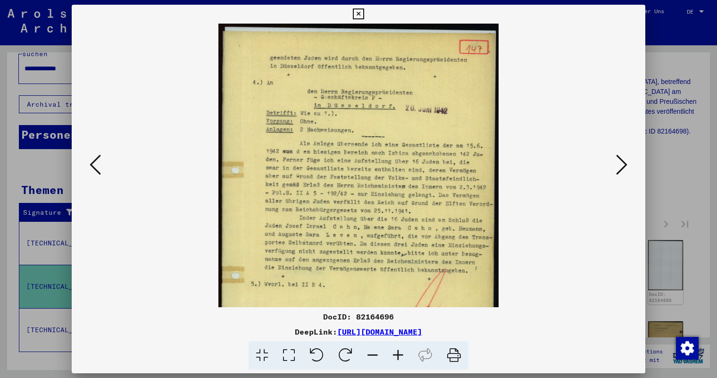
click at [397, 351] on icon at bounding box center [397, 355] width 25 height 29
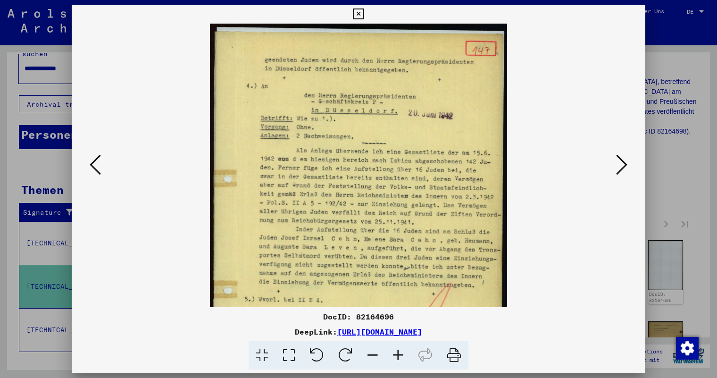
click at [397, 351] on icon at bounding box center [397, 355] width 25 height 29
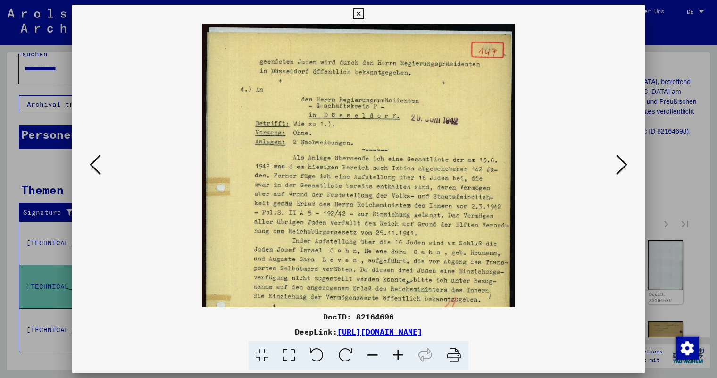
click at [397, 351] on icon at bounding box center [397, 355] width 25 height 29
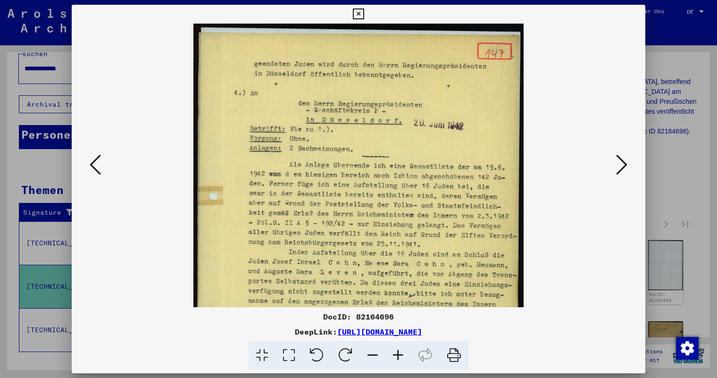
click at [397, 351] on icon at bounding box center [397, 355] width 25 height 29
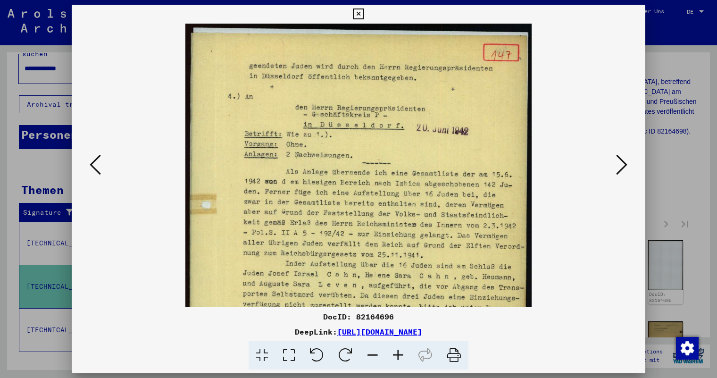
click at [397, 351] on icon at bounding box center [397, 355] width 25 height 29
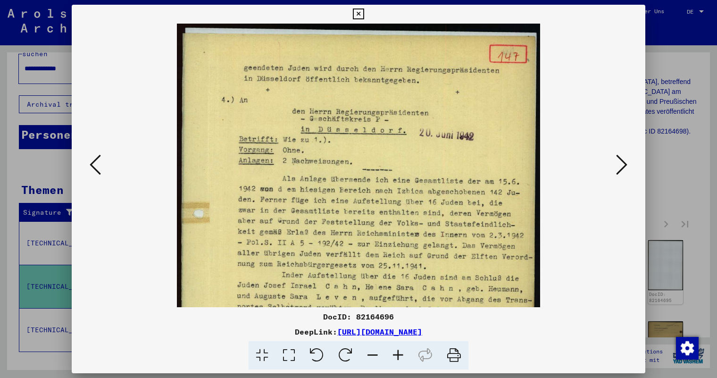
click at [397, 351] on icon at bounding box center [397, 355] width 25 height 29
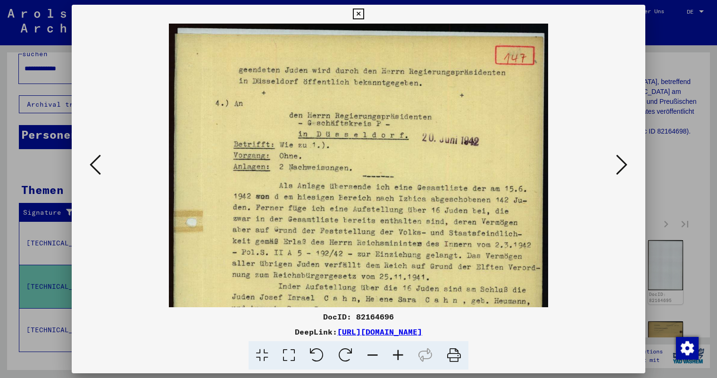
click at [397, 351] on icon at bounding box center [397, 355] width 25 height 29
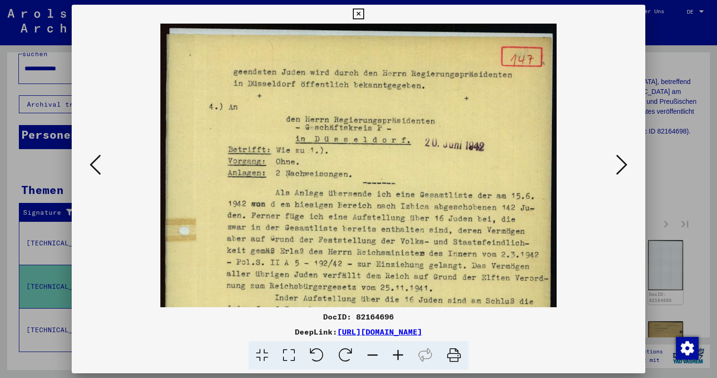
click at [397, 351] on icon at bounding box center [397, 355] width 25 height 29
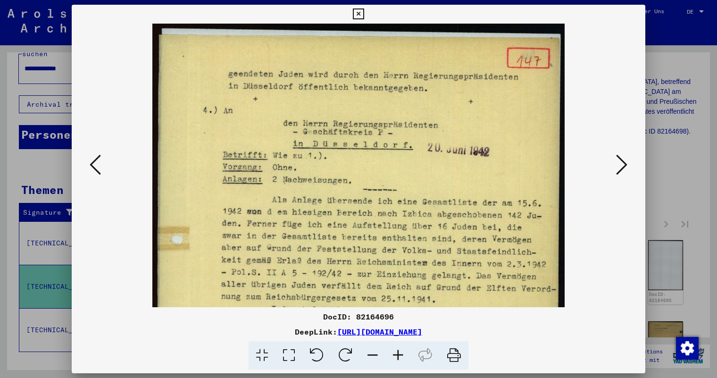
click at [622, 162] on icon at bounding box center [621, 164] width 11 height 23
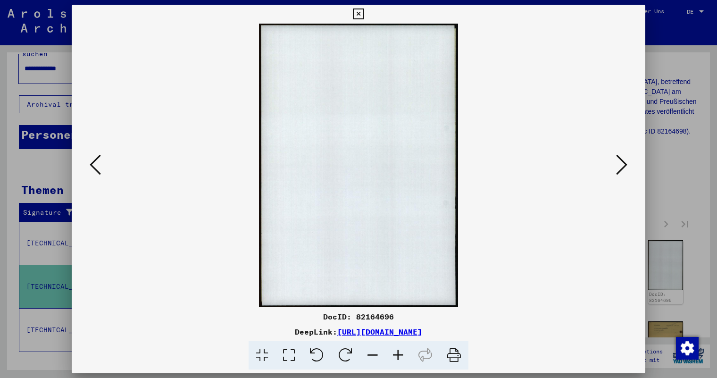
click at [622, 162] on icon at bounding box center [621, 164] width 11 height 23
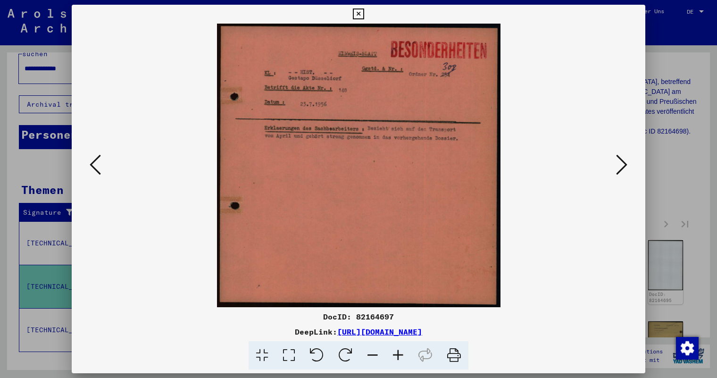
click at [622, 162] on icon at bounding box center [621, 164] width 11 height 23
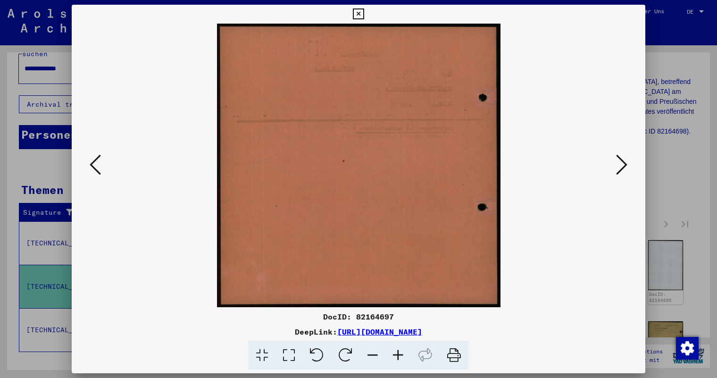
click at [622, 162] on icon at bounding box center [621, 164] width 11 height 23
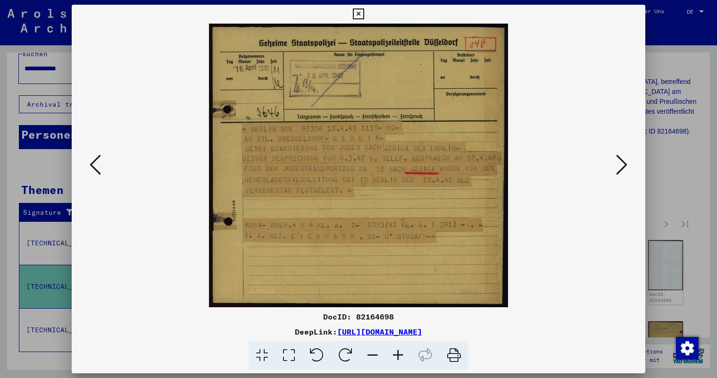
click at [622, 162] on icon at bounding box center [621, 164] width 11 height 23
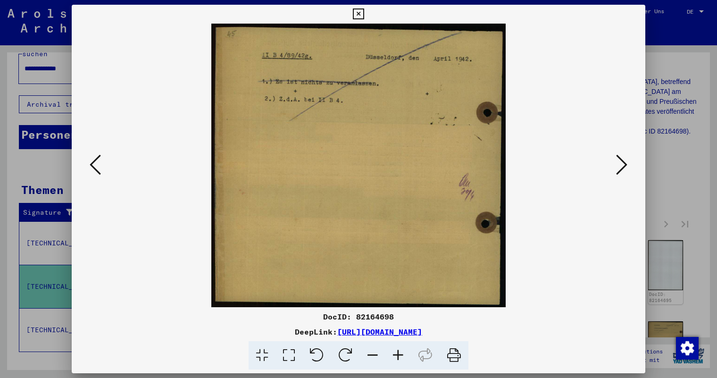
click at [622, 162] on icon at bounding box center [621, 164] width 11 height 23
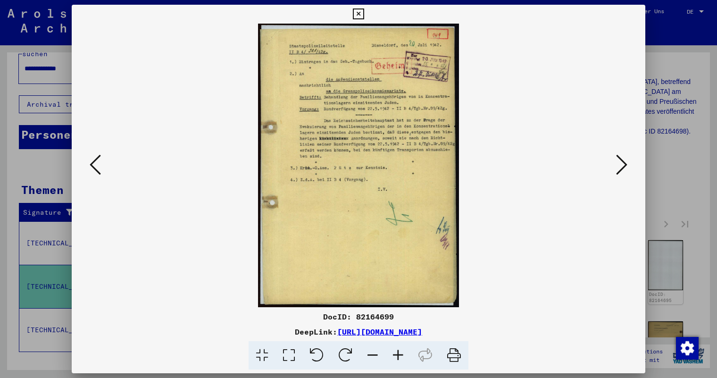
click at [622, 162] on icon at bounding box center [621, 164] width 11 height 23
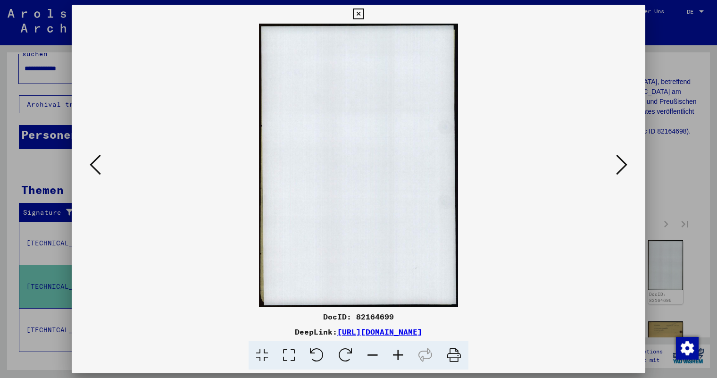
click at [622, 162] on icon at bounding box center [621, 164] width 11 height 23
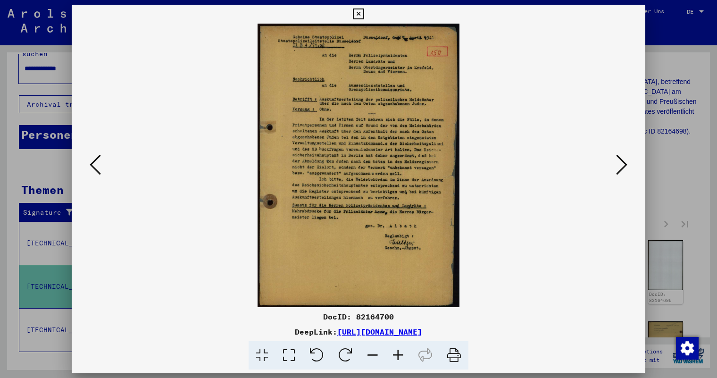
click at [403, 351] on icon at bounding box center [397, 355] width 25 height 29
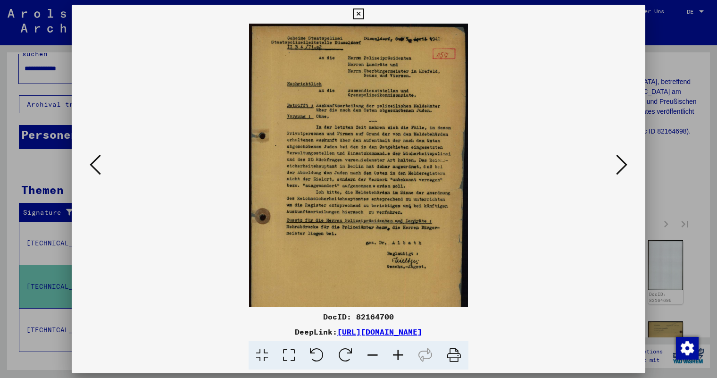
click at [403, 351] on icon at bounding box center [397, 355] width 25 height 29
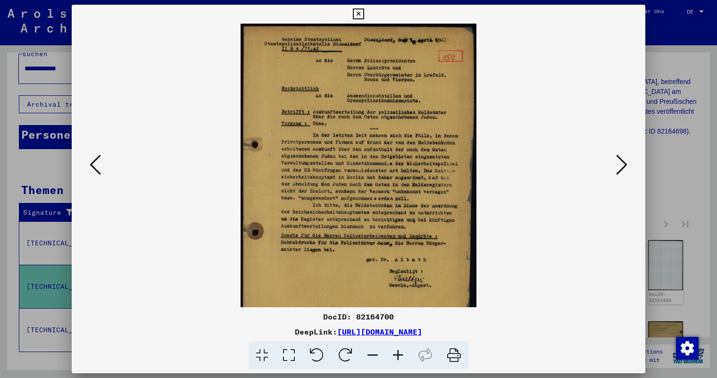
click at [403, 351] on icon at bounding box center [397, 355] width 25 height 29
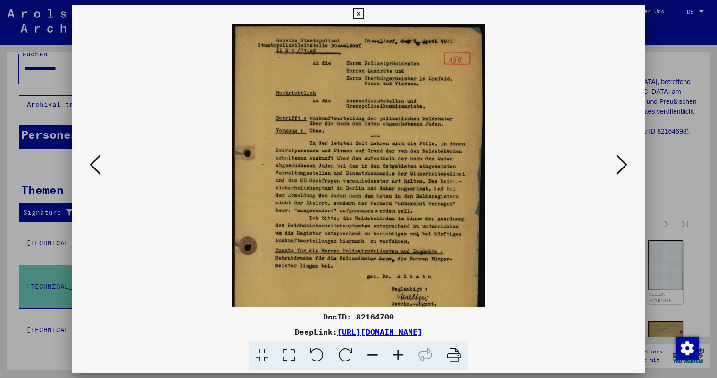
click at [403, 351] on icon at bounding box center [397, 355] width 25 height 29
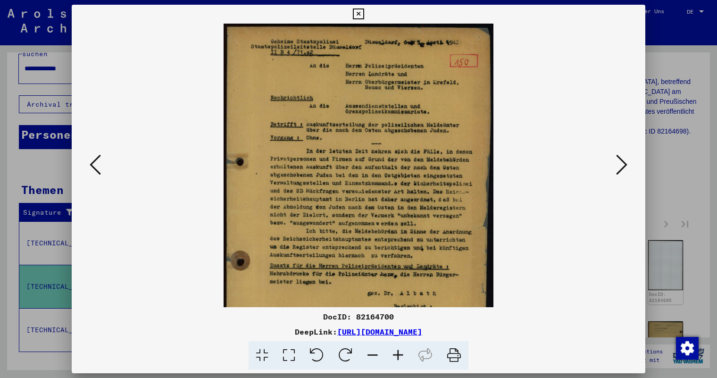
click at [403, 351] on icon at bounding box center [397, 355] width 25 height 29
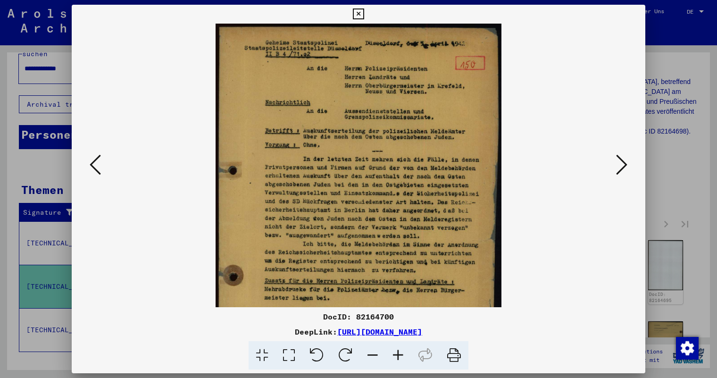
click at [403, 351] on icon at bounding box center [397, 355] width 25 height 29
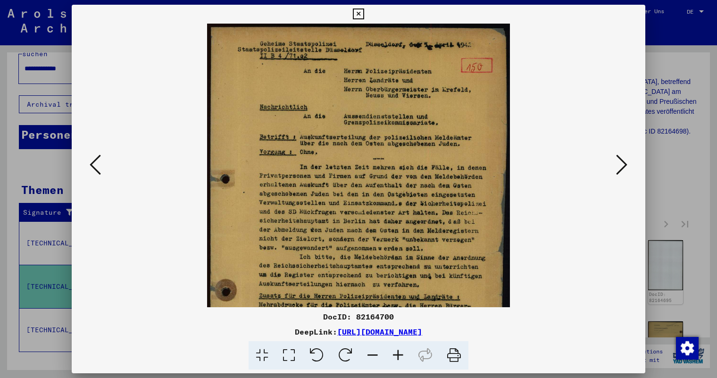
click at [403, 351] on icon at bounding box center [397, 355] width 25 height 29
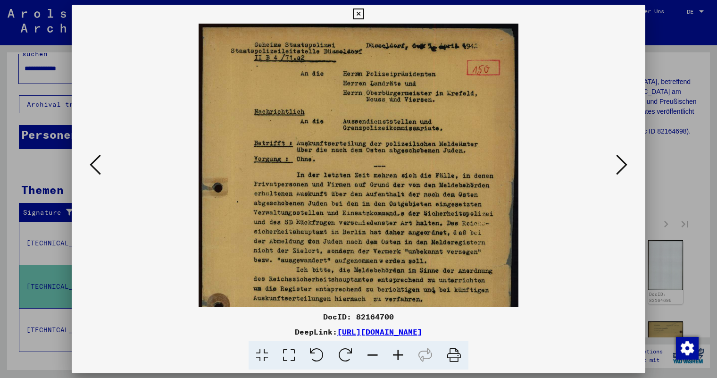
click at [403, 351] on icon at bounding box center [397, 355] width 25 height 29
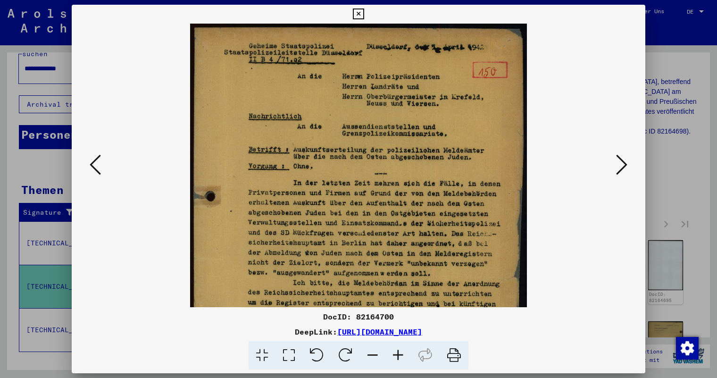
click at [403, 351] on icon at bounding box center [397, 355] width 25 height 29
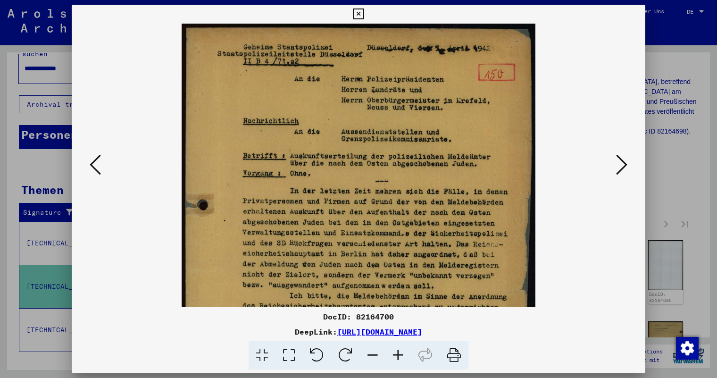
click at [403, 351] on icon at bounding box center [397, 355] width 25 height 29
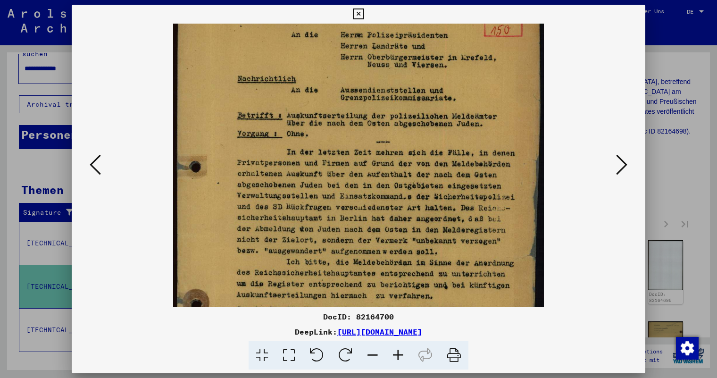
scroll to position [50, 0]
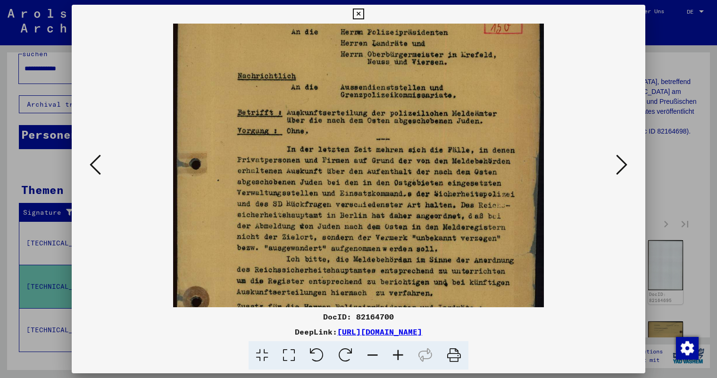
drag, startPoint x: 419, startPoint y: 243, endPoint x: 419, endPoint y: 193, distance: 49.5
click at [419, 193] on img at bounding box center [358, 233] width 370 height 519
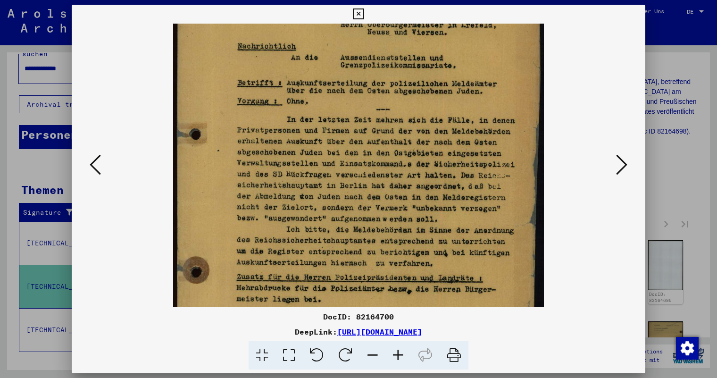
scroll to position [80, 0]
drag, startPoint x: 428, startPoint y: 245, endPoint x: 427, endPoint y: 214, distance: 30.7
click at [427, 214] on img at bounding box center [358, 202] width 370 height 519
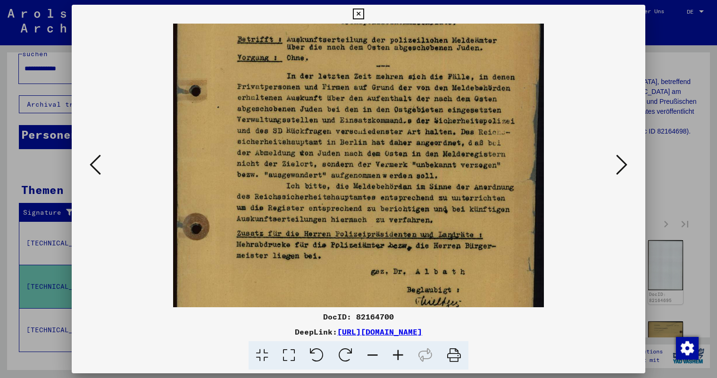
scroll to position [125, 0]
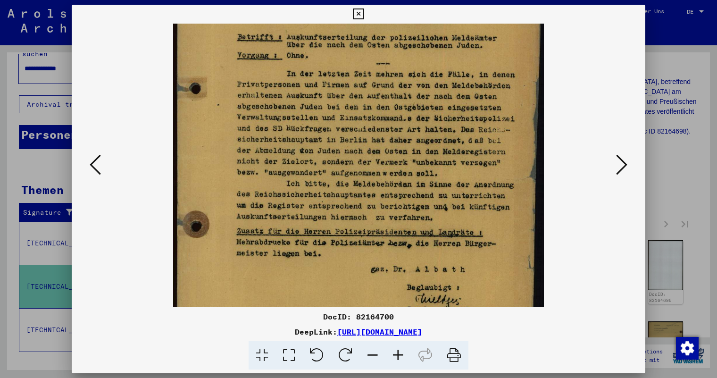
drag, startPoint x: 429, startPoint y: 247, endPoint x: 427, endPoint y: 202, distance: 44.9
click at [427, 202] on img at bounding box center [358, 158] width 370 height 519
click at [624, 164] on icon at bounding box center [621, 164] width 11 height 23
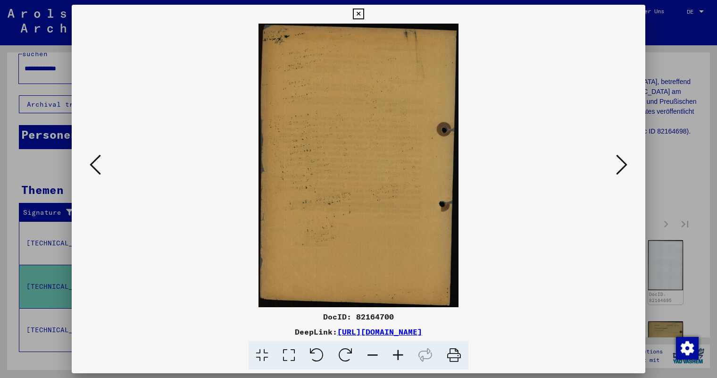
click at [624, 164] on icon at bounding box center [621, 164] width 11 height 23
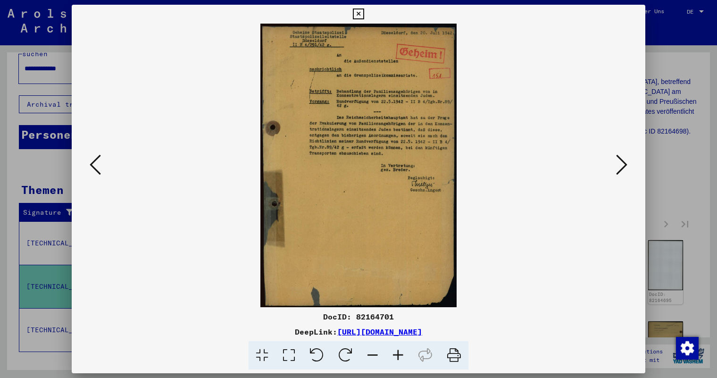
click at [397, 352] on icon at bounding box center [397, 355] width 25 height 29
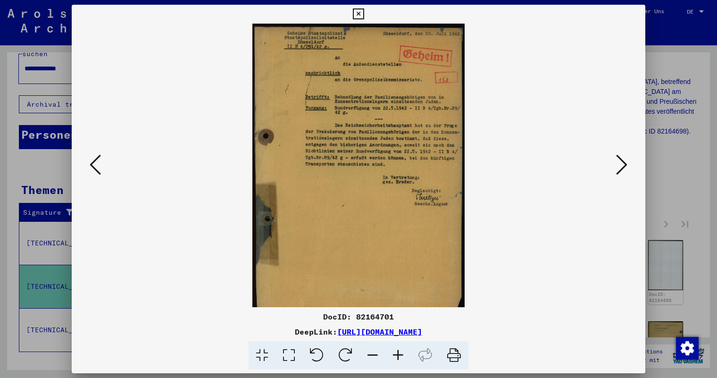
click at [397, 352] on icon at bounding box center [397, 355] width 25 height 29
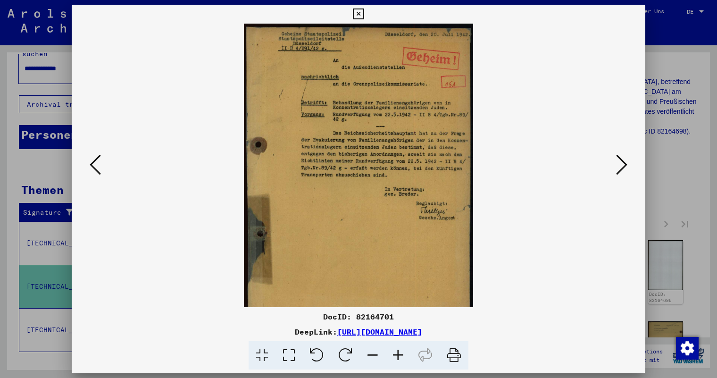
click at [397, 352] on icon at bounding box center [397, 355] width 25 height 29
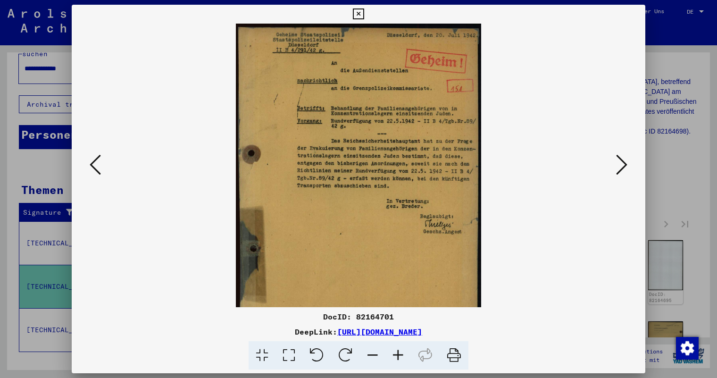
click at [397, 352] on icon at bounding box center [397, 355] width 25 height 29
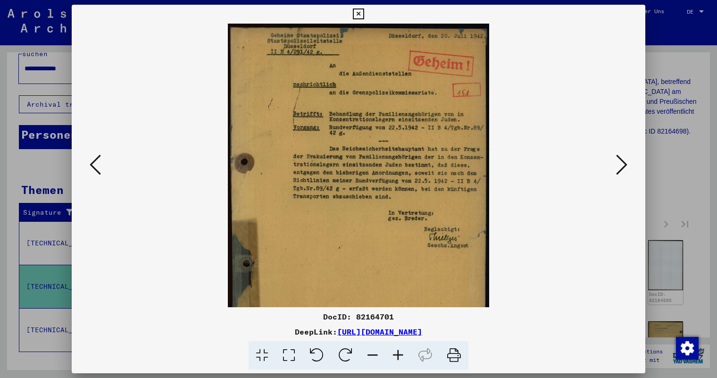
click at [397, 352] on icon at bounding box center [397, 355] width 25 height 29
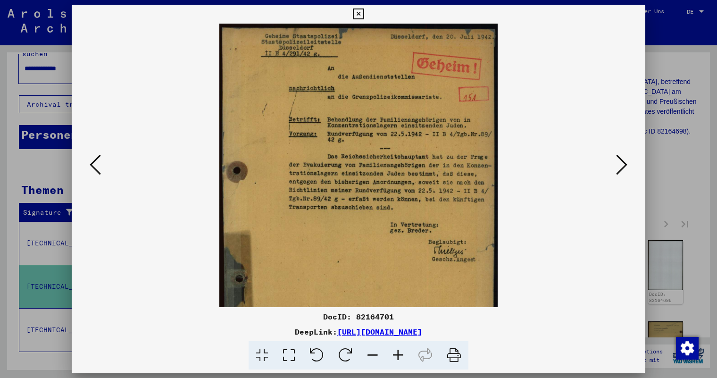
click at [397, 352] on icon at bounding box center [397, 355] width 25 height 29
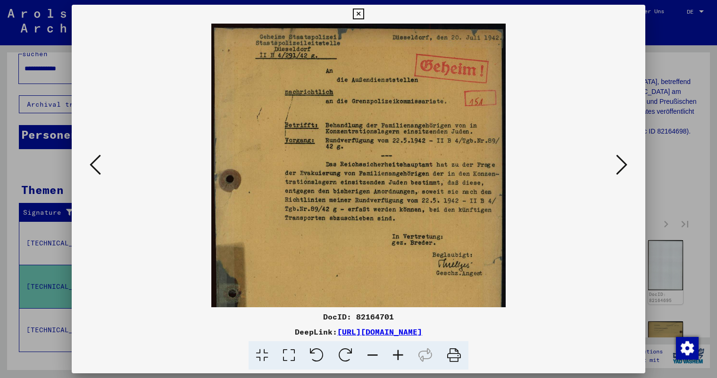
click at [397, 352] on icon at bounding box center [397, 355] width 25 height 29
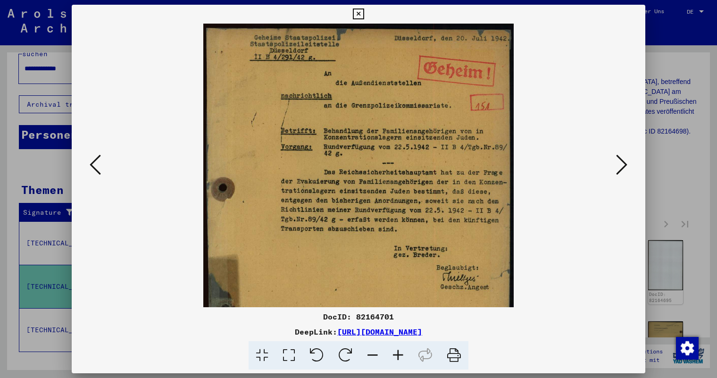
click at [622, 166] on icon at bounding box center [621, 164] width 11 height 23
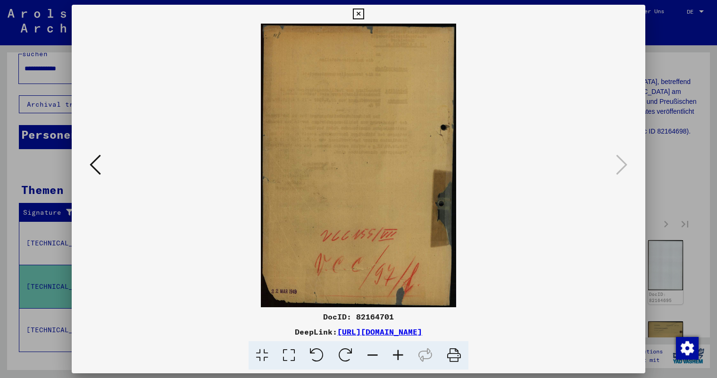
click at [360, 14] on icon at bounding box center [358, 13] width 11 height 11
